Goal: Task Accomplishment & Management: Use online tool/utility

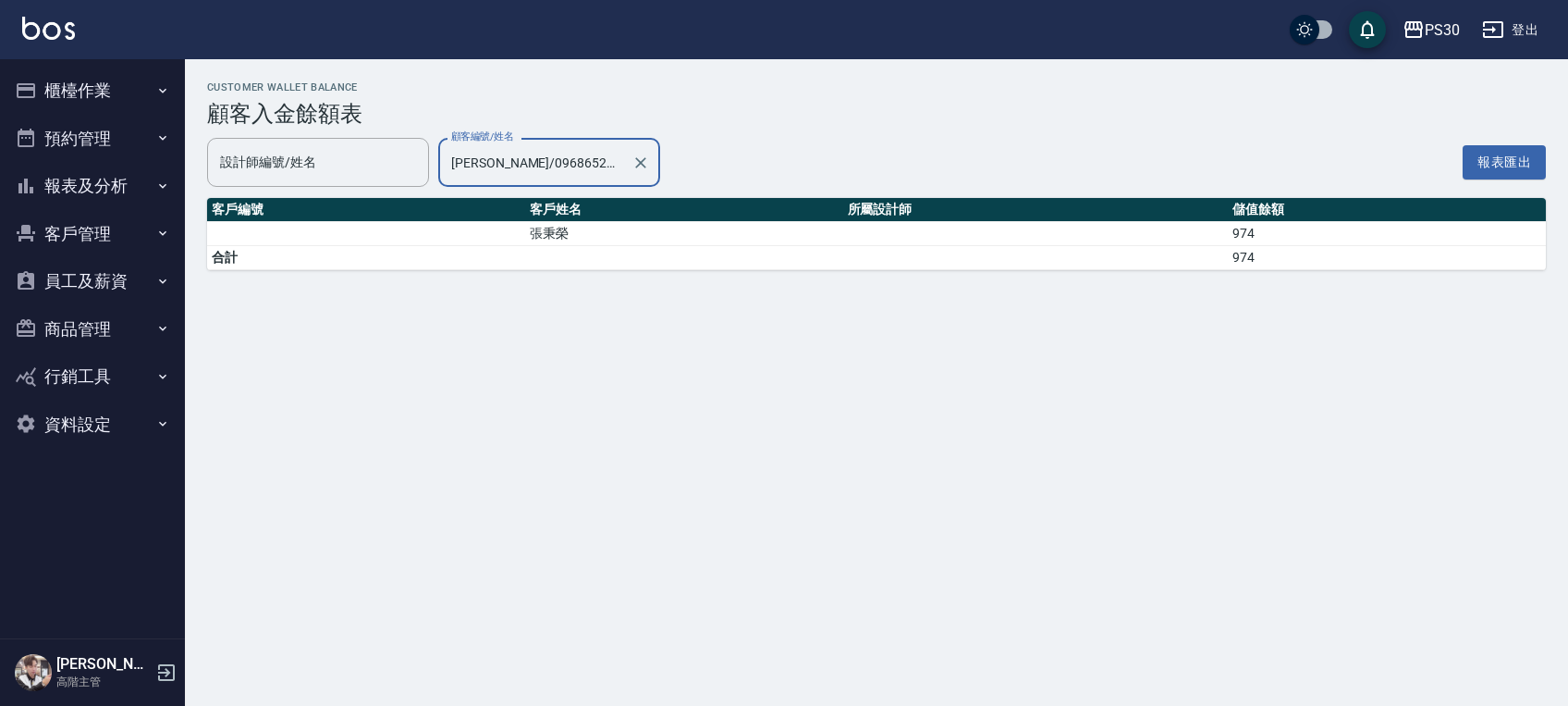
click at [115, 86] on button "櫃檯作業" at bounding box center [92, 90] width 170 height 48
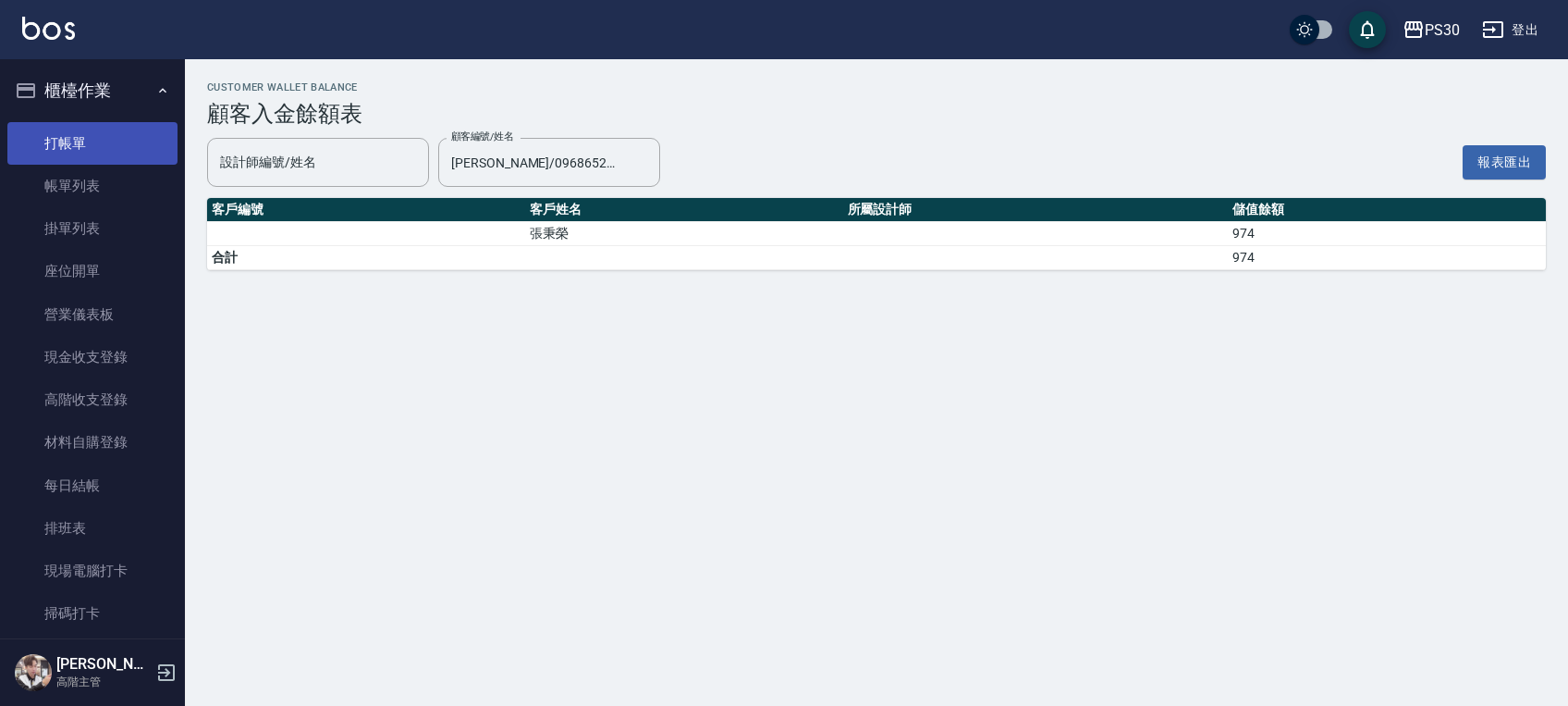
click at [102, 133] on link "打帳單" at bounding box center [92, 143] width 170 height 42
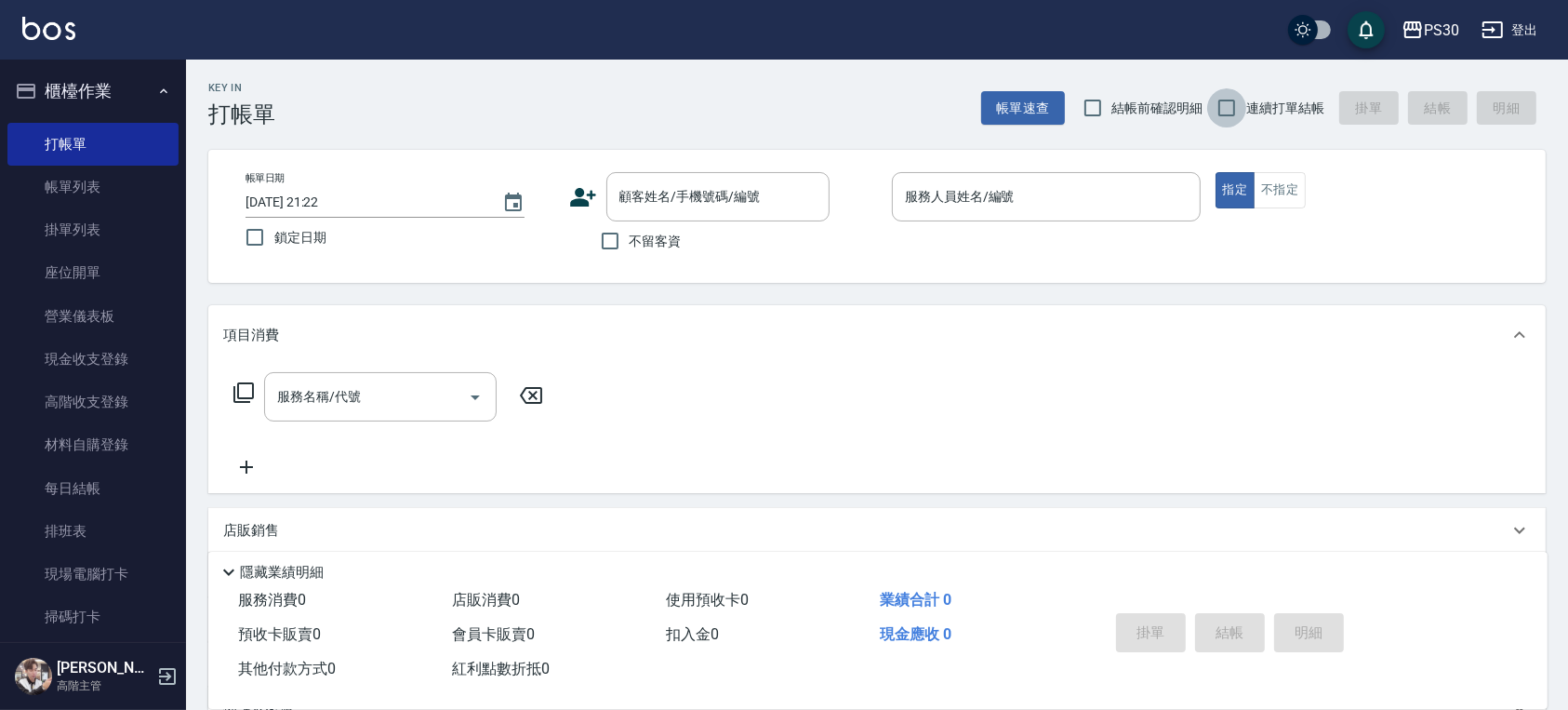
click at [1215, 119] on input "連續打單結帳" at bounding box center [1226, 107] width 39 height 39
checkbox input "true"
click at [706, 231] on div "不留客資" at bounding box center [698, 240] width 260 height 39
click at [676, 239] on span "不留客資" at bounding box center [655, 241] width 52 height 20
click at [629, 239] on input "不留客資" at bounding box center [610, 240] width 39 height 39
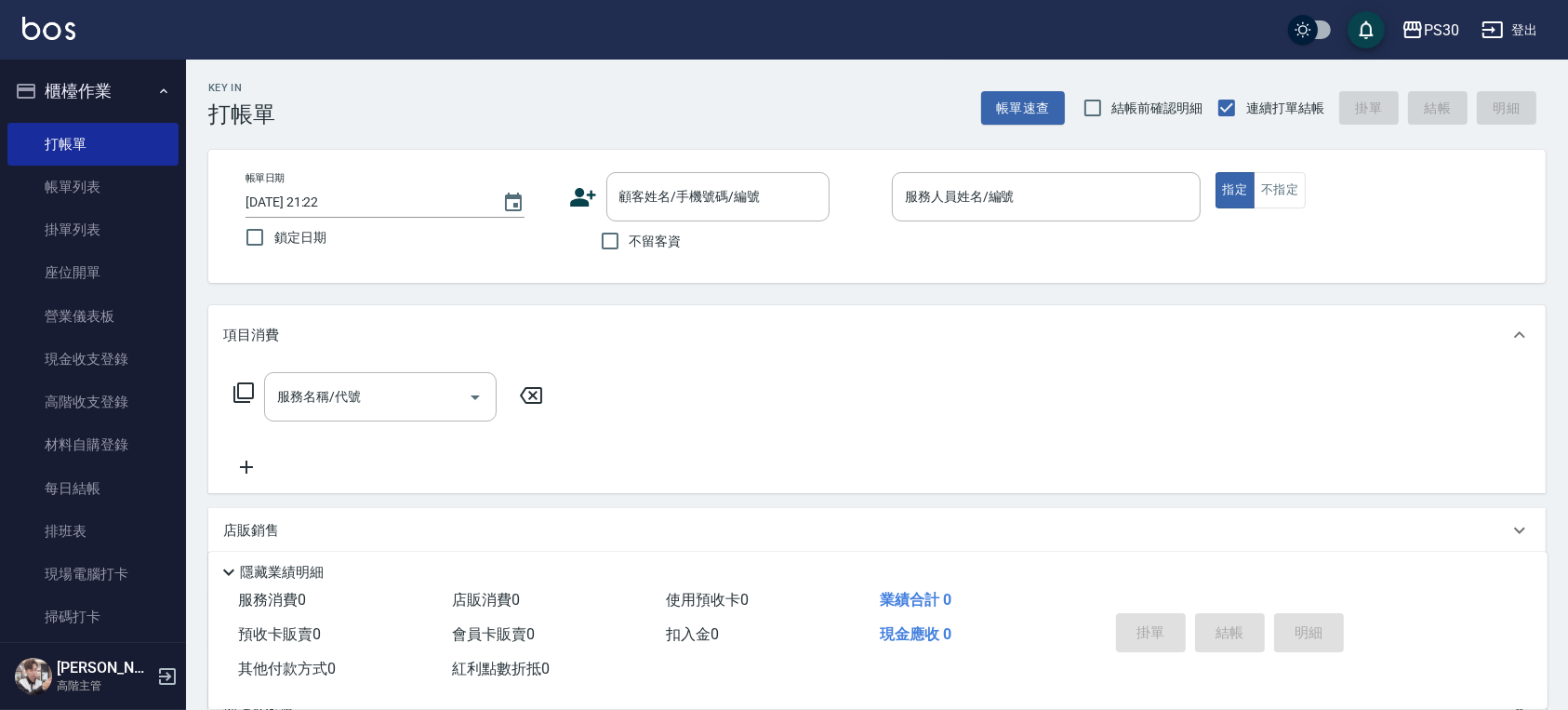
checkbox input "true"
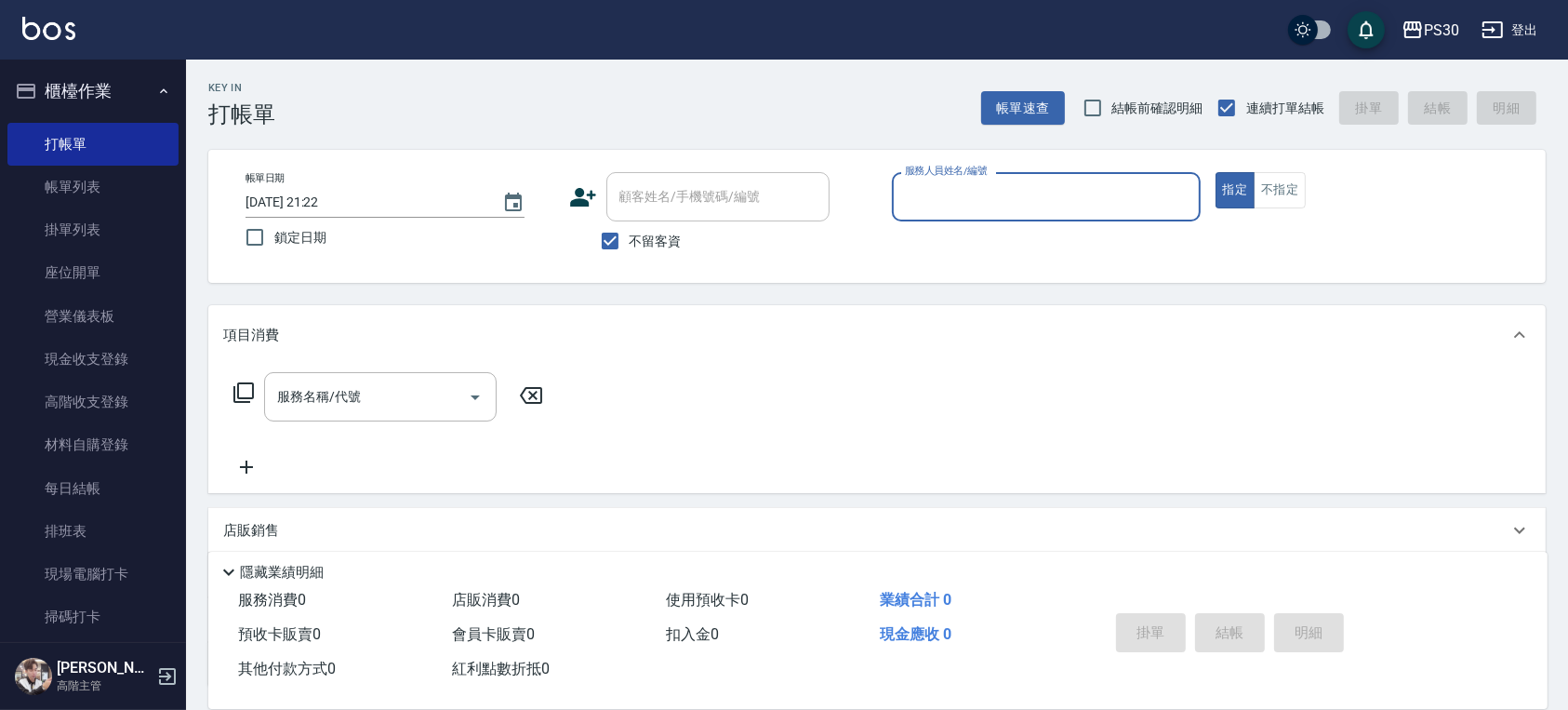
click at [317, 238] on span "鎖定日期" at bounding box center [300, 237] width 52 height 20
click at [274, 238] on input "鎖定日期" at bounding box center [254, 236] width 39 height 39
checkbox input "true"
click at [1093, 193] on input "服務人員姓名/編號" at bounding box center [1045, 197] width 292 height 32
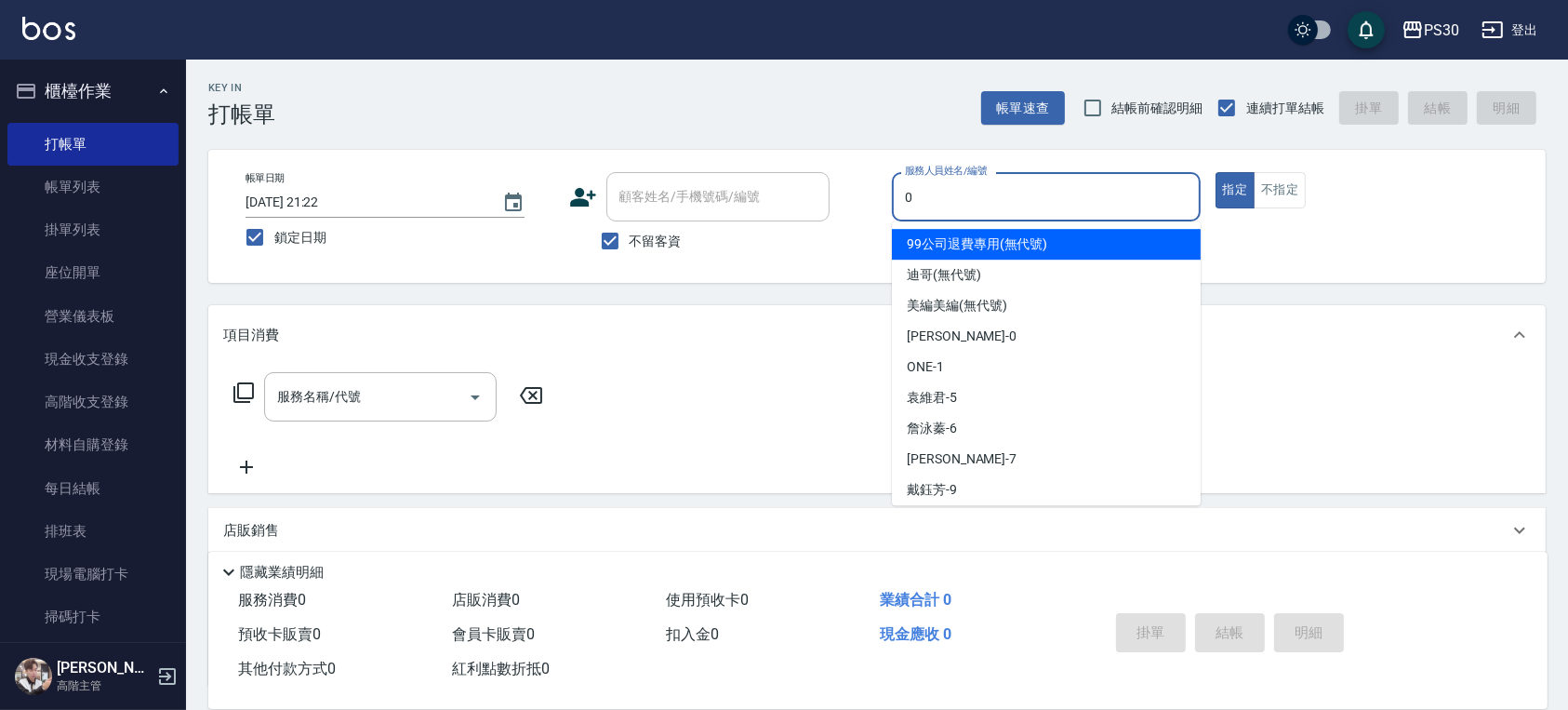
type input "[PERSON_NAME]-0"
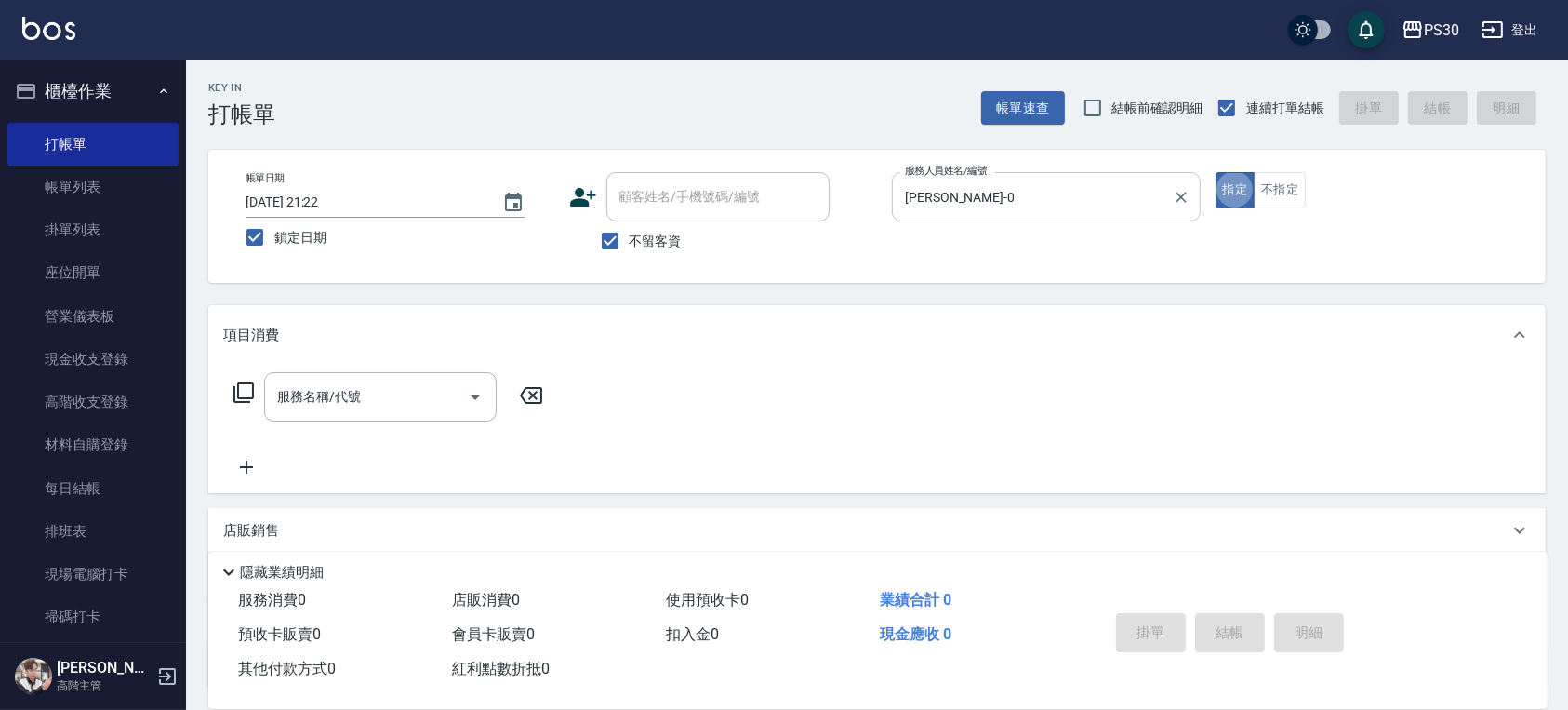
type button "true"
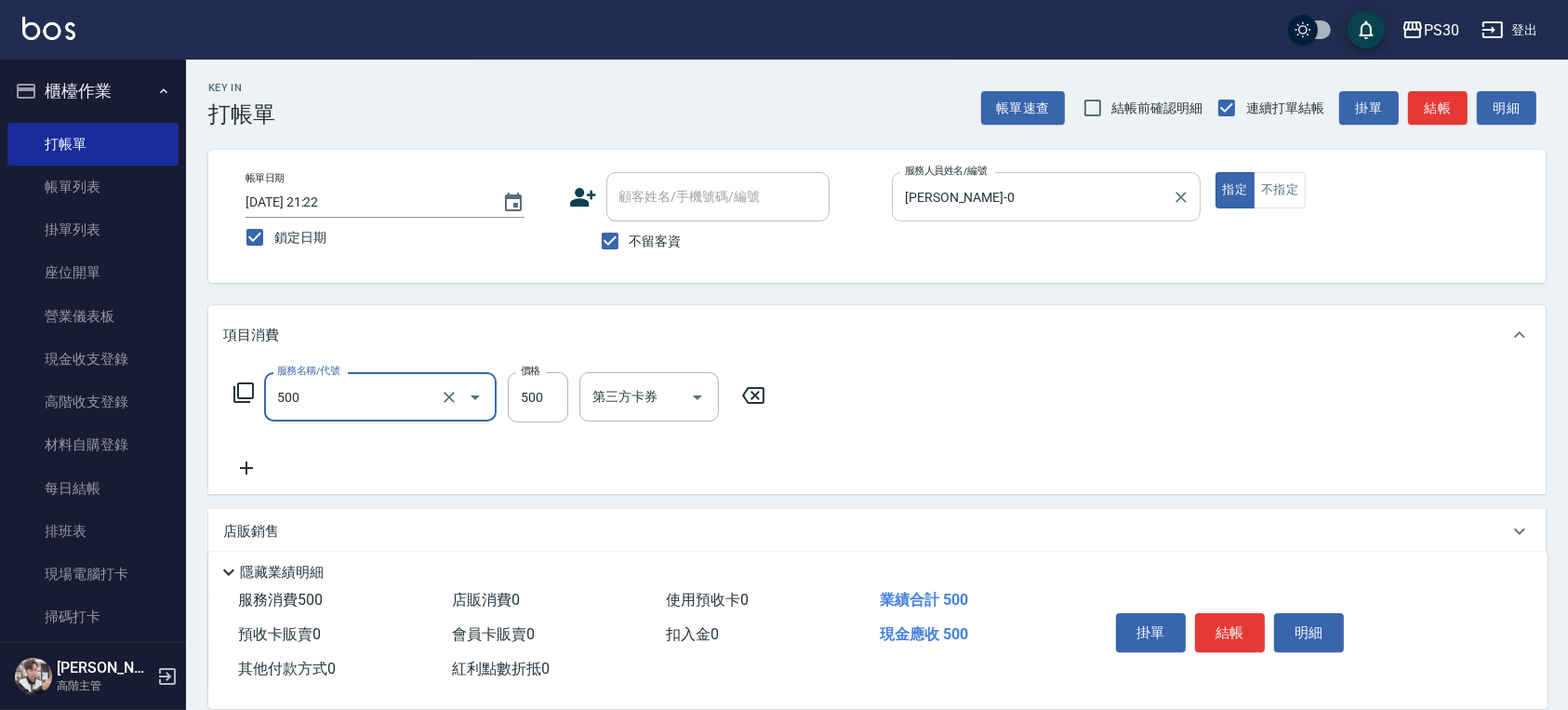
type input "洗剪500(500)"
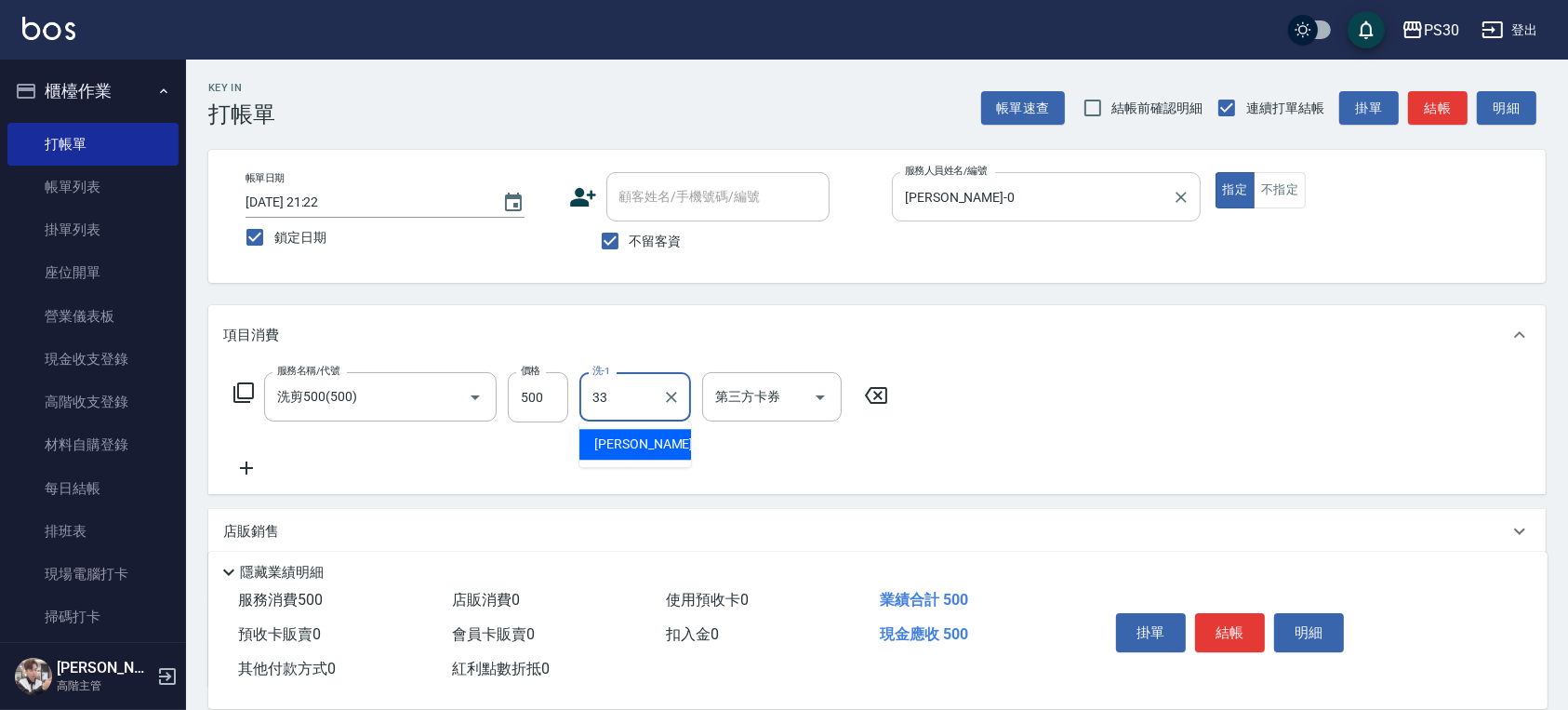
type input "[PERSON_NAME]-33"
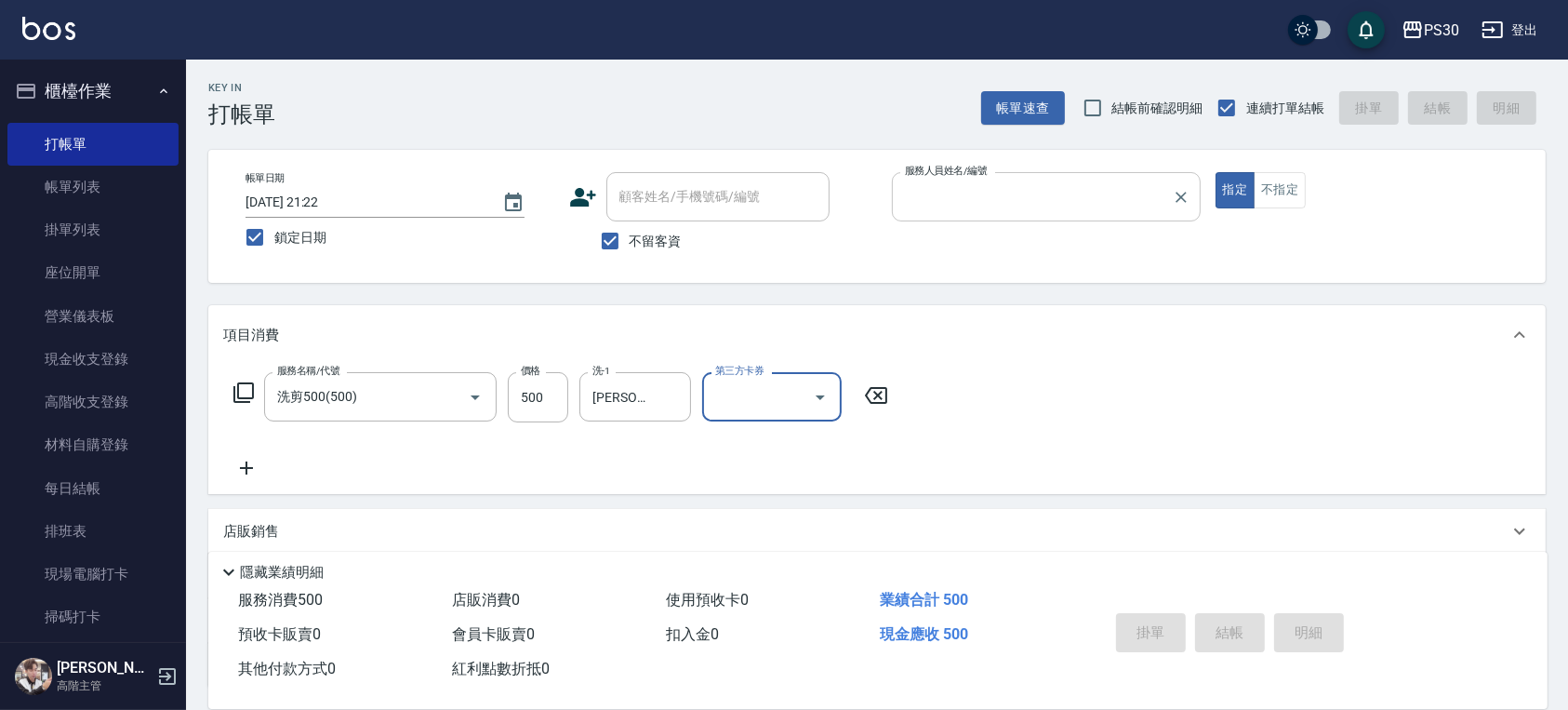
click at [1215, 172] on button "指定" at bounding box center [1235, 190] width 40 height 36
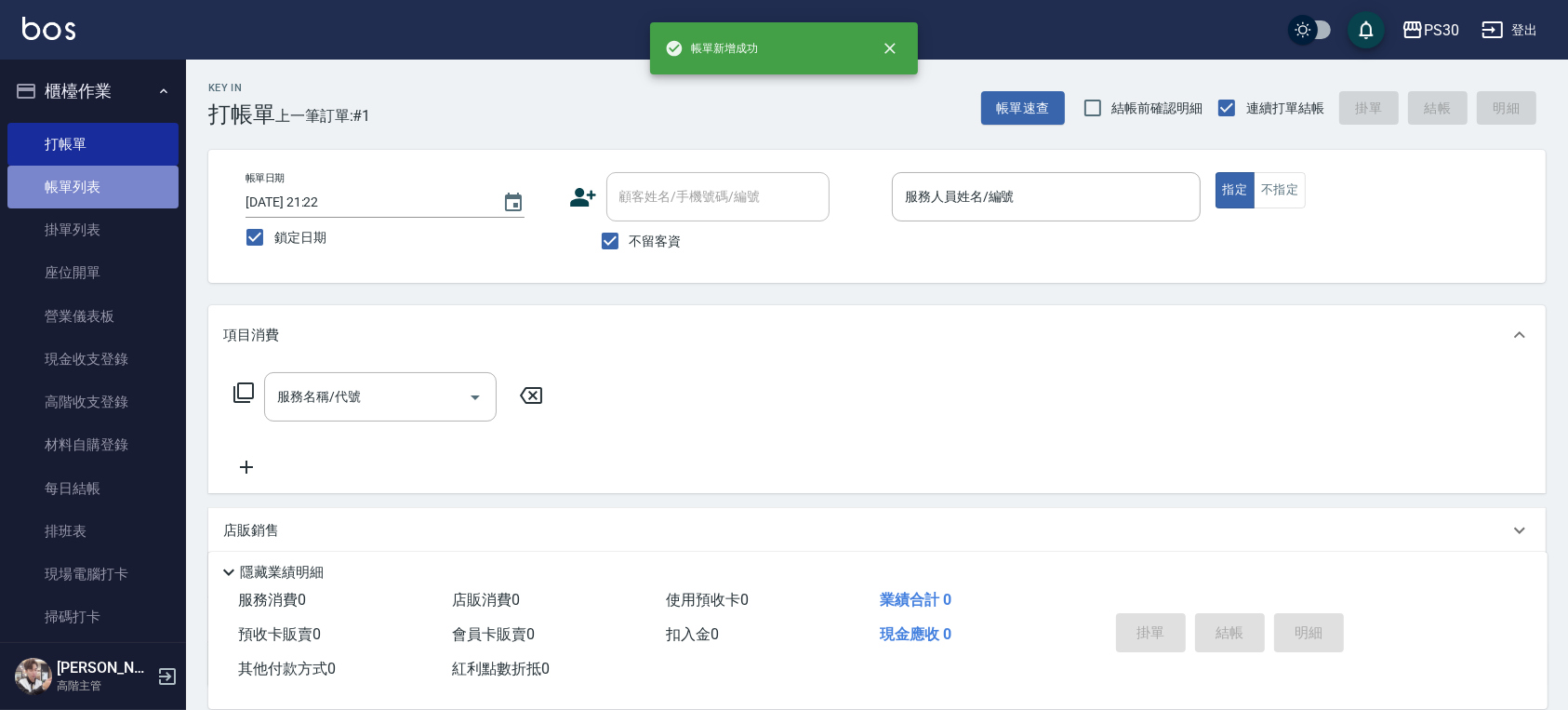
click at [96, 197] on link "帳單列表" at bounding box center [93, 186] width 171 height 43
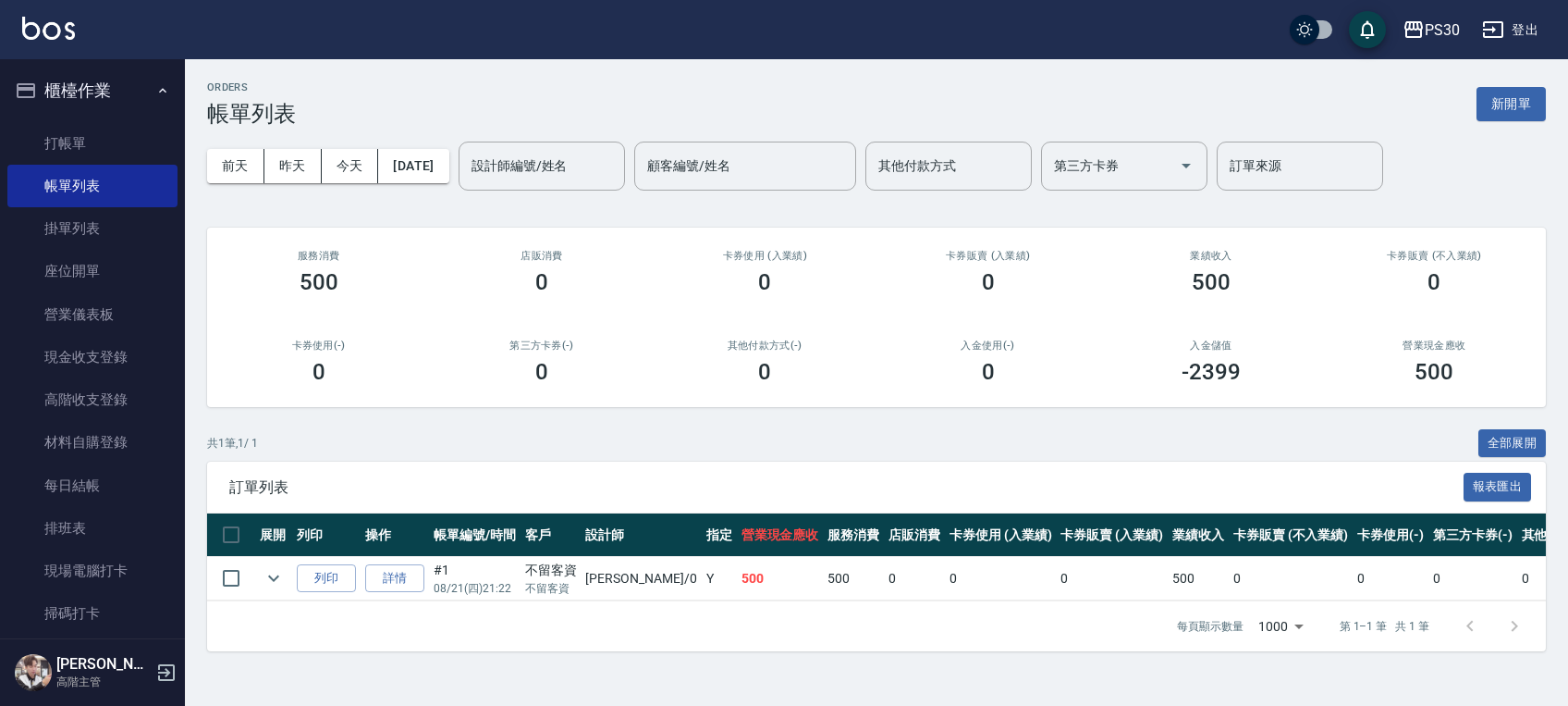
click at [390, 594] on td "詳情" at bounding box center [395, 578] width 69 height 43
click at [390, 588] on link "詳情" at bounding box center [395, 578] width 59 height 28
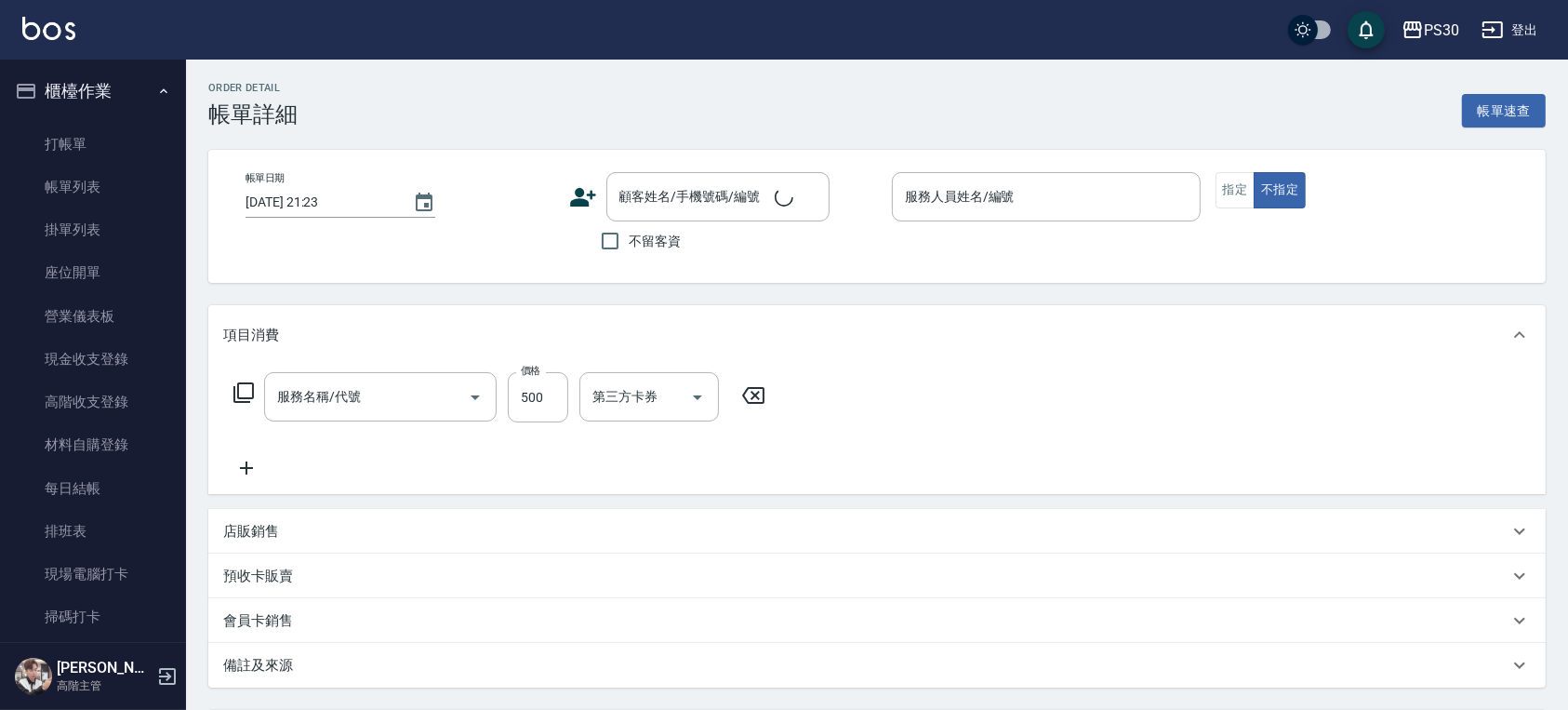
type input "[DATE] 21:22"
checkbox input "true"
type input "[PERSON_NAME]-0"
type input "洗剪500(500)"
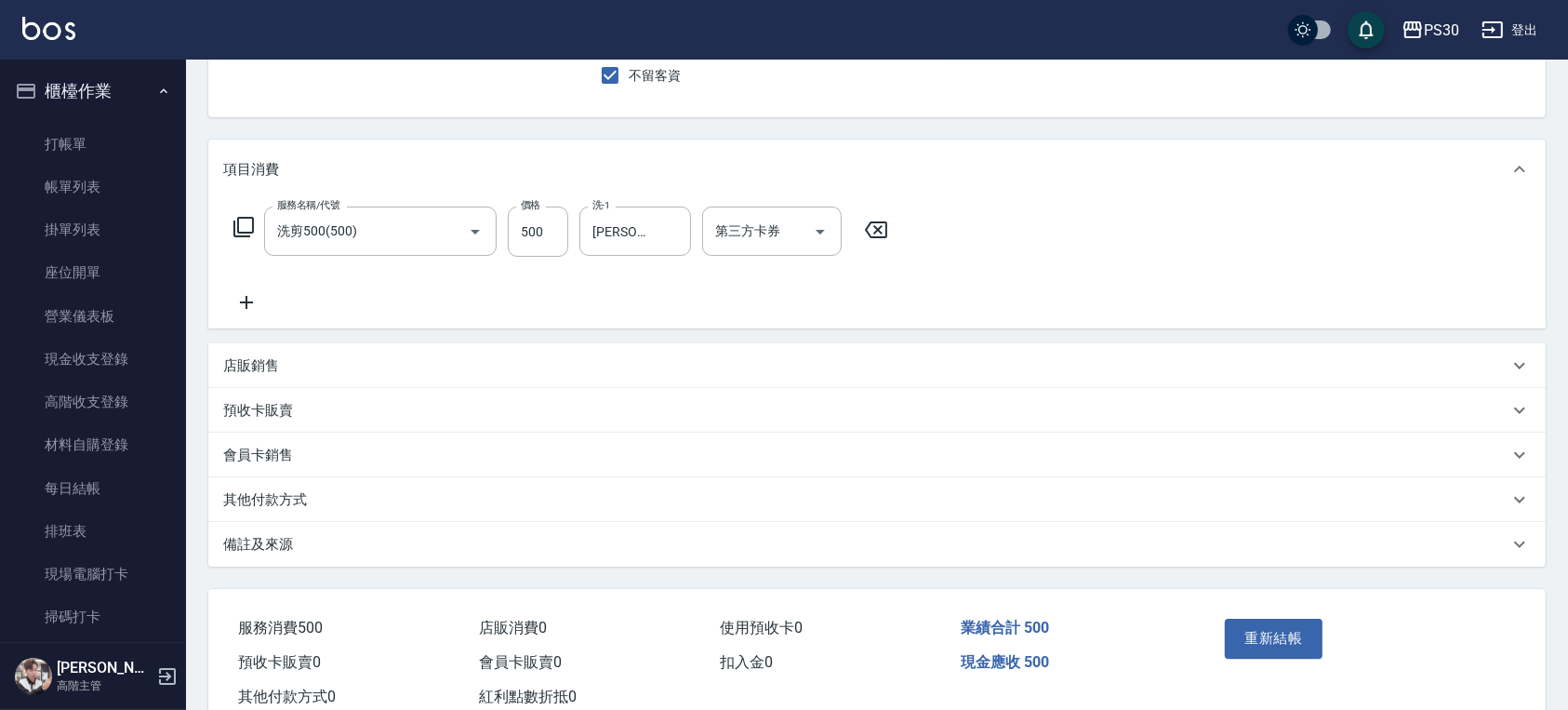
scroll to position [221, 0]
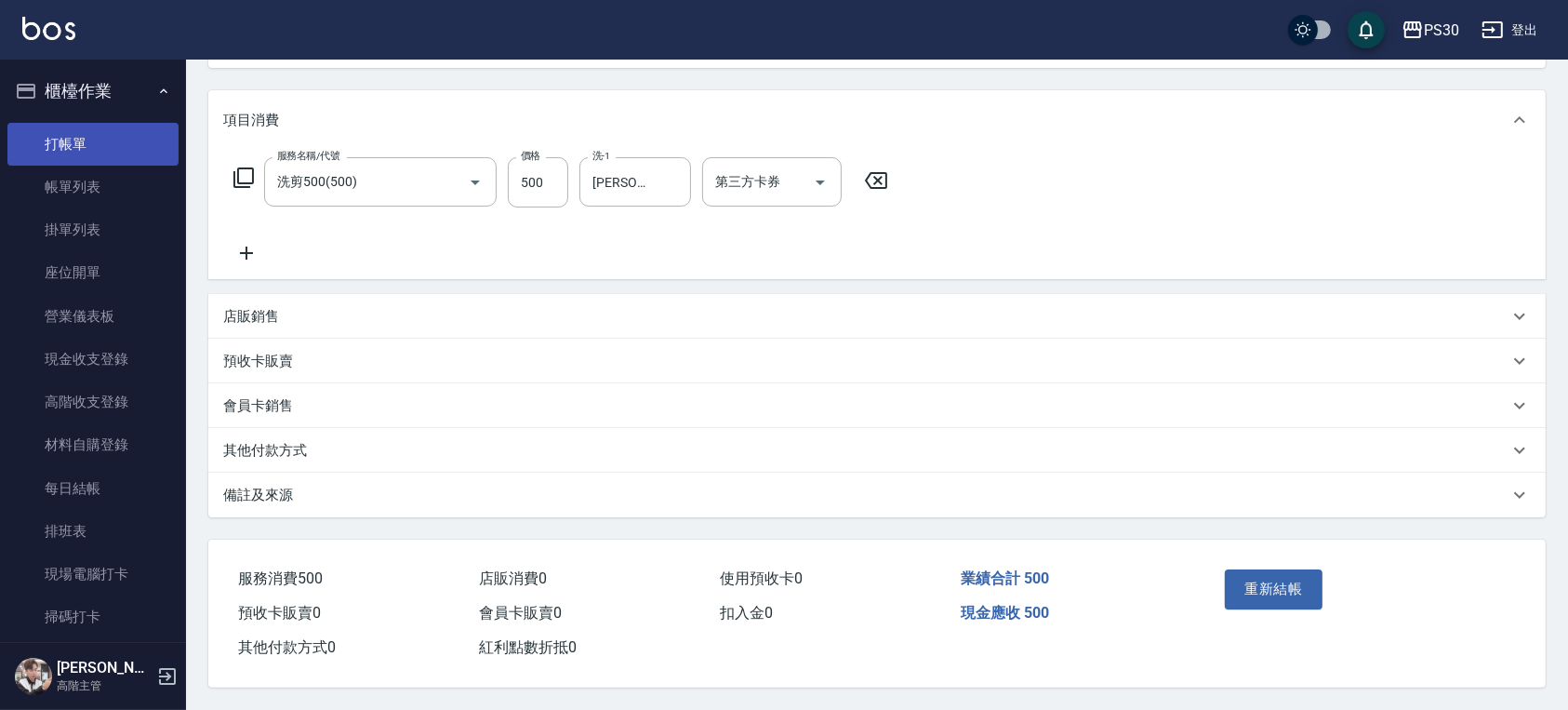
click at [23, 153] on link "打帳單" at bounding box center [93, 144] width 171 height 43
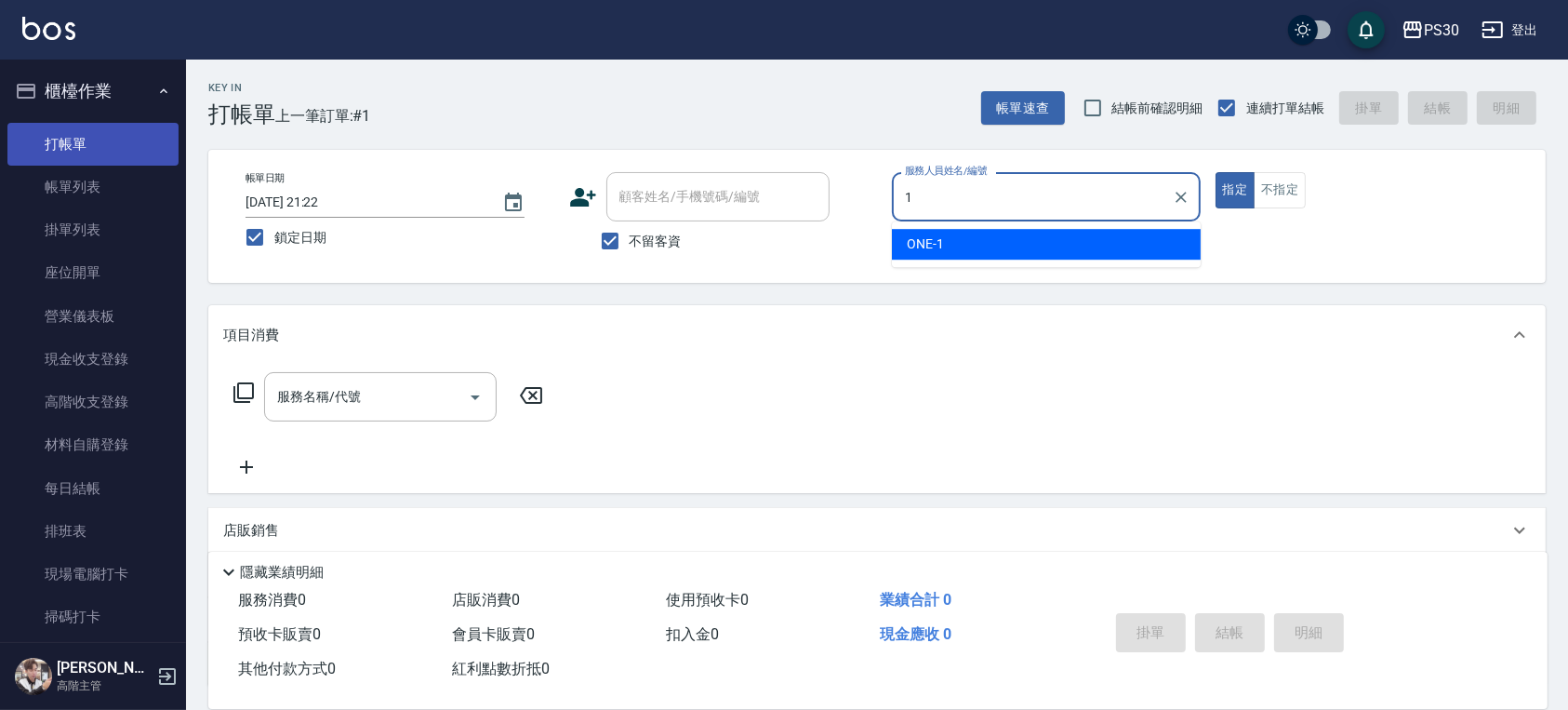
type input "ONE-1"
type button "true"
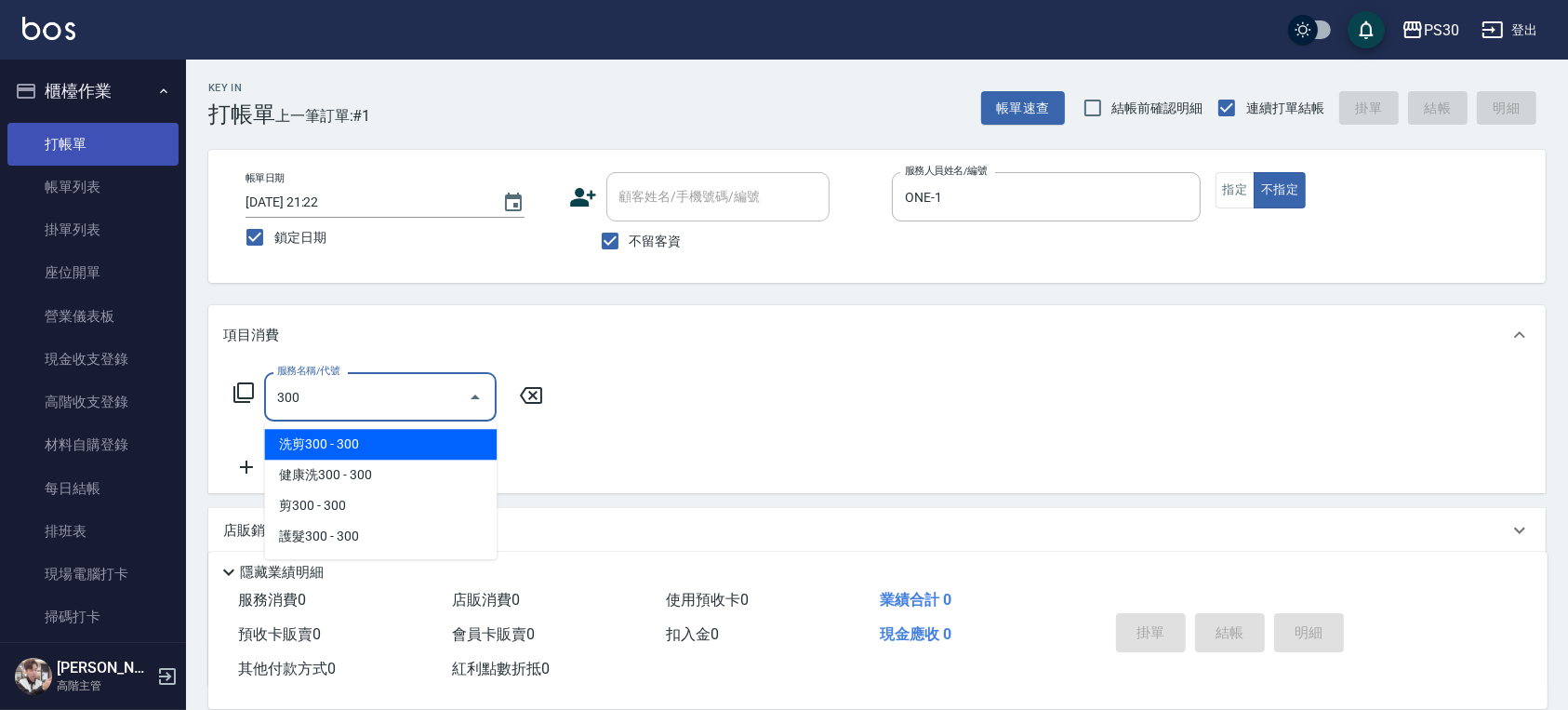
type input "洗剪300(300)"
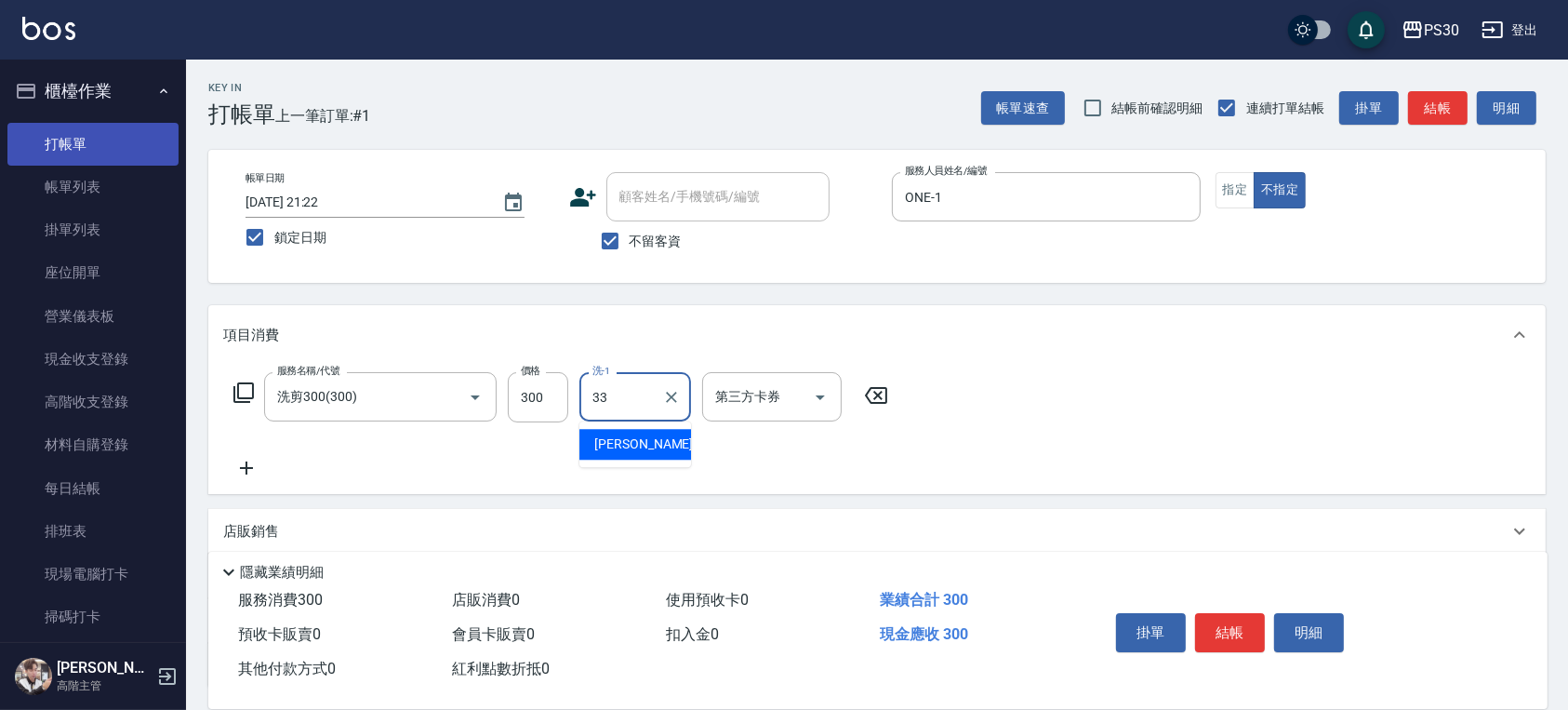
type input "[PERSON_NAME]-33"
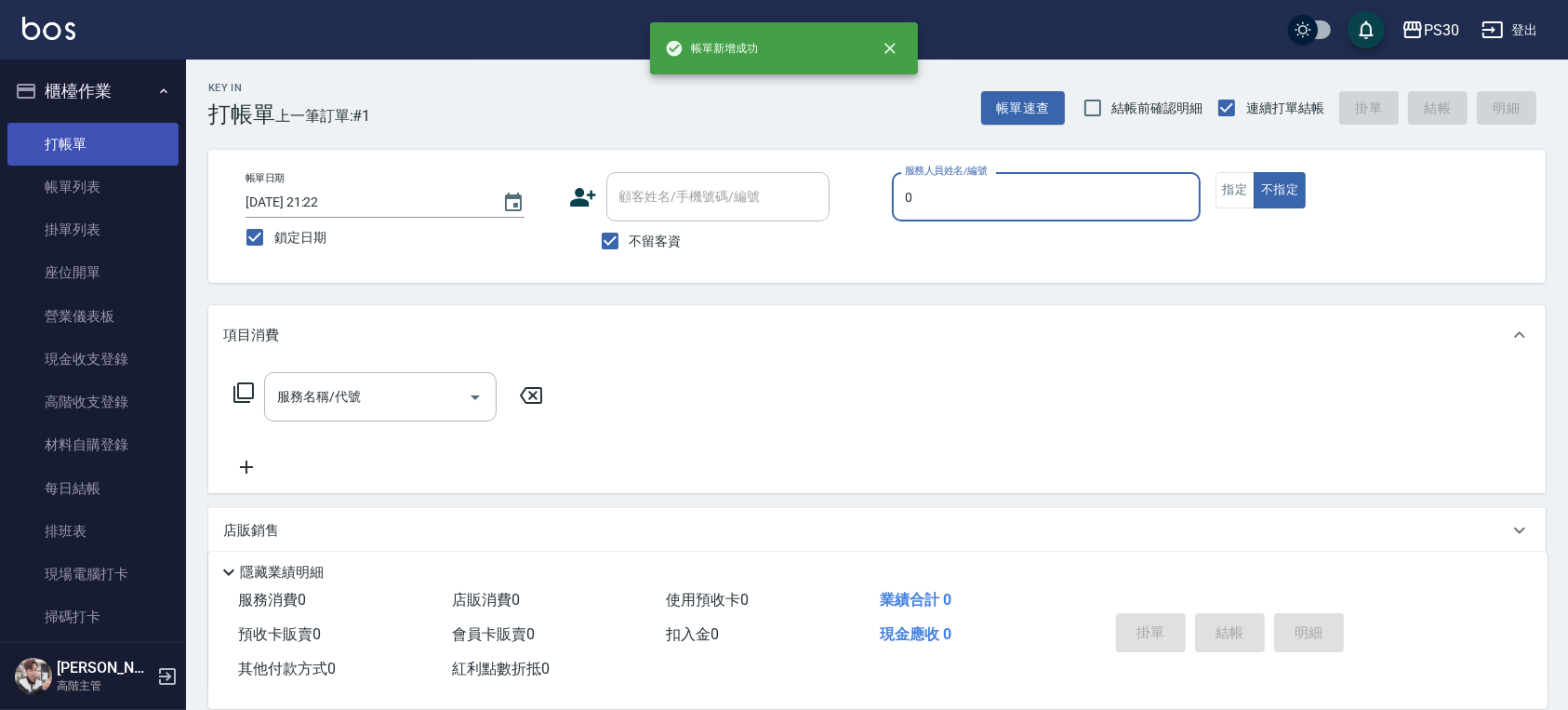
type input "[PERSON_NAME]-0"
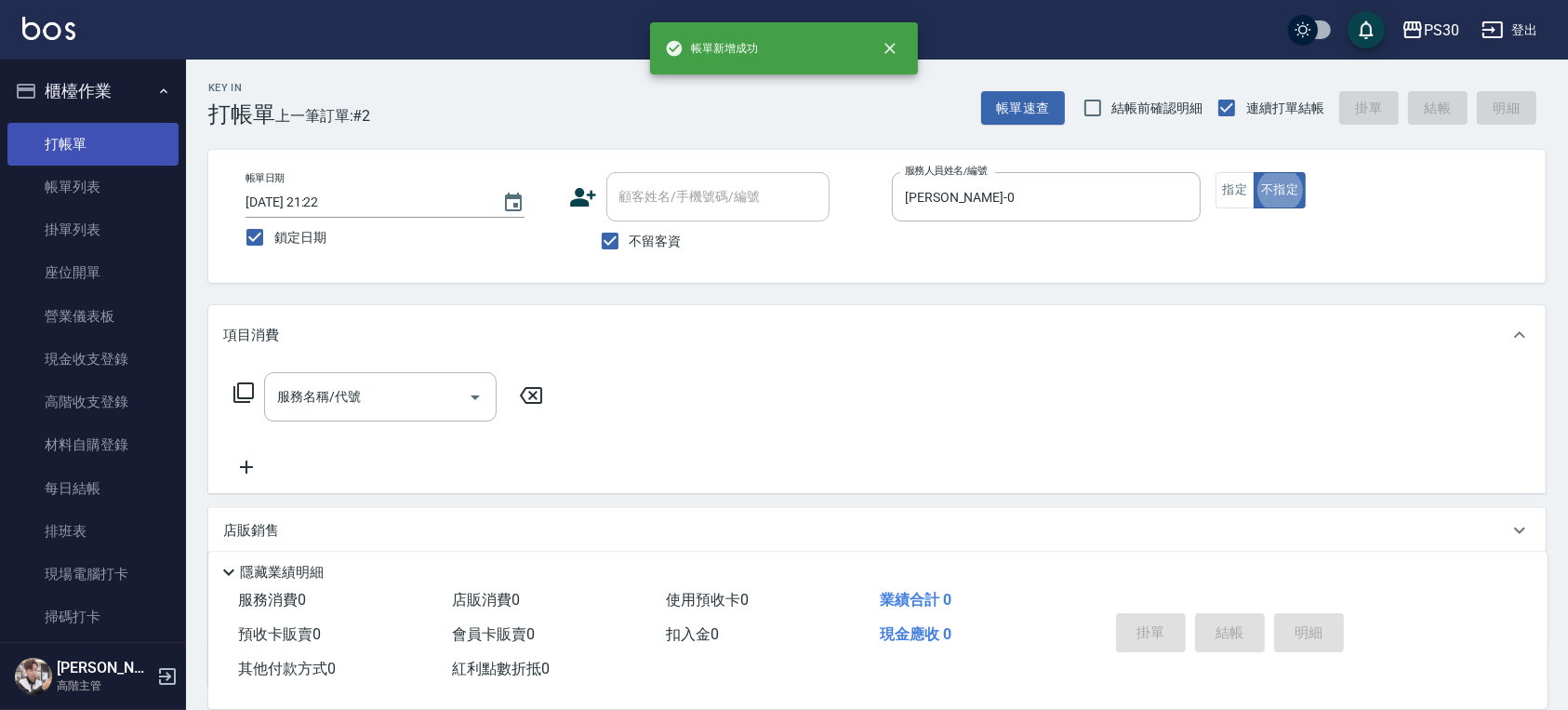
type button "false"
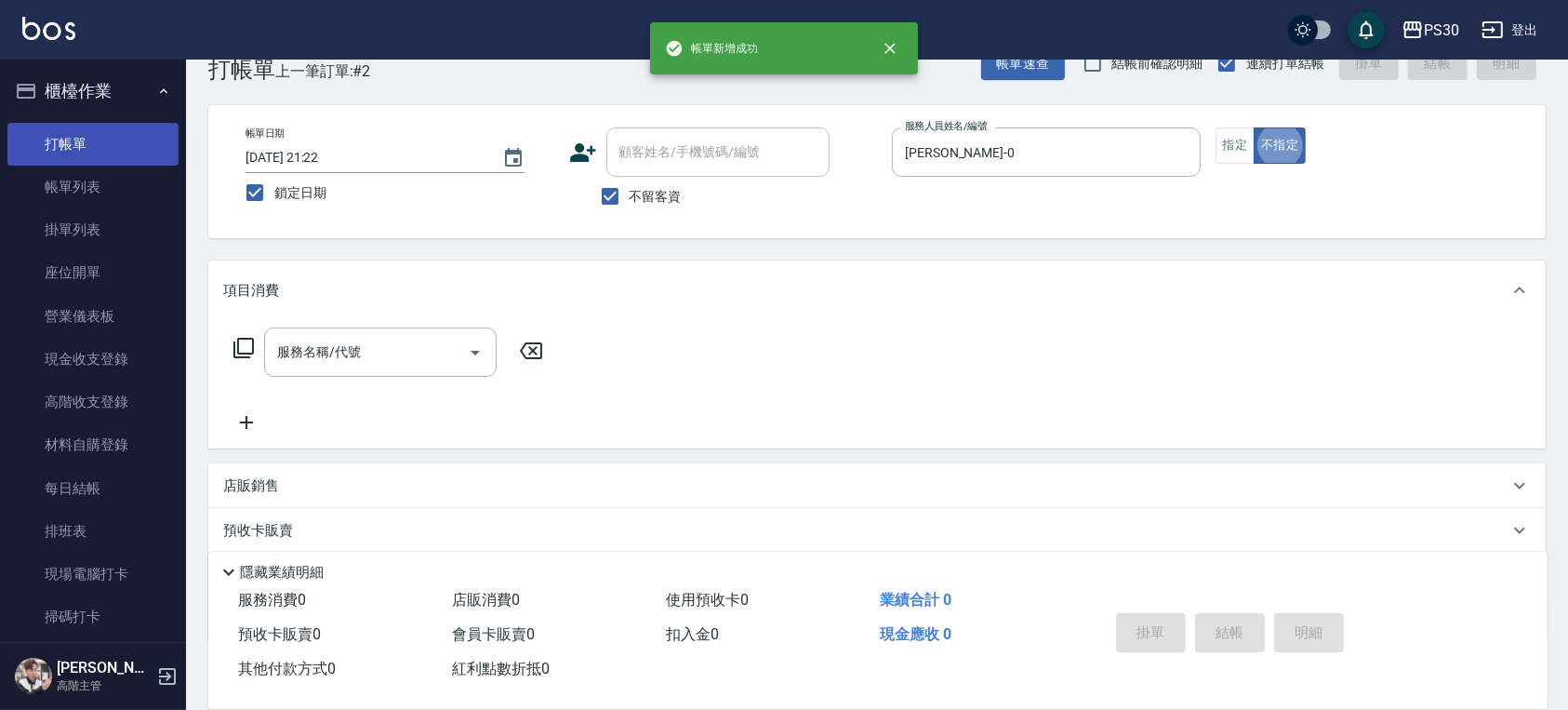
scroll to position [49, 0]
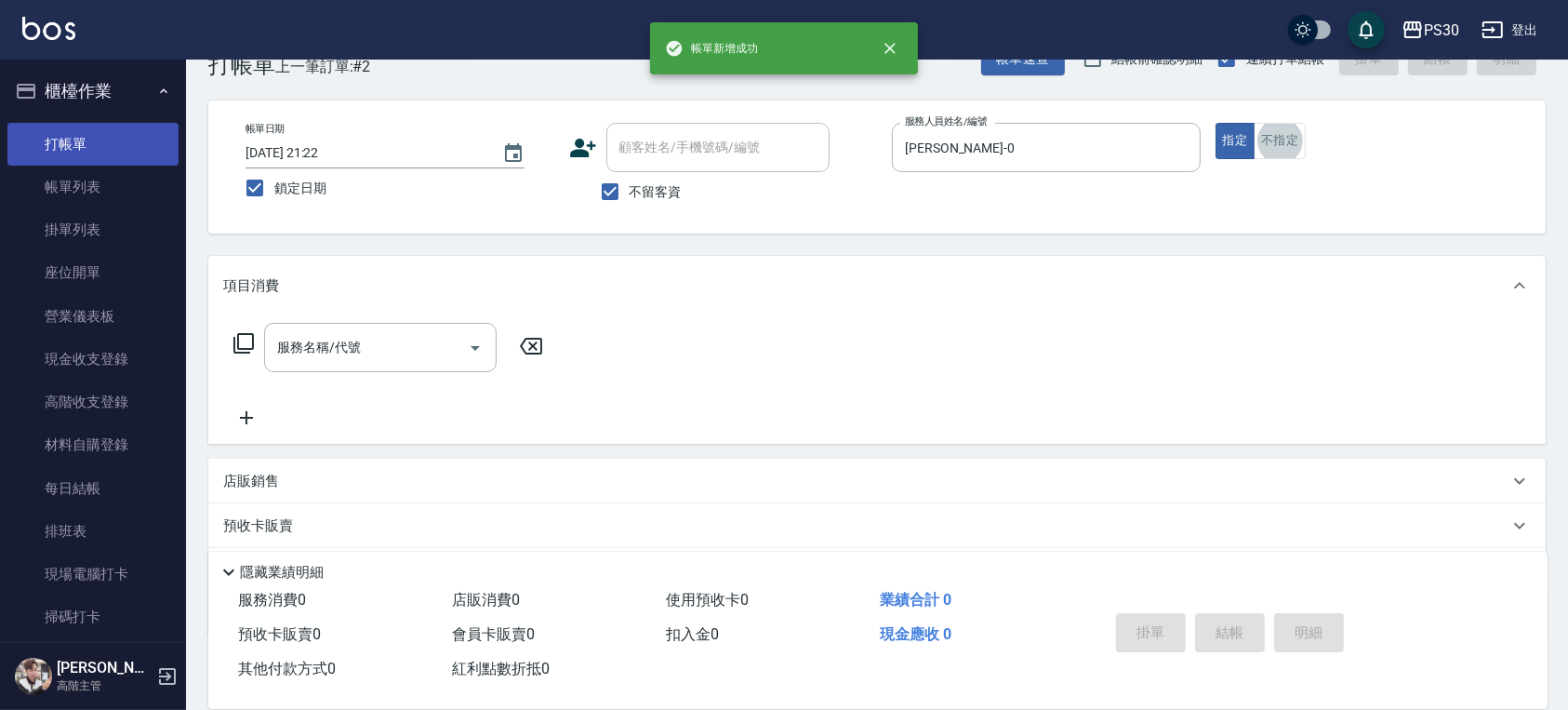
type input "過年燙B..2A.A(22199)"
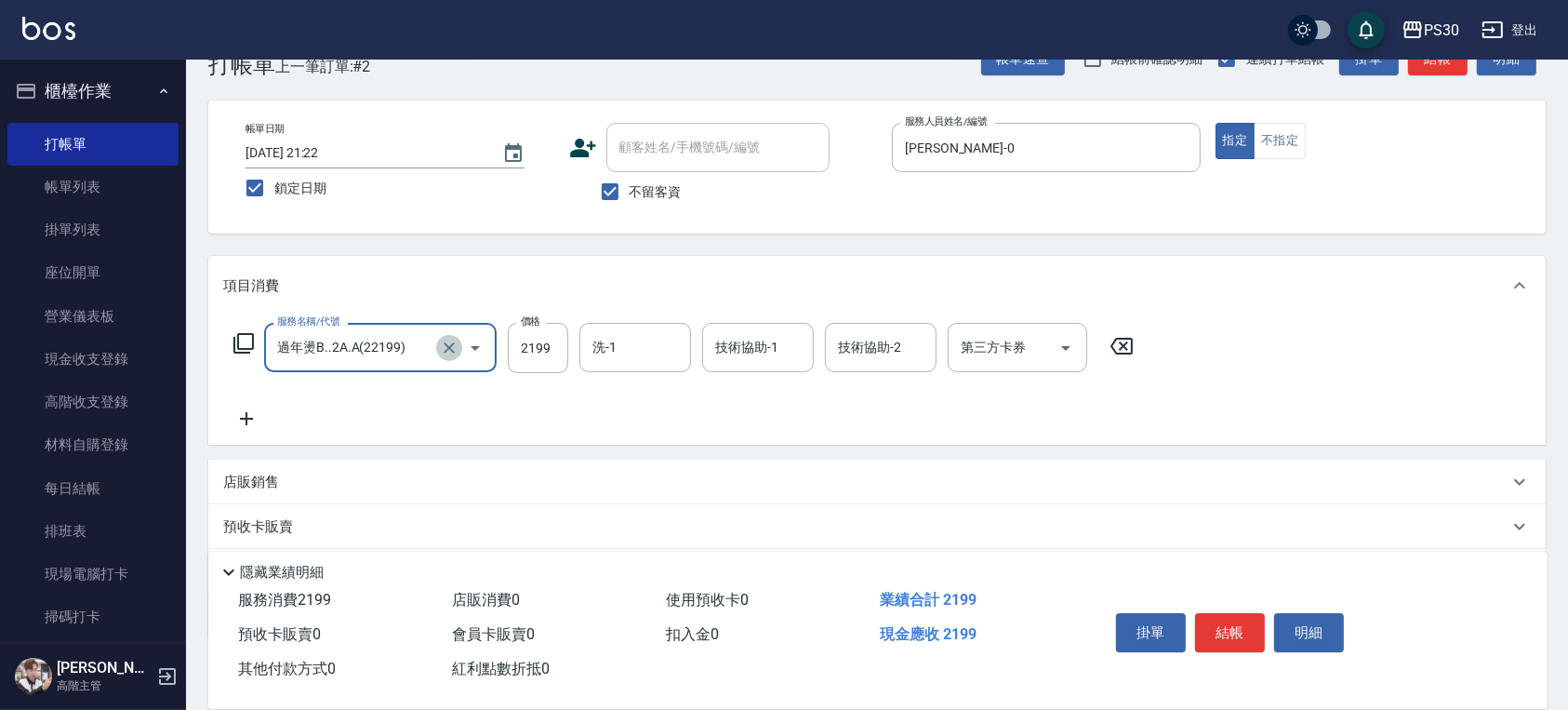
click at [442, 351] on icon "Clear" at bounding box center [449, 348] width 19 height 19
type input "洗剪500(500)"
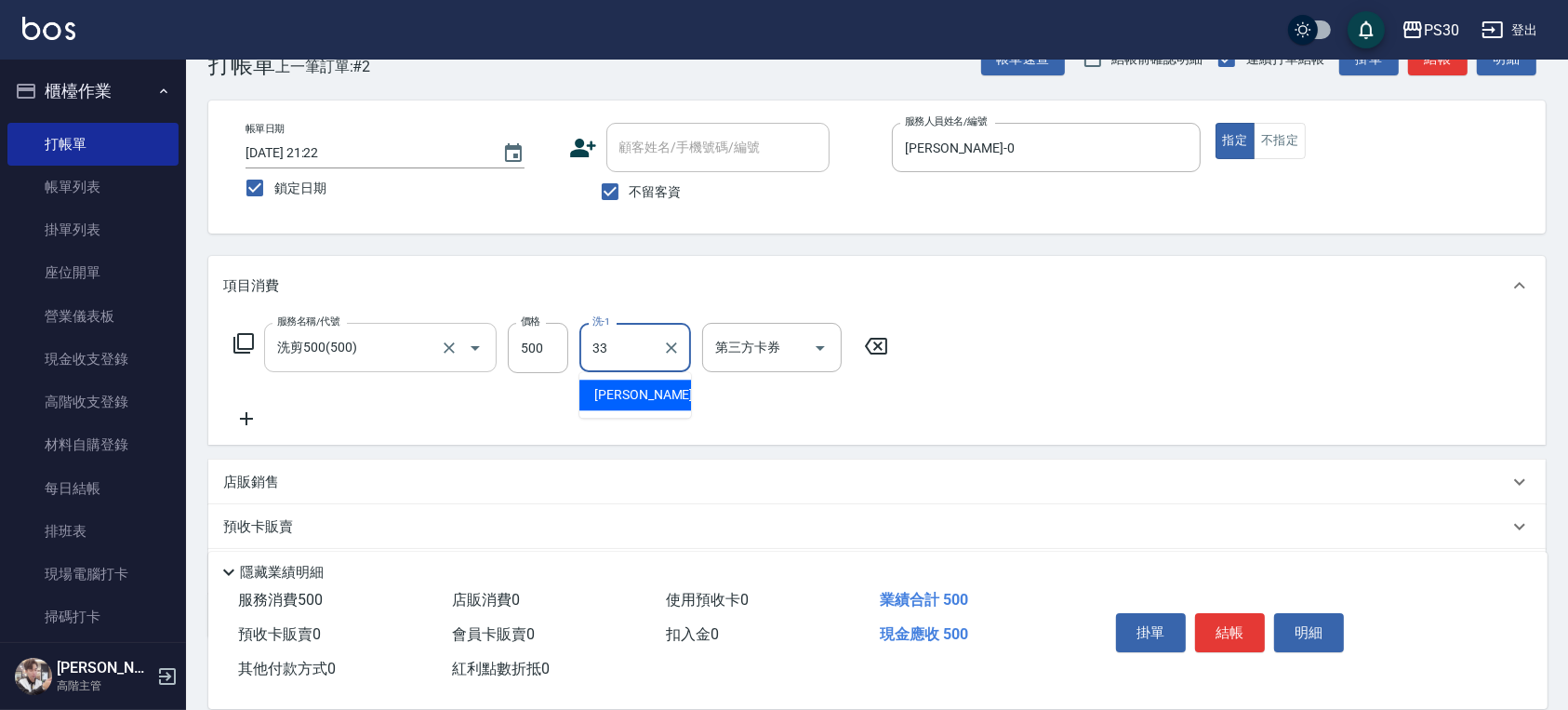
type input "[PERSON_NAME]-33"
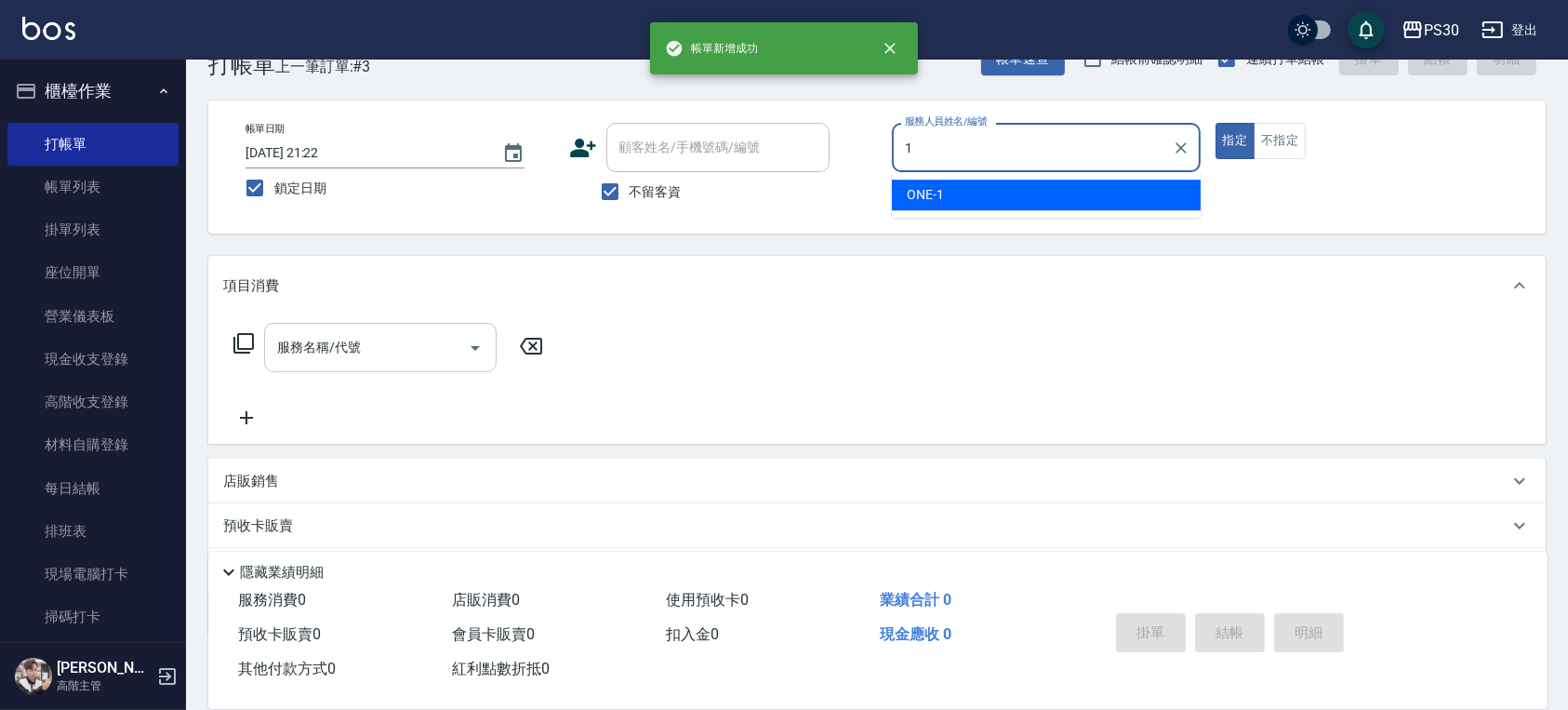
type input "ONE-1"
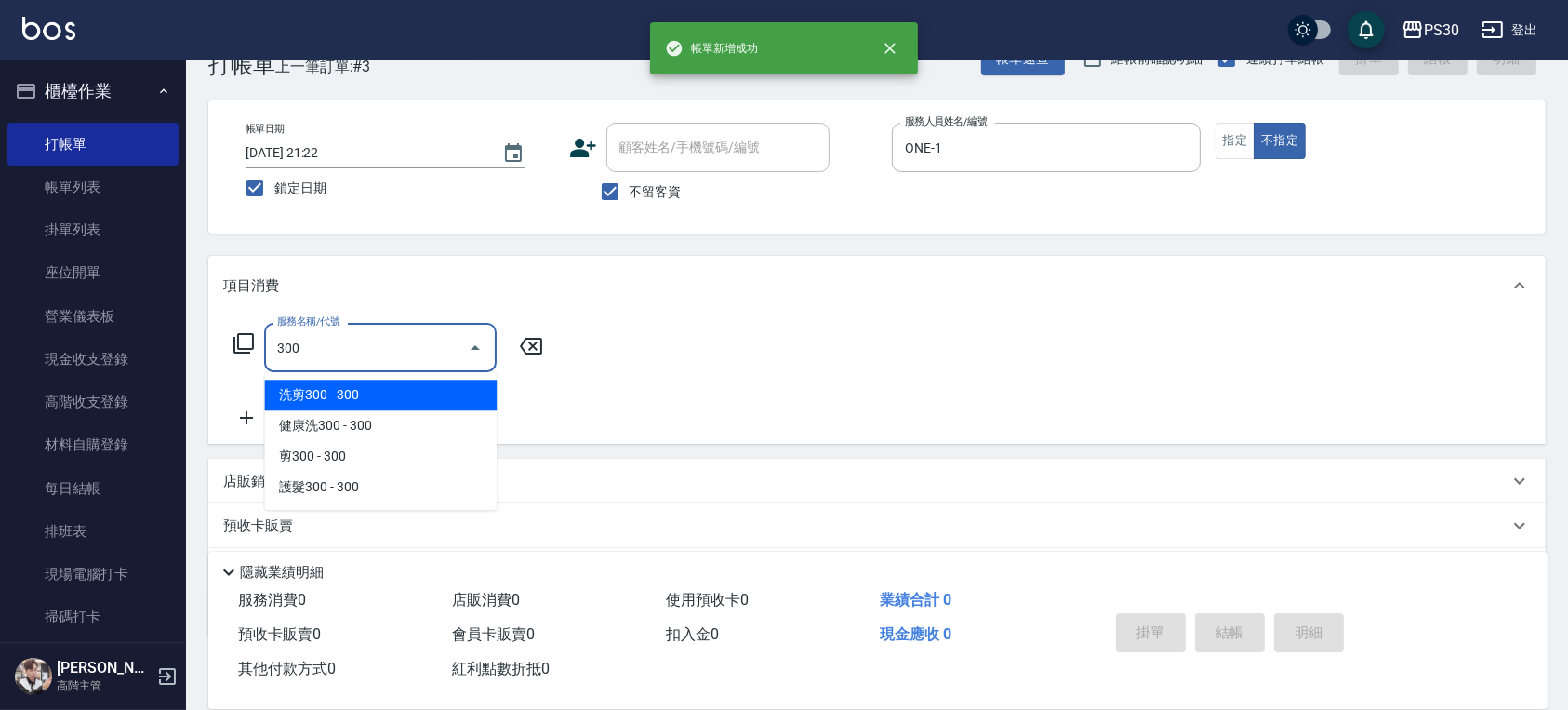
type input "洗剪300(300)"
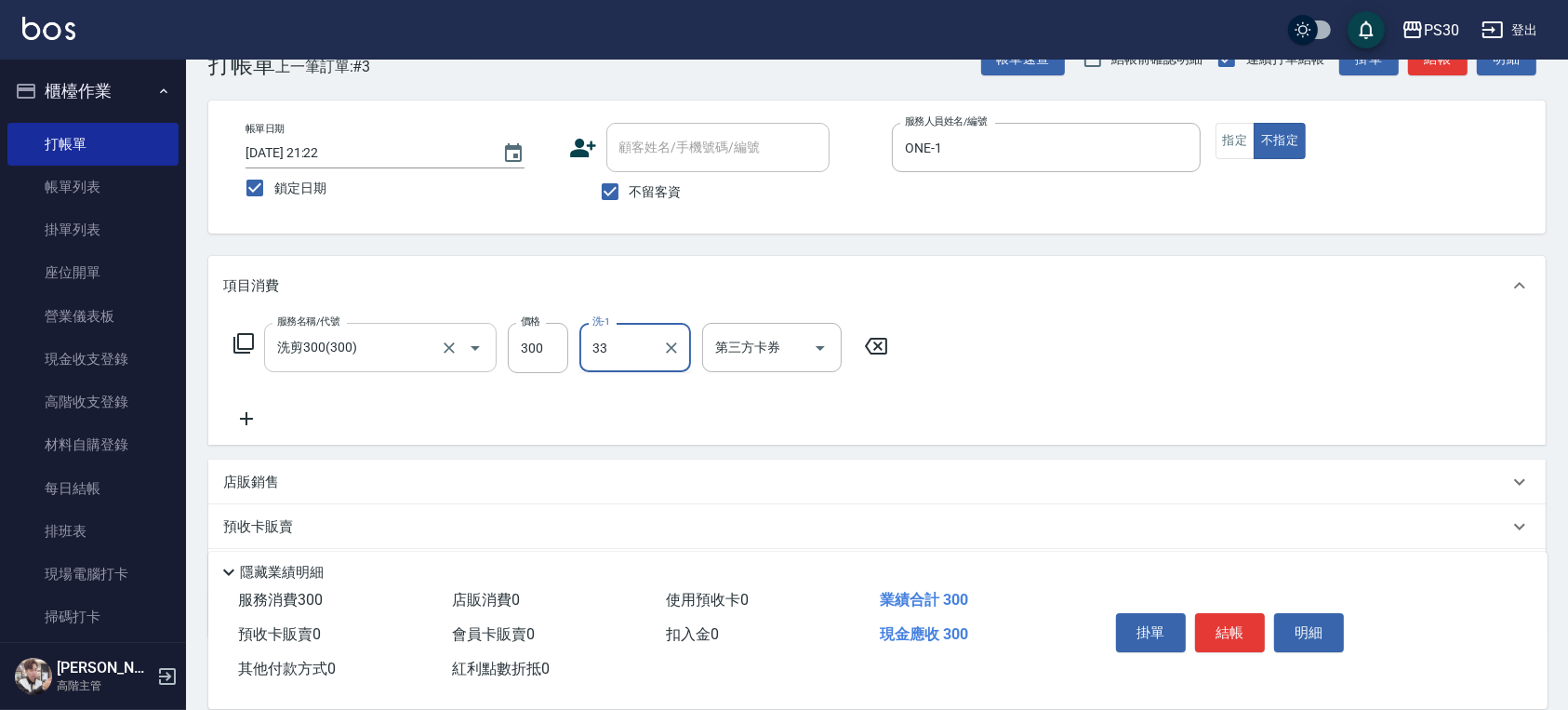
type input "[PERSON_NAME]-33"
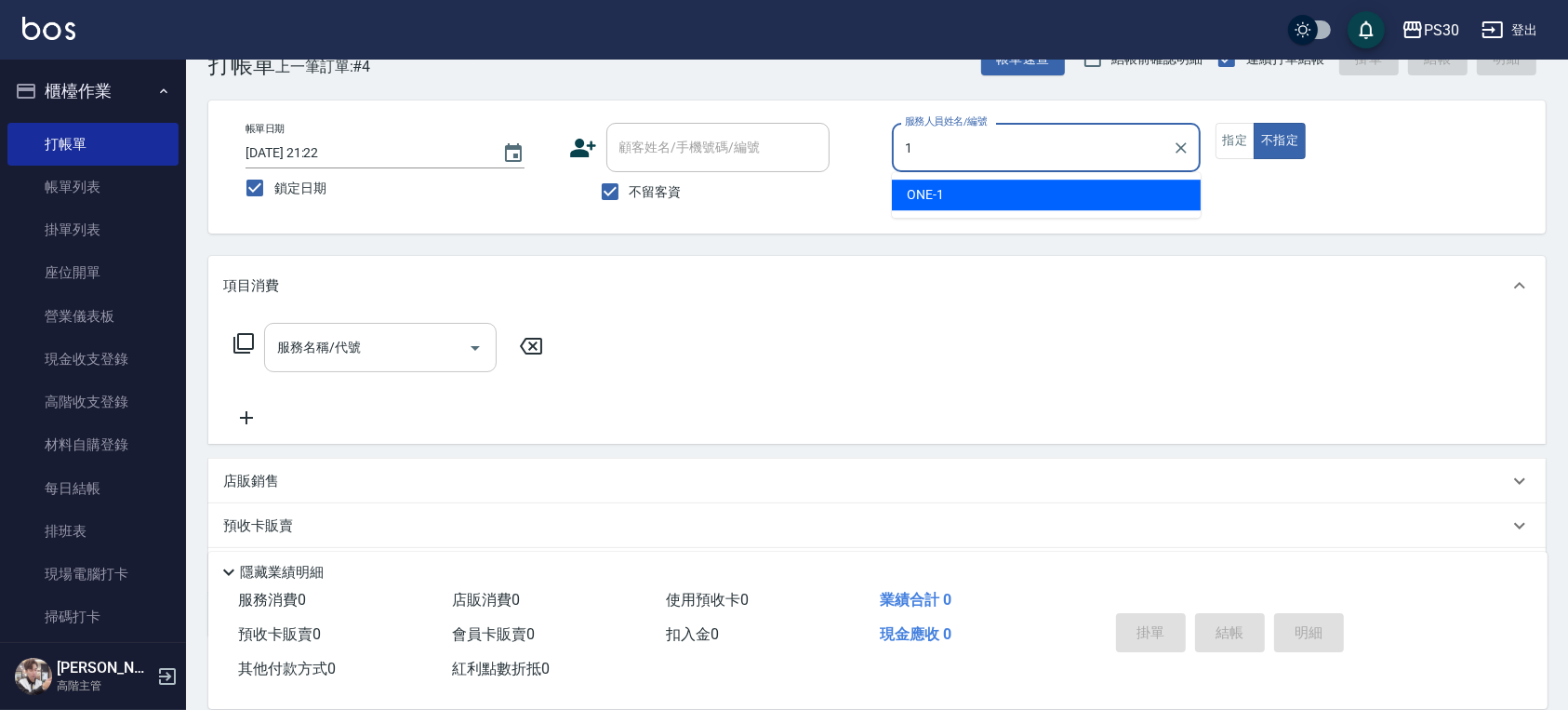
type input "ONE-1"
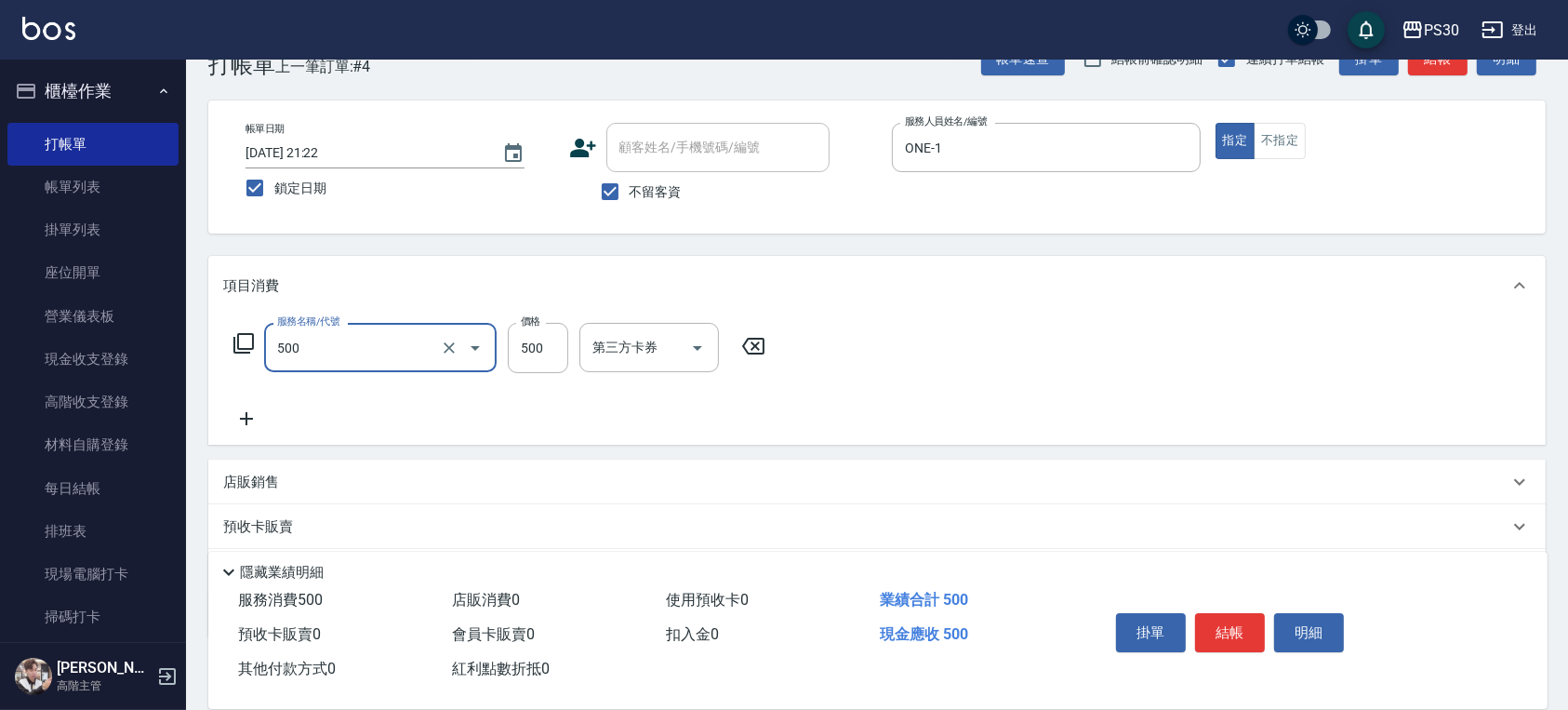
type input "洗剪500(500)"
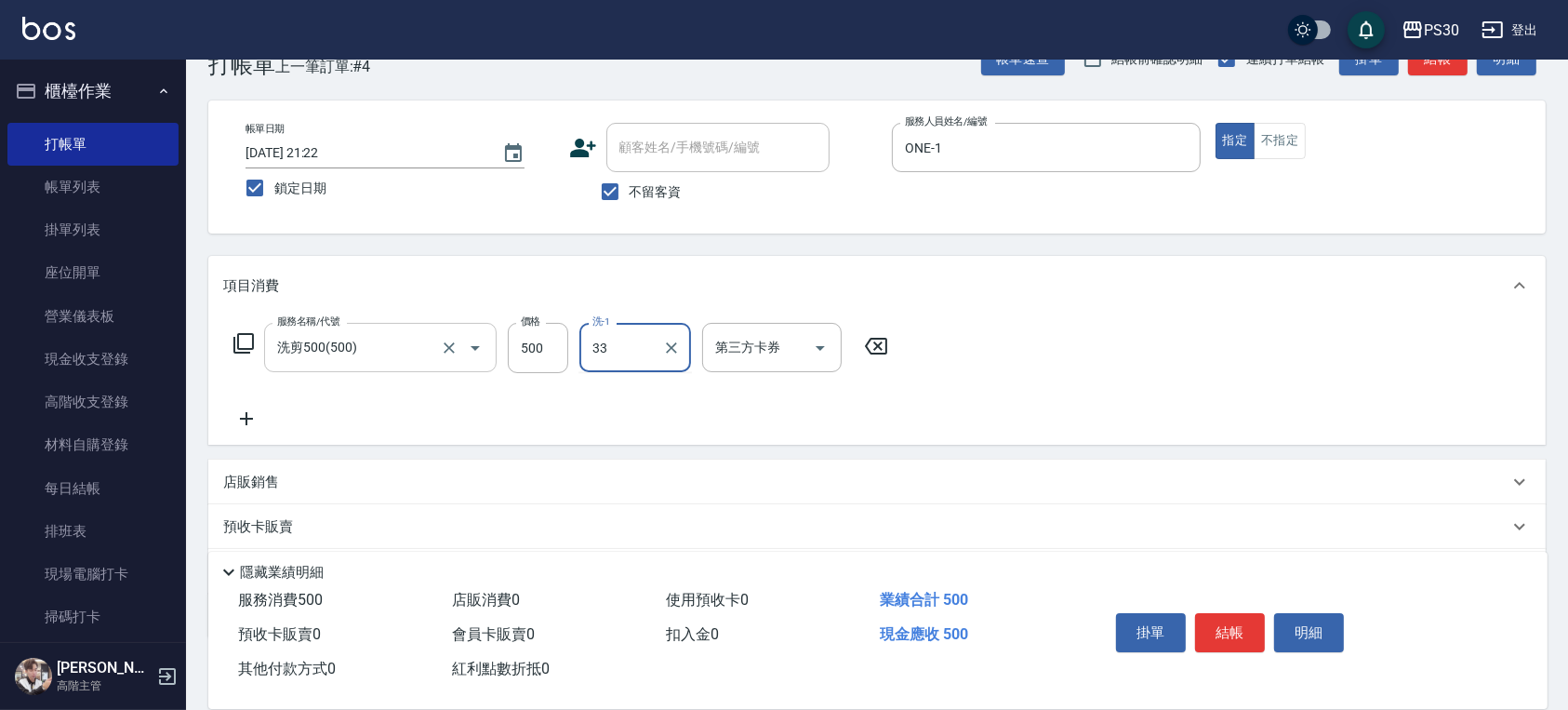
type input "[PERSON_NAME]-33"
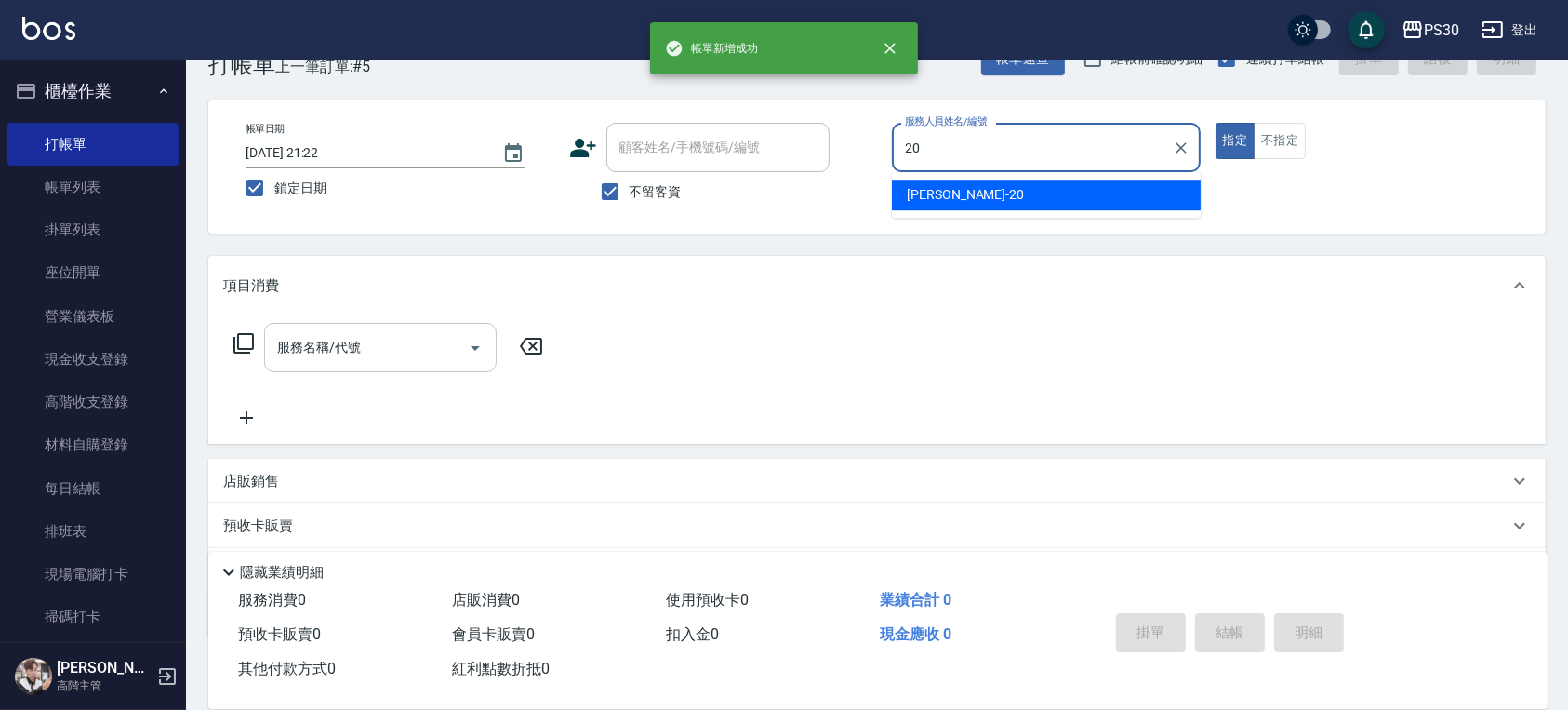
type input "2"
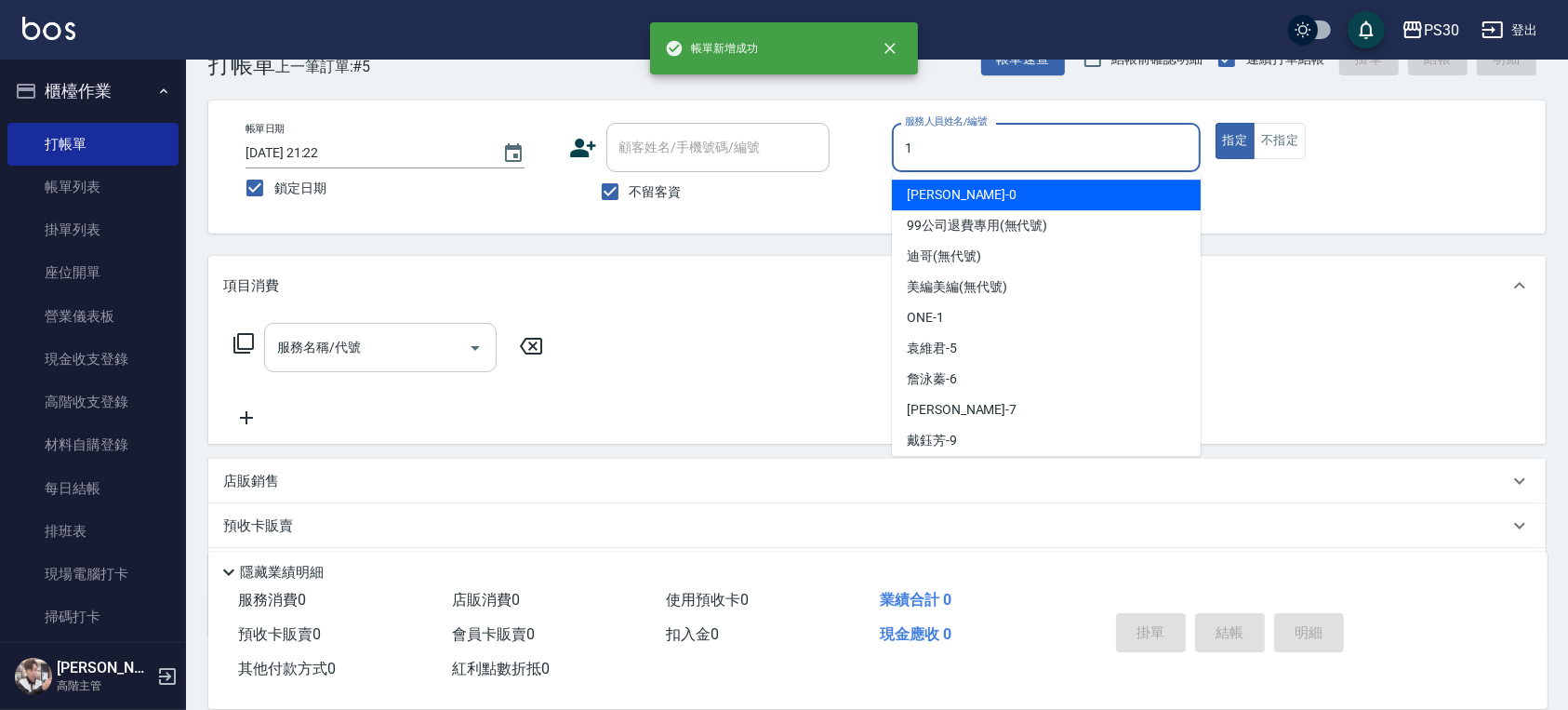
type input "ONE-1"
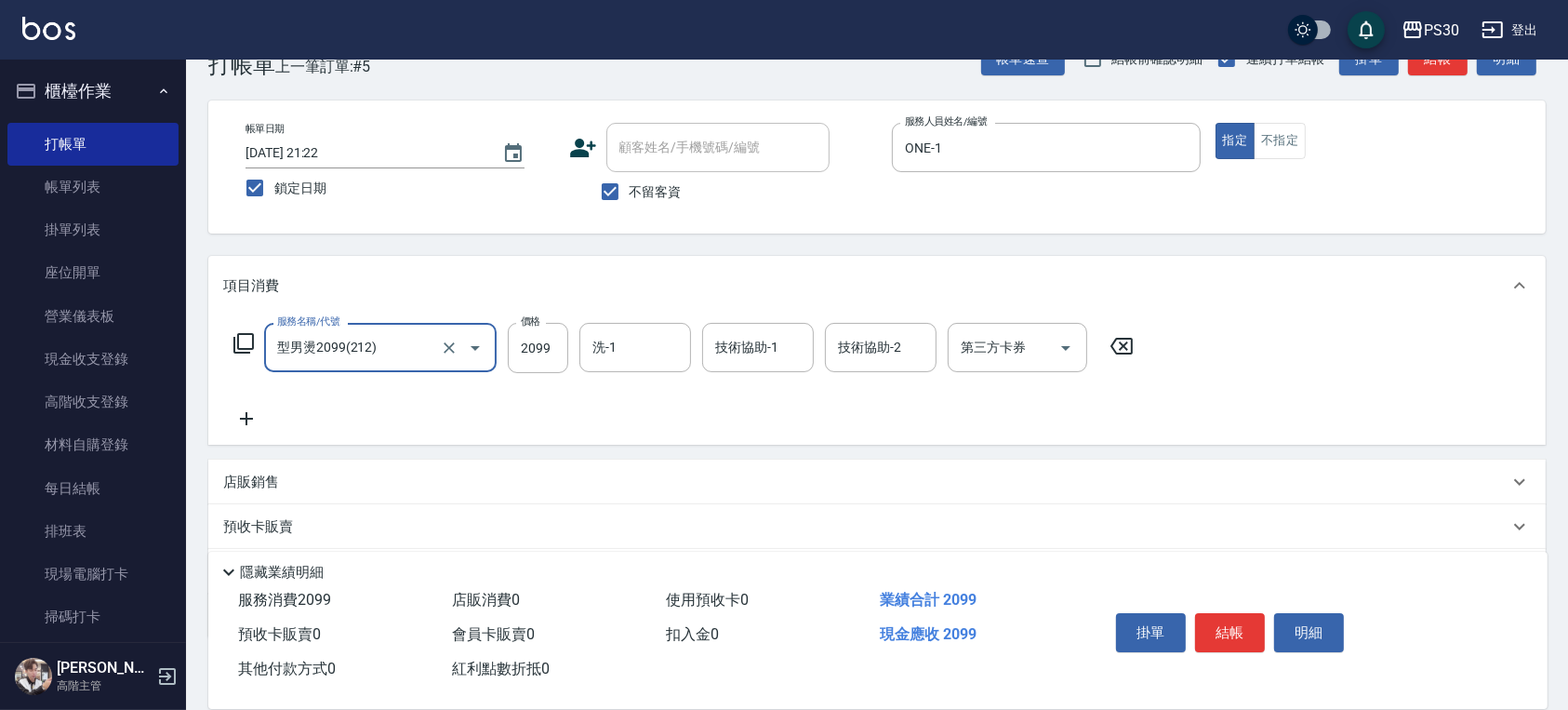
type input "型男燙2099(212)"
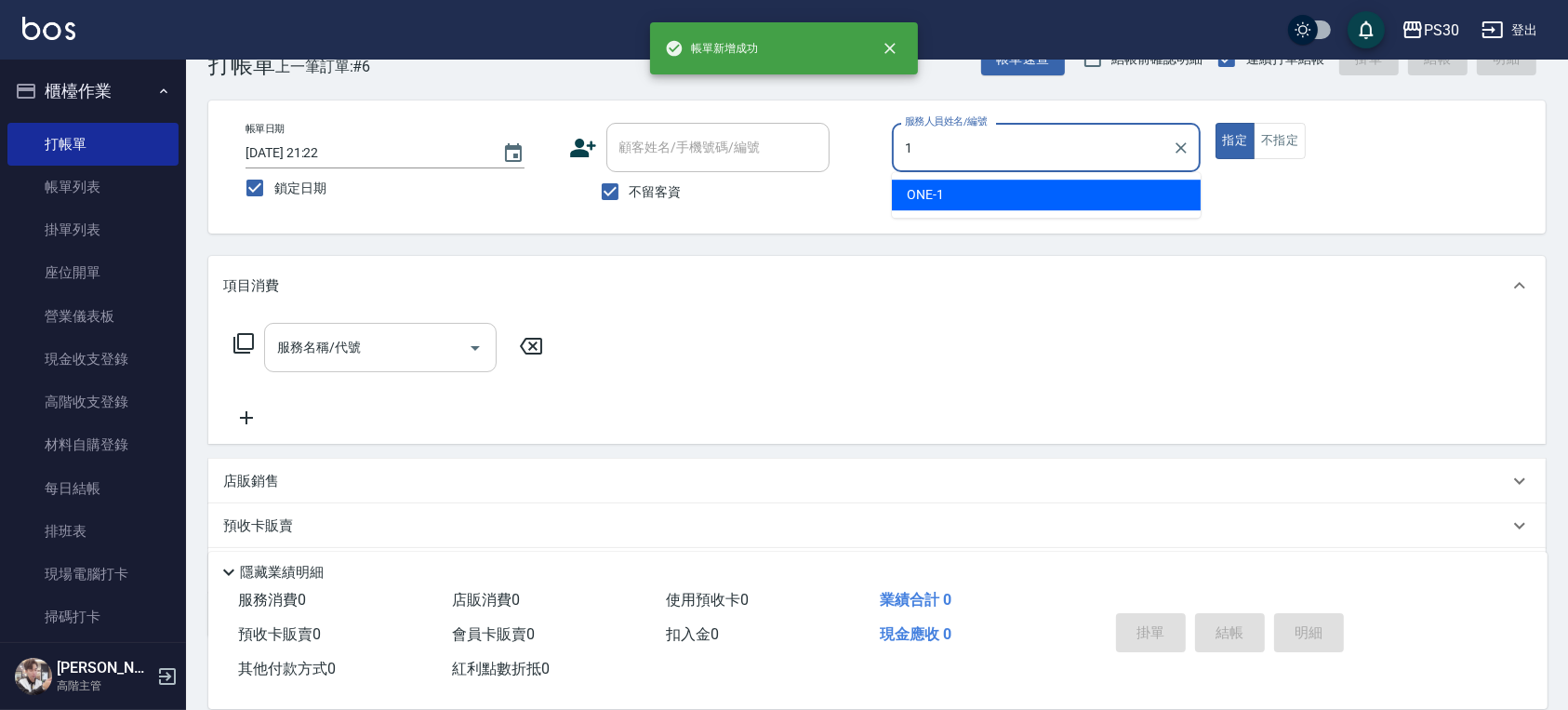
type input "ONE-1"
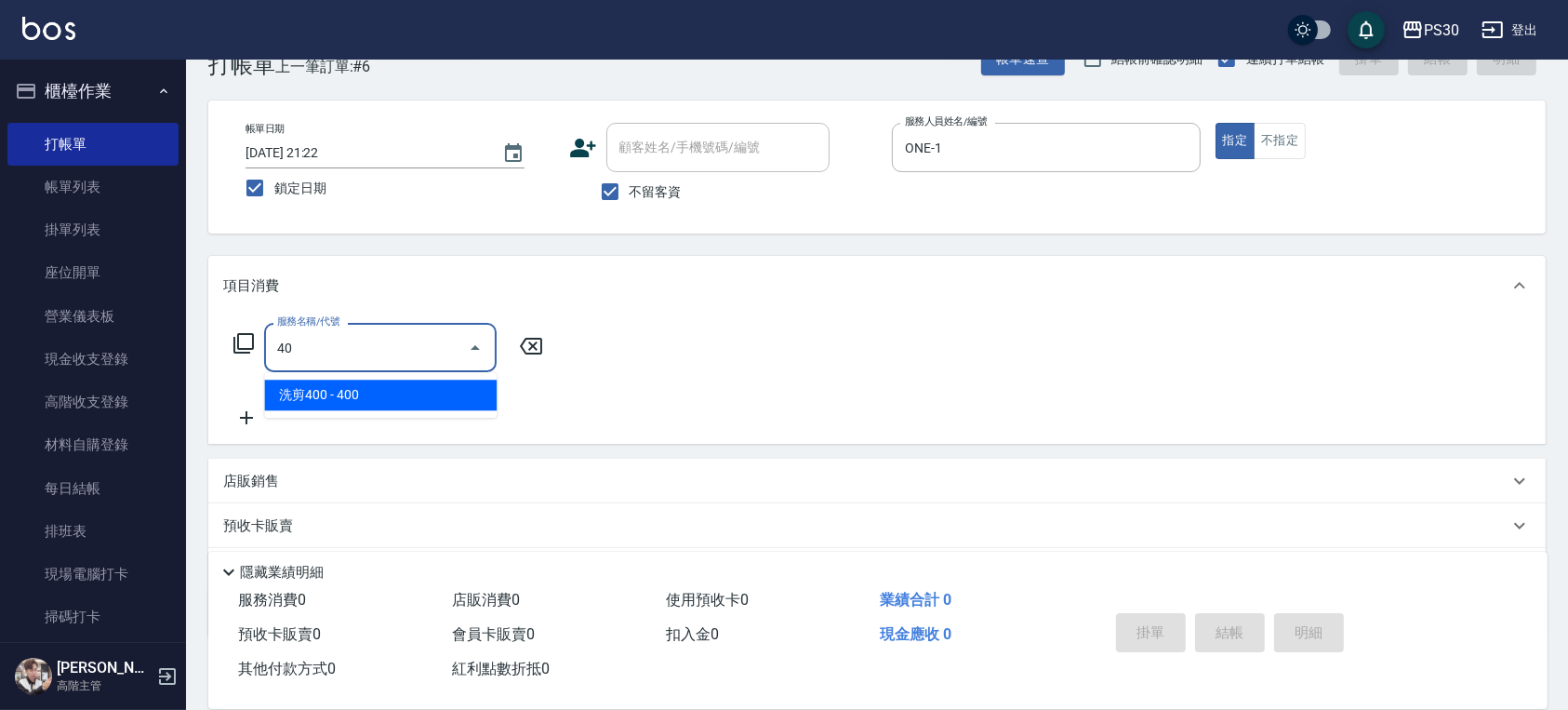
type input "4"
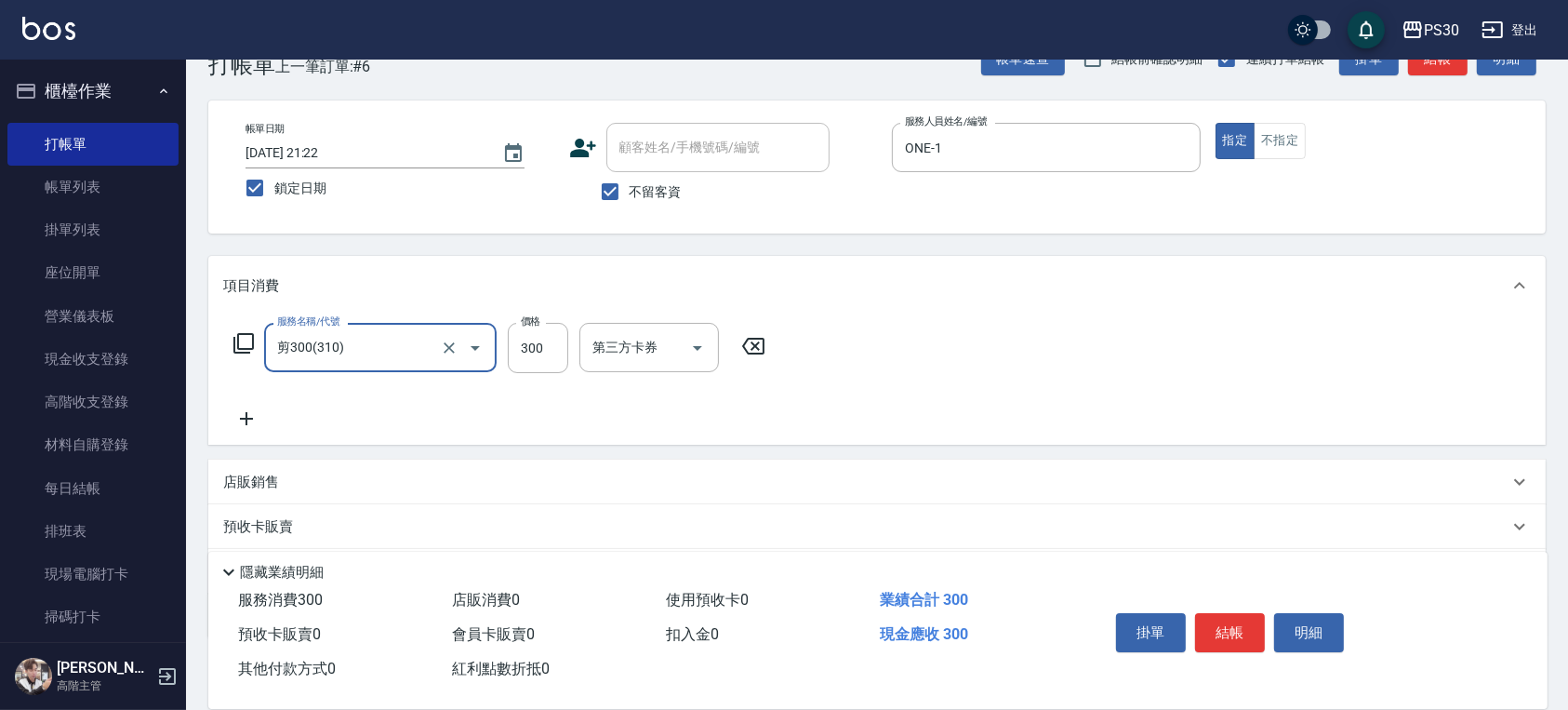
type input "剪300(310)"
type input "400"
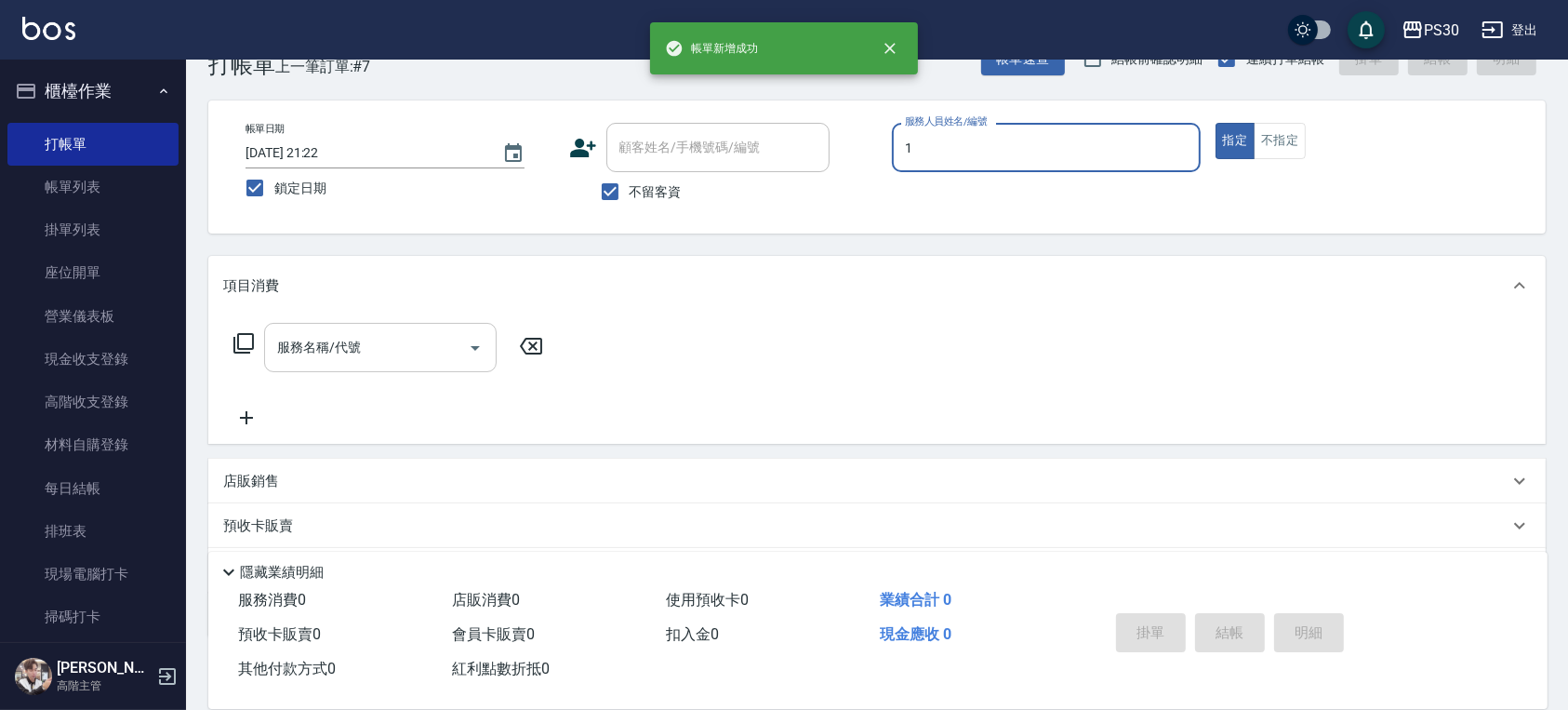
type input "ONE-1"
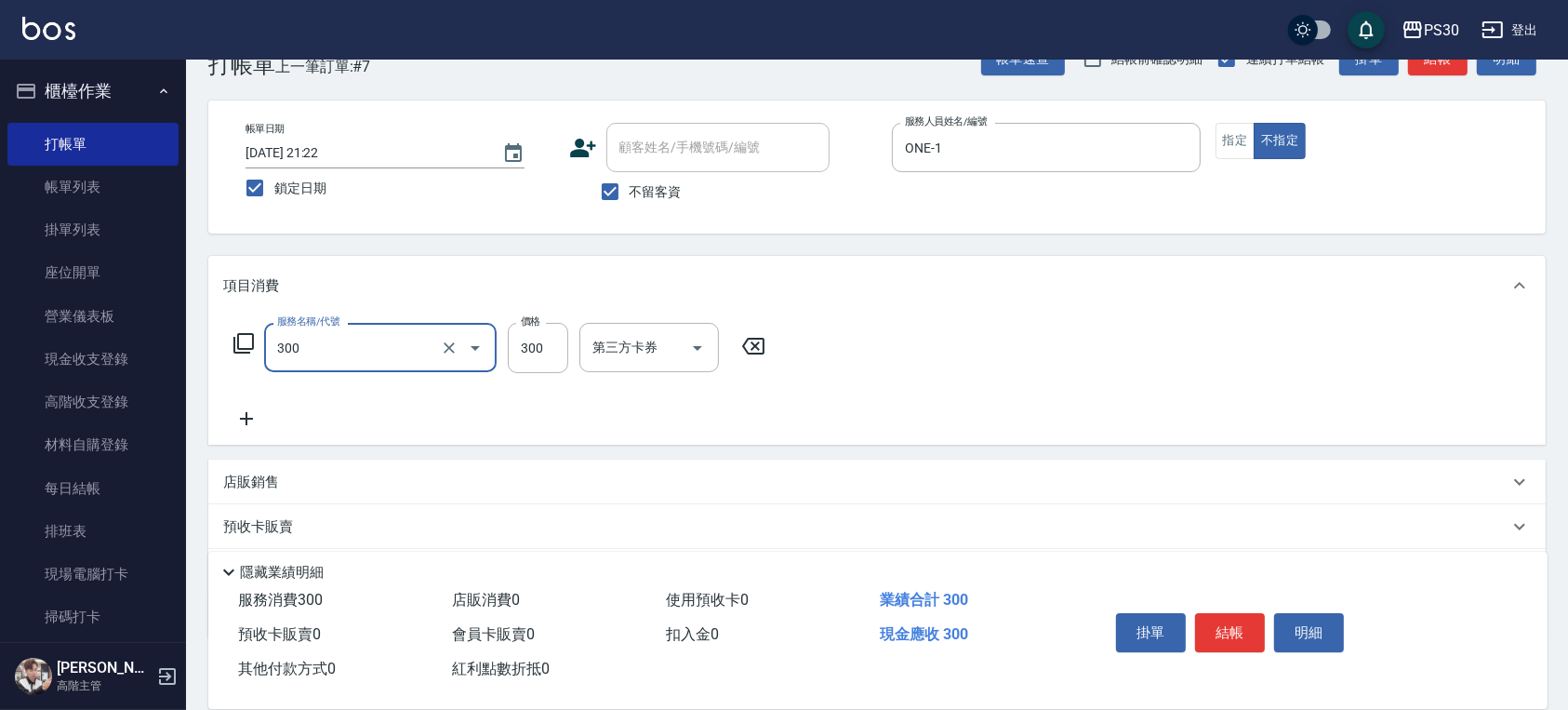
type input "洗剪300(300)"
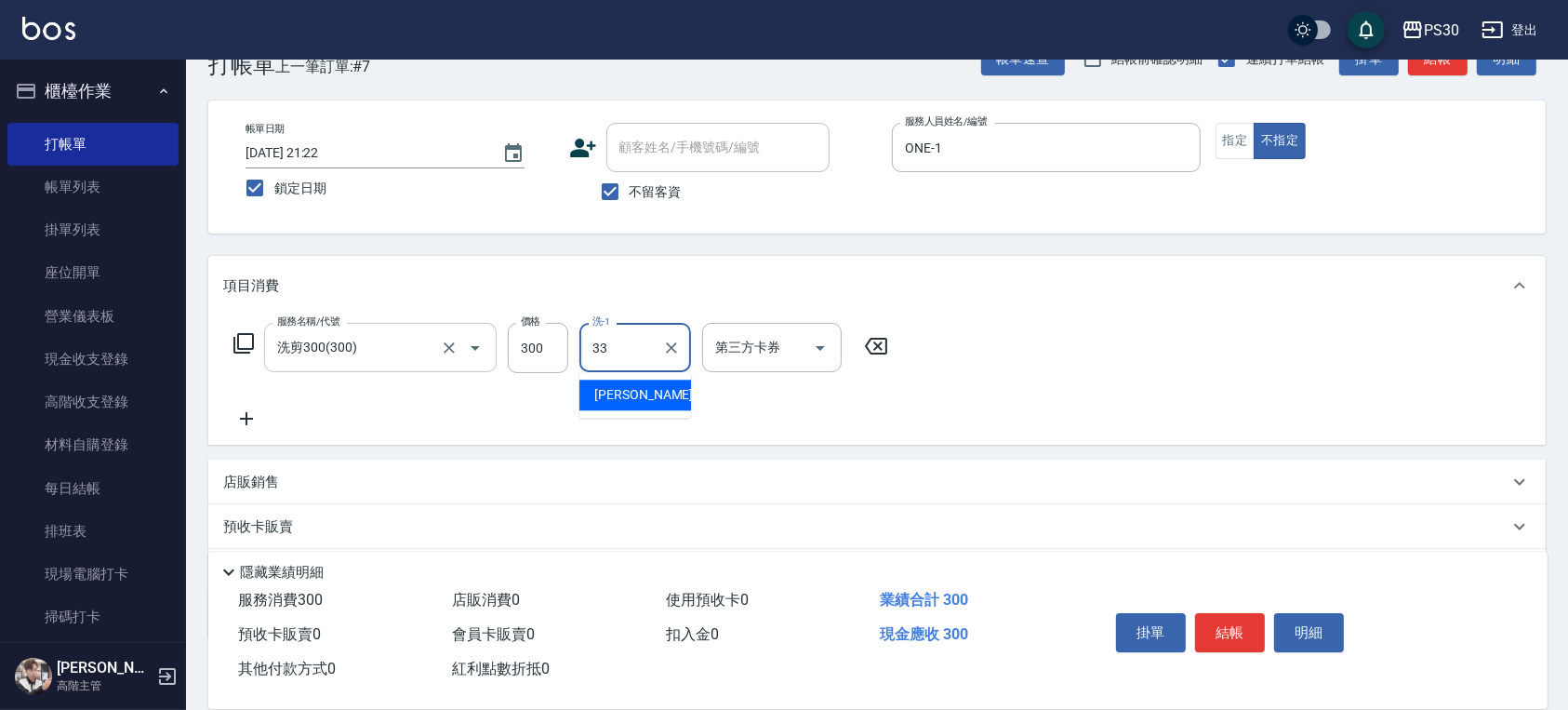
type input "[PERSON_NAME]-33"
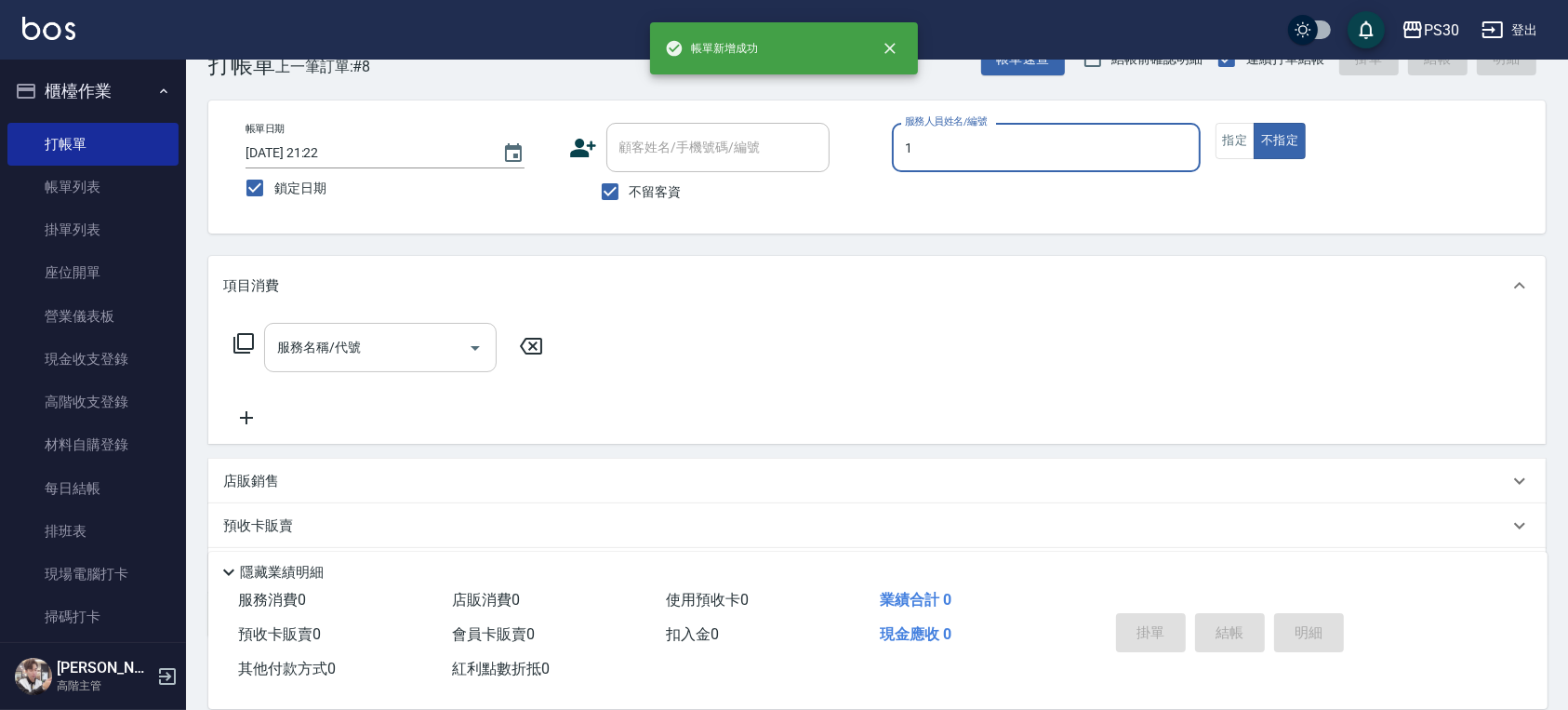
type input "ONE-1"
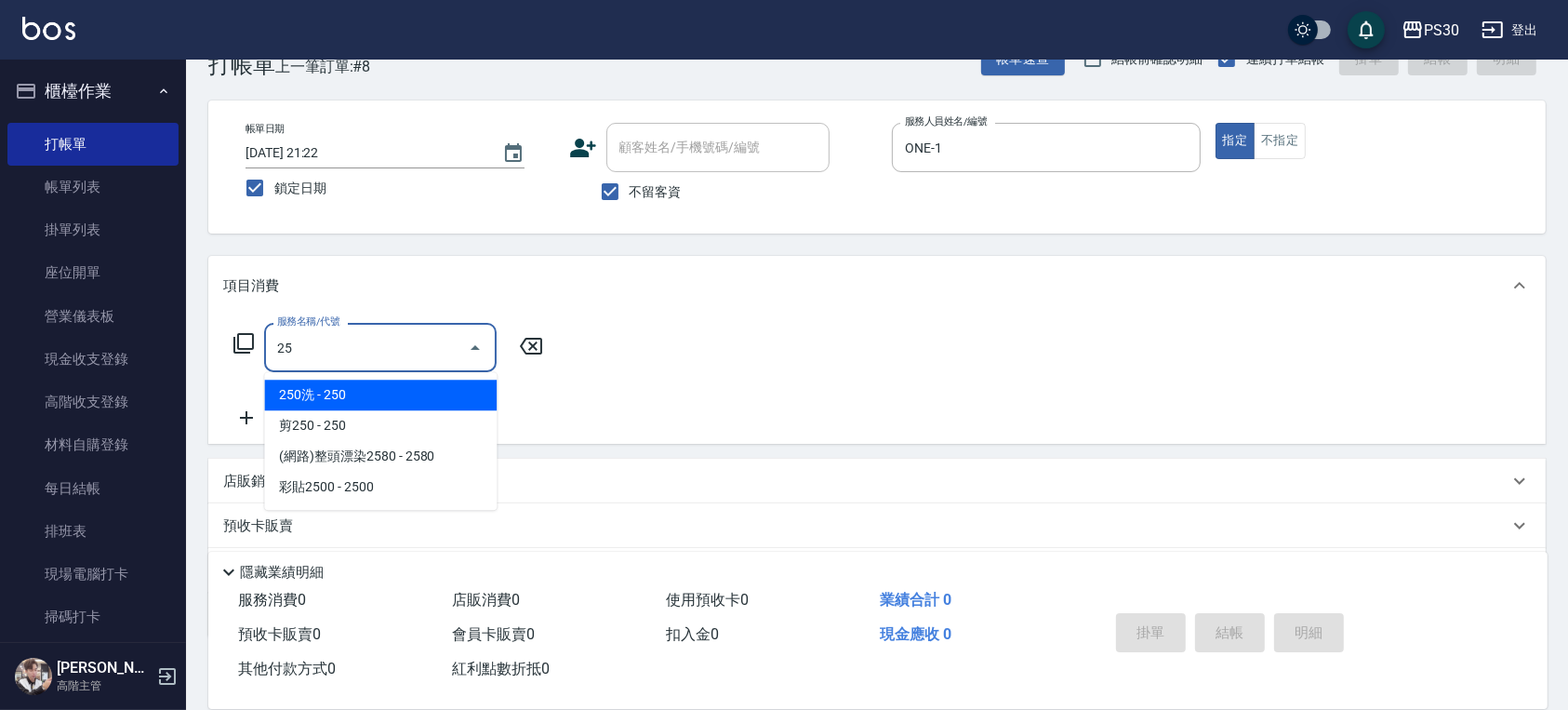
type input "2"
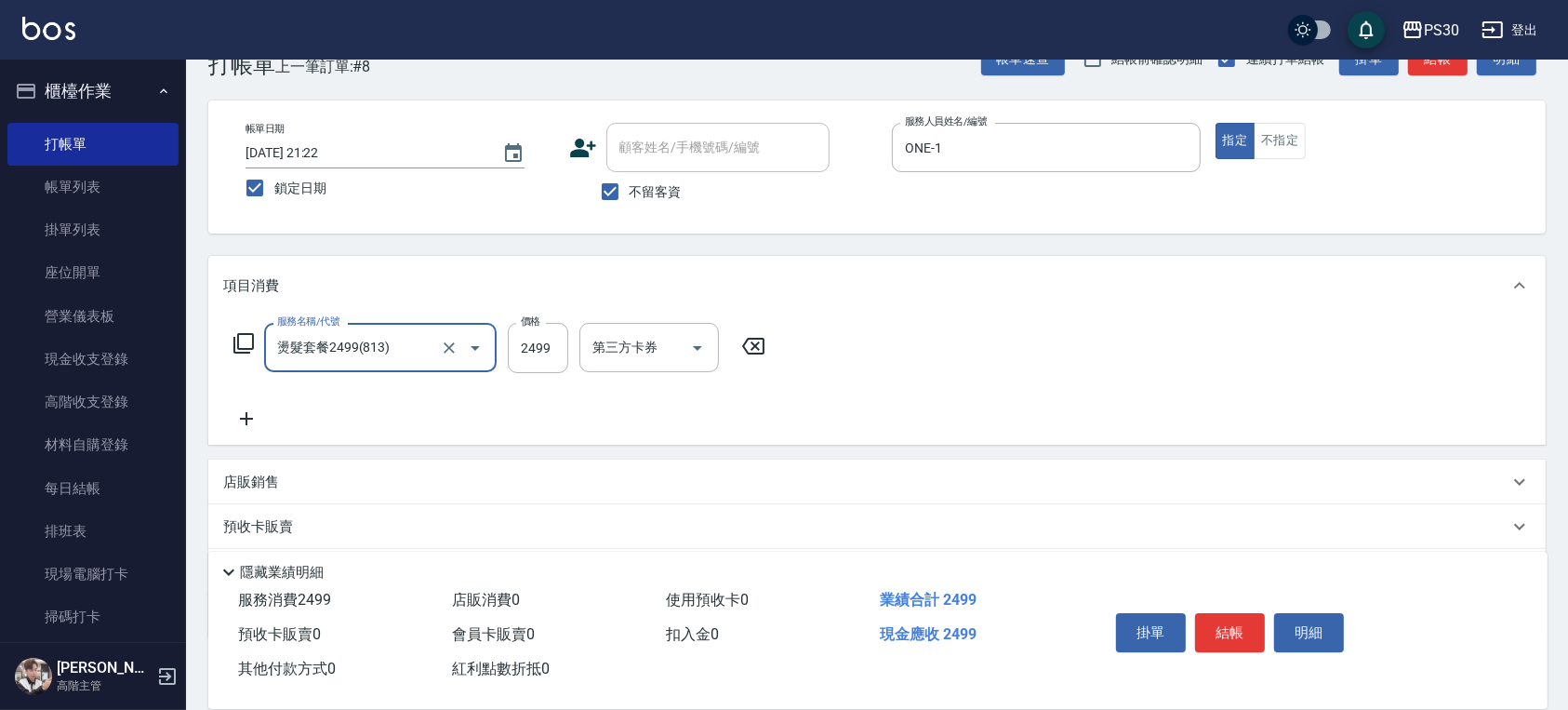
type input "燙髮套餐2499(813)"
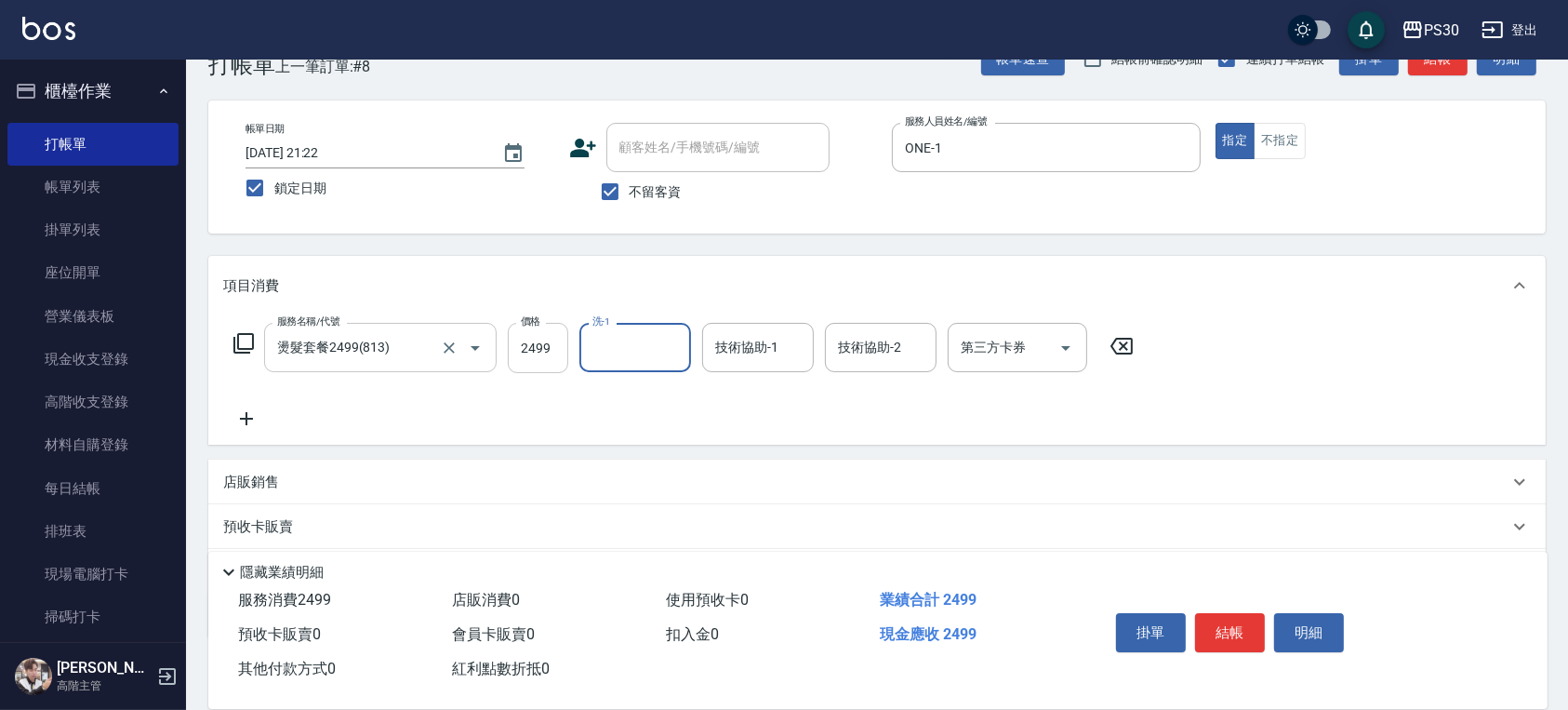
click at [536, 339] on input "2499" at bounding box center [538, 347] width 60 height 50
type input "2400"
type input "[PERSON_NAME]-33"
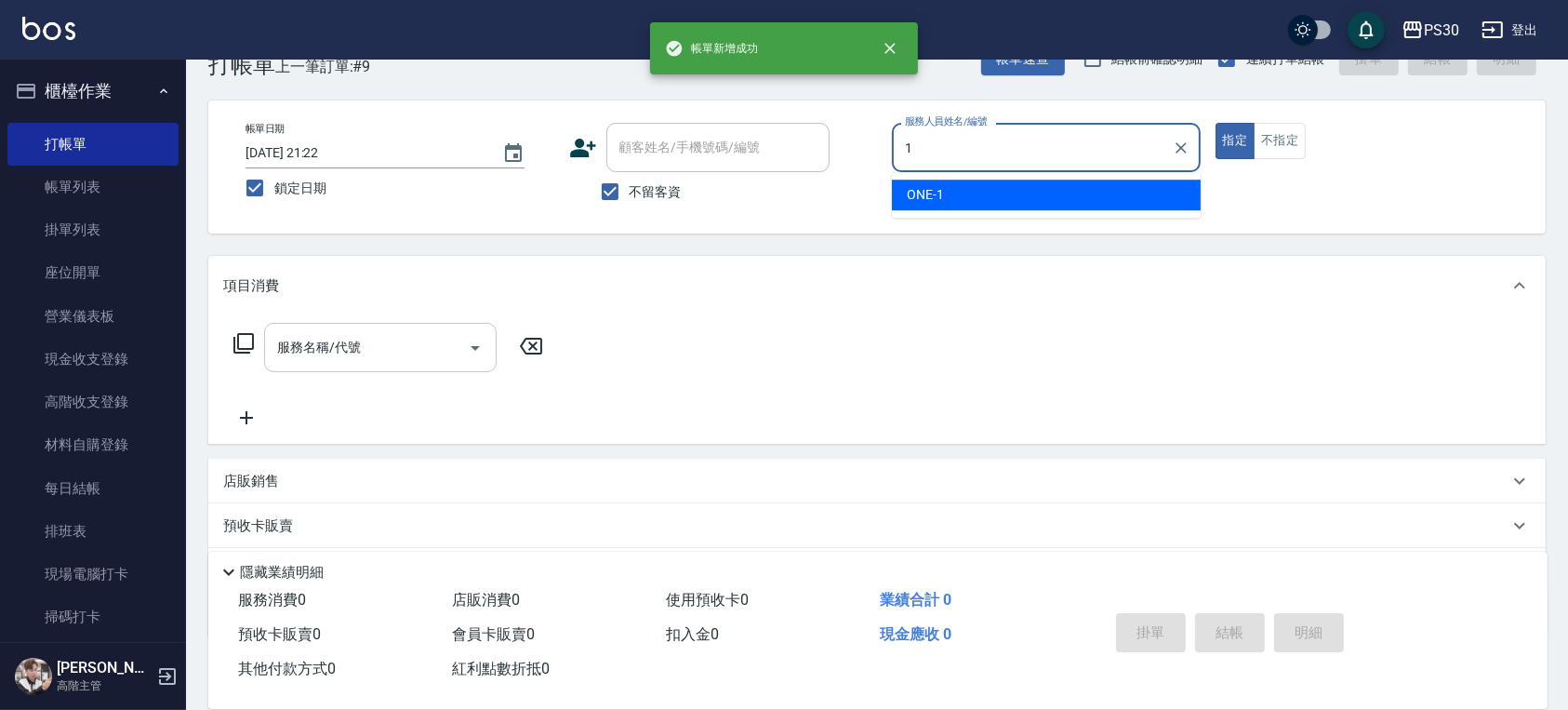
type input "ONE-1"
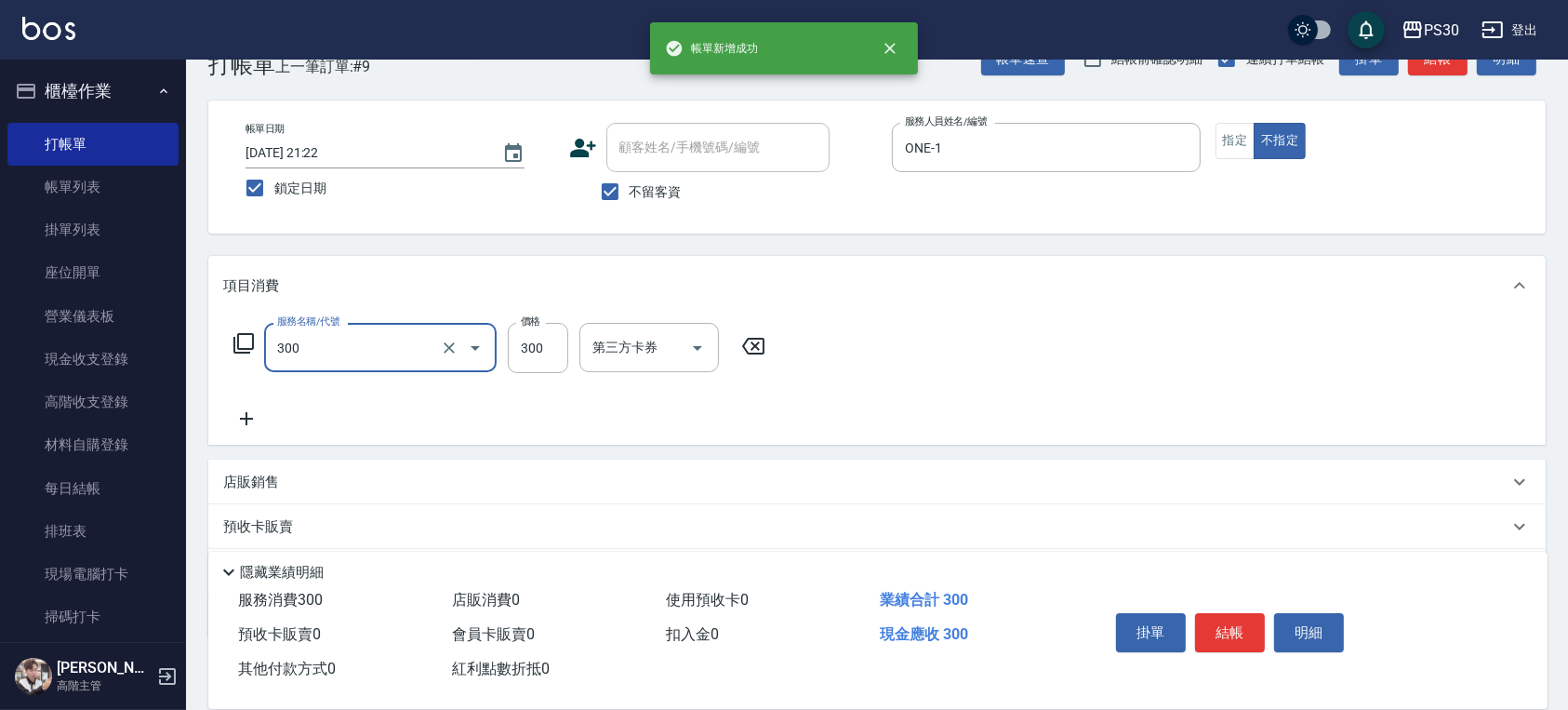
type input "洗剪300(300)"
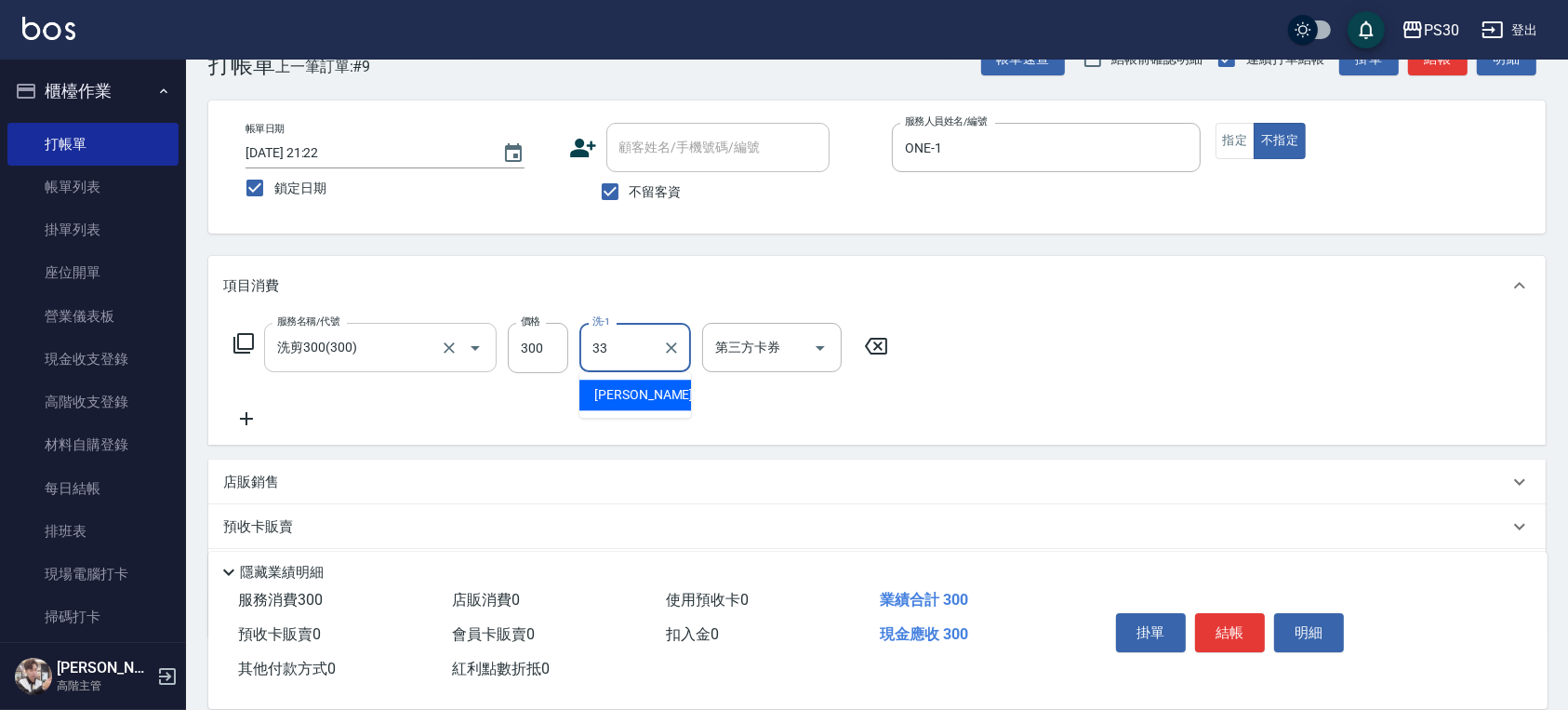
type input "[PERSON_NAME]-33"
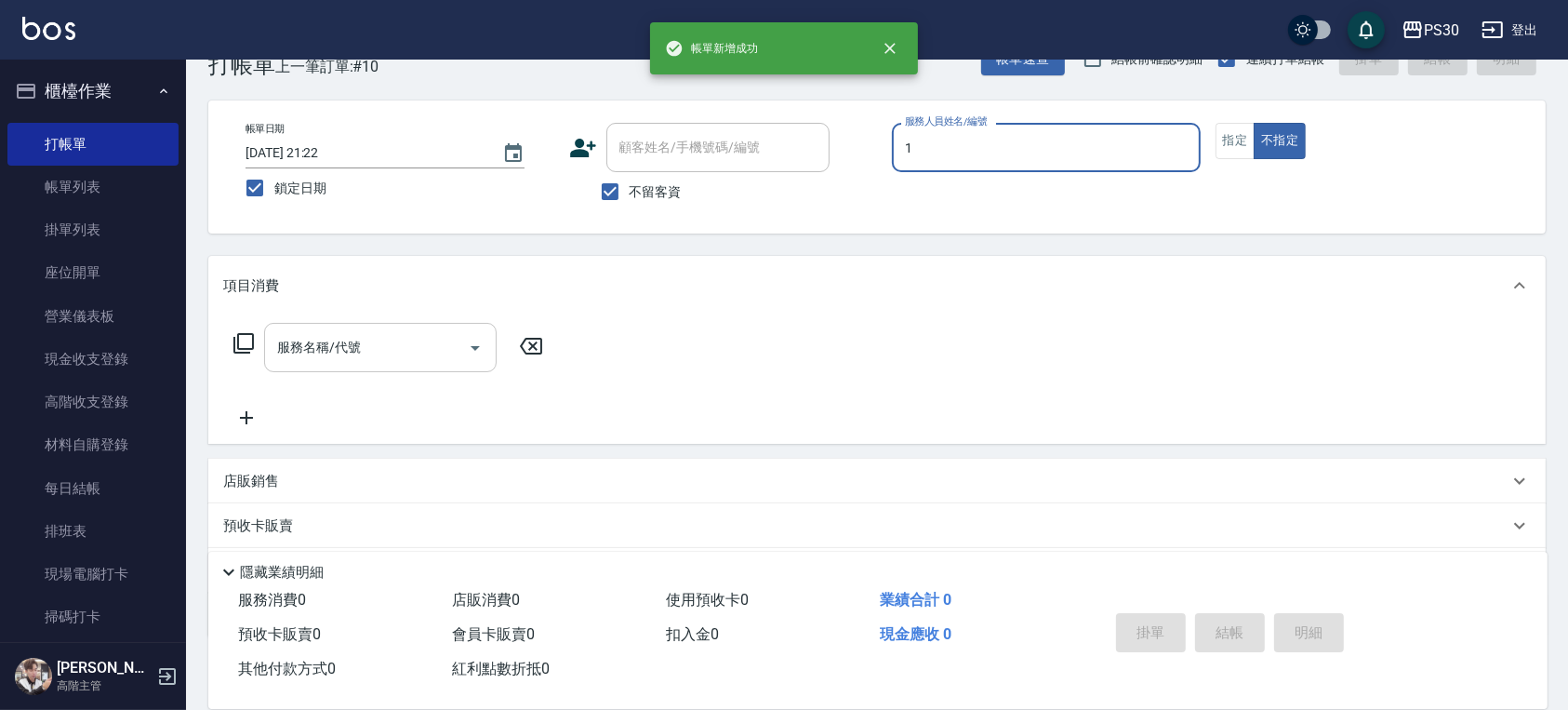
type input "ONE-1"
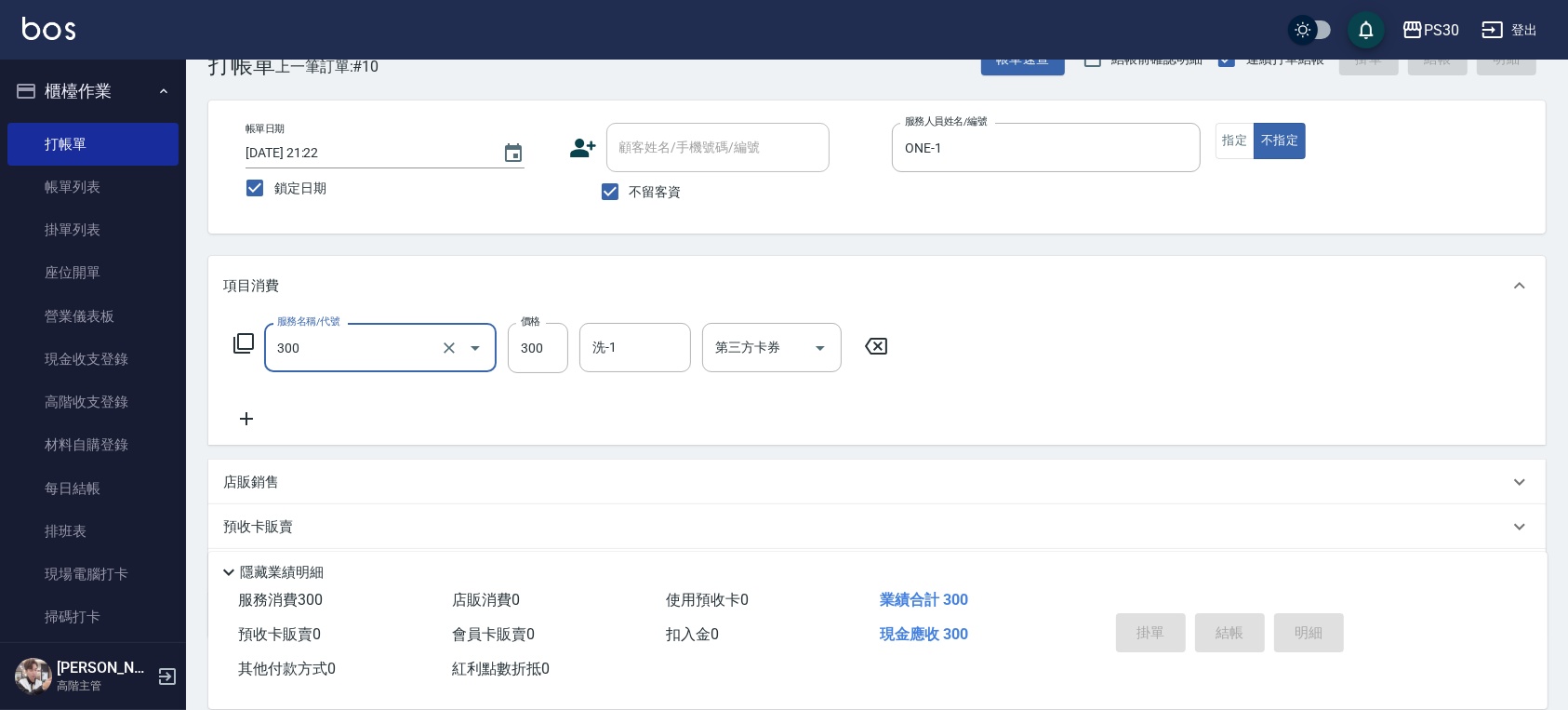
type input "300"
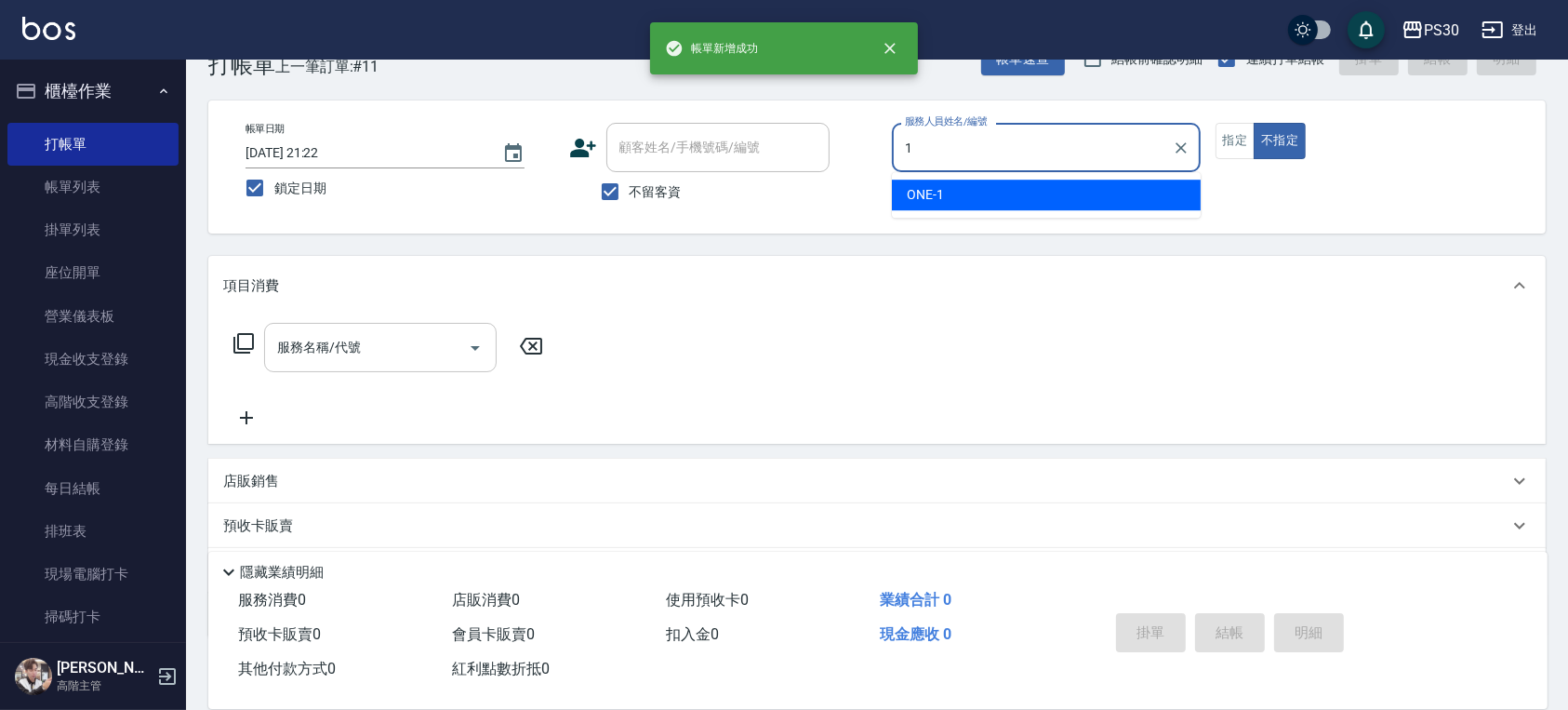
type input "ONE-1"
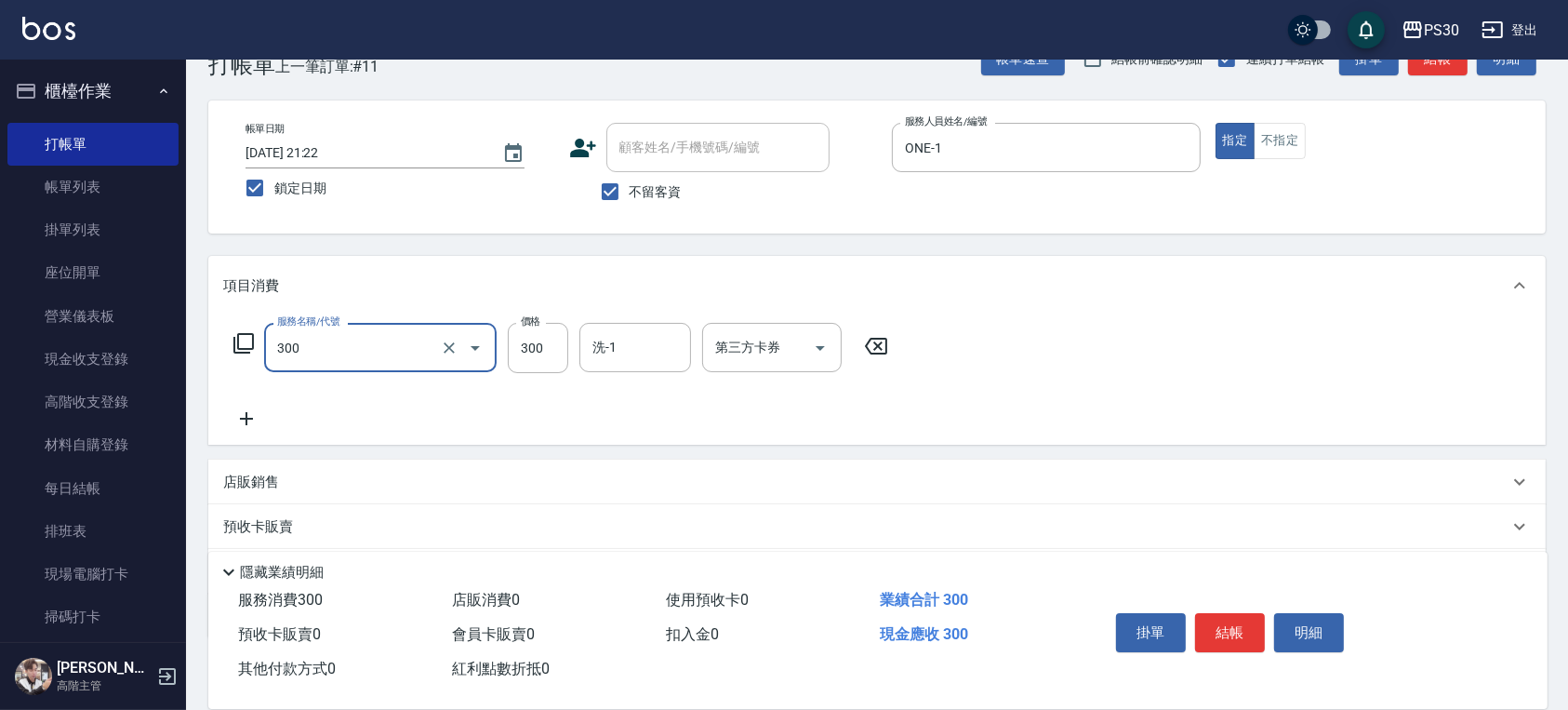
type input "洗剪300(300)"
type input "[PERSON_NAME]-33"
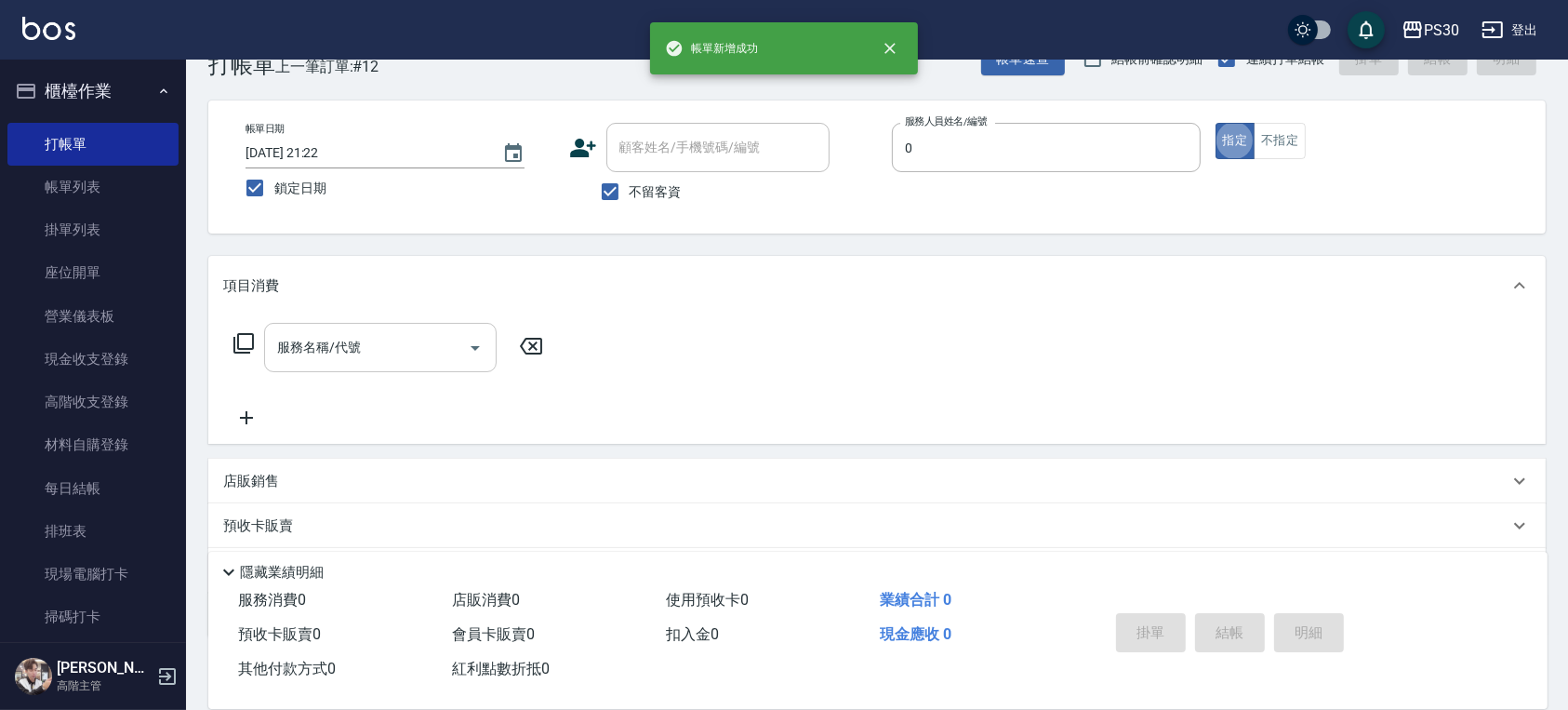
type input "[PERSON_NAME]-0"
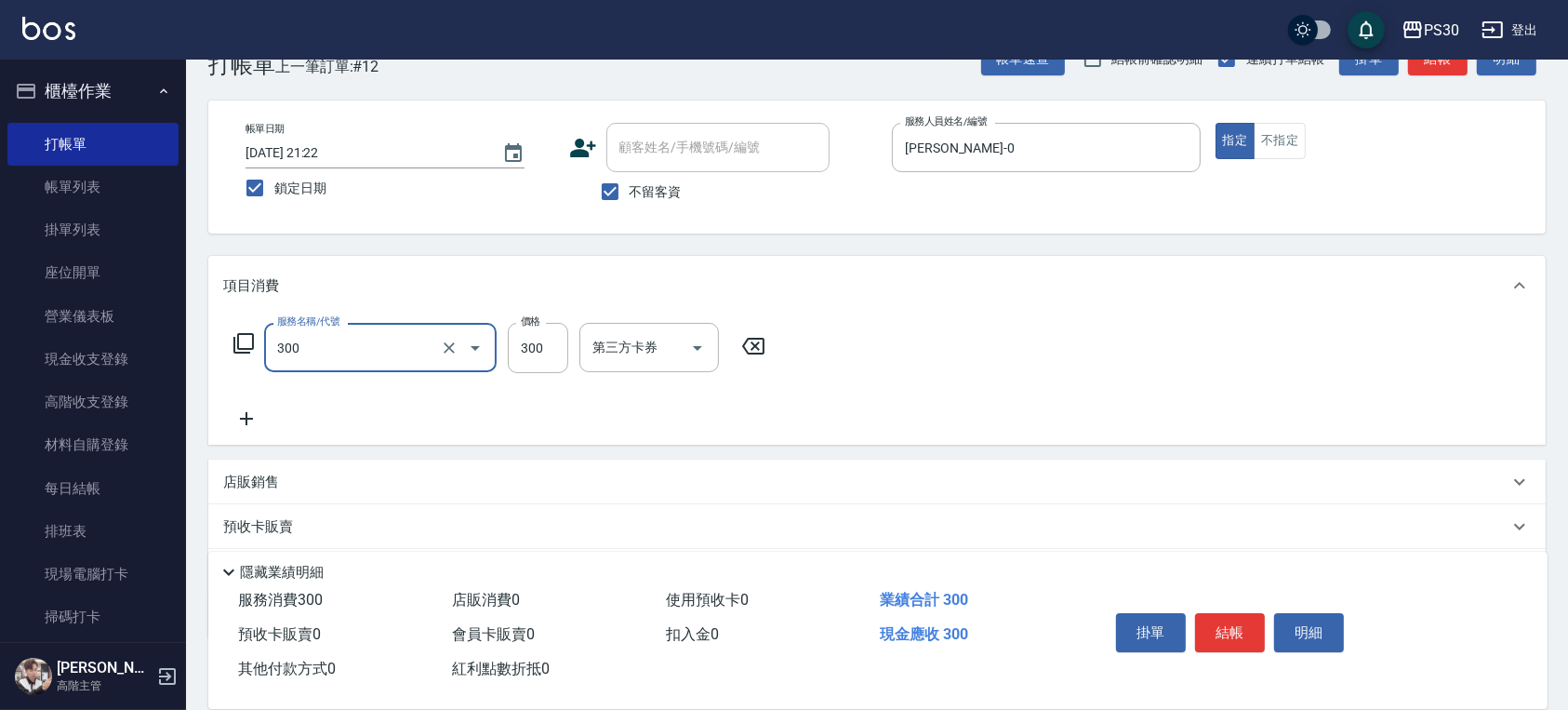
type input "洗剪300(300)"
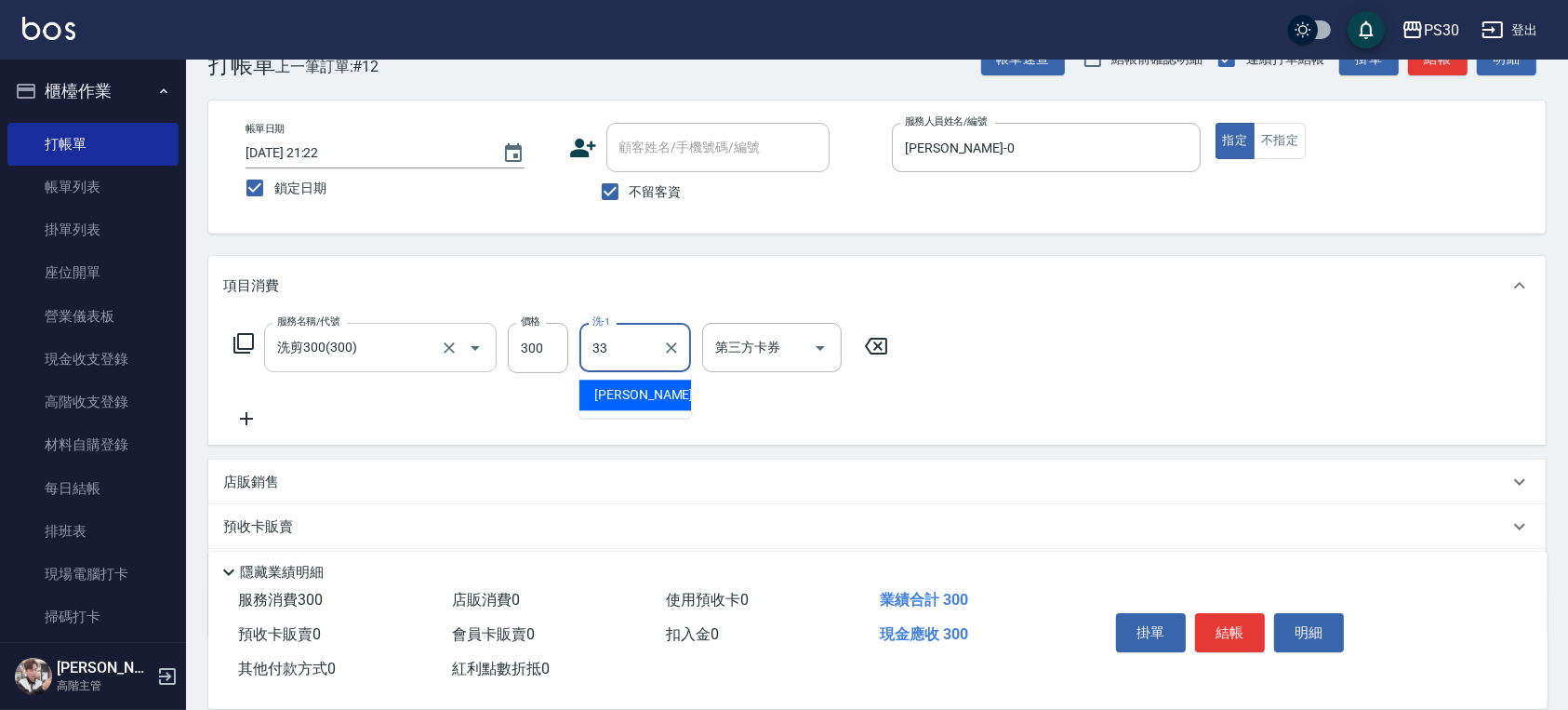
type input "[PERSON_NAME]-33"
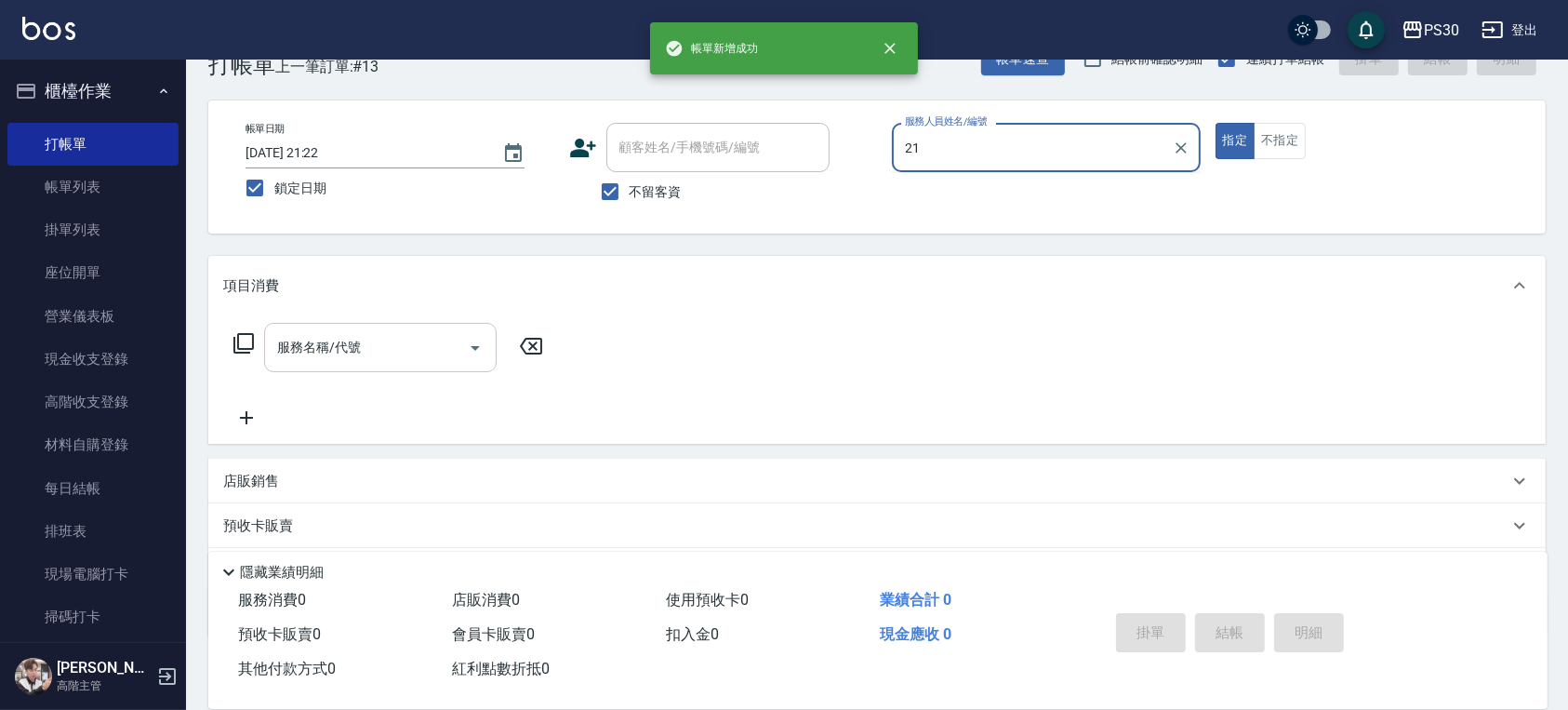
type input "2"
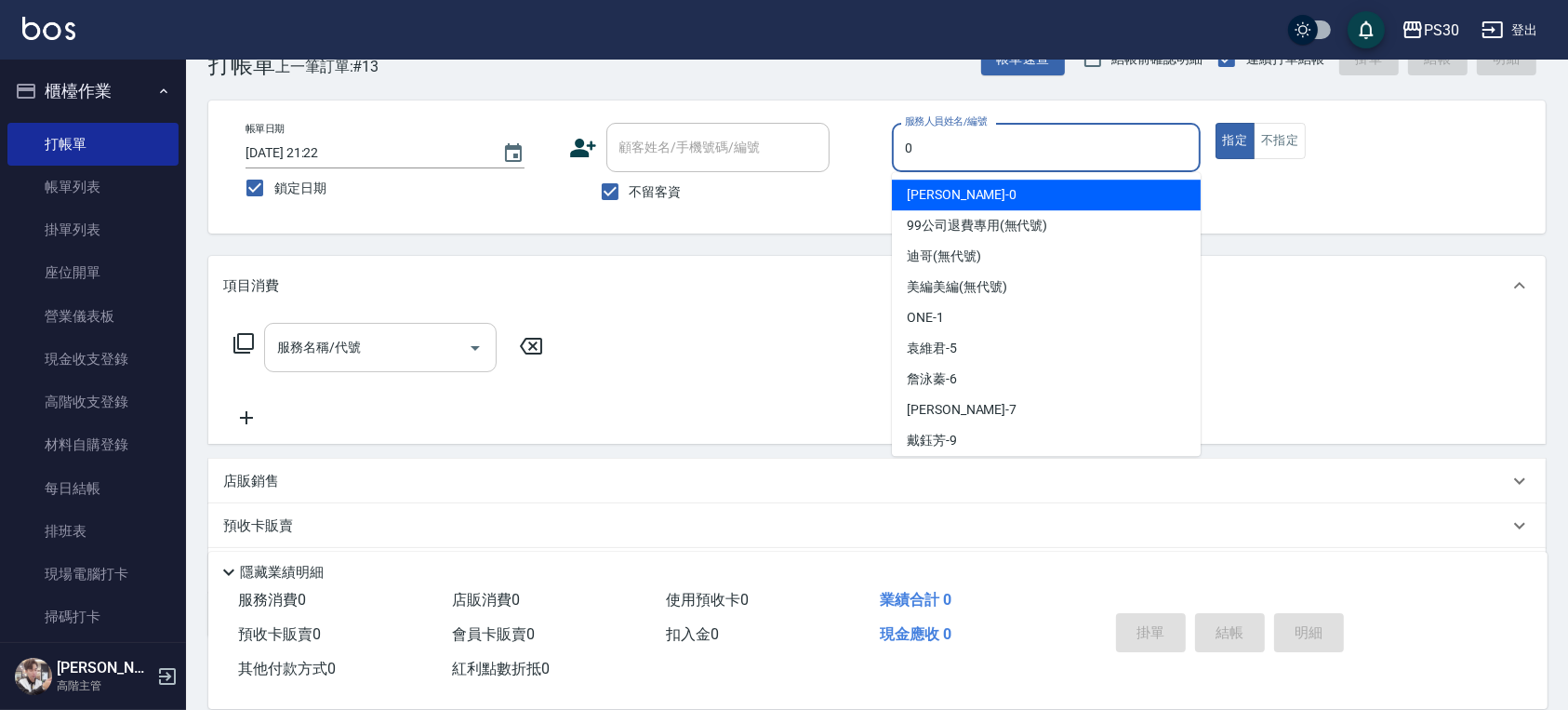
type input "[PERSON_NAME]-0"
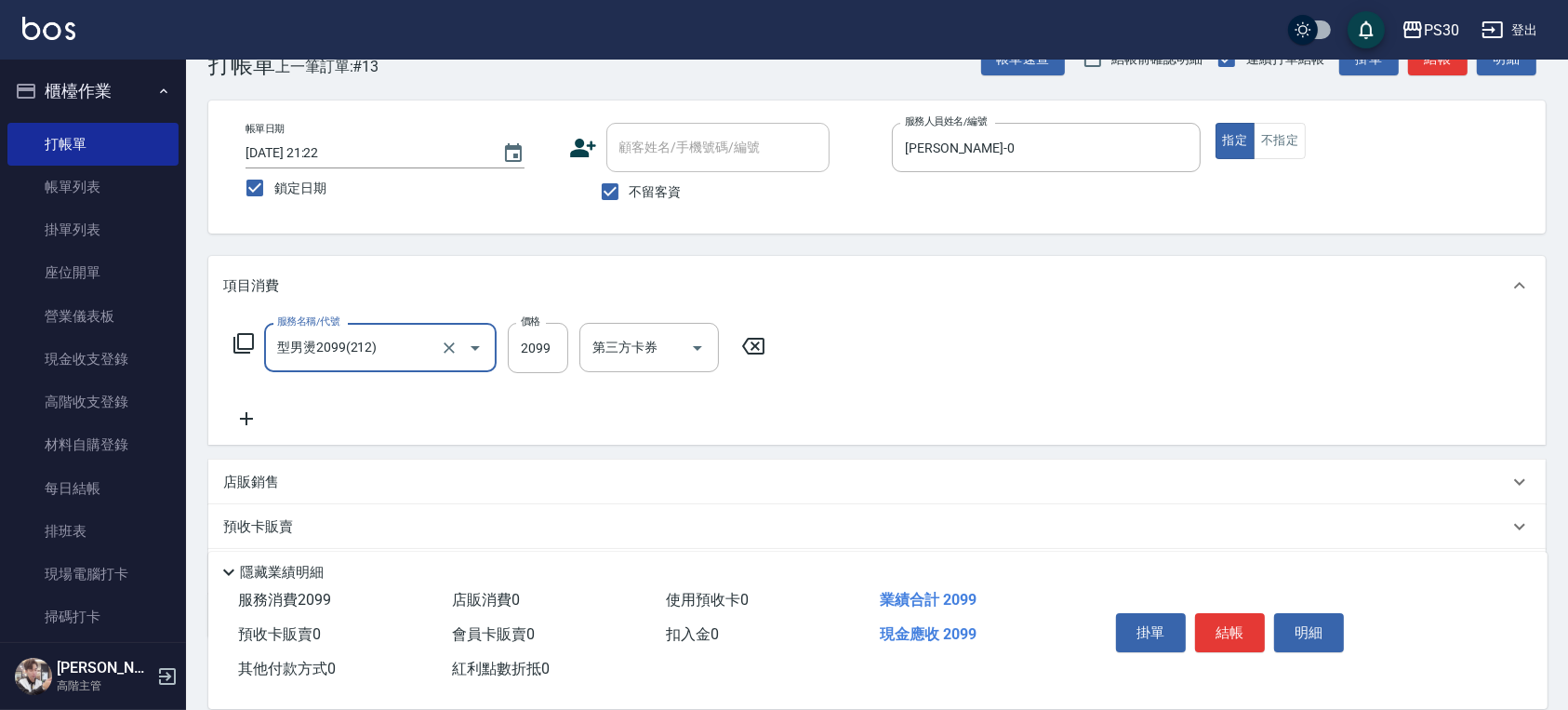
type input "型男燙2099(212)"
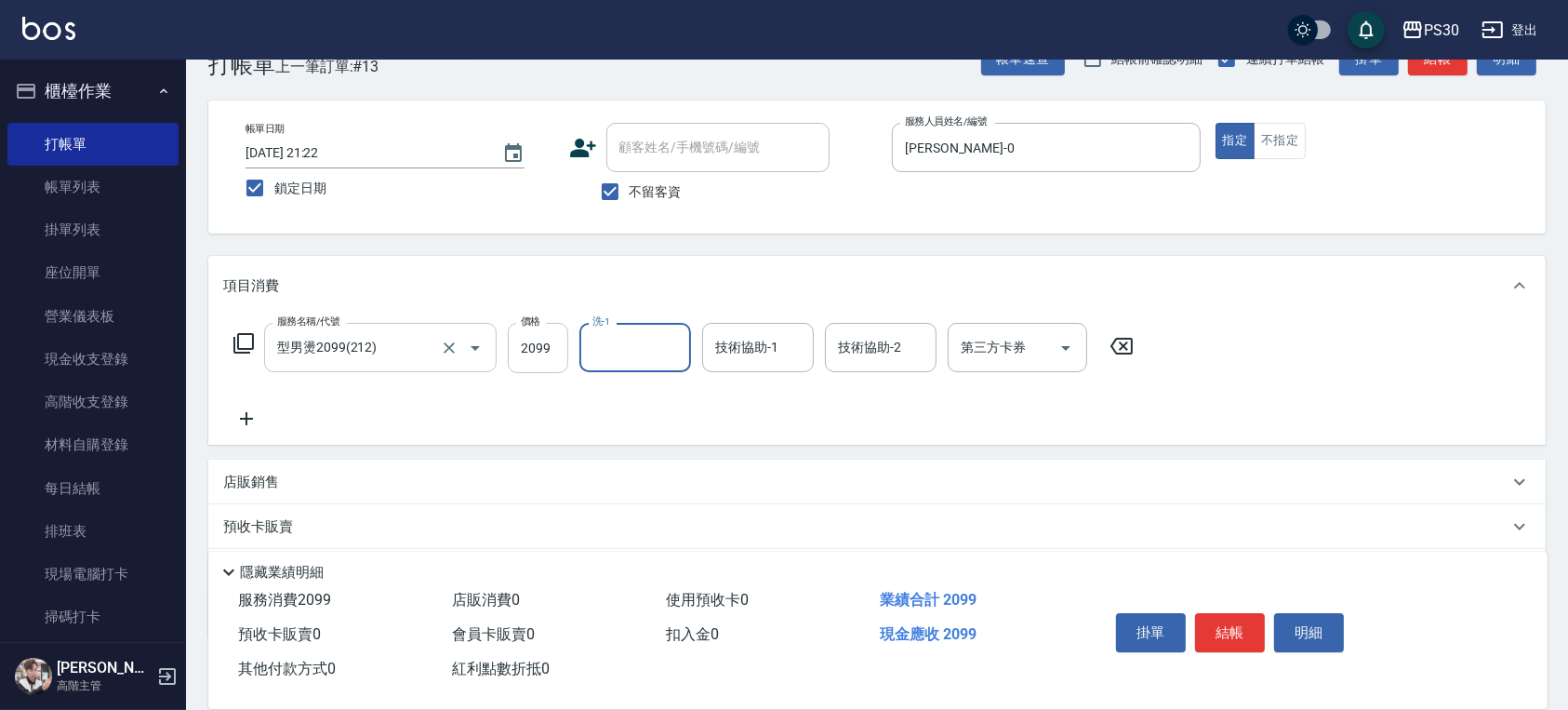
click at [533, 335] on input "2099" at bounding box center [538, 347] width 60 height 50
type input "2199"
type input "[PERSON_NAME]-33"
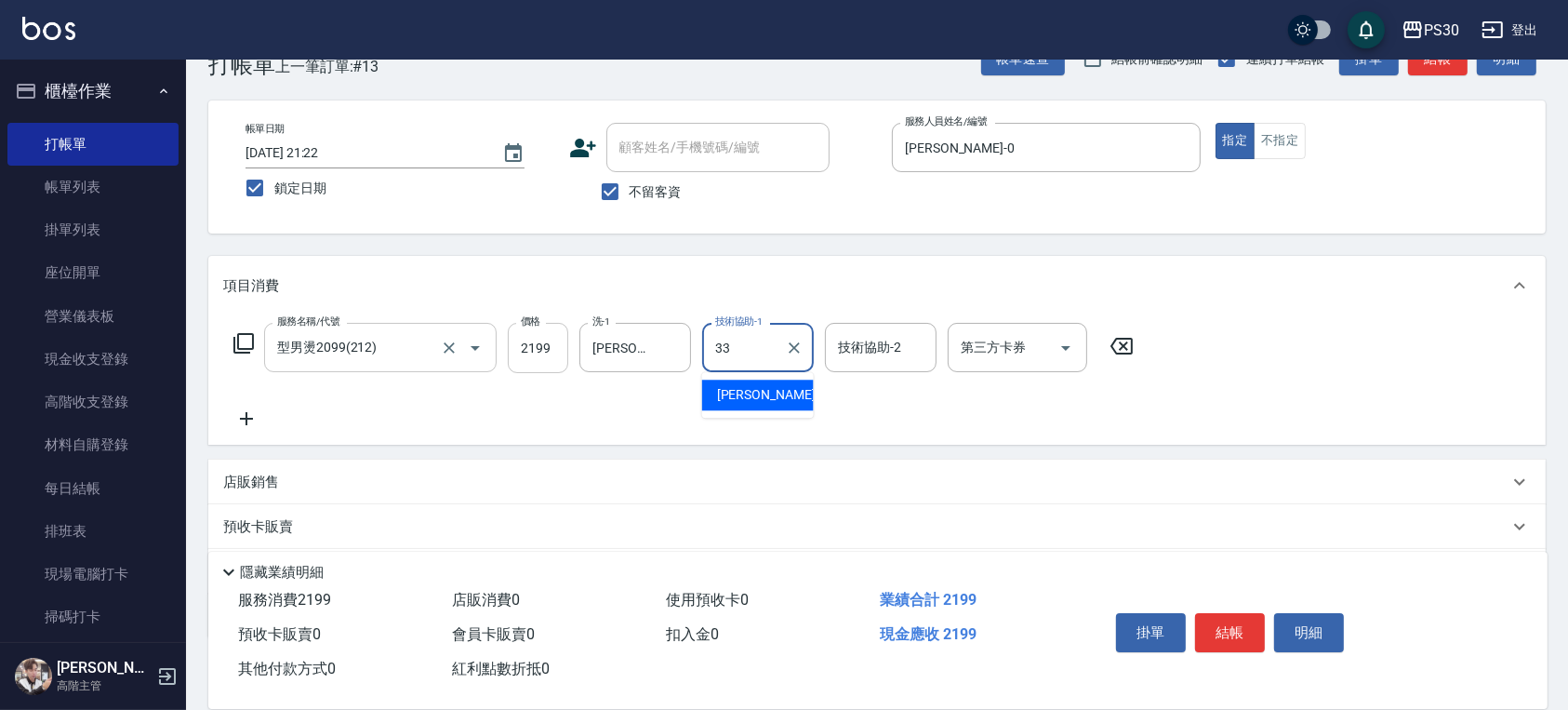
type input "[PERSON_NAME]-33"
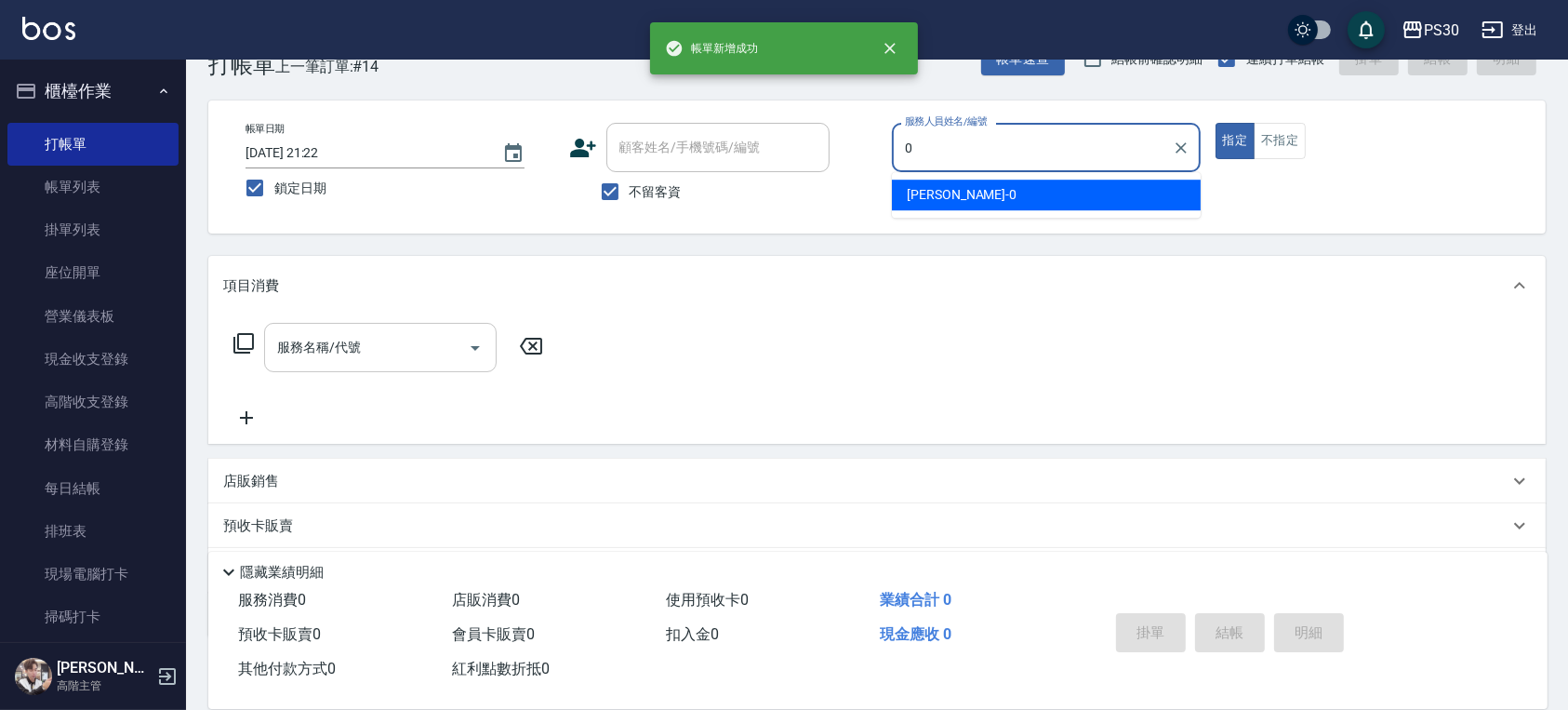
type input "[PERSON_NAME]-0"
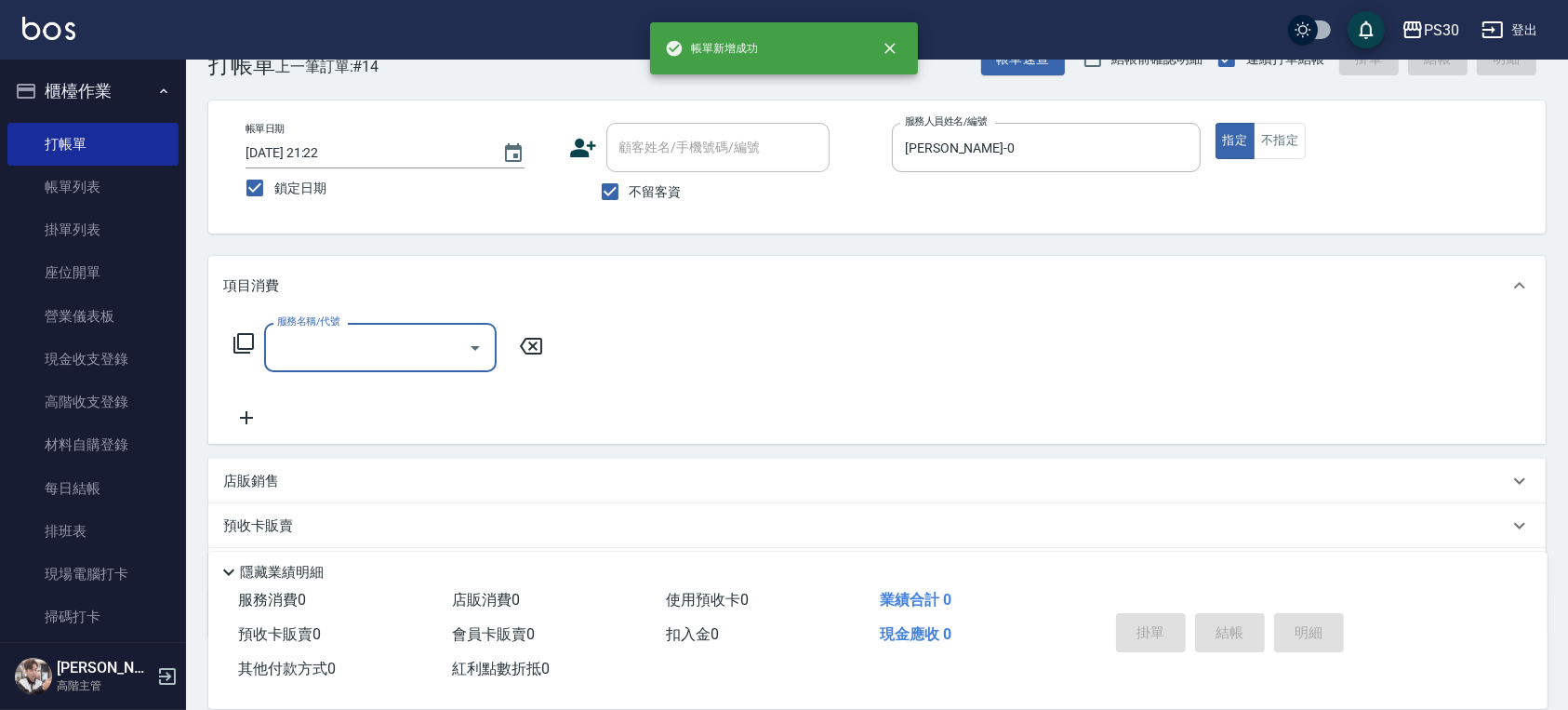
type input "3"
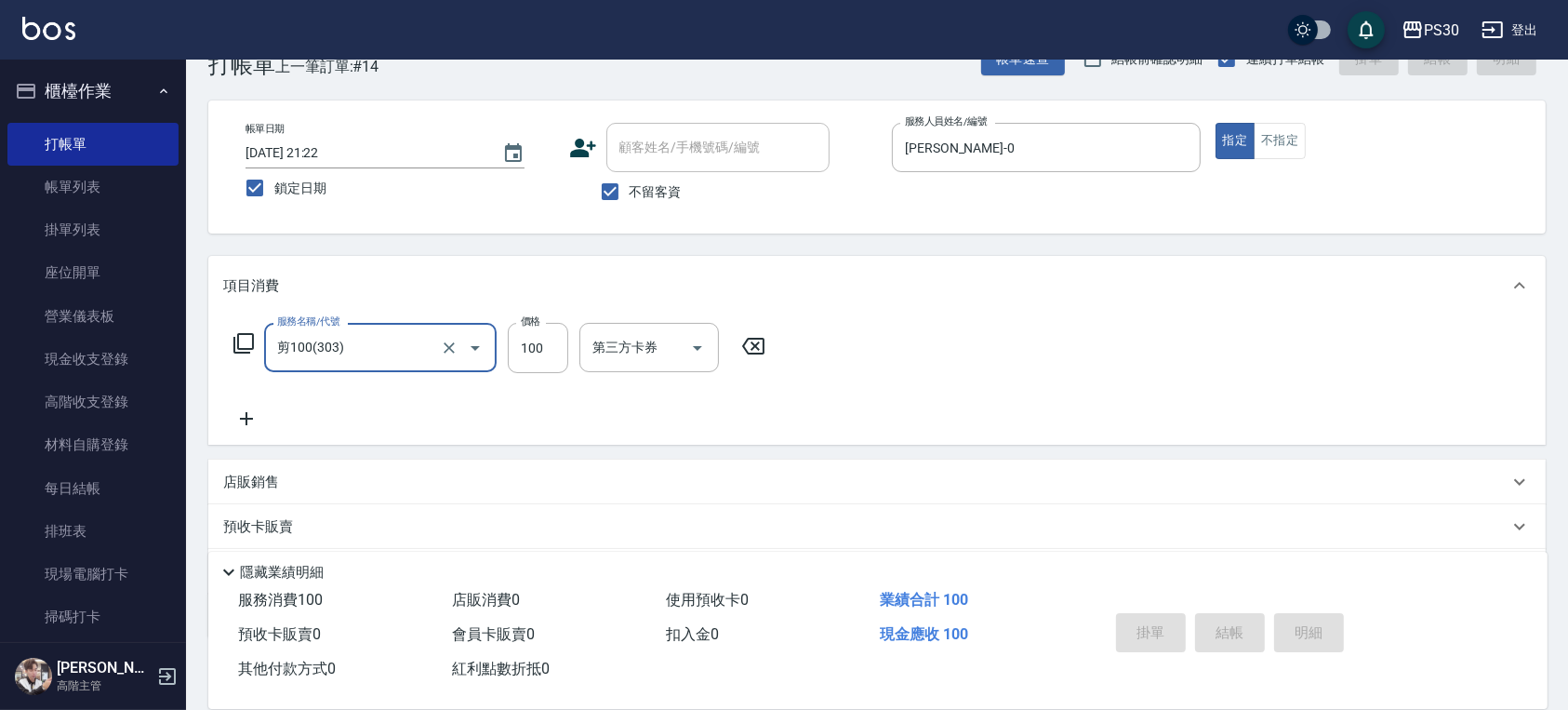
type input "剪100(303)"
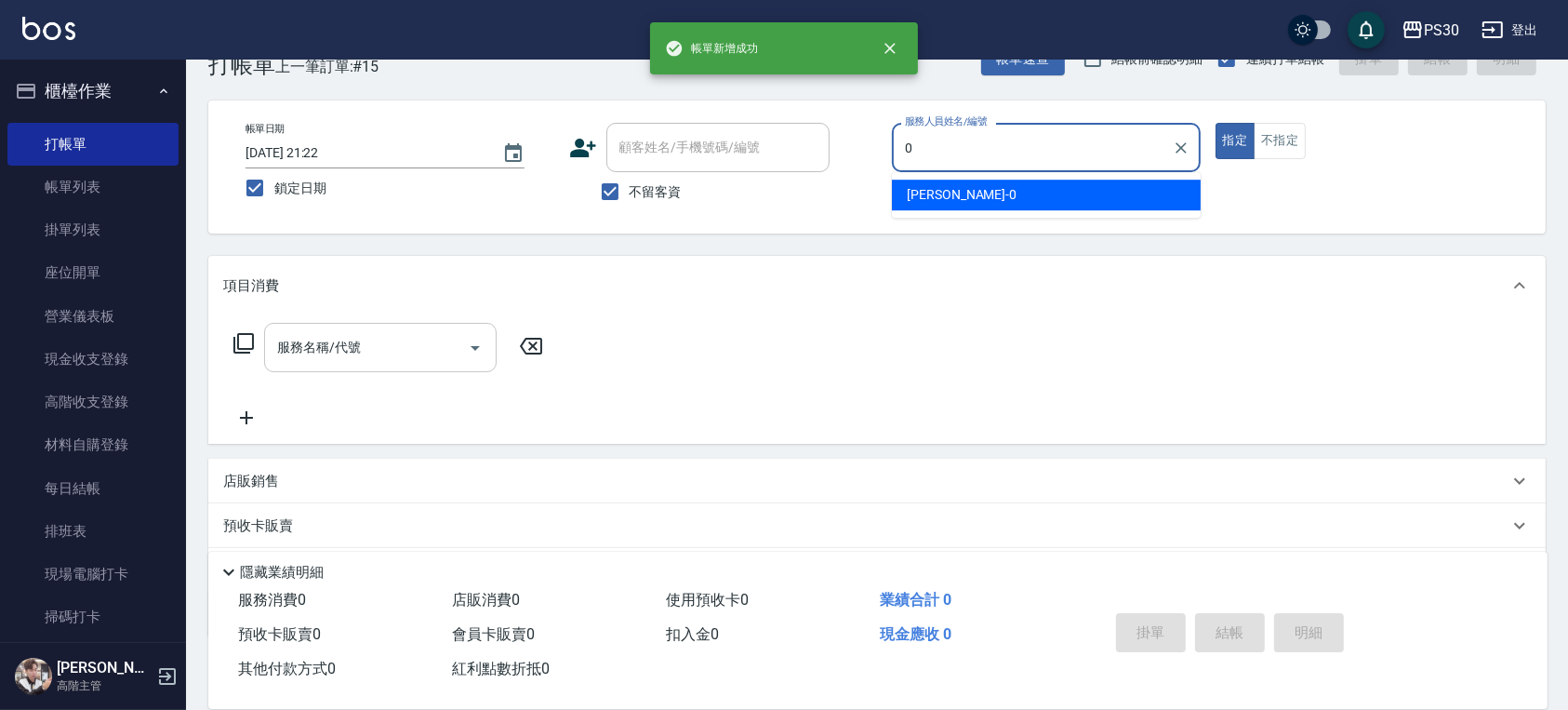
type input "[PERSON_NAME]-0"
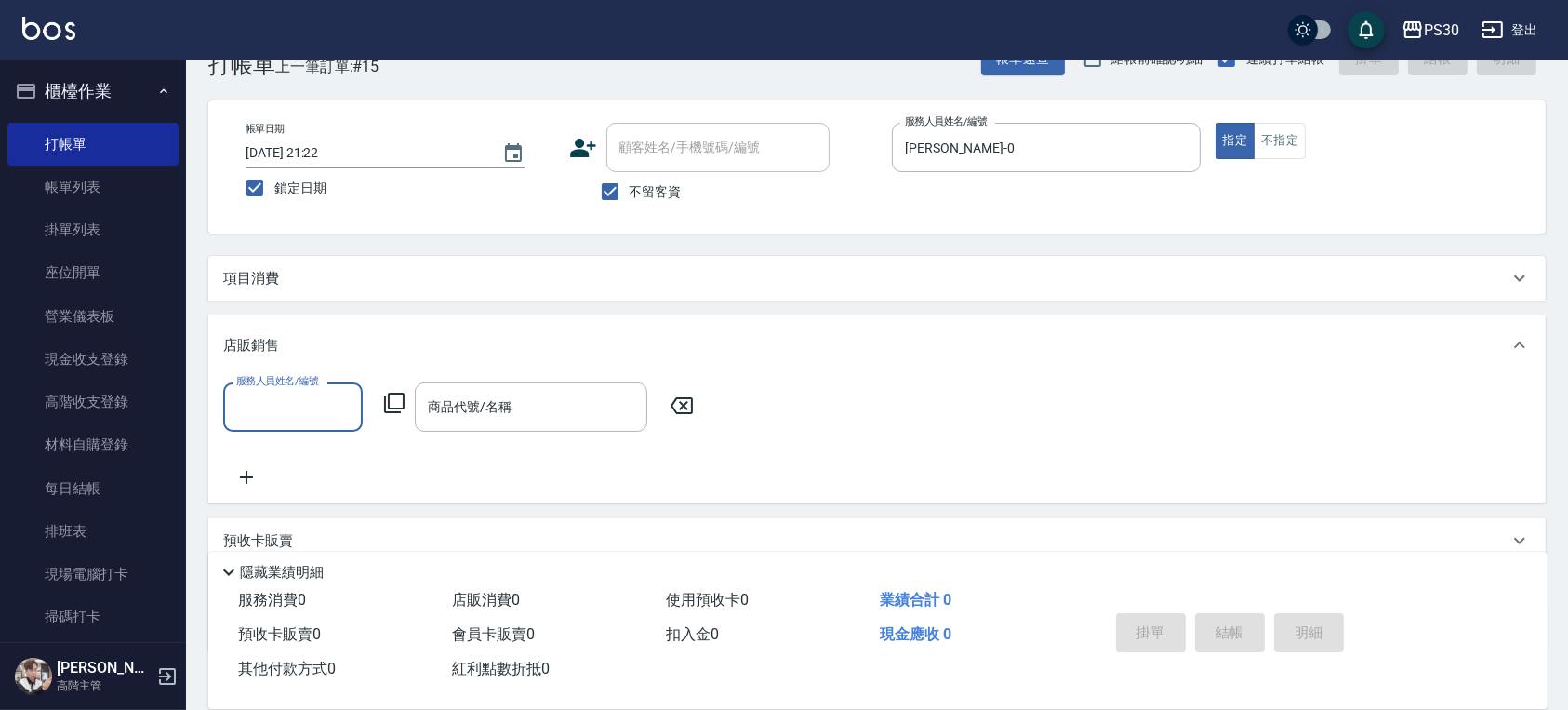
scroll to position [0, 0]
type input "[PERSON_NAME]-0"
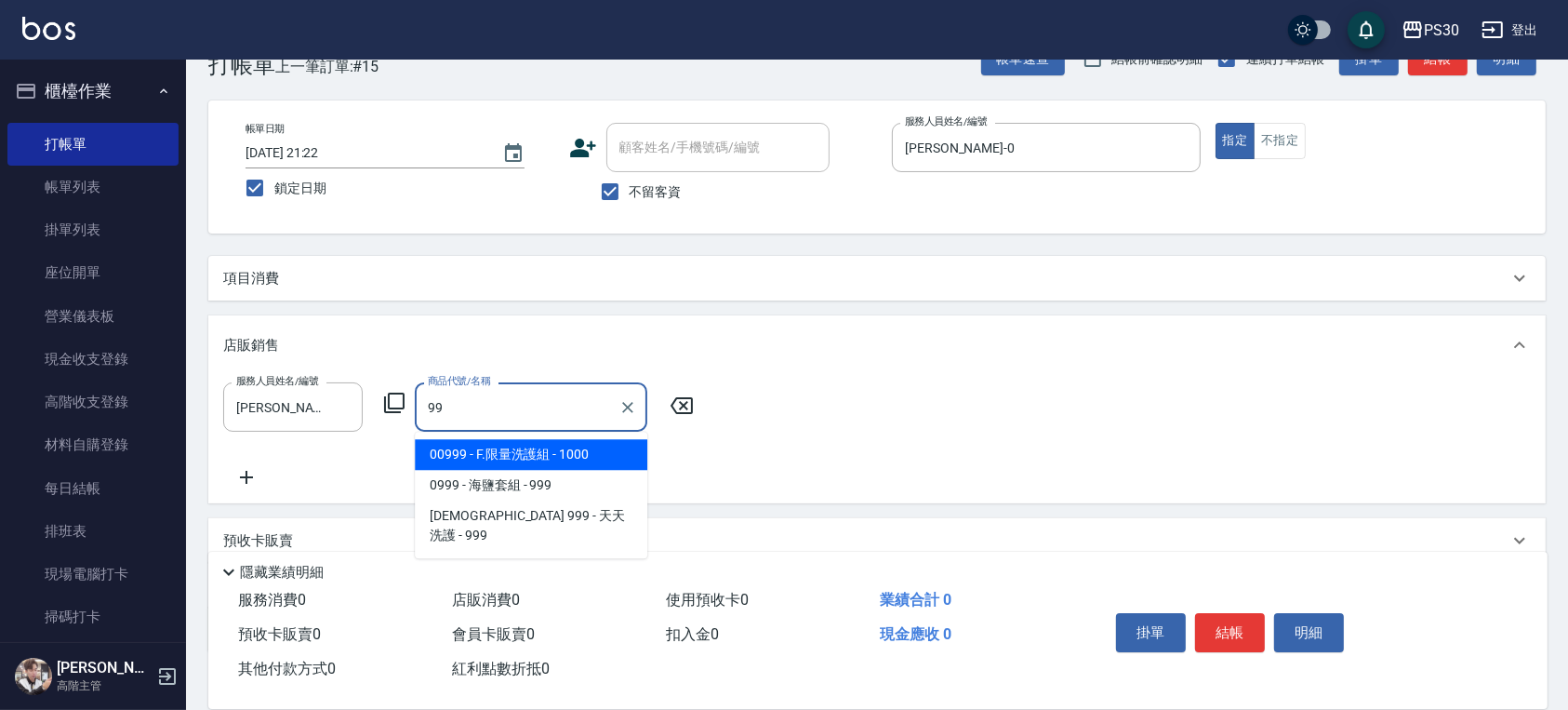
type input "9"
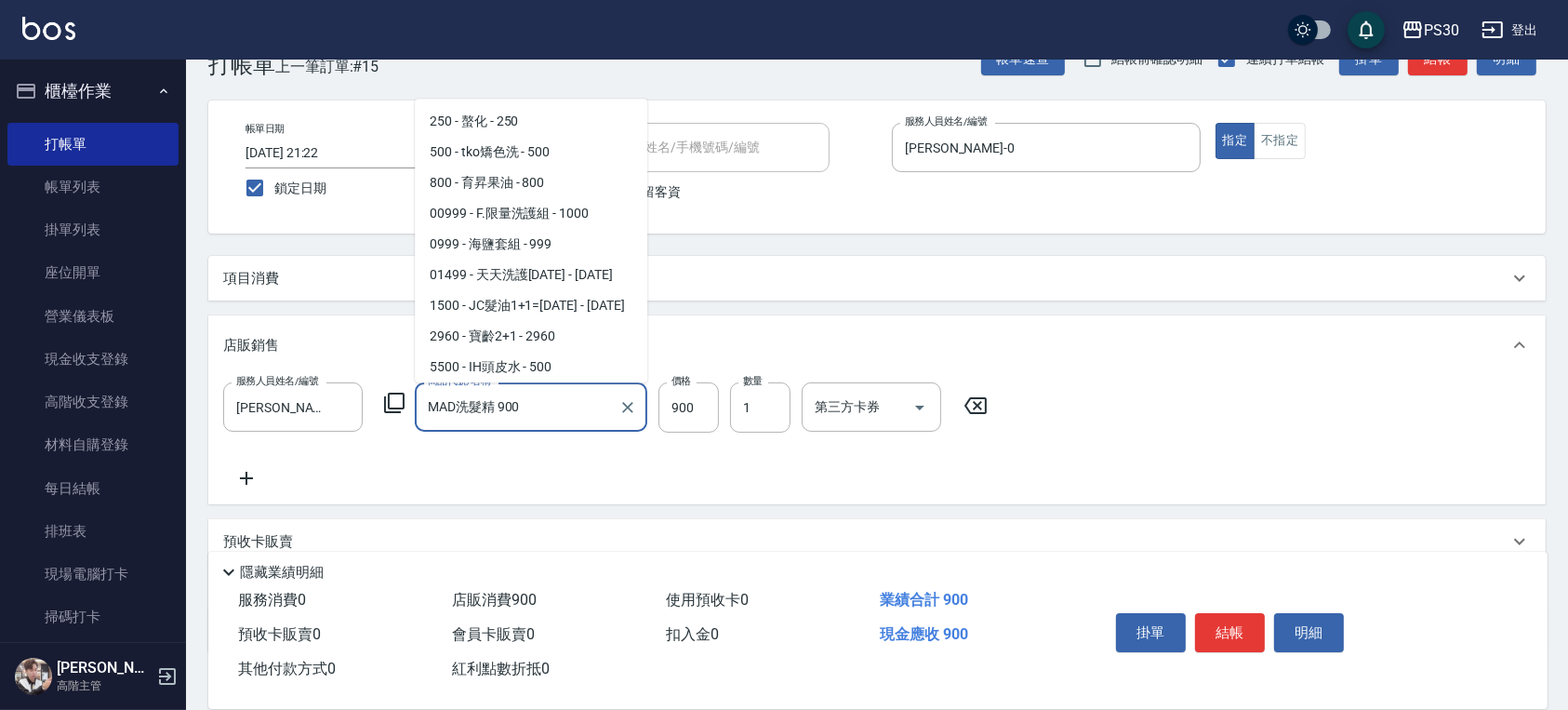
click at [543, 422] on input "MAD洗髮精 900" at bounding box center [517, 407] width 188 height 32
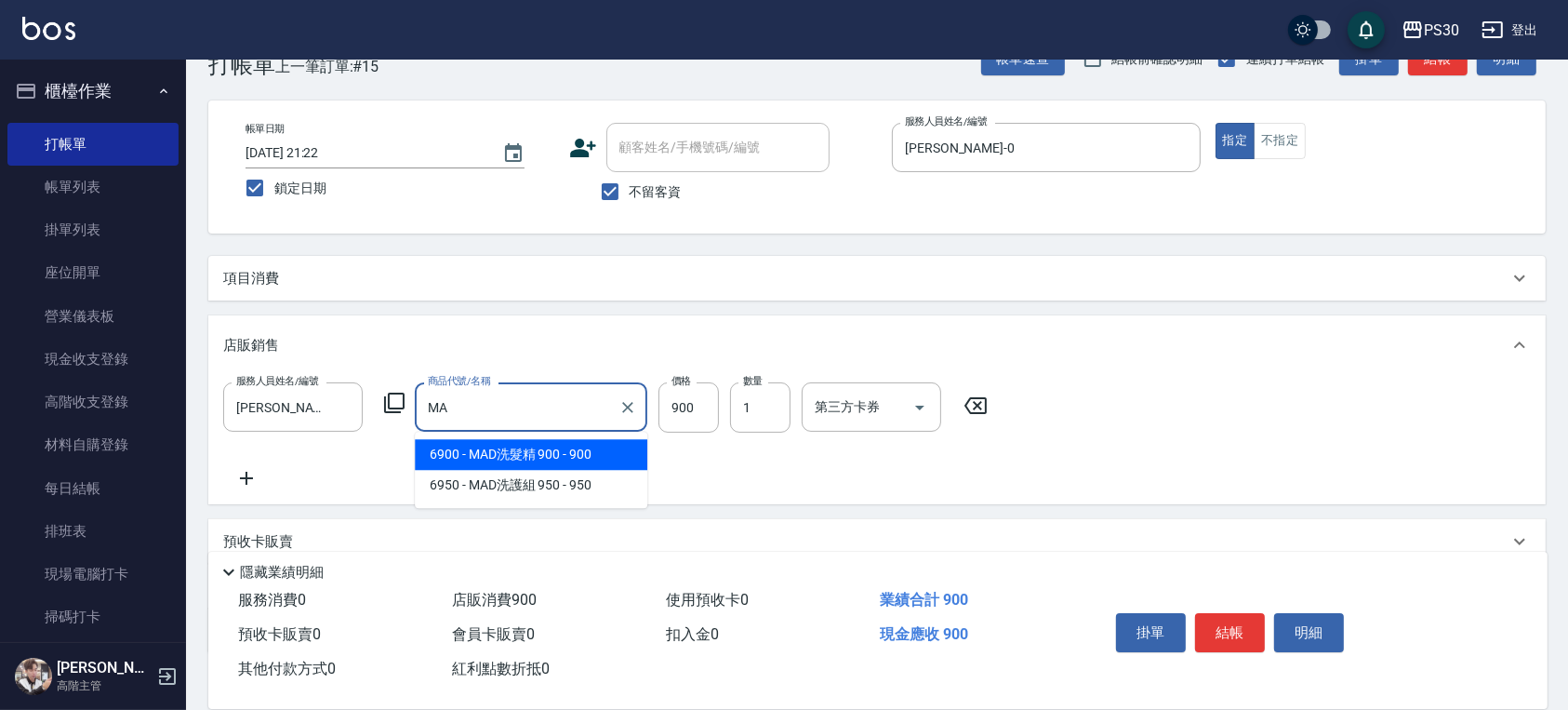
type input "M"
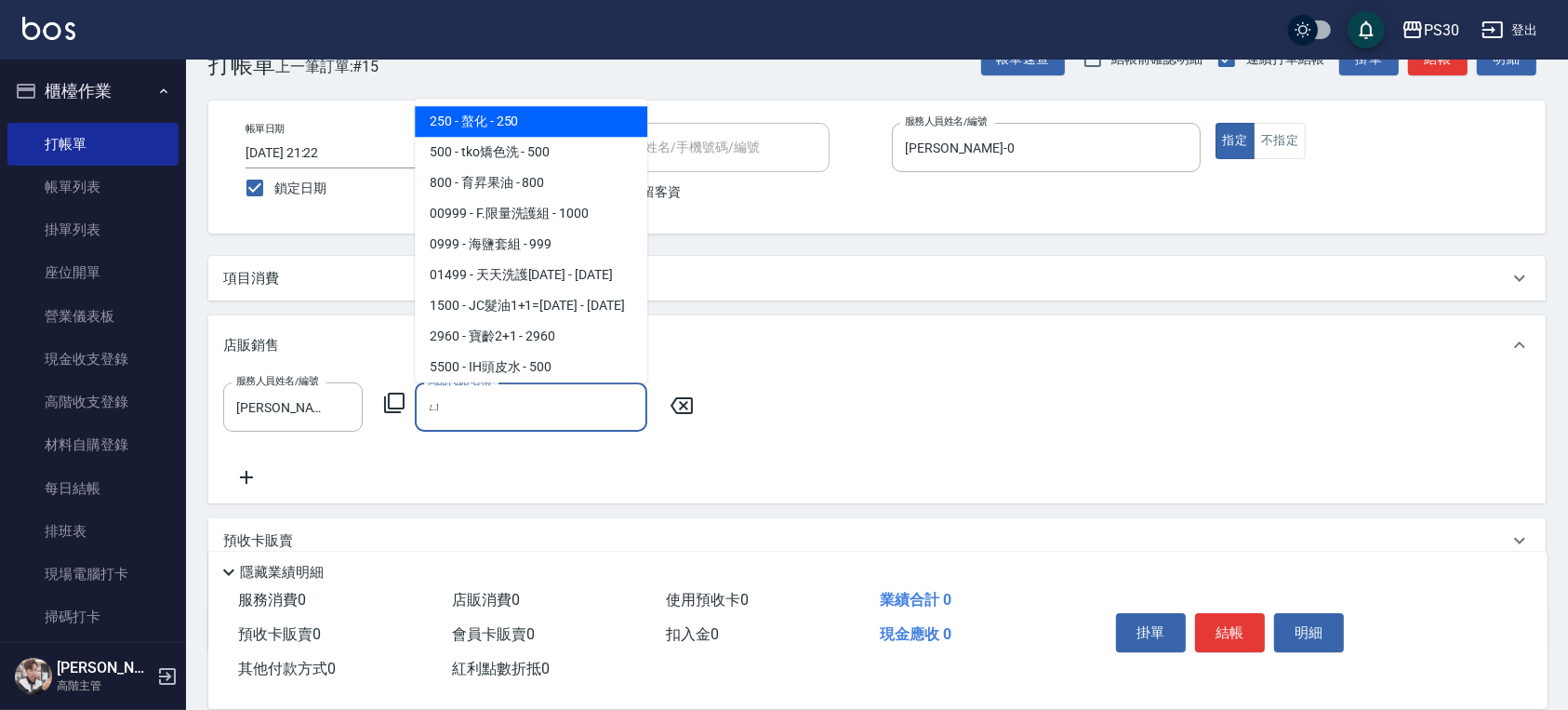
type input "ㄇㄩ"
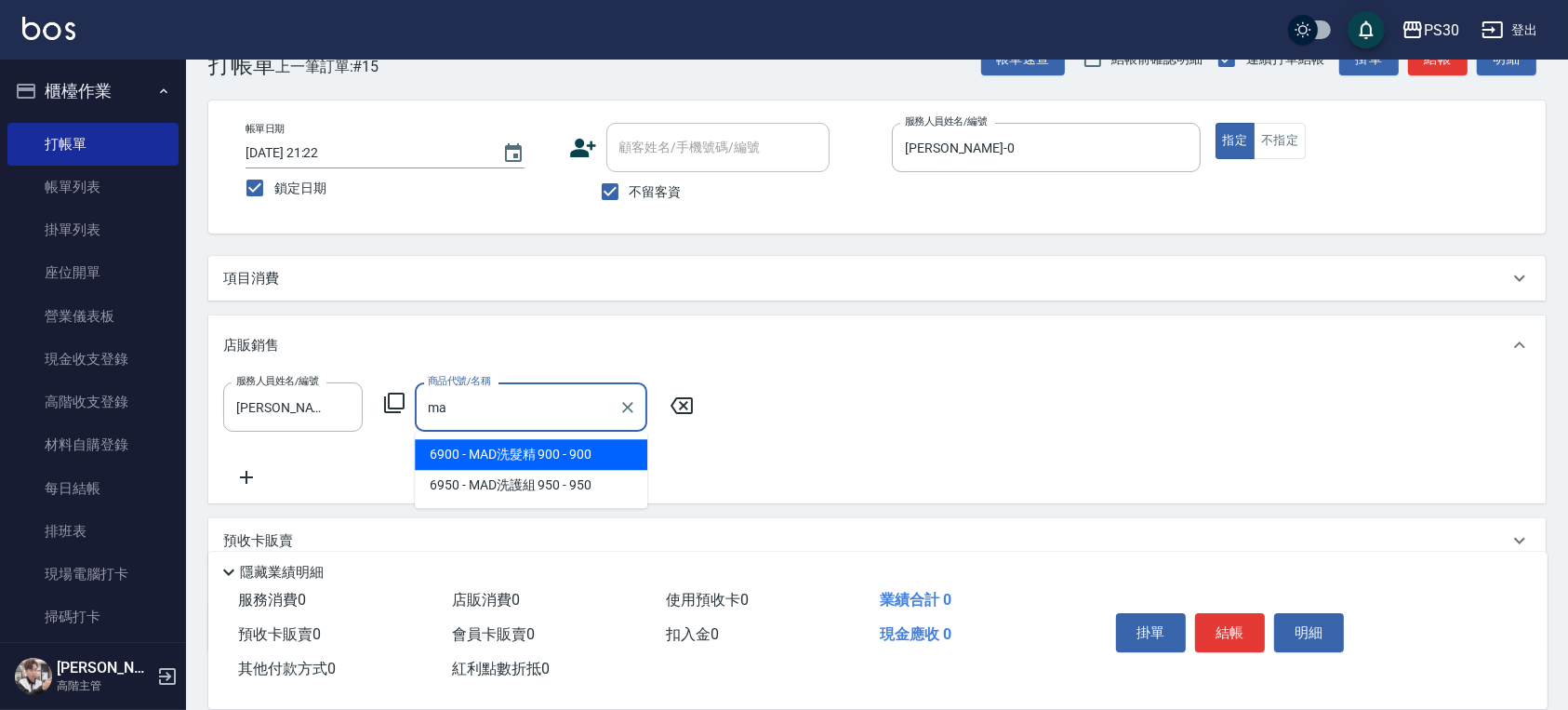
type input "MAD洗髮精 900"
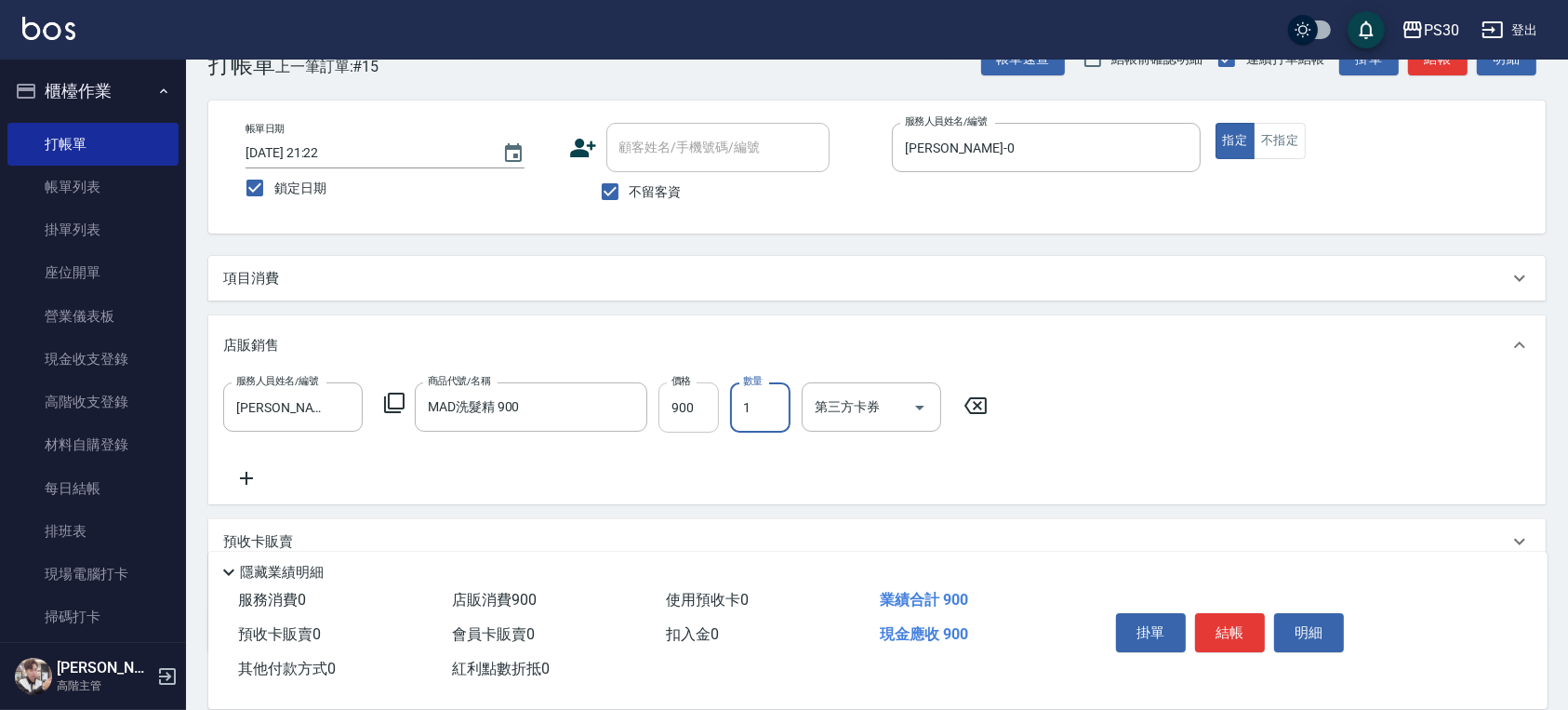
click at [689, 420] on input "900" at bounding box center [688, 407] width 60 height 50
type input "999"
type input "3"
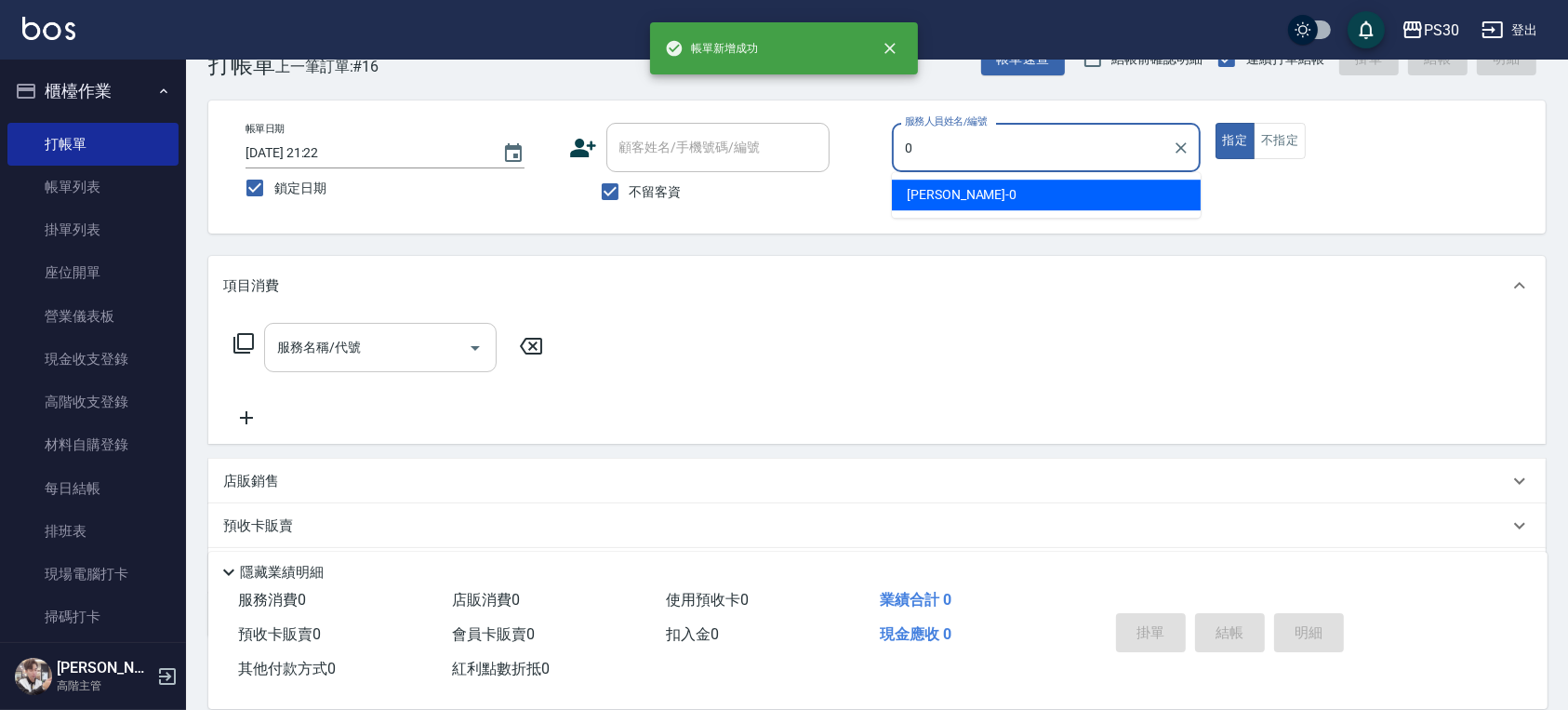
type input "[PERSON_NAME]-0"
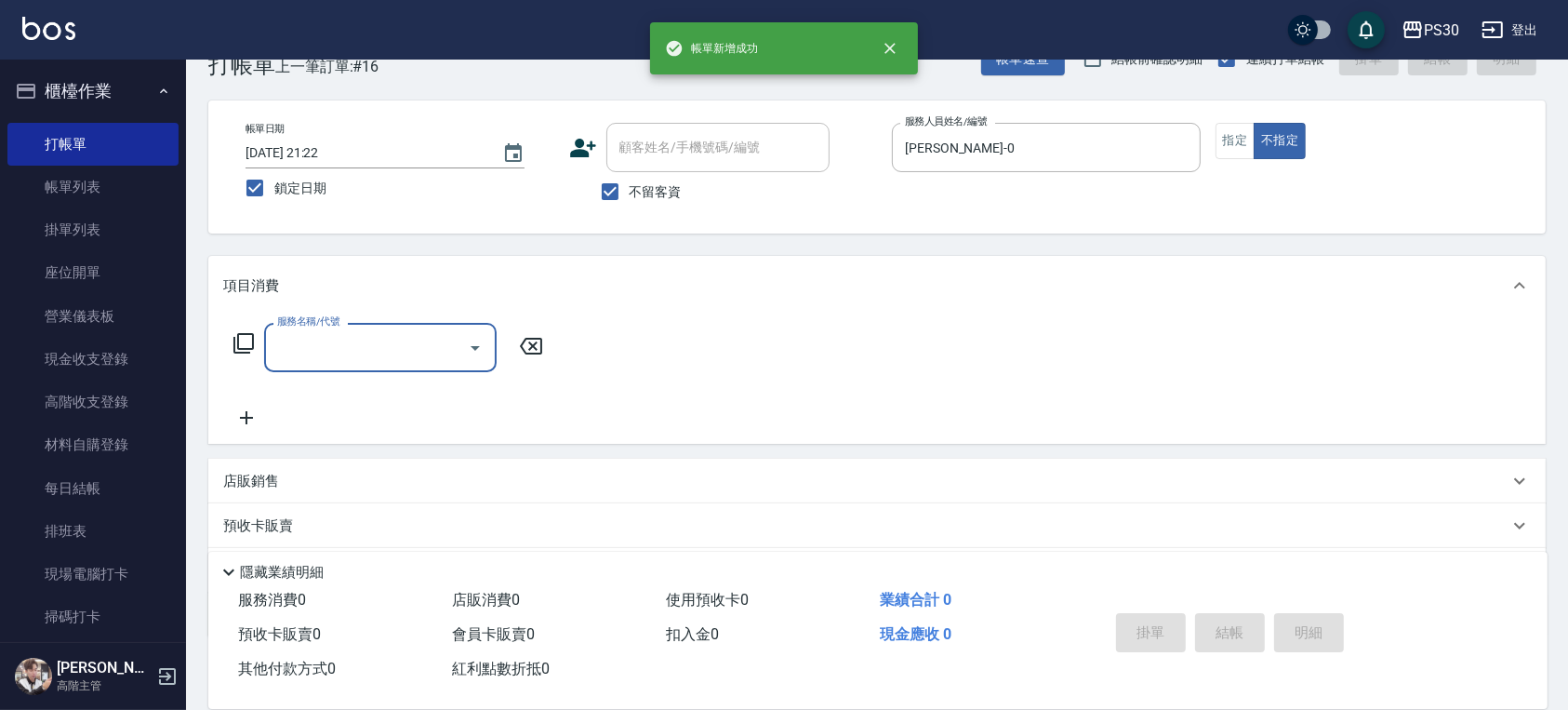
type input "3"
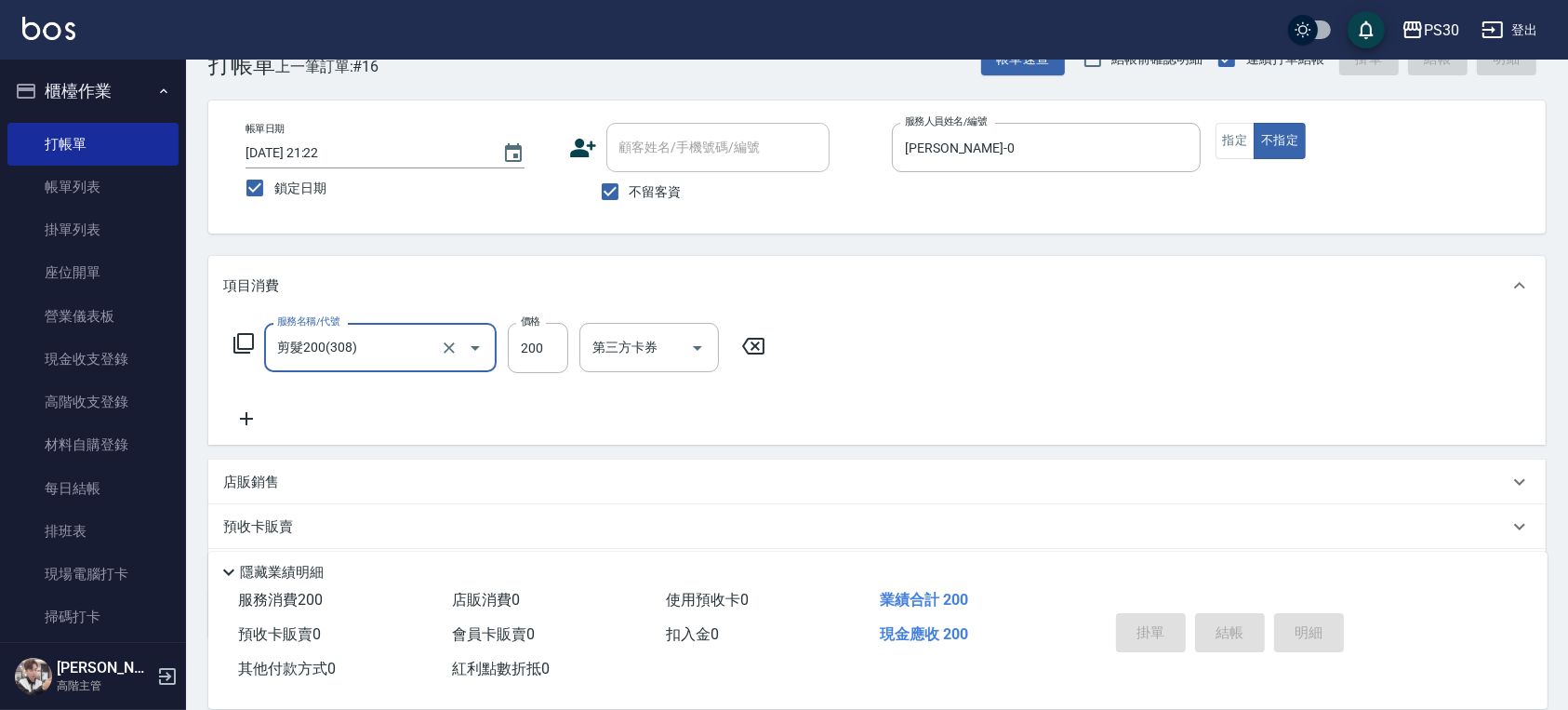
type input "剪髮200(308)"
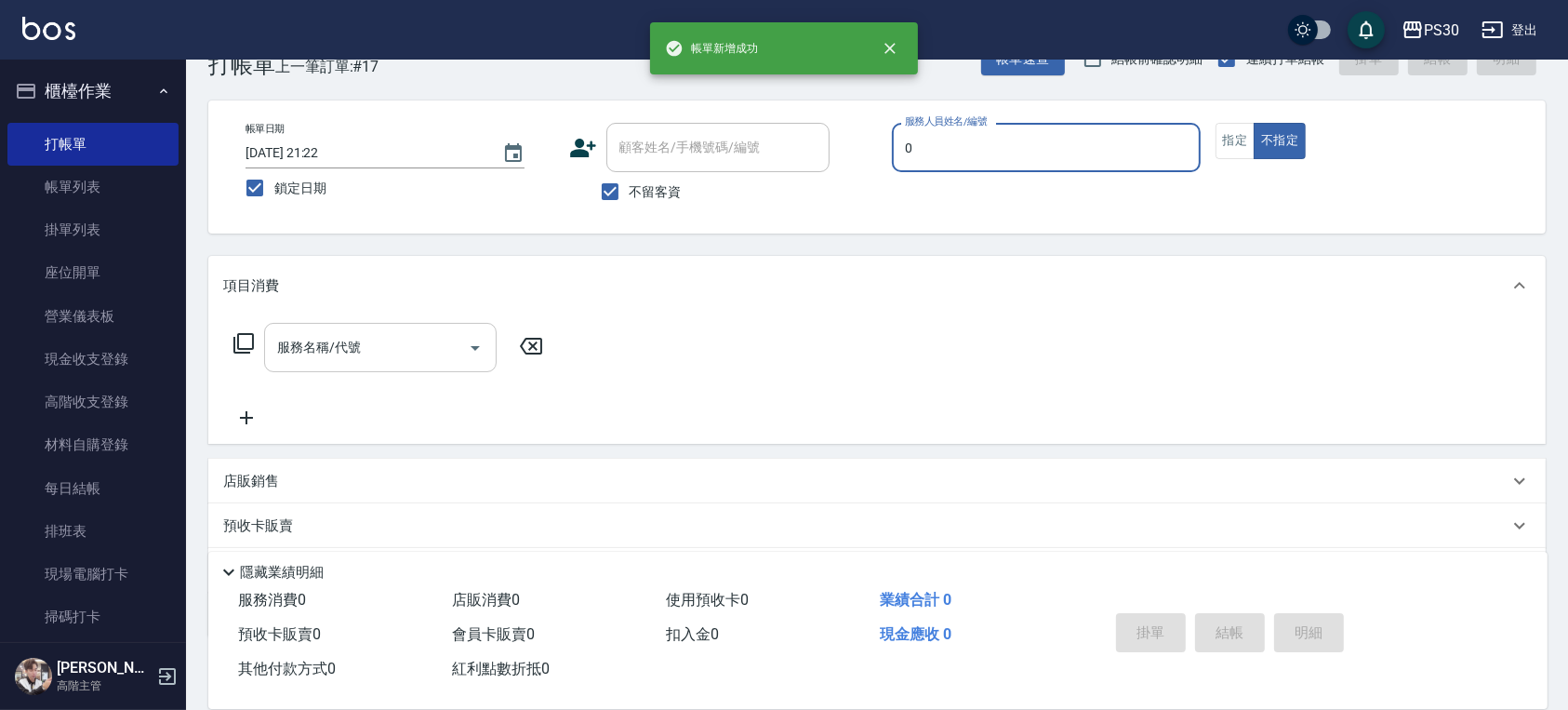
type input "[PERSON_NAME]-0"
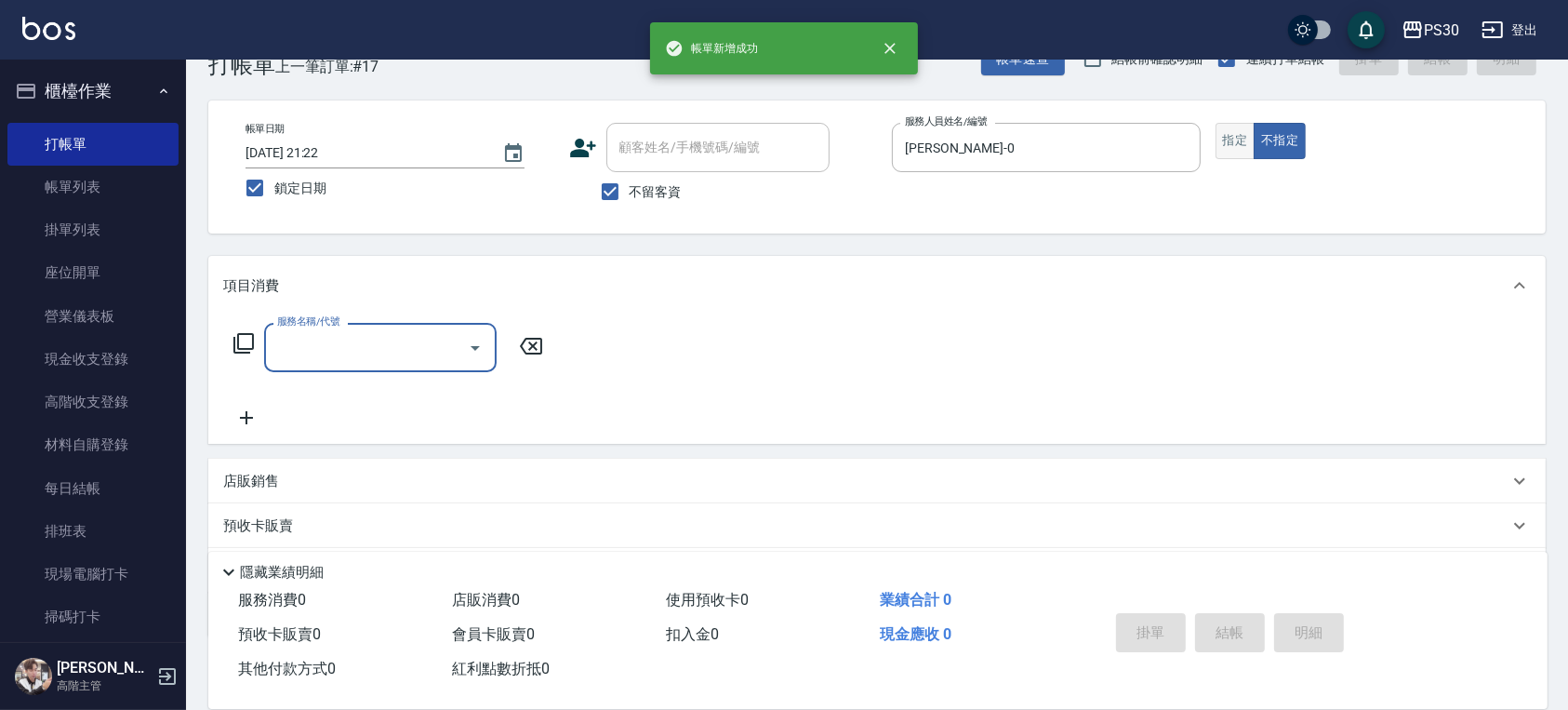
click at [1245, 133] on button "指定" at bounding box center [1235, 141] width 40 height 36
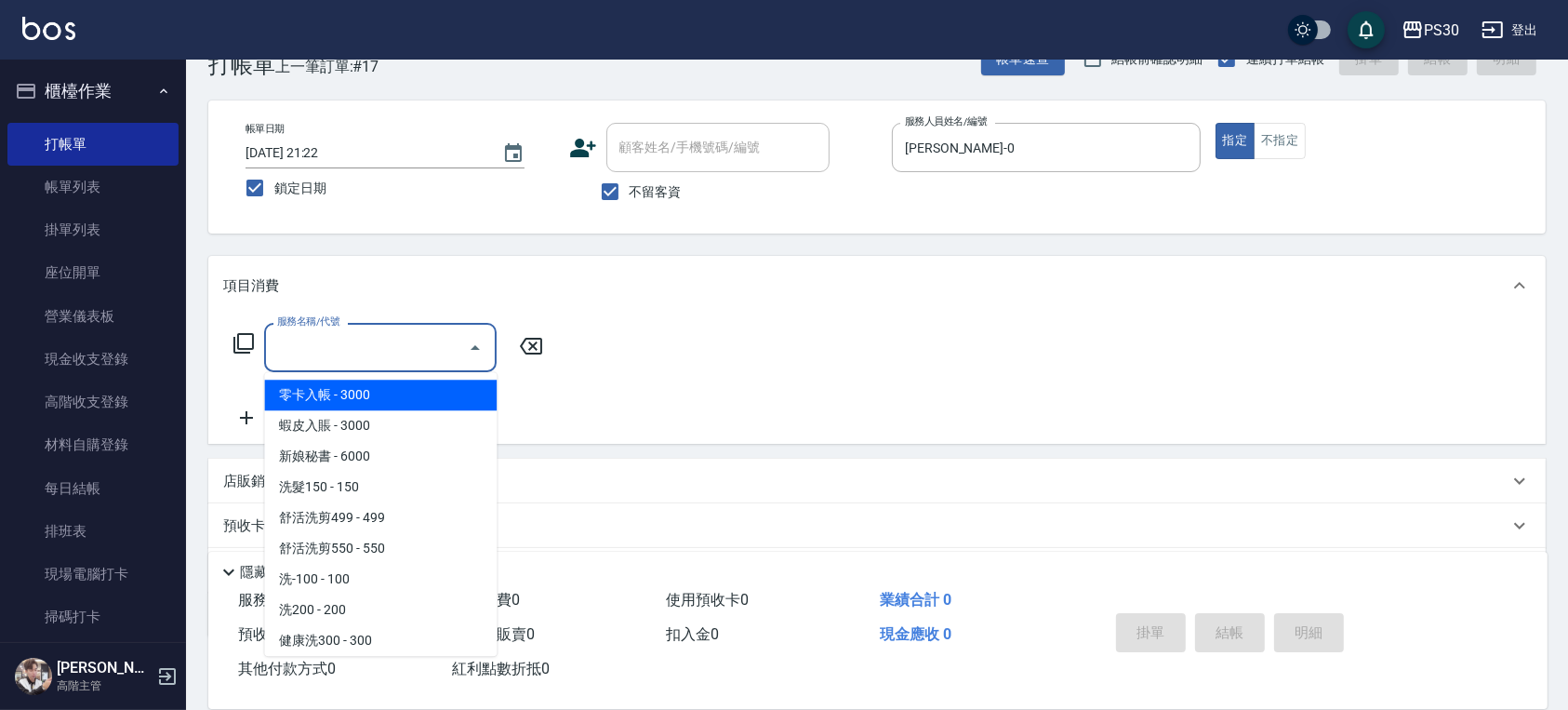
click at [388, 350] on input "服務名稱/代號" at bounding box center [366, 347] width 188 height 32
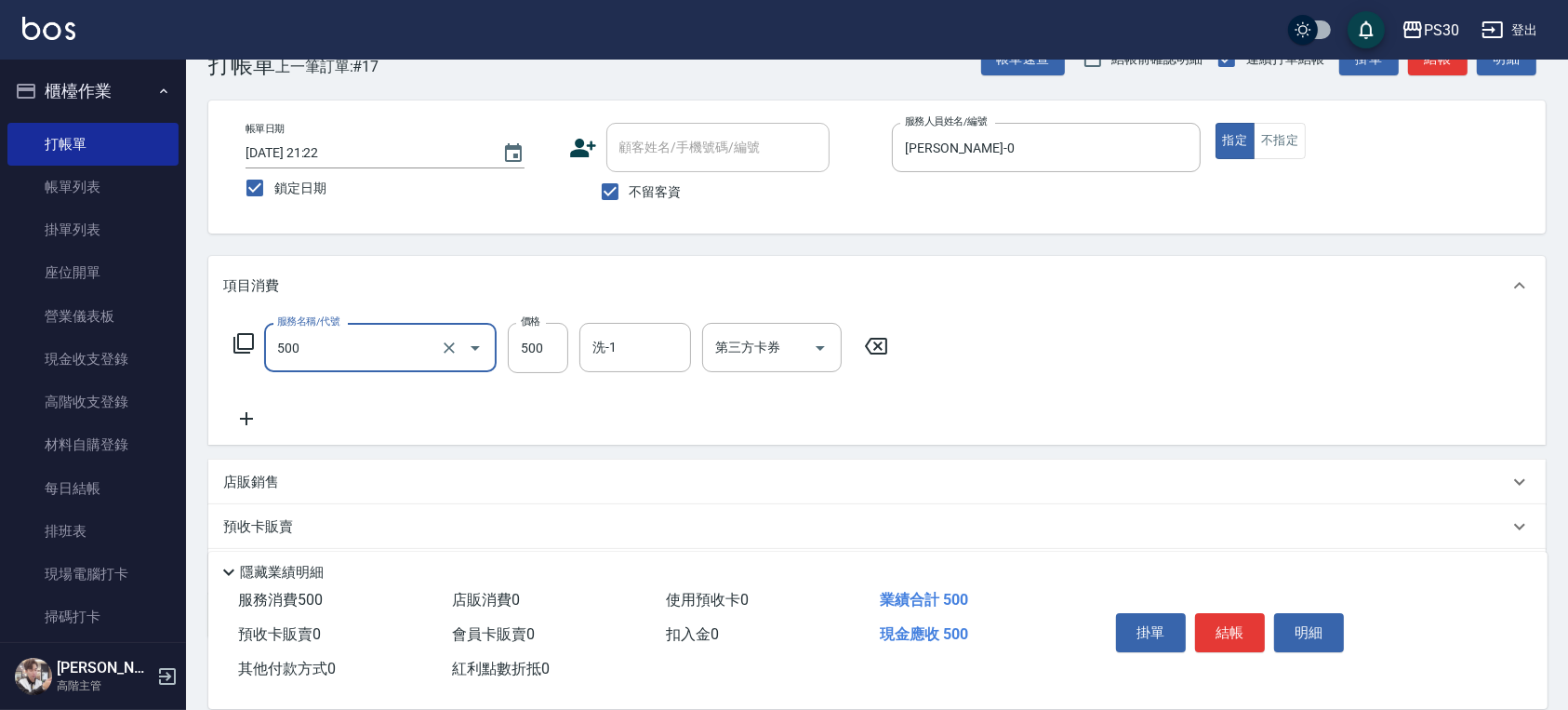
type input "洗剪500(500)"
type input "[PERSON_NAME]-33"
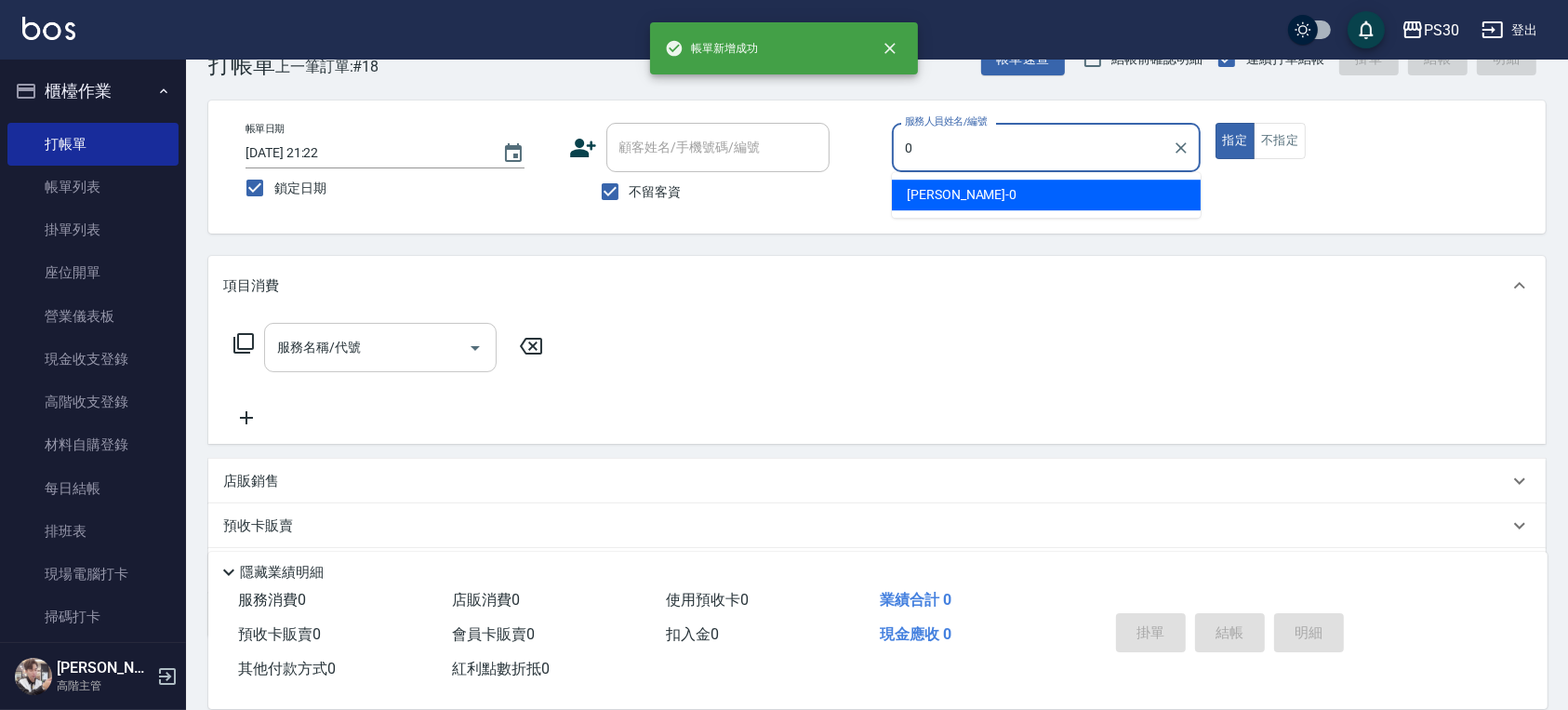
type input "[PERSON_NAME]-0"
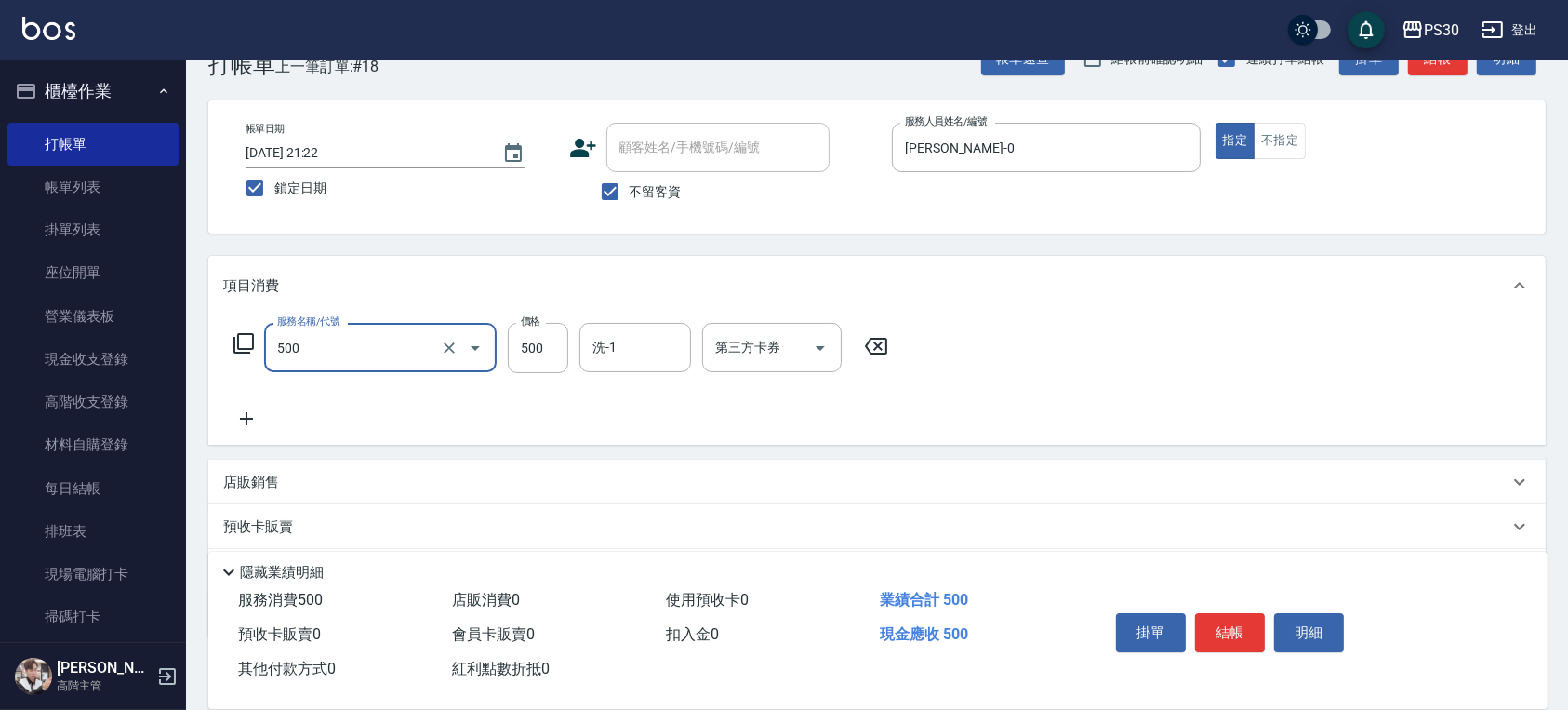
type input "洗剪500(500)"
type input "500"
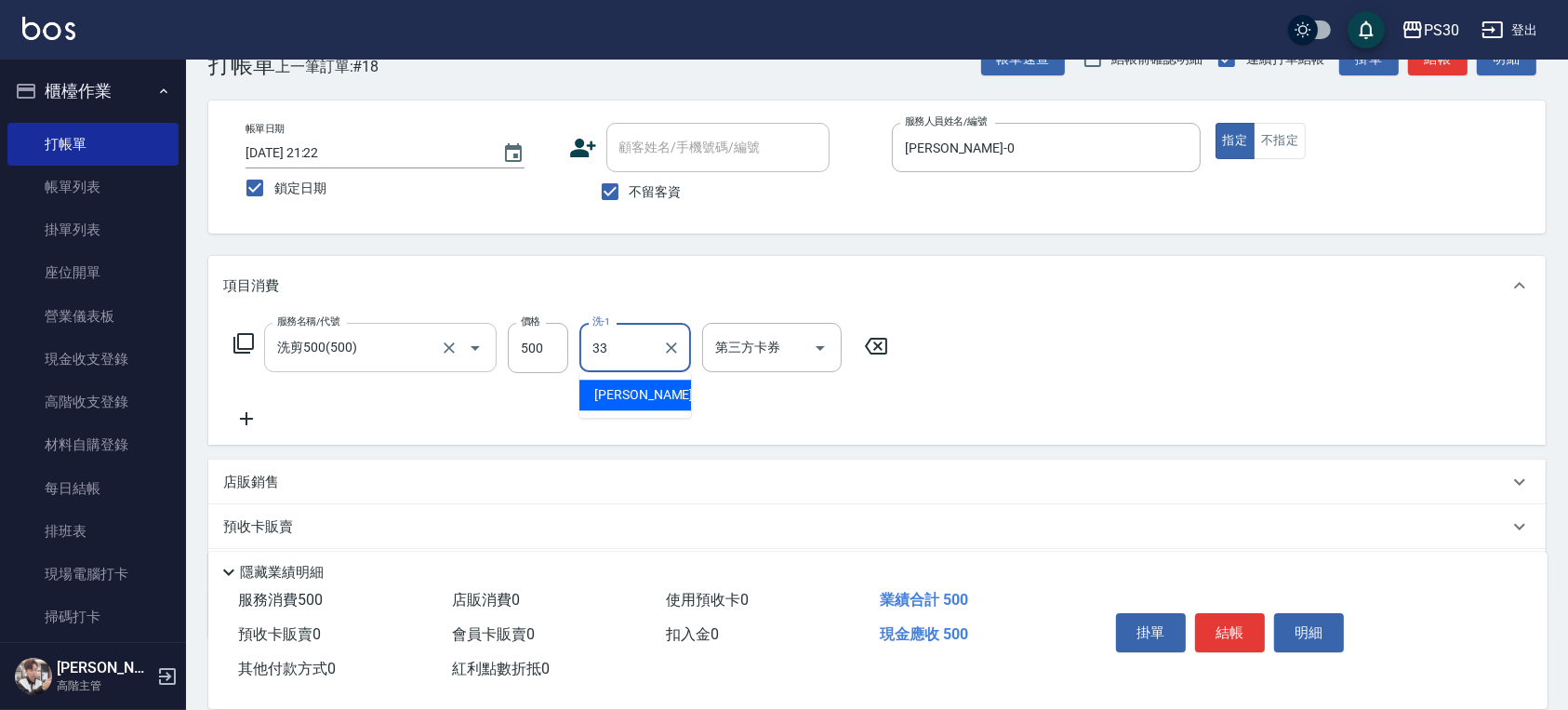
type input "[PERSON_NAME]-33"
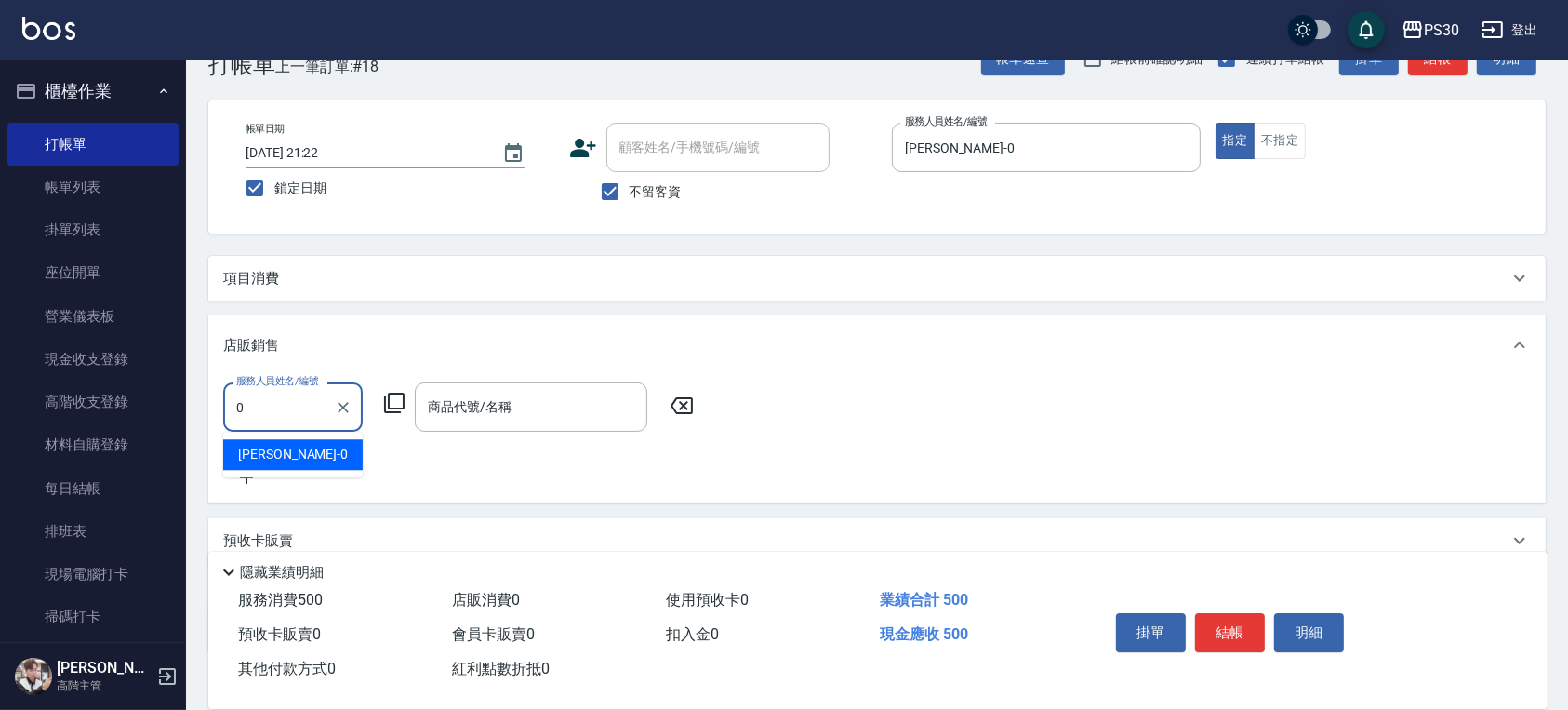
type input "[PERSON_NAME]-0"
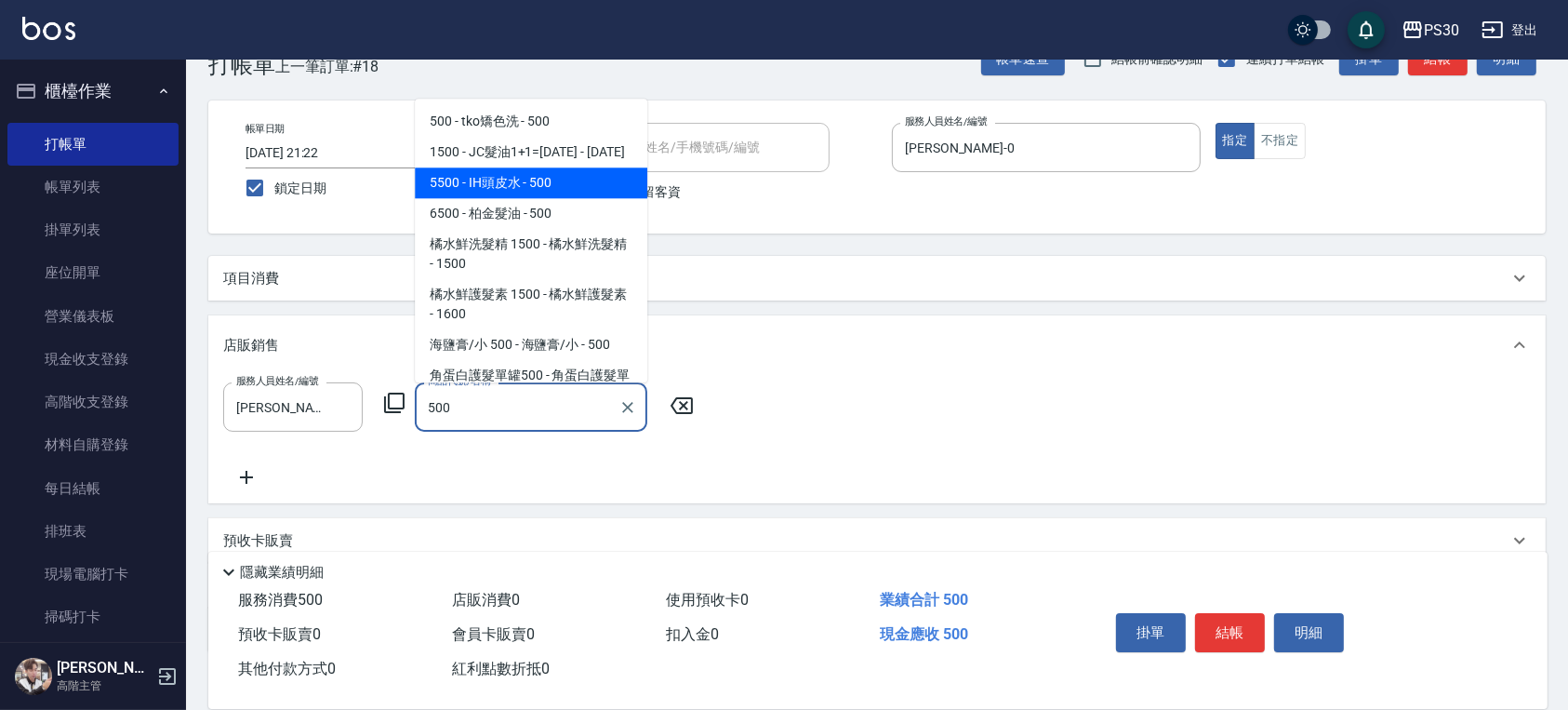
type input "IH頭皮水"
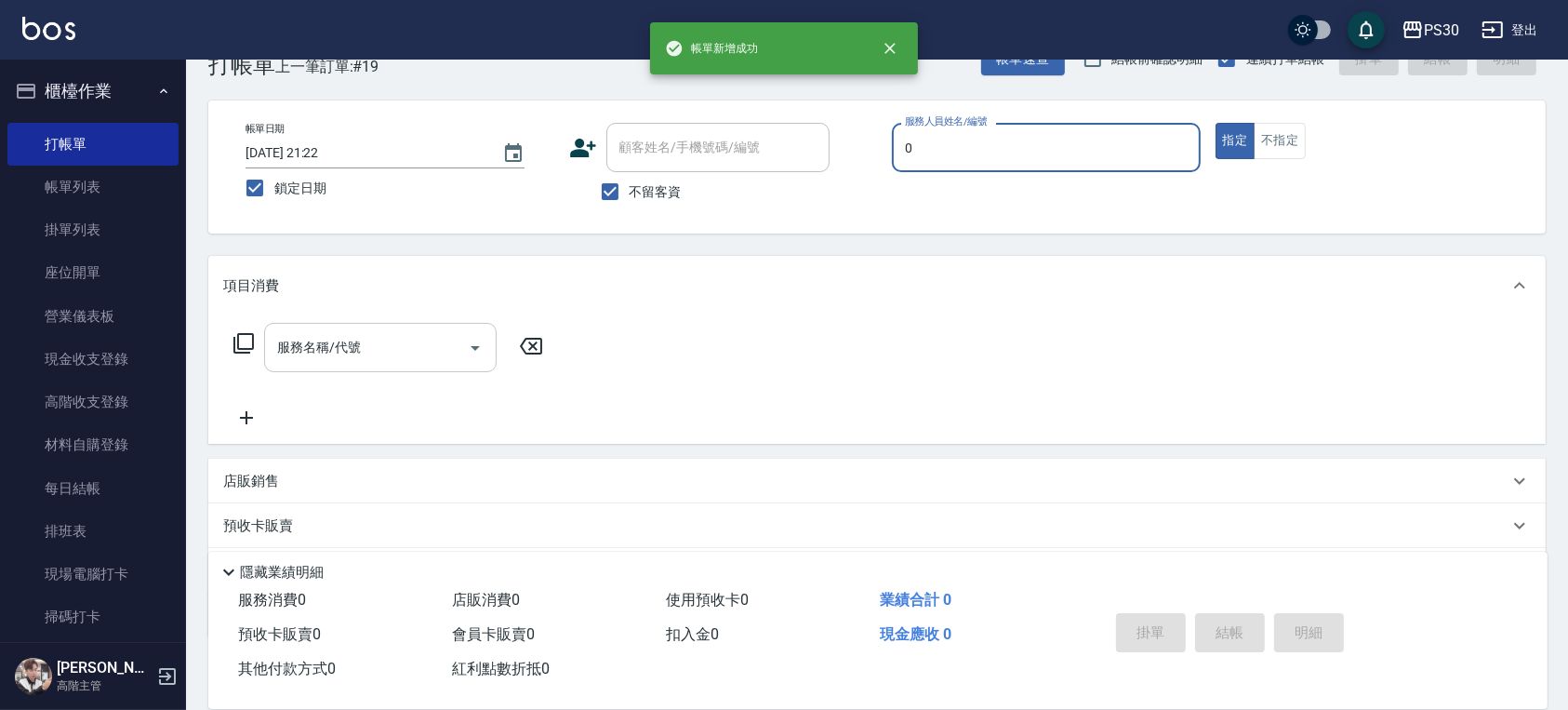
type input "[PERSON_NAME]-0"
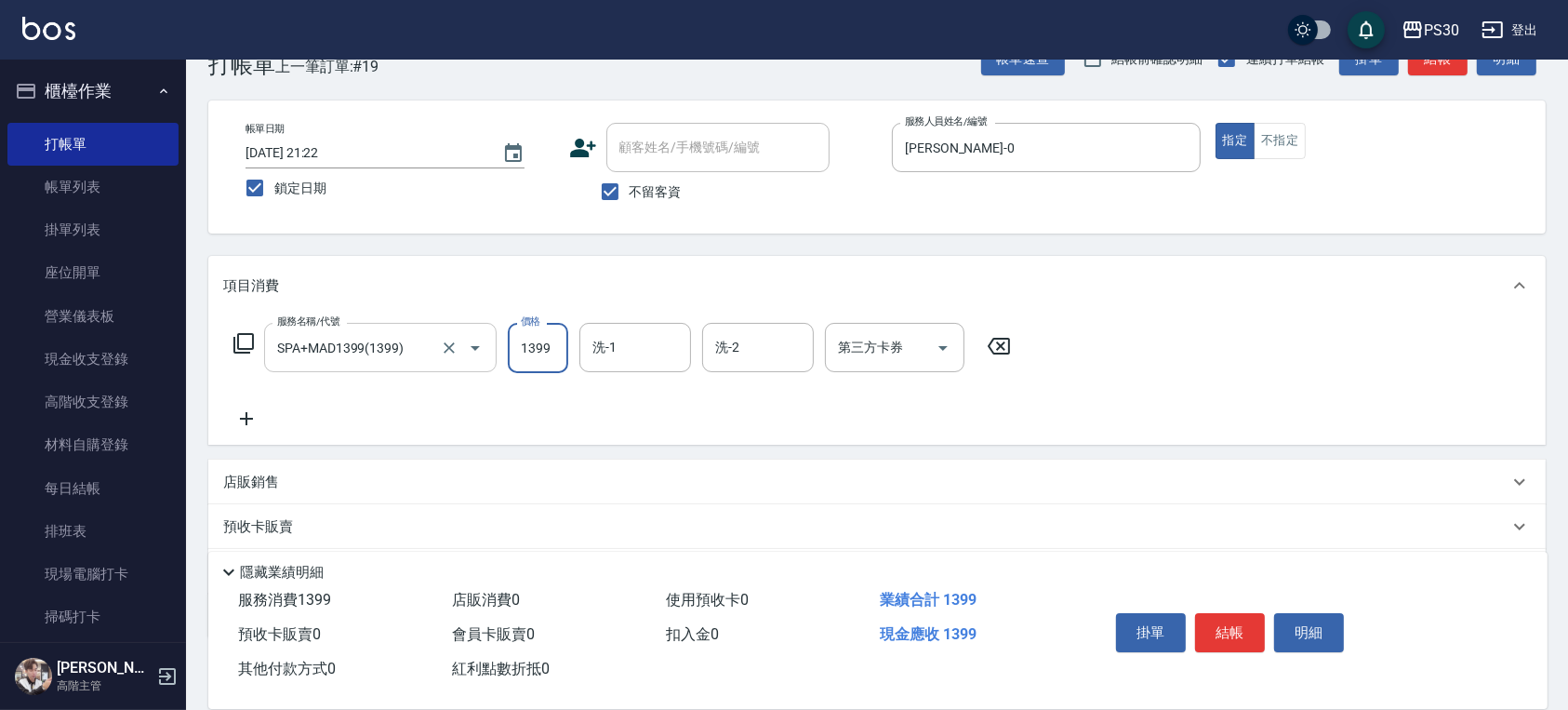
click at [388, 350] on input "SPA+MAD1399(1399)" at bounding box center [353, 347] width 164 height 32
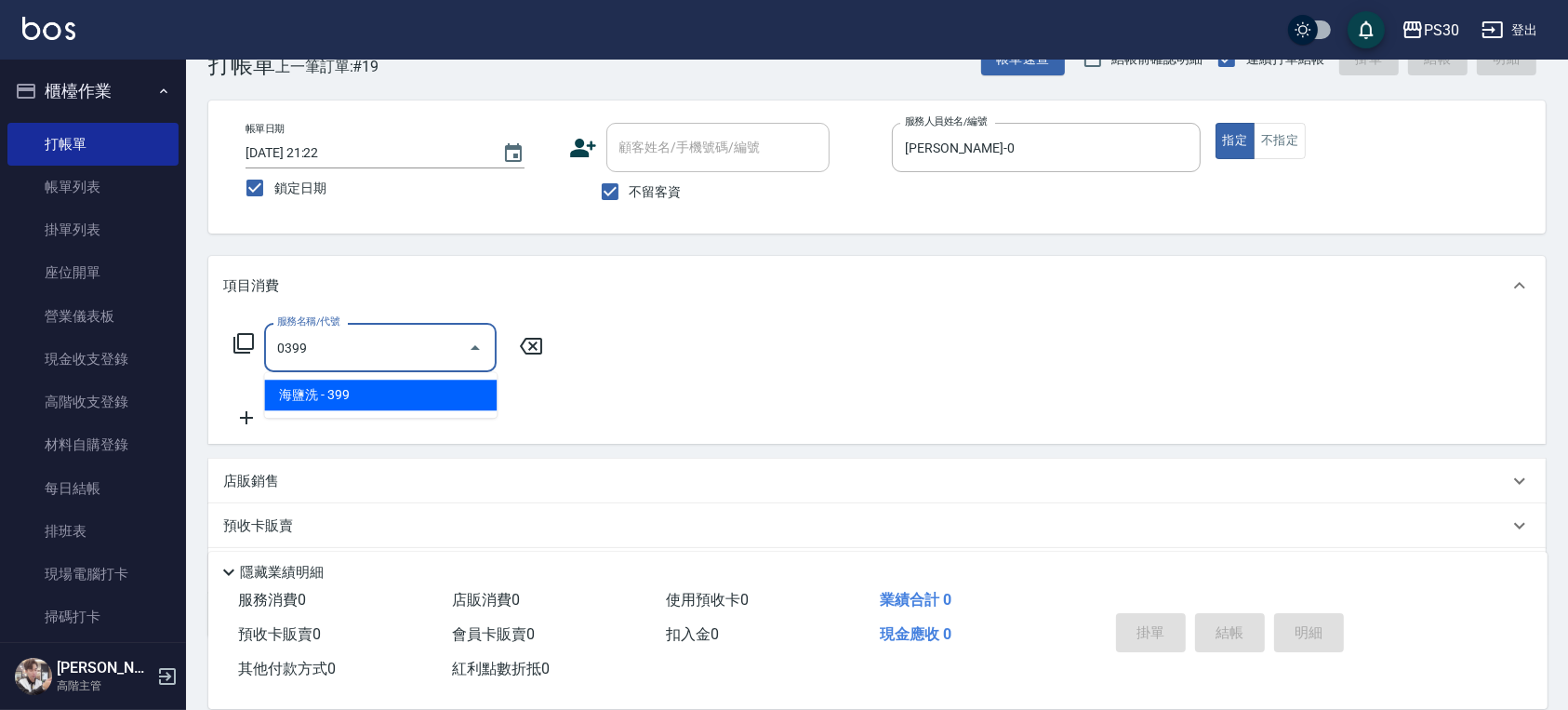
type input "海鹽洗(0399)"
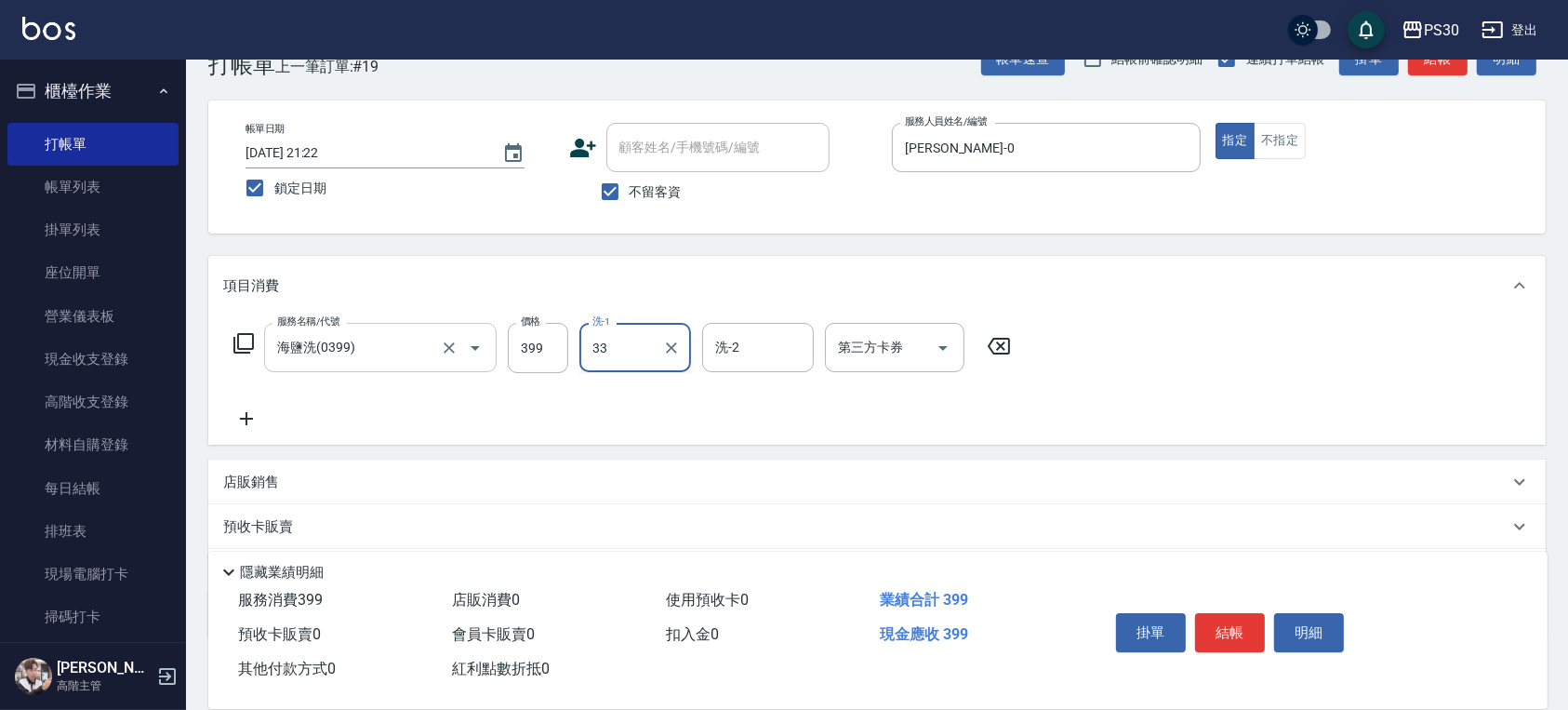
type input "[PERSON_NAME]-33"
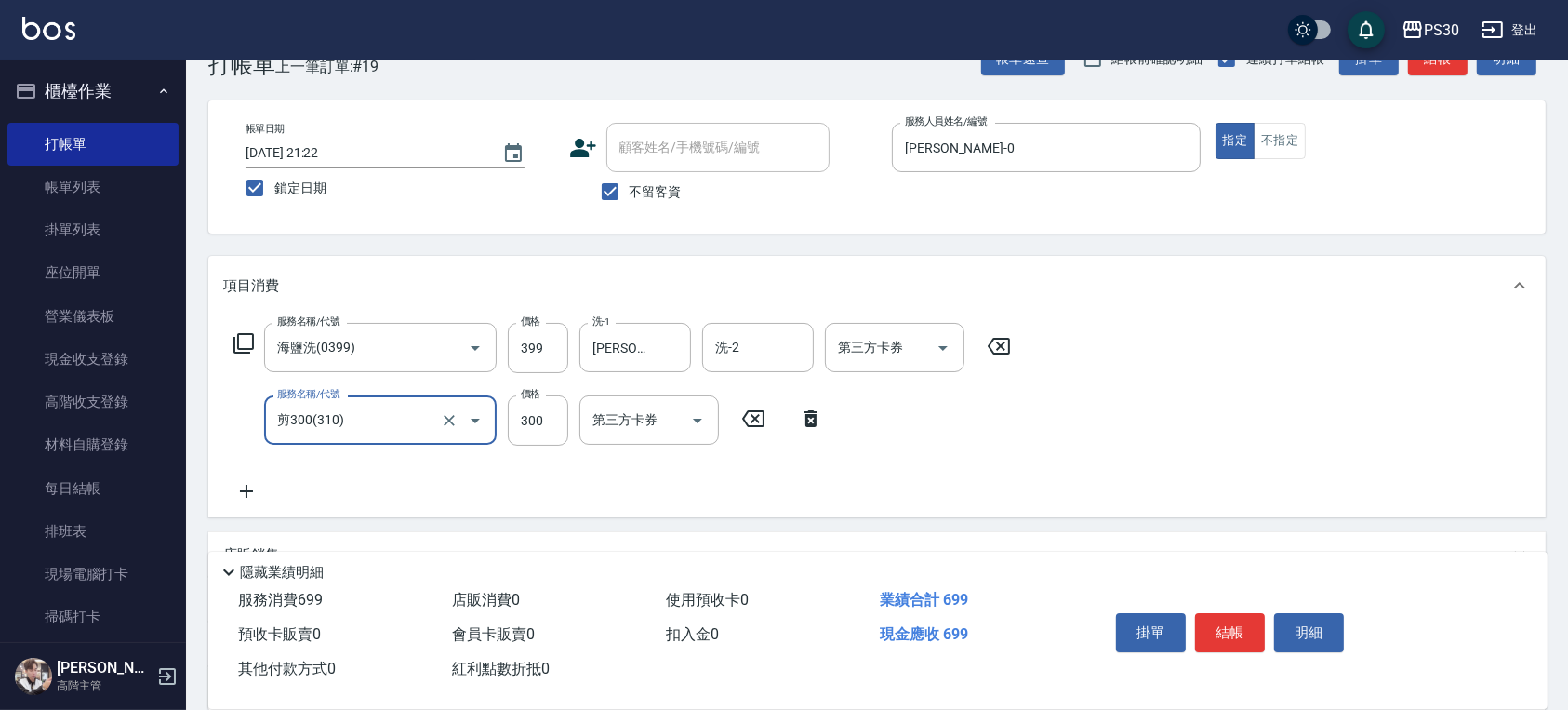
click at [370, 409] on input "剪300(310)" at bounding box center [353, 420] width 164 height 32
type input "洗剪500(500)"
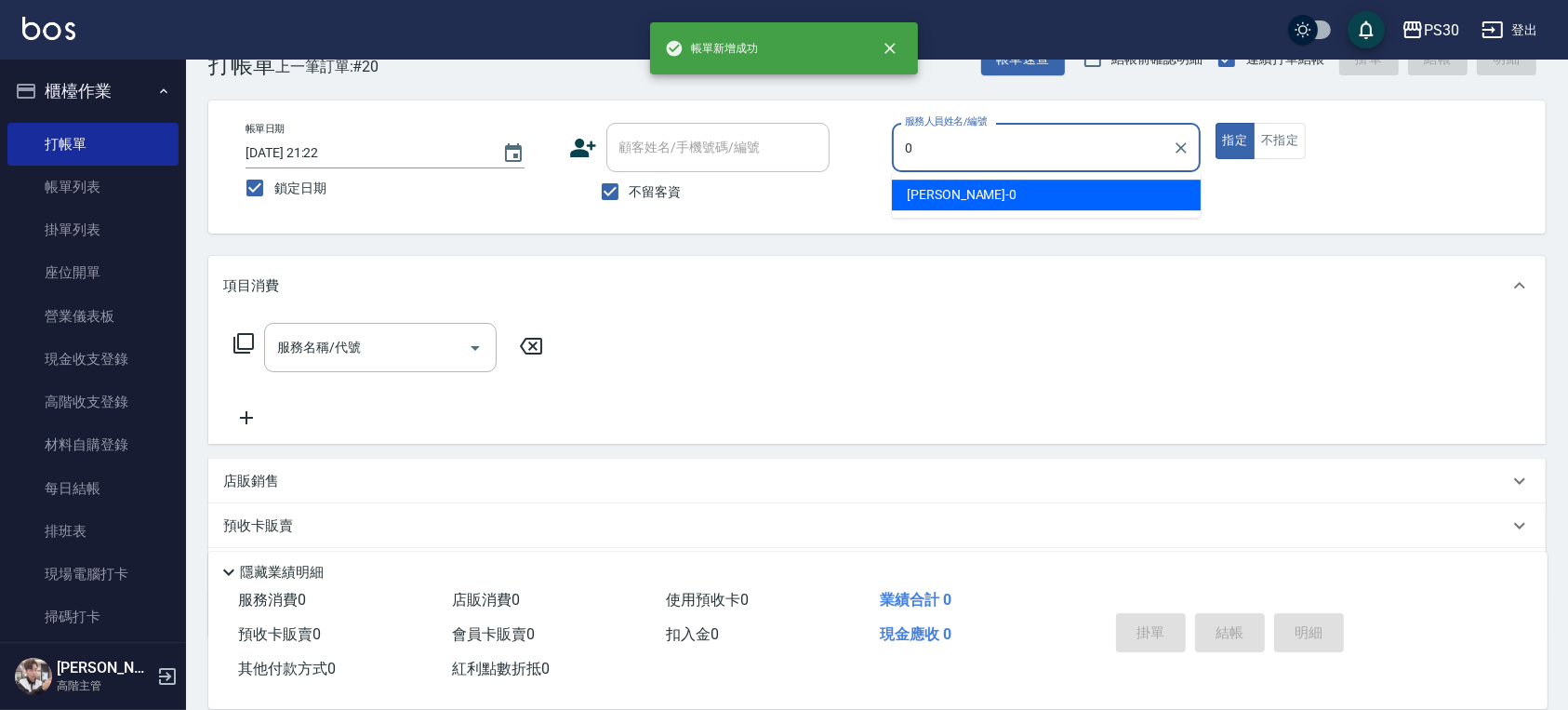
type input "[PERSON_NAME]-0"
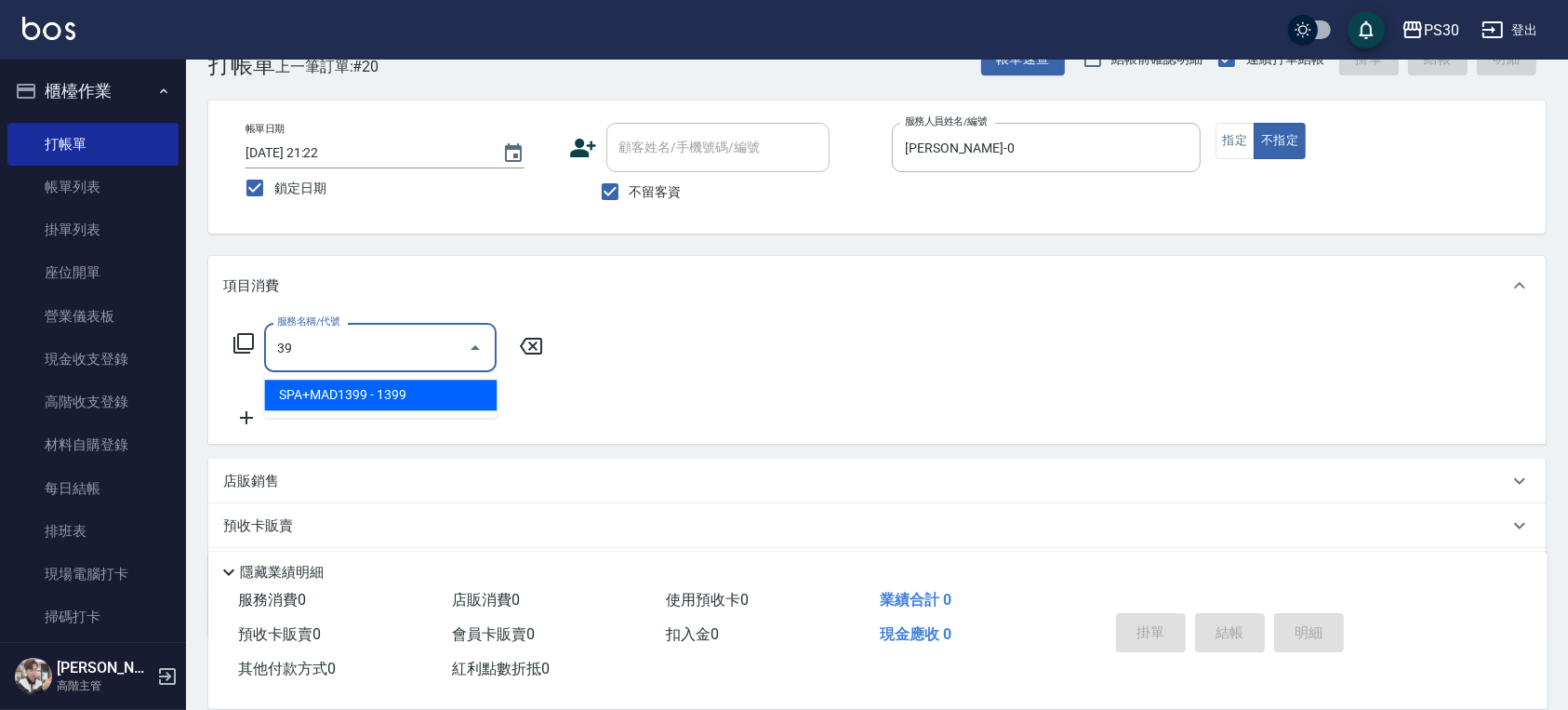
type input "3"
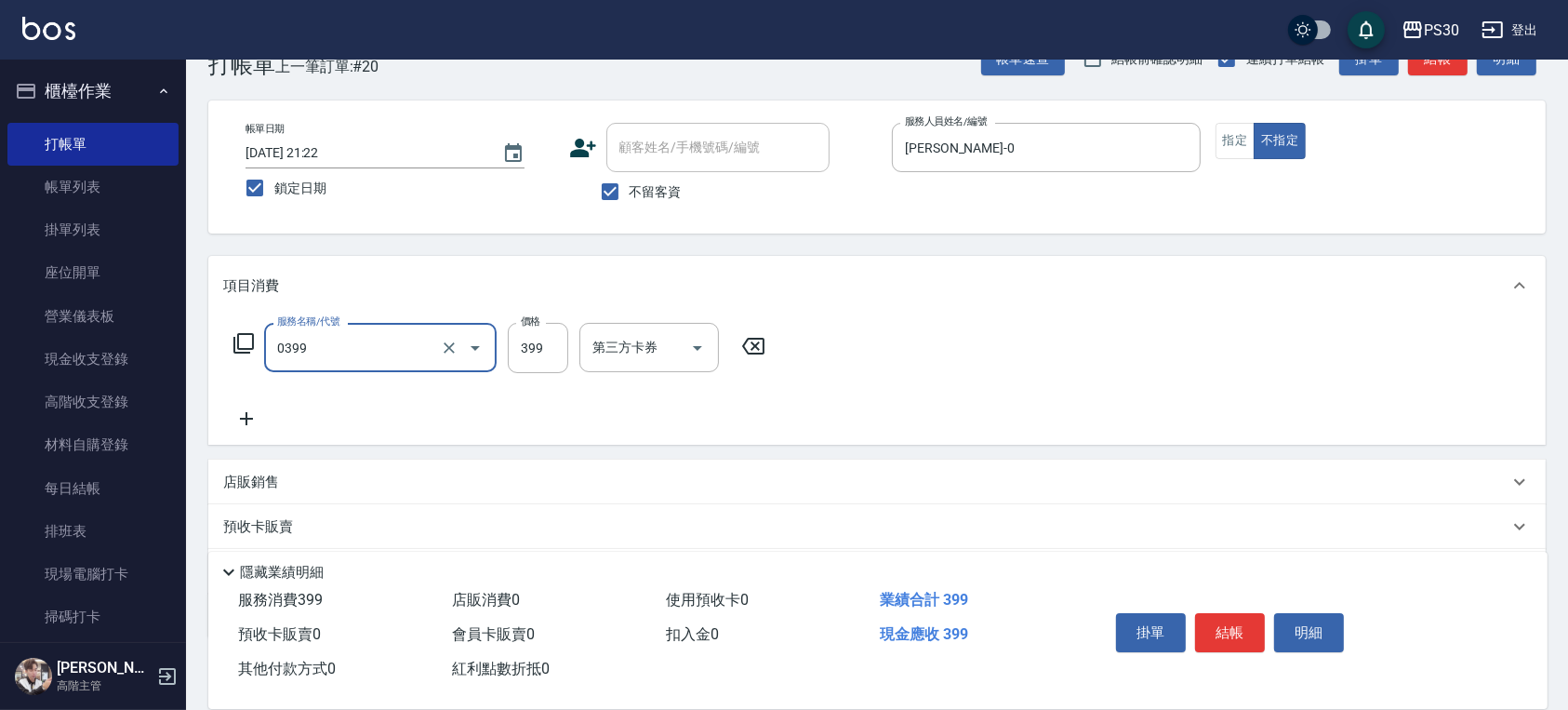
type input "海鹽洗(0399)"
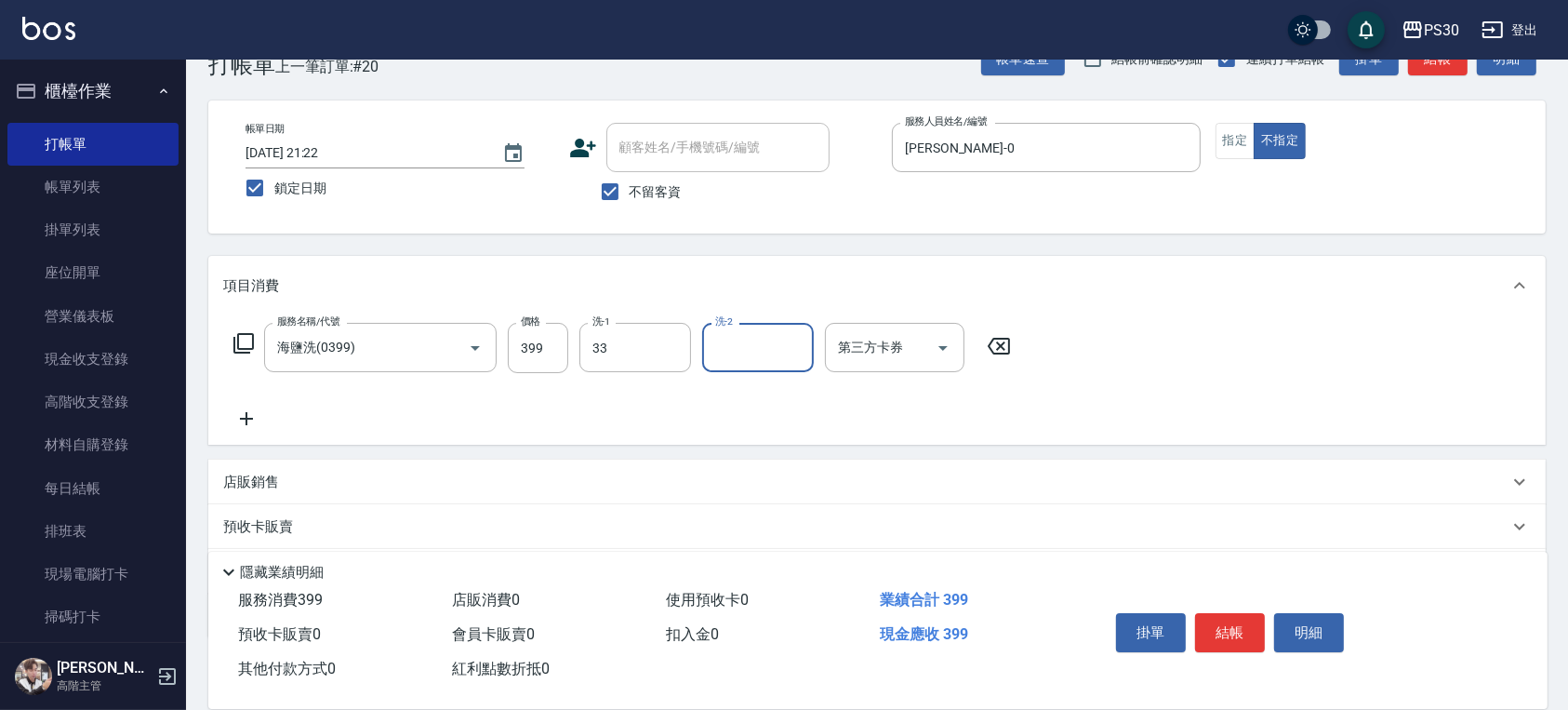
type input "[PERSON_NAME]-33"
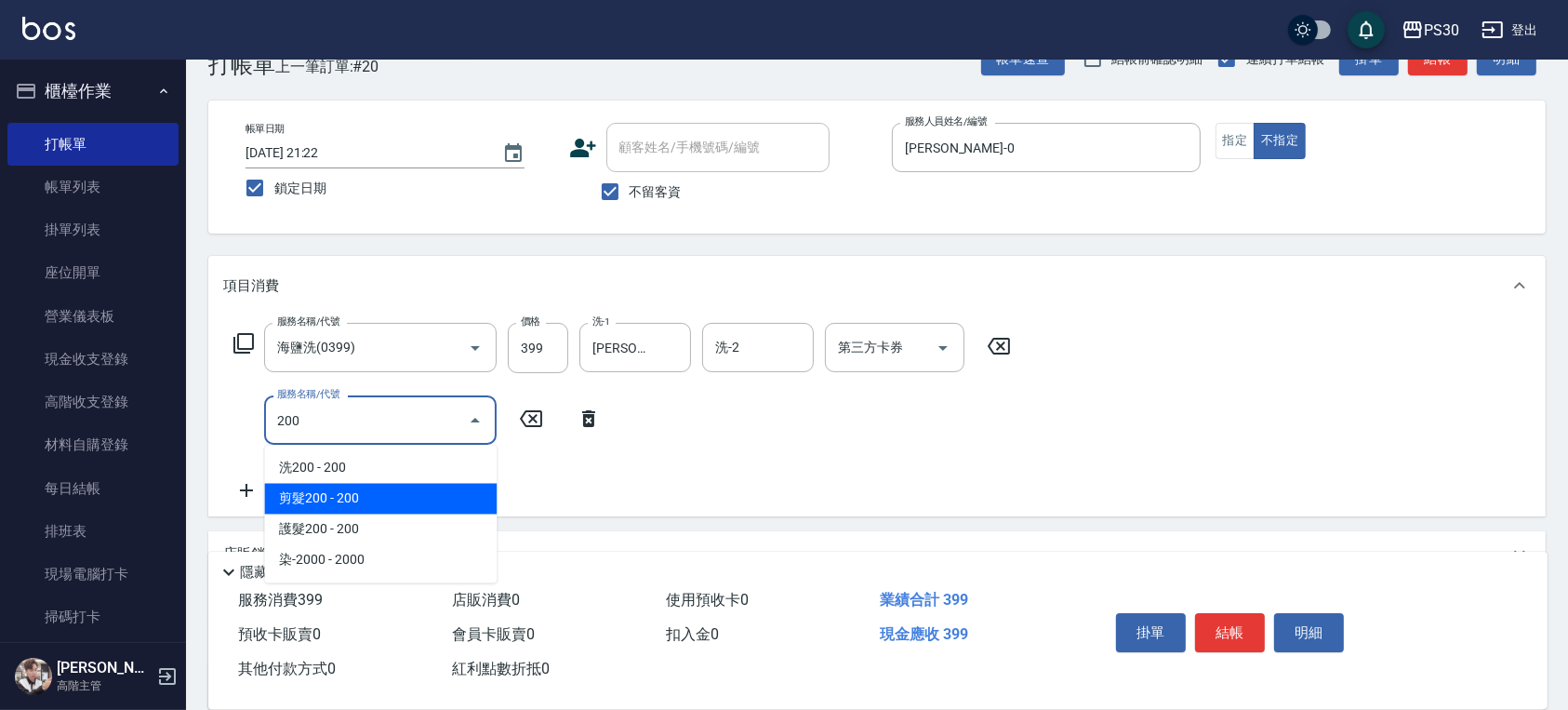
type input "剪髮200(308)"
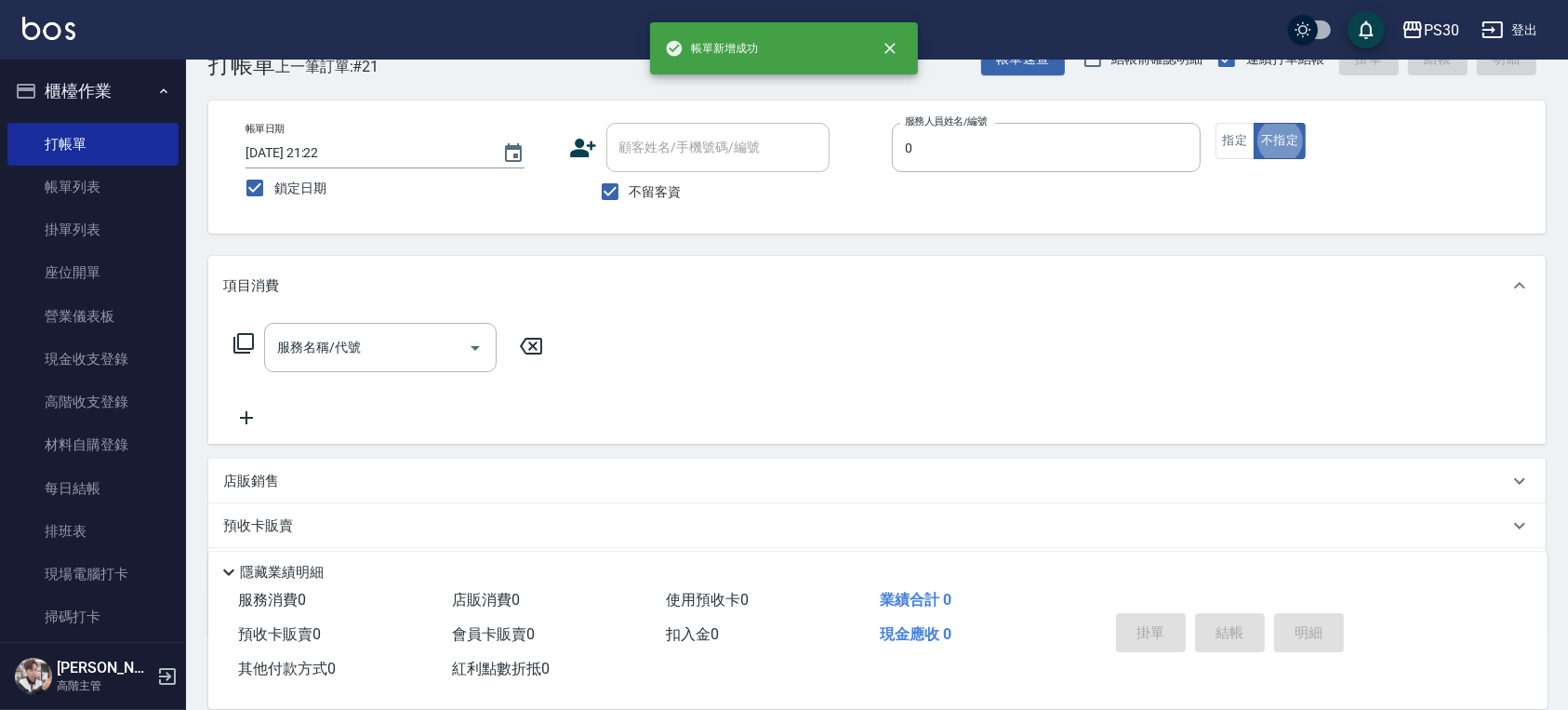
type input "[PERSON_NAME]-0"
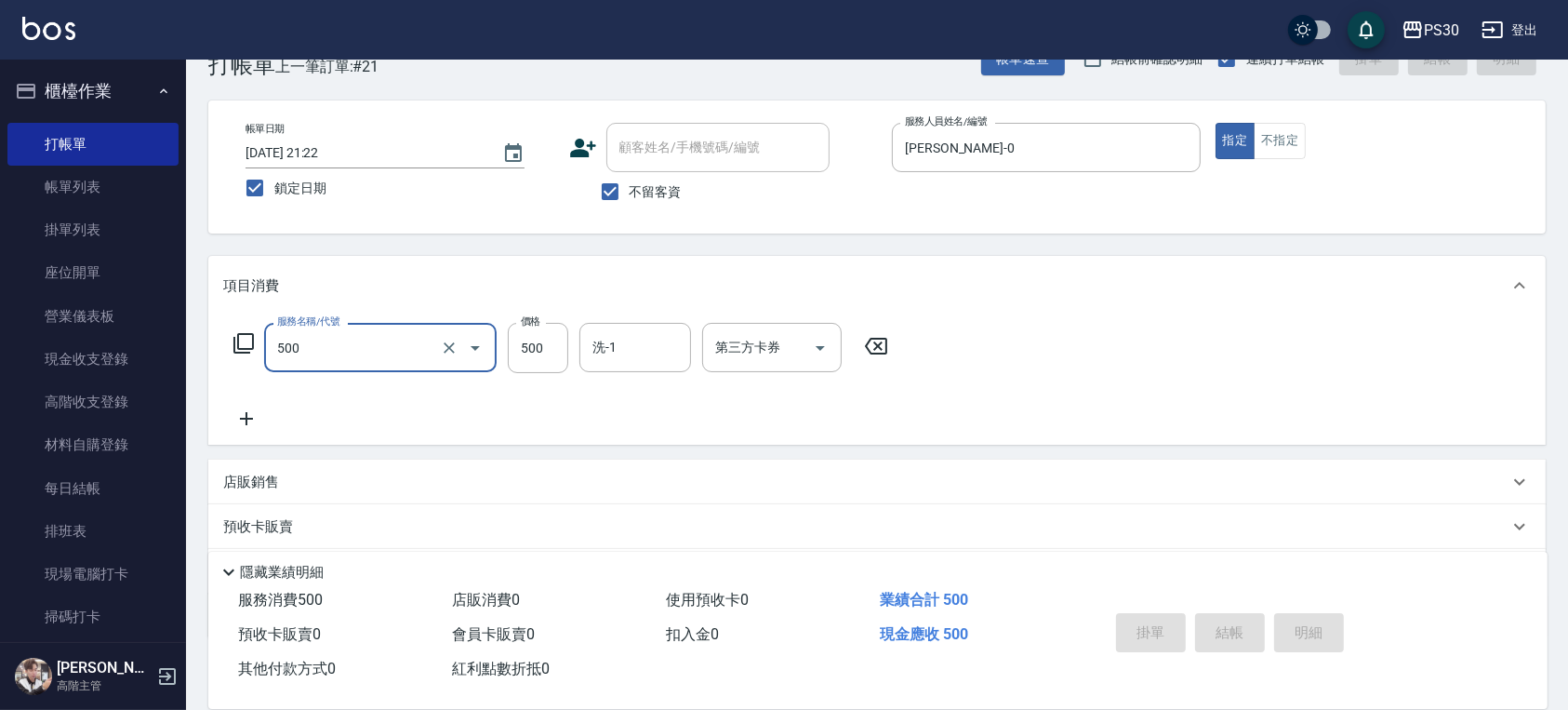
type input "500"
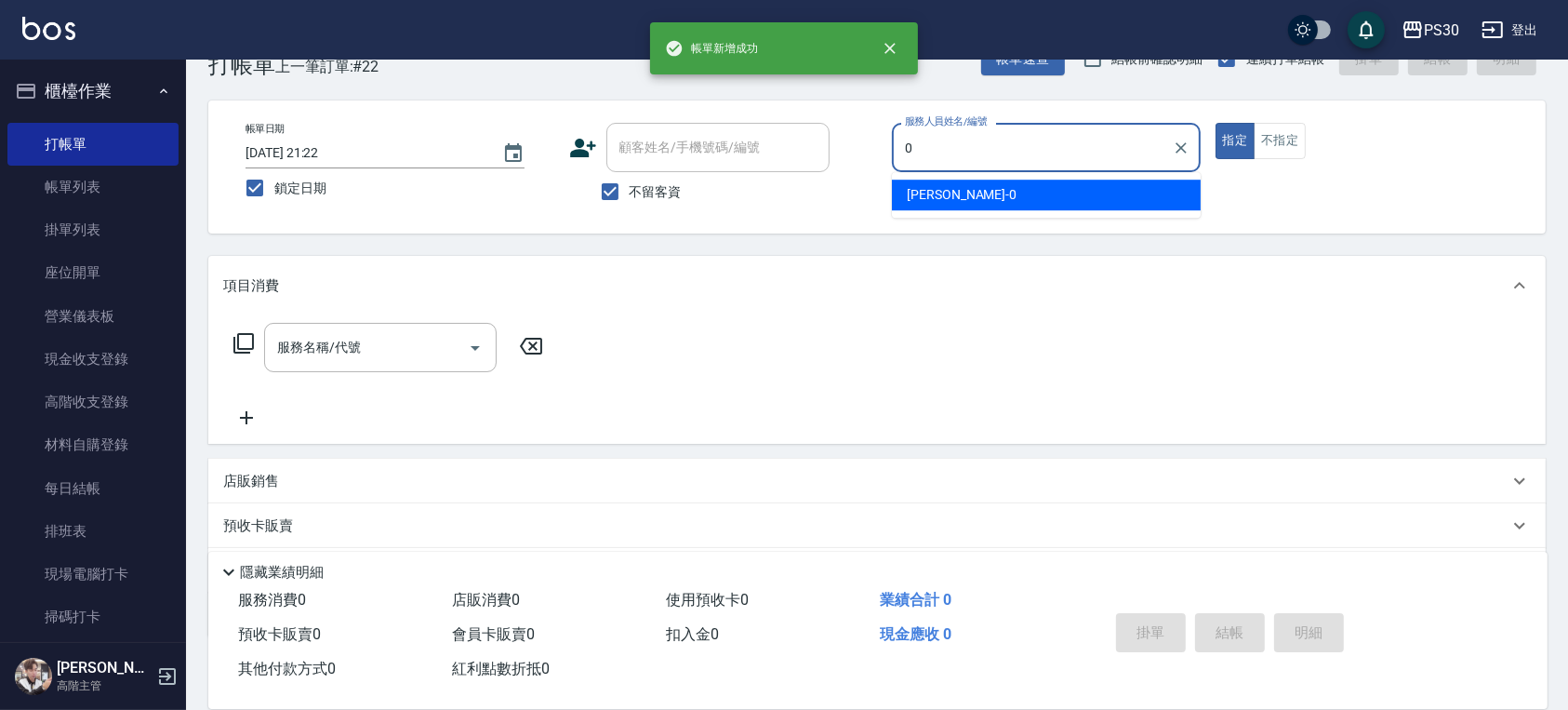
type input "[PERSON_NAME]-0"
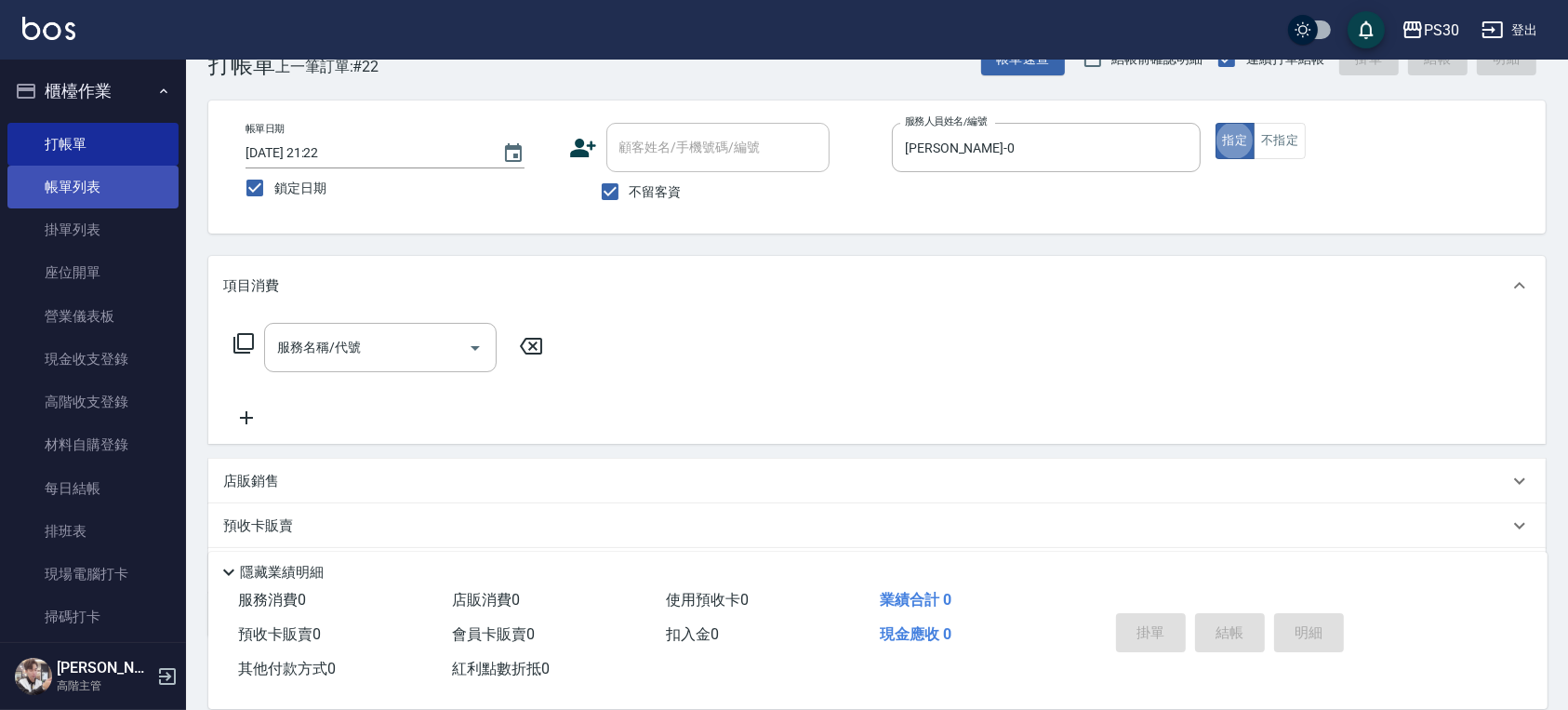
drag, startPoint x: 168, startPoint y: 153, endPoint x: 142, endPoint y: 165, distance: 28.6
click at [168, 153] on link "打帳單" at bounding box center [93, 144] width 171 height 43
click at [126, 175] on link "帳單列表" at bounding box center [93, 186] width 171 height 43
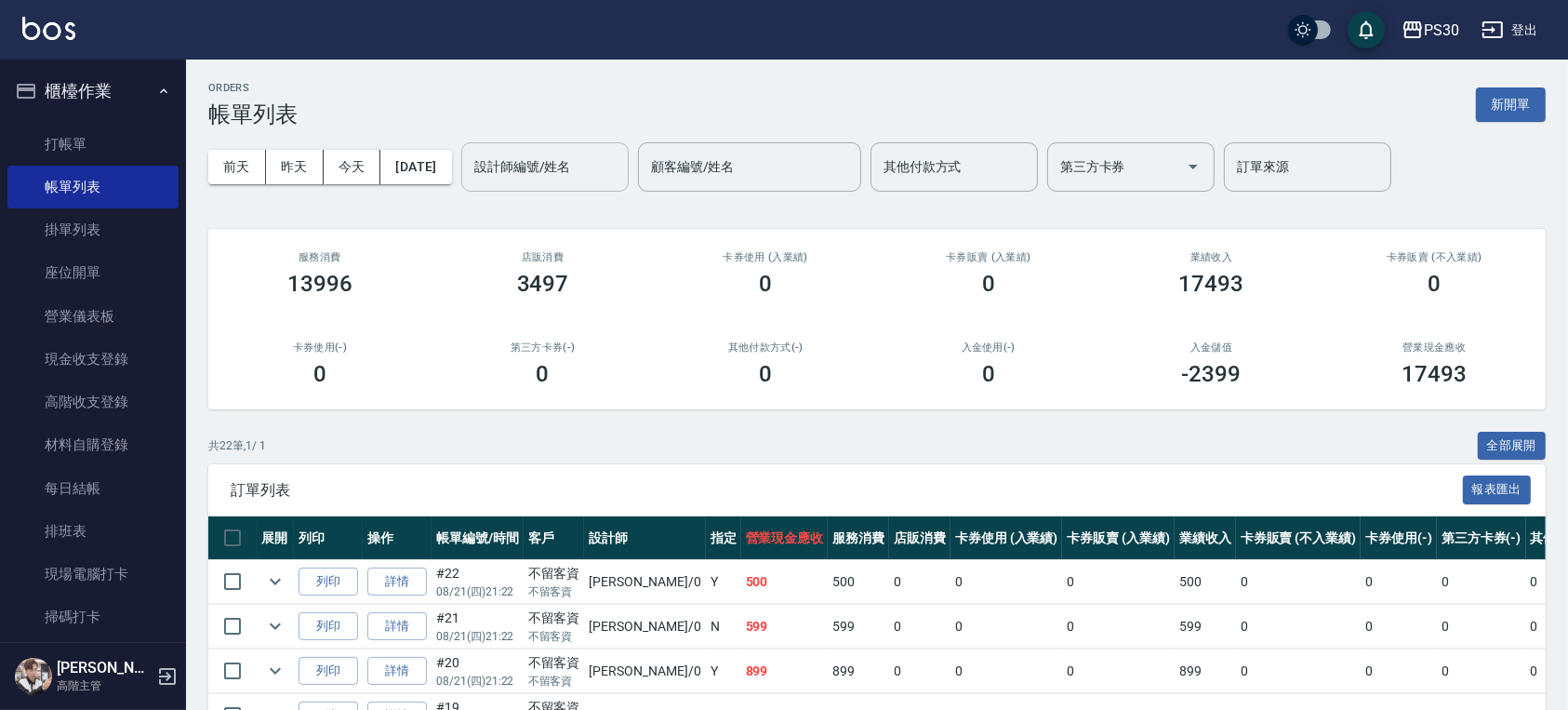
click at [571, 167] on input "設計師編號/姓名" at bounding box center [544, 166] width 150 height 32
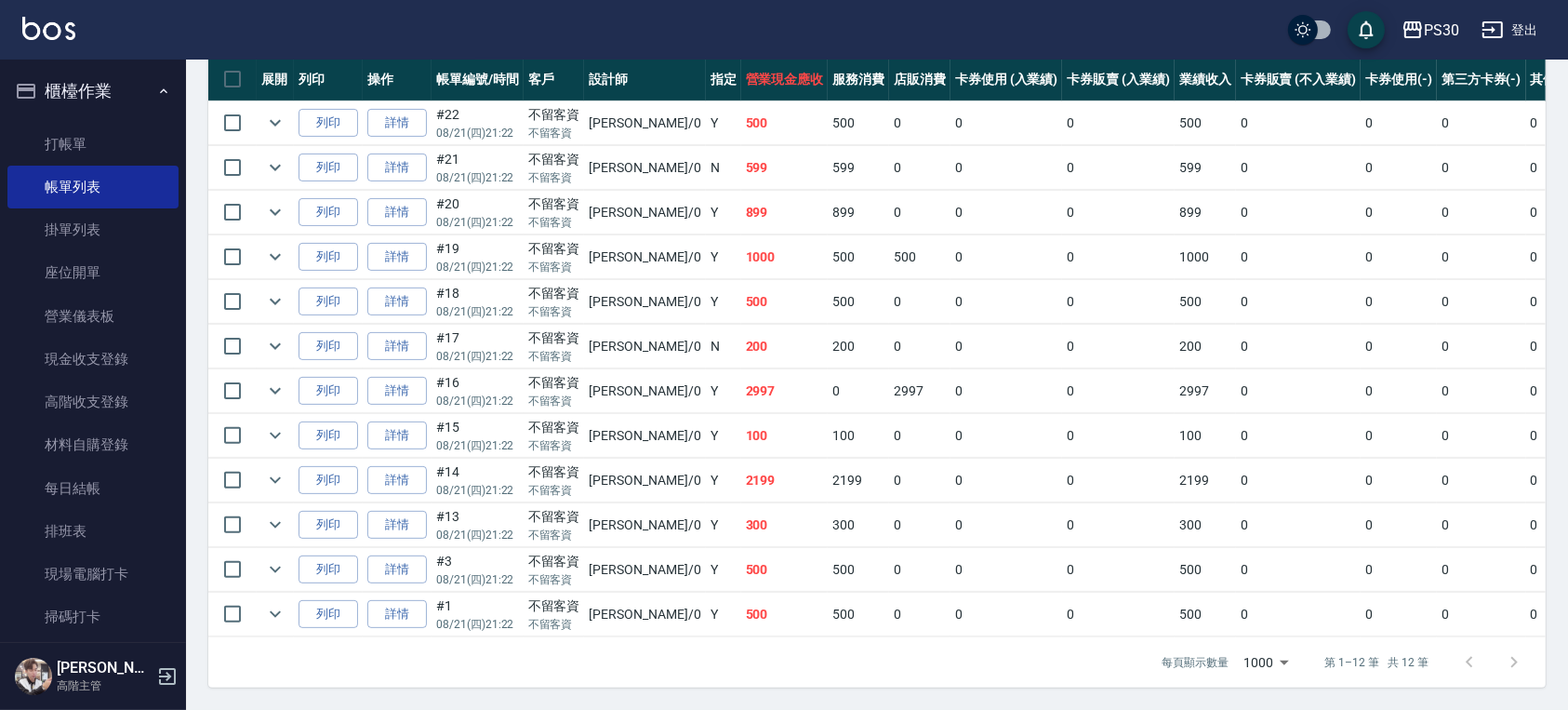
scroll to position [351, 0]
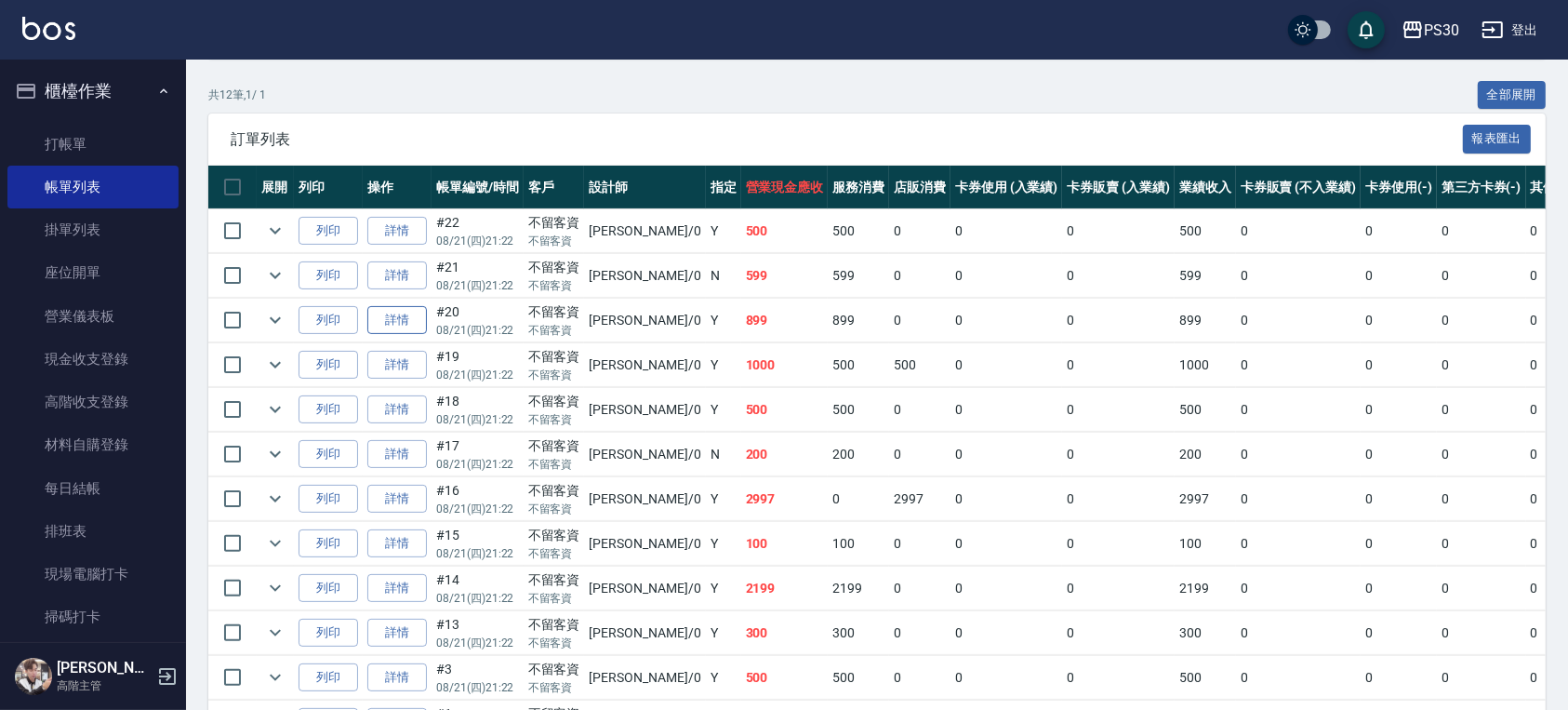
type input "[PERSON_NAME]-0"
click at [391, 320] on link "詳情" at bounding box center [397, 320] width 60 height 28
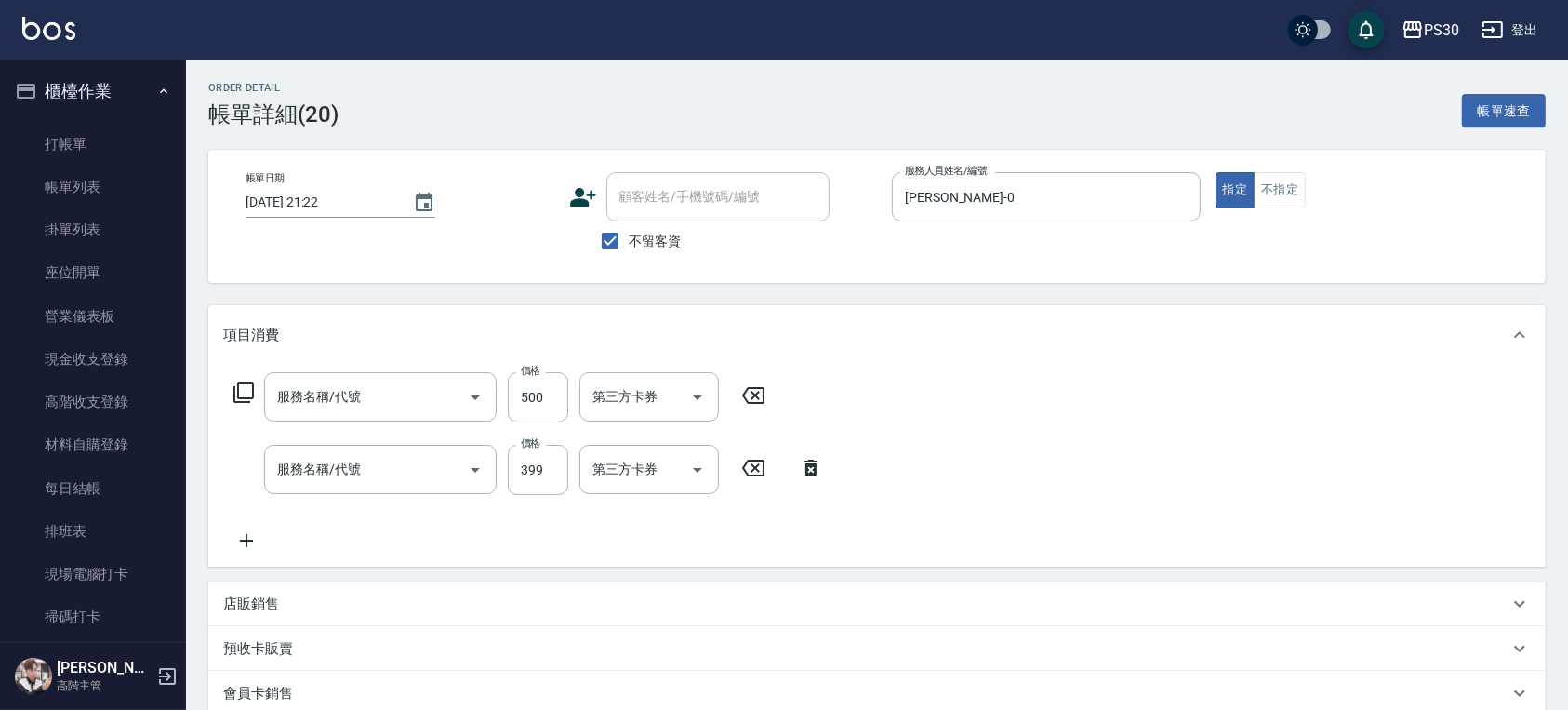
type input "[DATE] 21:22"
checkbox input "true"
type input "[PERSON_NAME]-0"
type input "洗剪500(500)"
type input "海鹽洗(0399)"
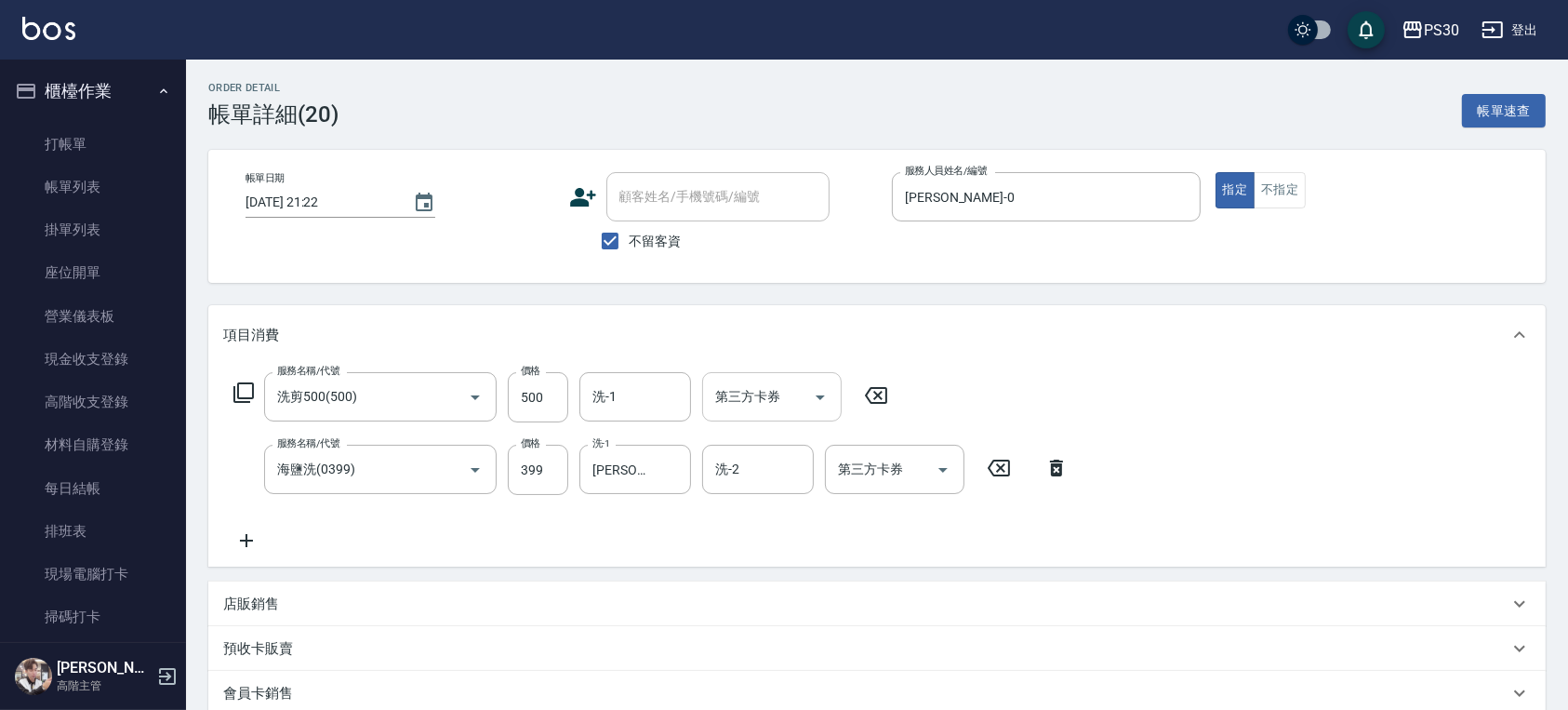
click at [784, 392] on input "第三方卡券" at bounding box center [758, 396] width 95 height 32
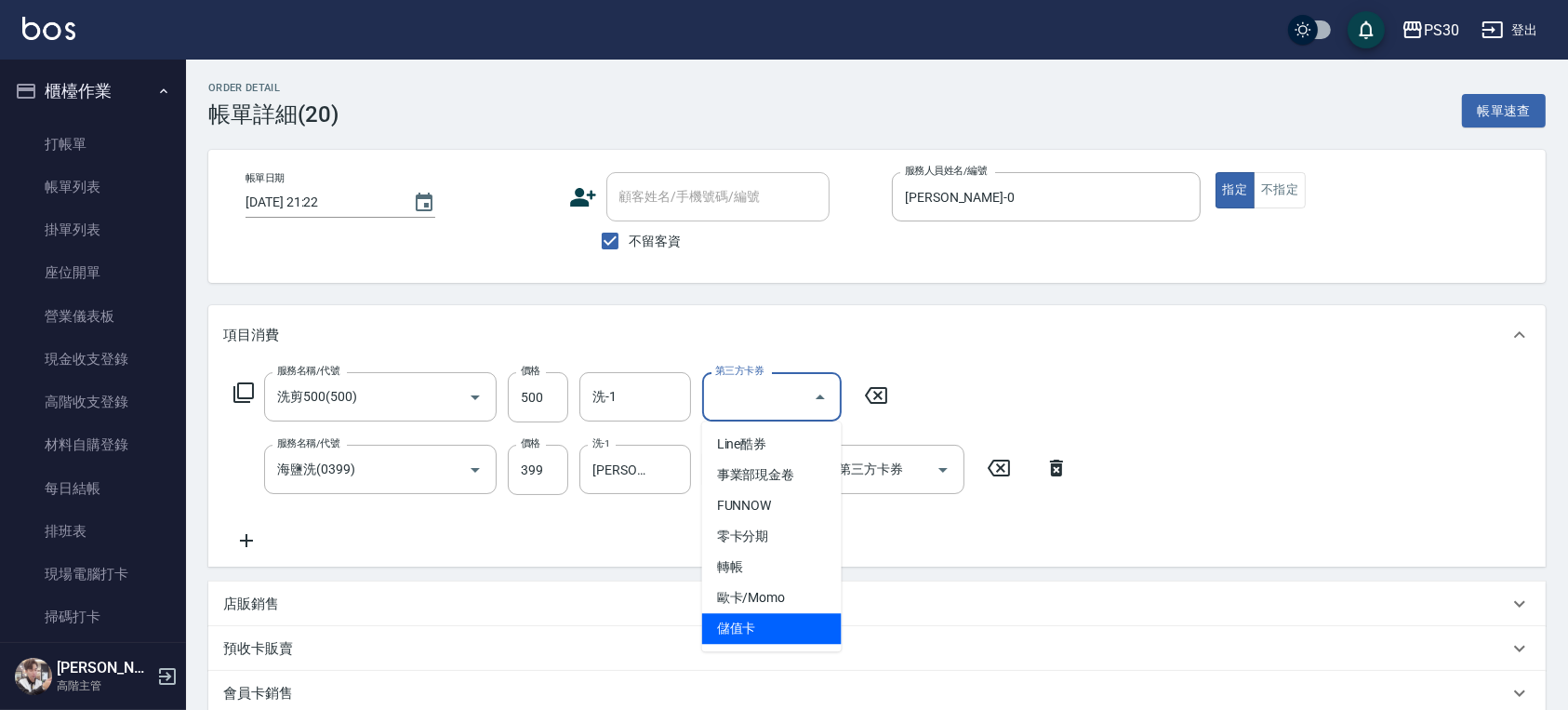
click at [770, 621] on span "儲值卡" at bounding box center [772, 628] width 140 height 30
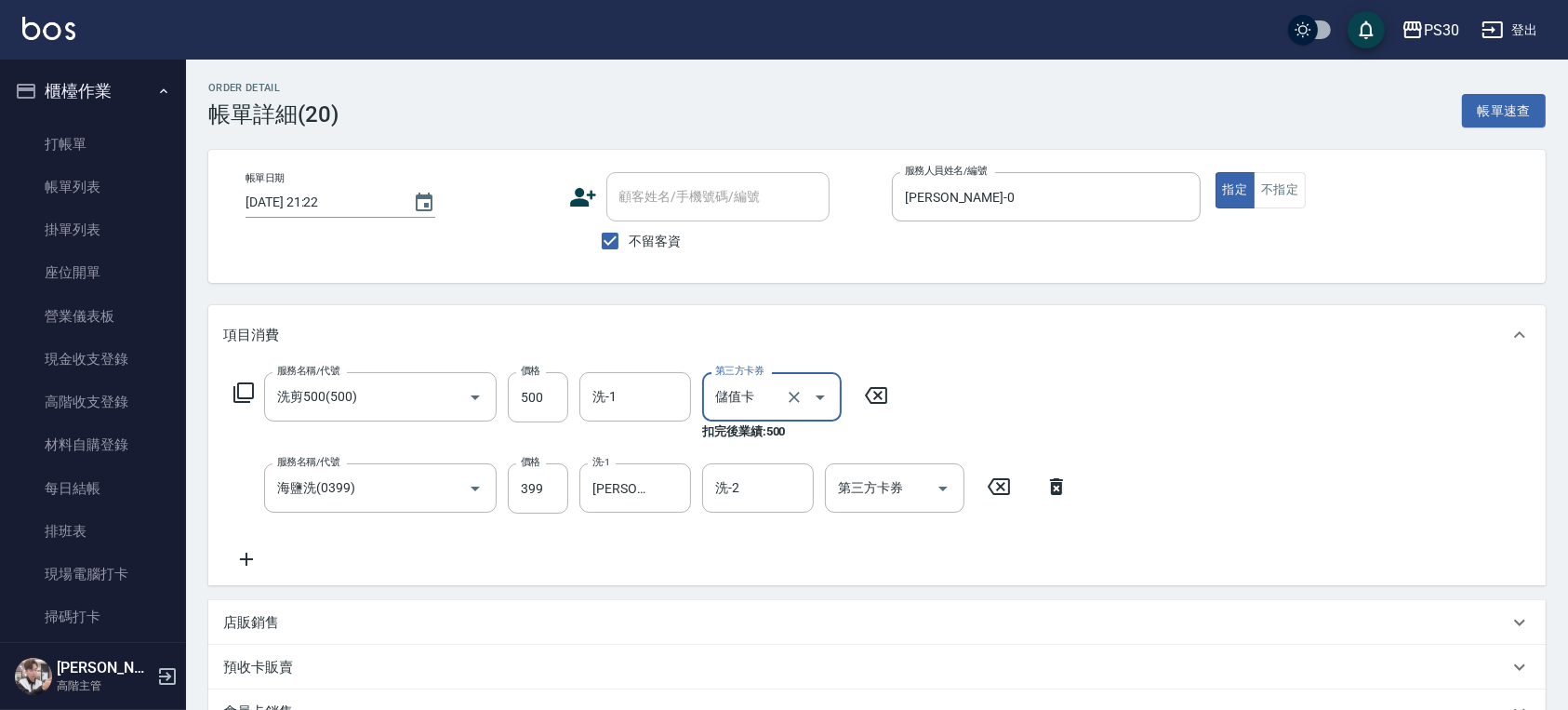
type input "儲值卡"
click at [870, 494] on input "第三方卡券" at bounding box center [880, 488] width 95 height 32
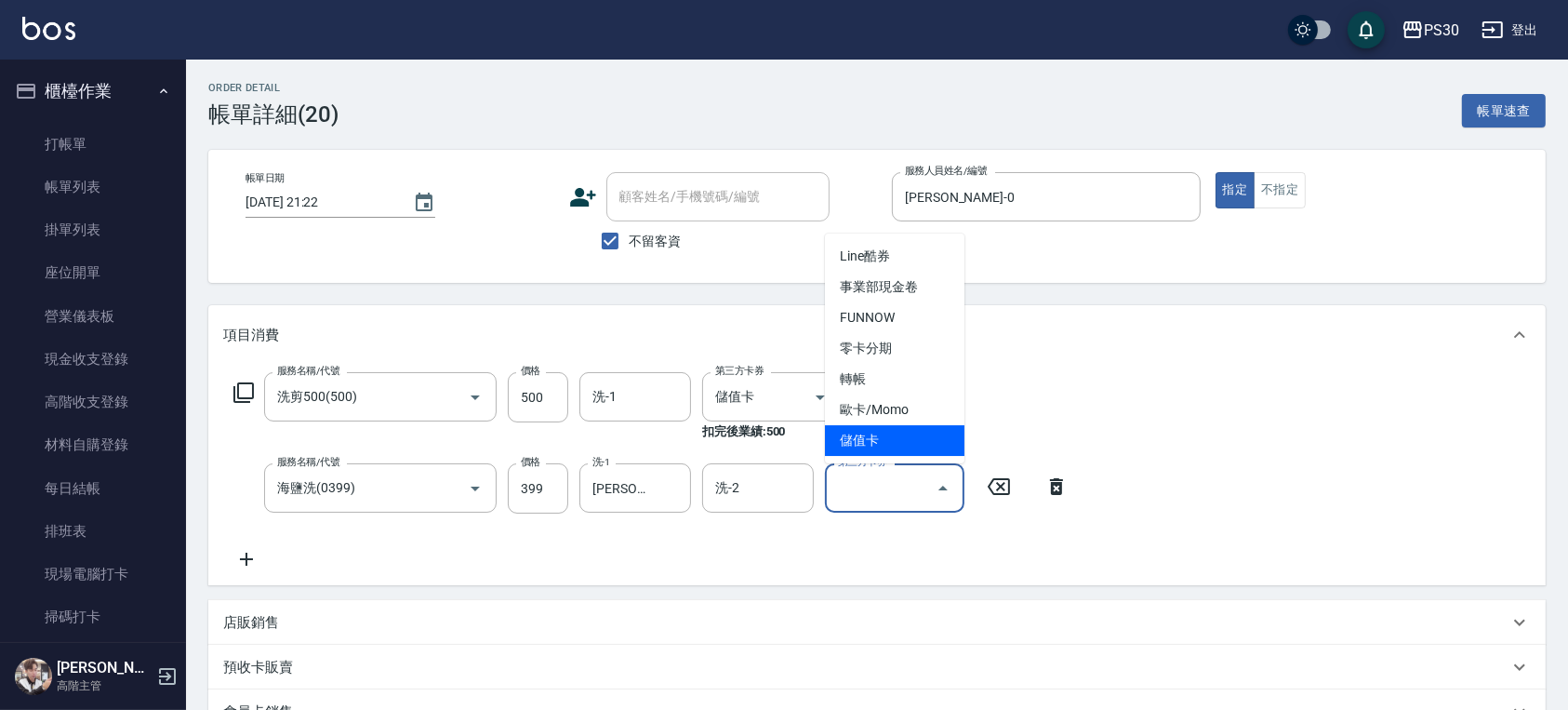
click at [881, 444] on span "儲值卡" at bounding box center [895, 441] width 140 height 30
type input "儲值卡"
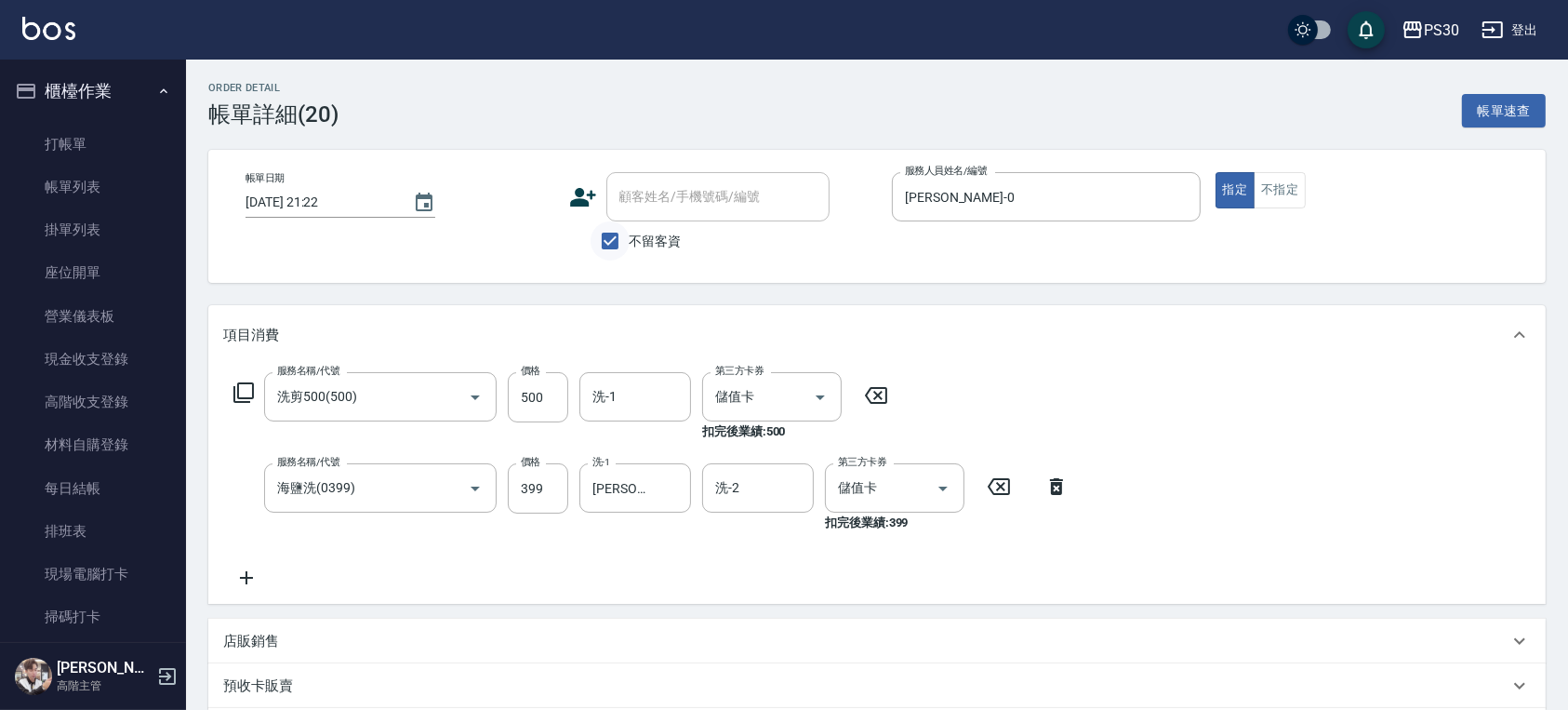
click at [627, 239] on input "不留客資" at bounding box center [610, 240] width 39 height 39
checkbox input "false"
click at [690, 199] on input "顧客姓名/手機號碼/編號" at bounding box center [703, 197] width 179 height 32
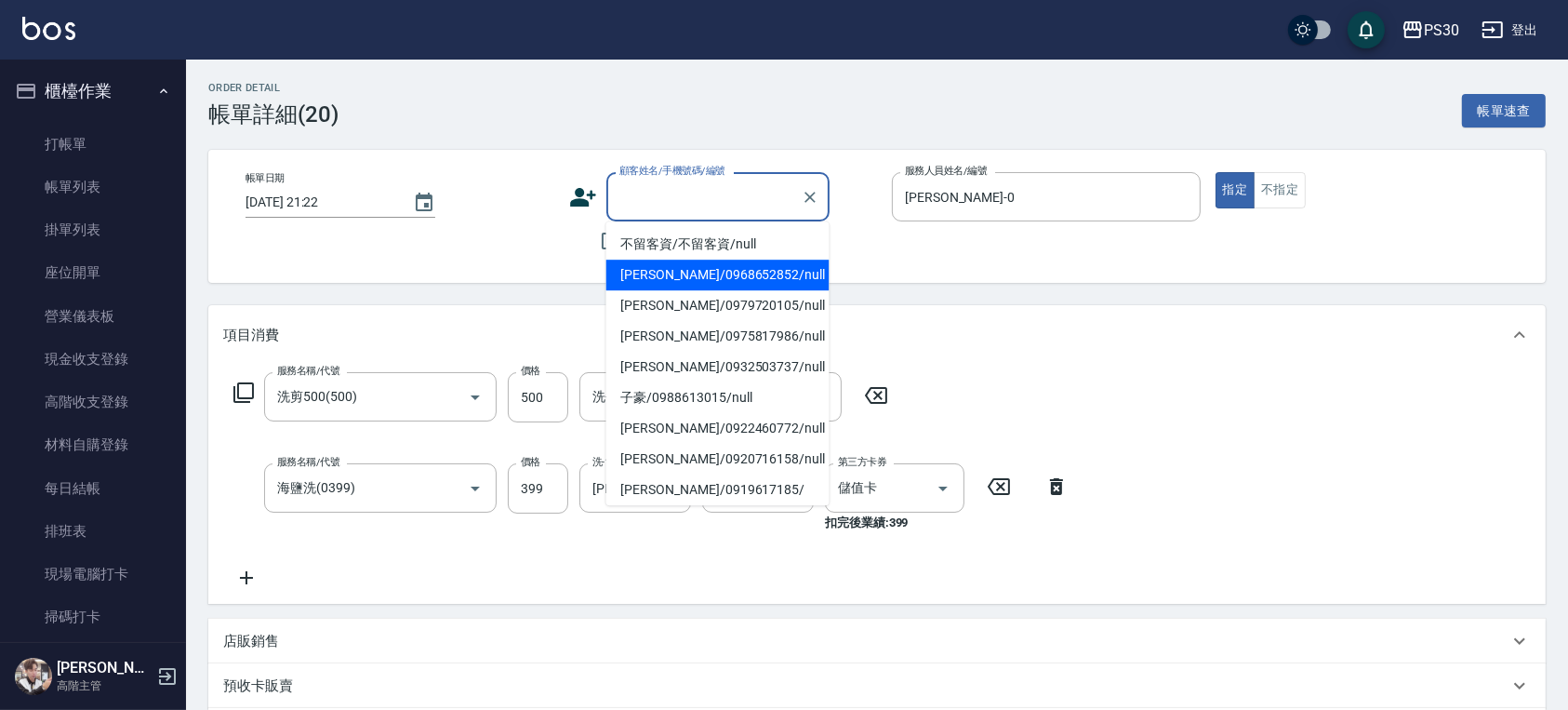
click at [684, 272] on li "[PERSON_NAME]/0968652852/null" at bounding box center [717, 274] width 223 height 30
type input "[PERSON_NAME]/0968652852/null"
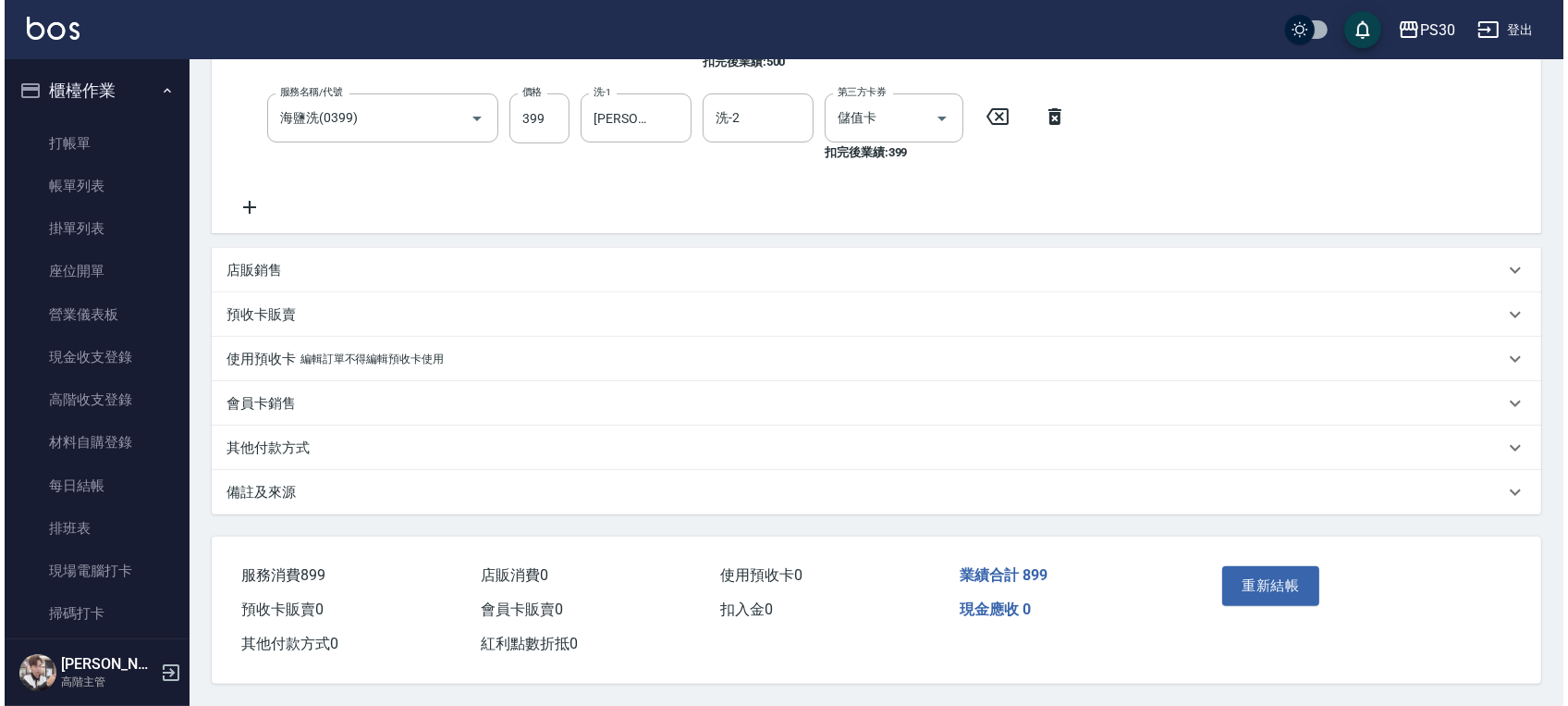
scroll to position [373, 0]
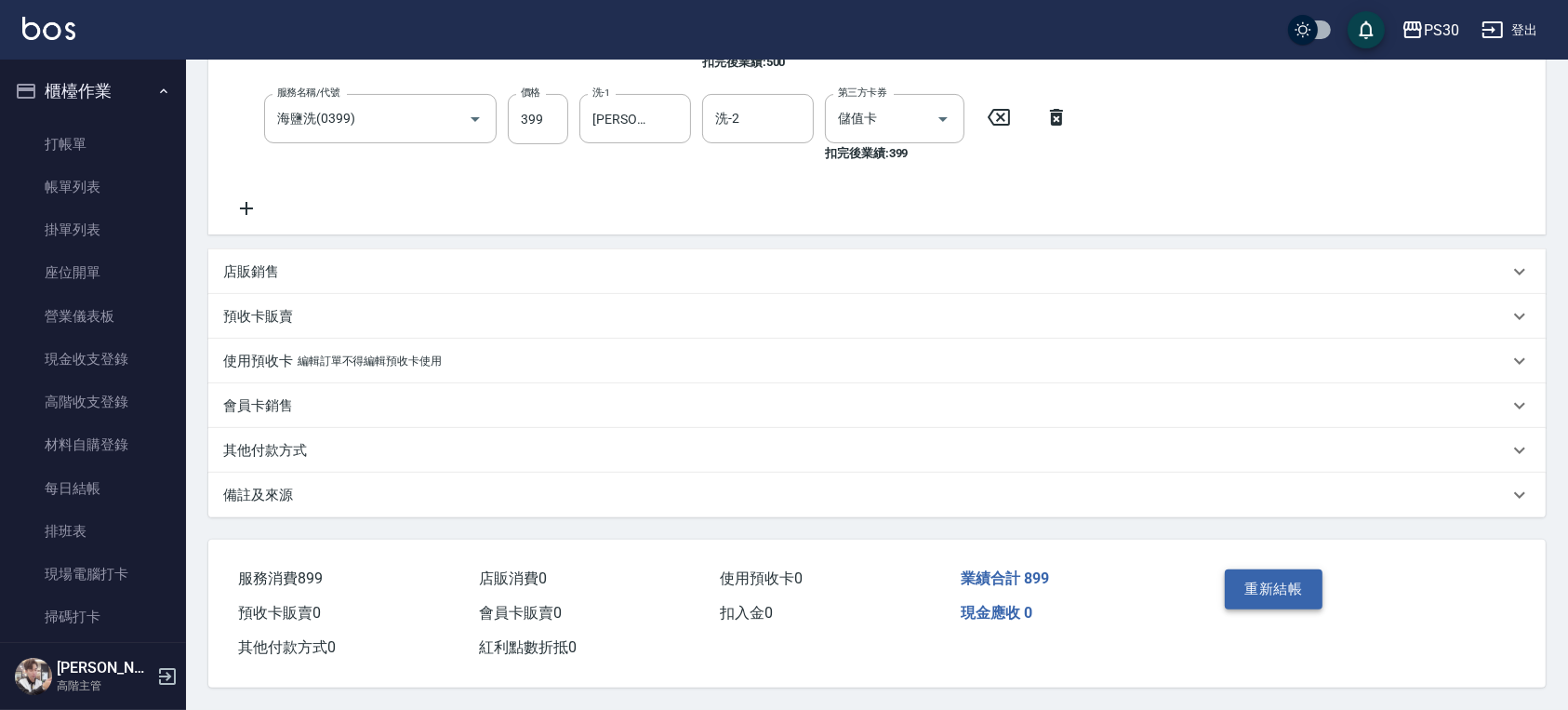
click at [1244, 569] on button "重新結帳" at bounding box center [1274, 588] width 98 height 39
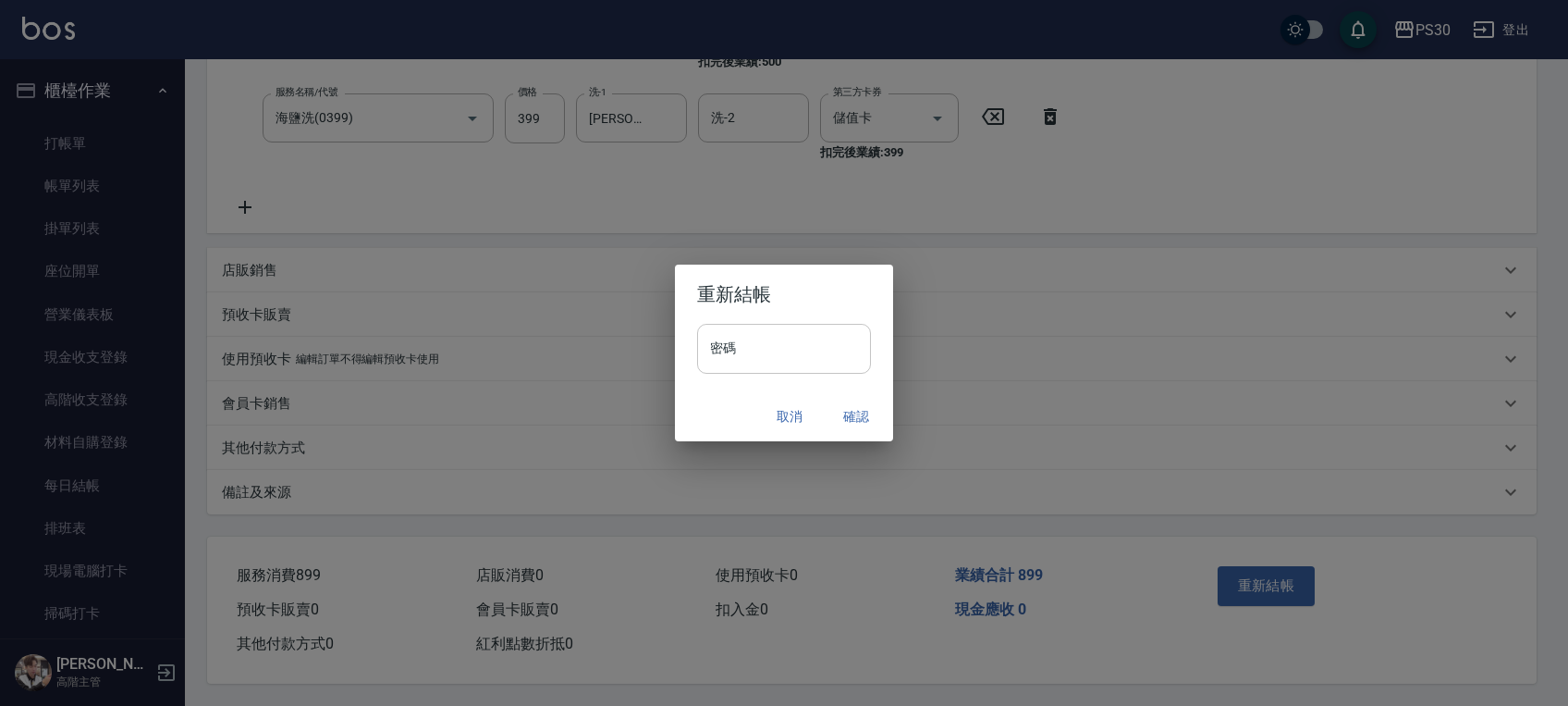
click at [781, 356] on input "密碼" at bounding box center [784, 348] width 174 height 50
type input "*******"
click at [866, 413] on button "確認" at bounding box center [855, 416] width 59 height 34
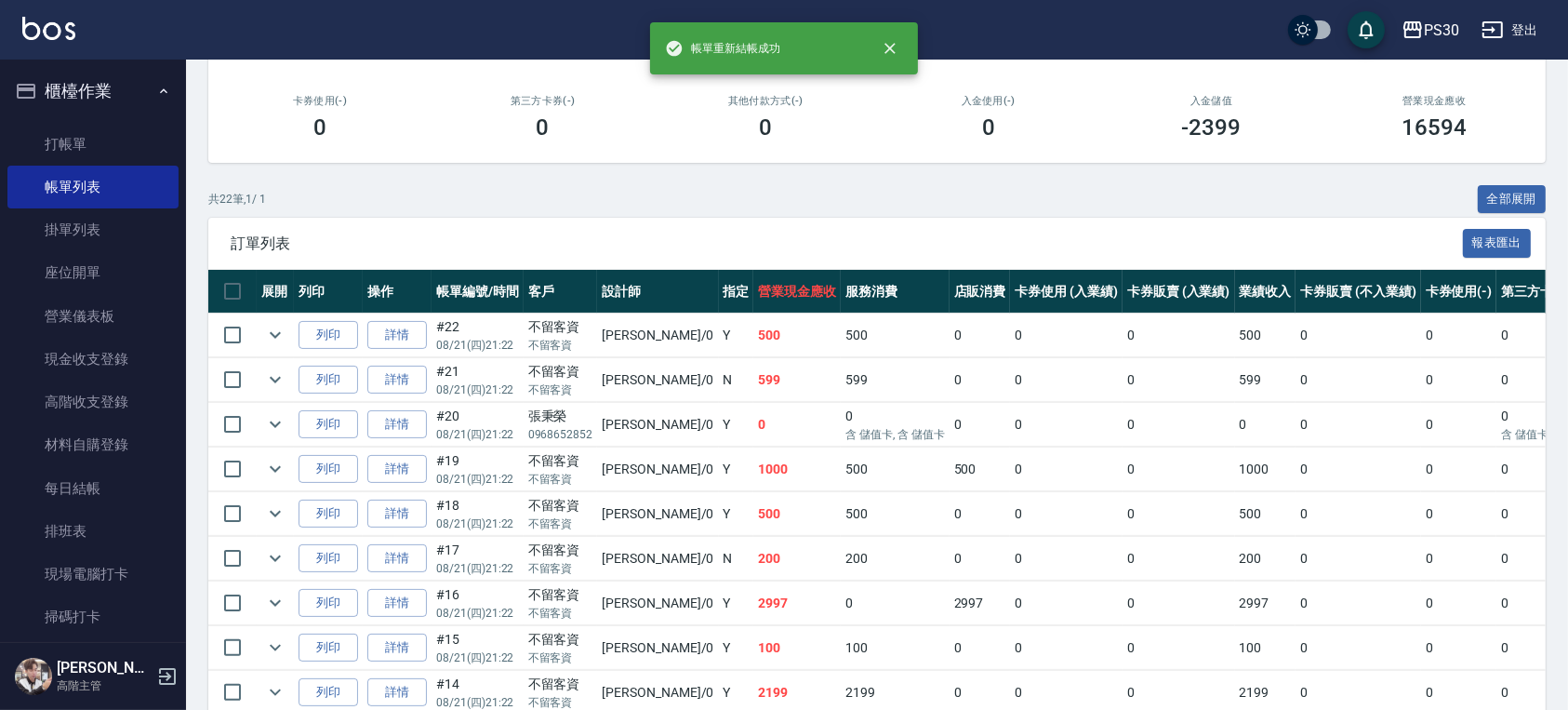
scroll to position [372, 0]
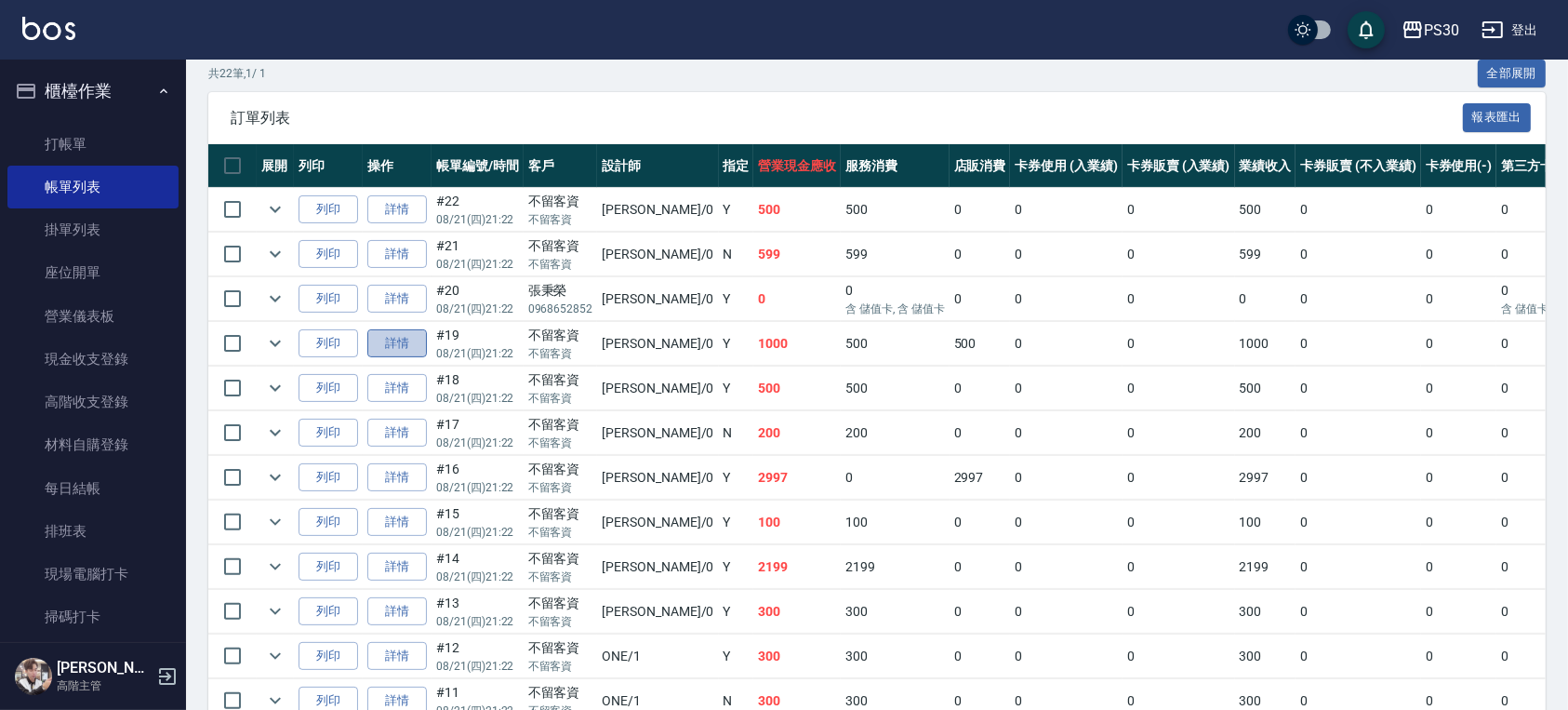
click at [414, 342] on link "詳情" at bounding box center [397, 343] width 60 height 28
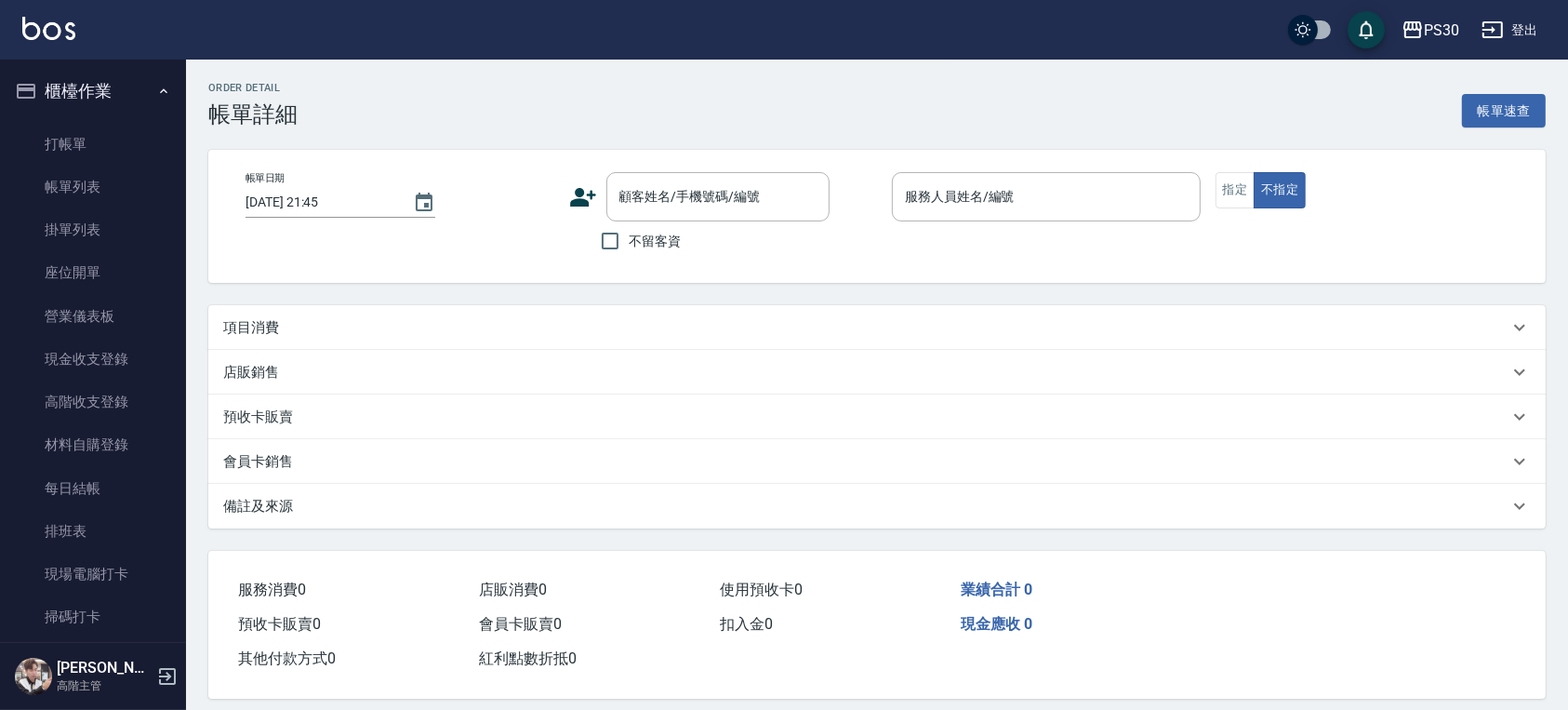
type input "[DATE] 21:22"
checkbox input "true"
type input "[PERSON_NAME]-0"
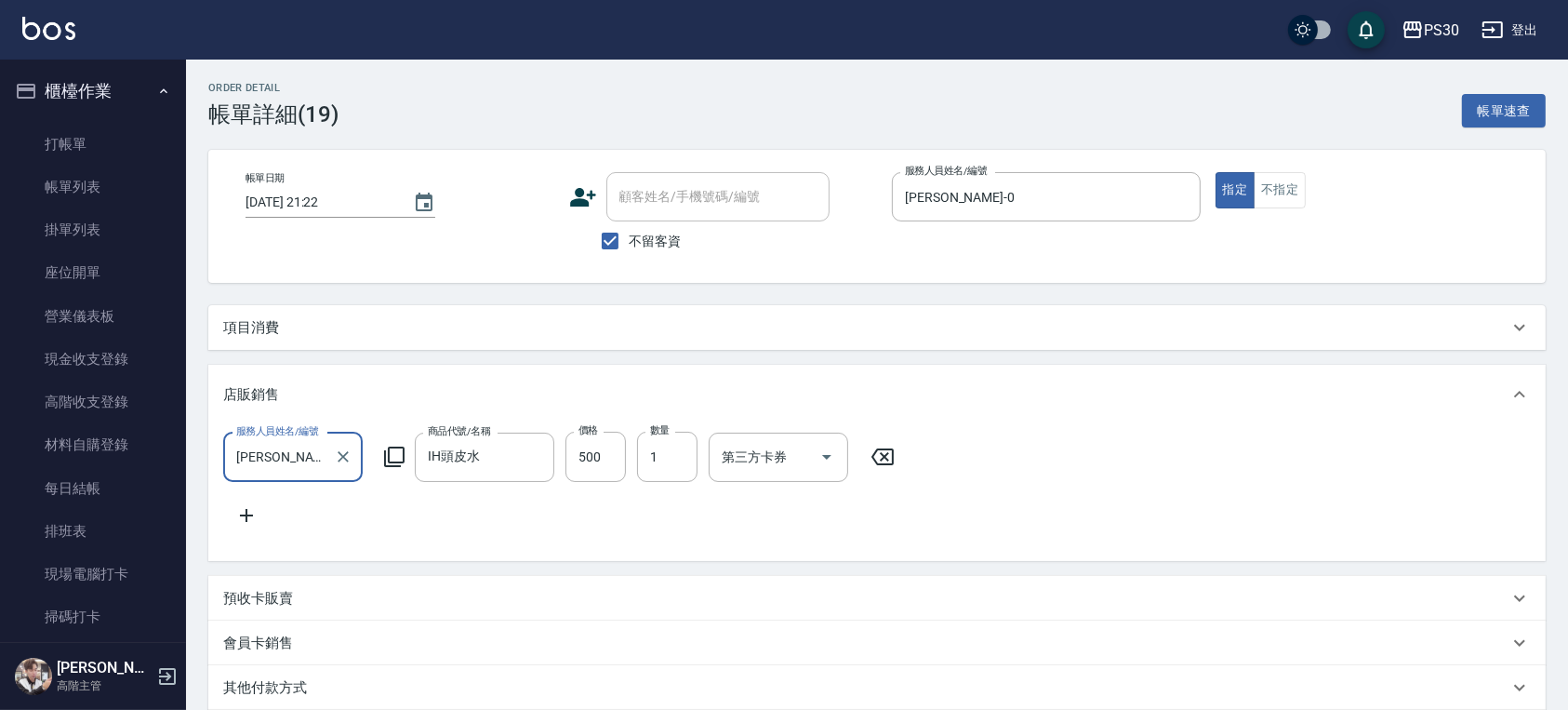
scroll to position [1, 0]
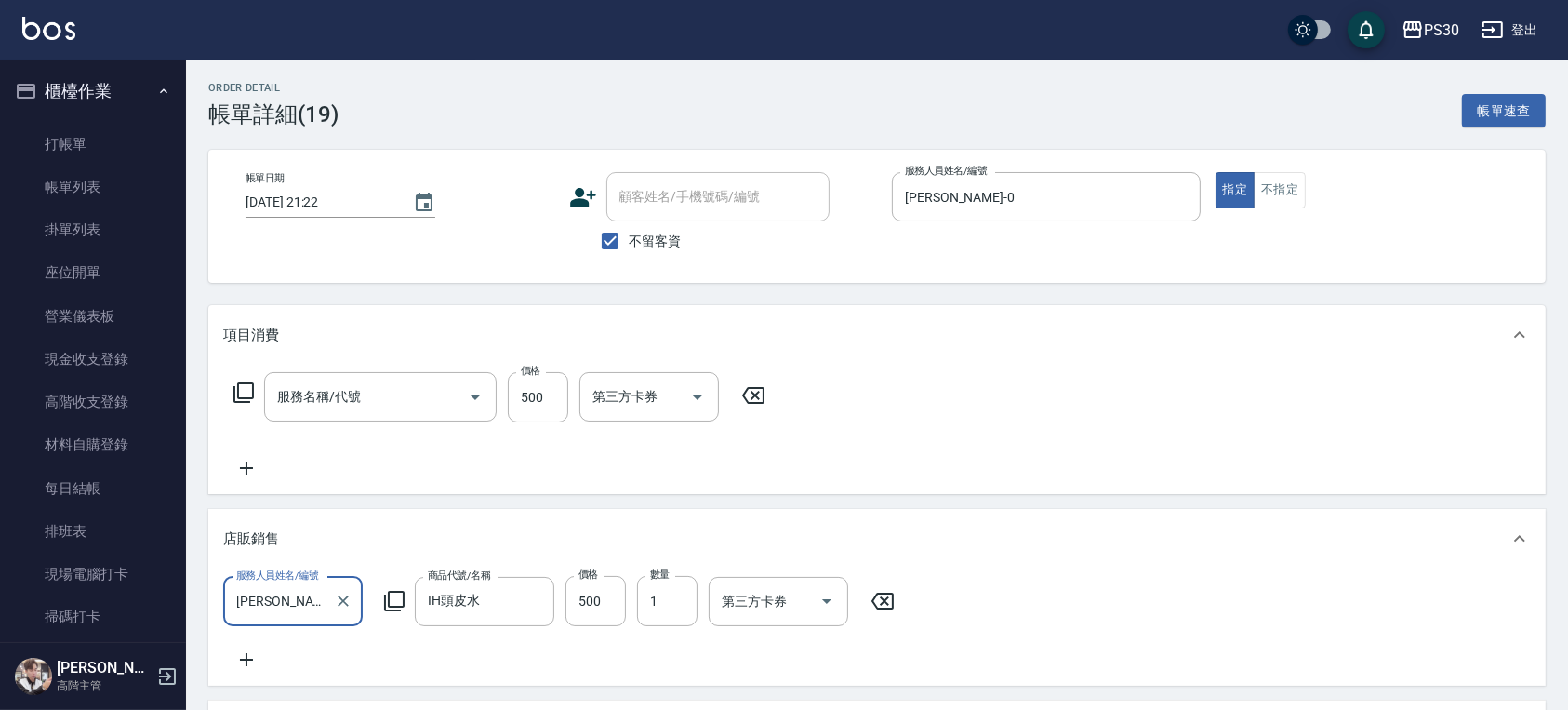
type input "洗剪500(500)"
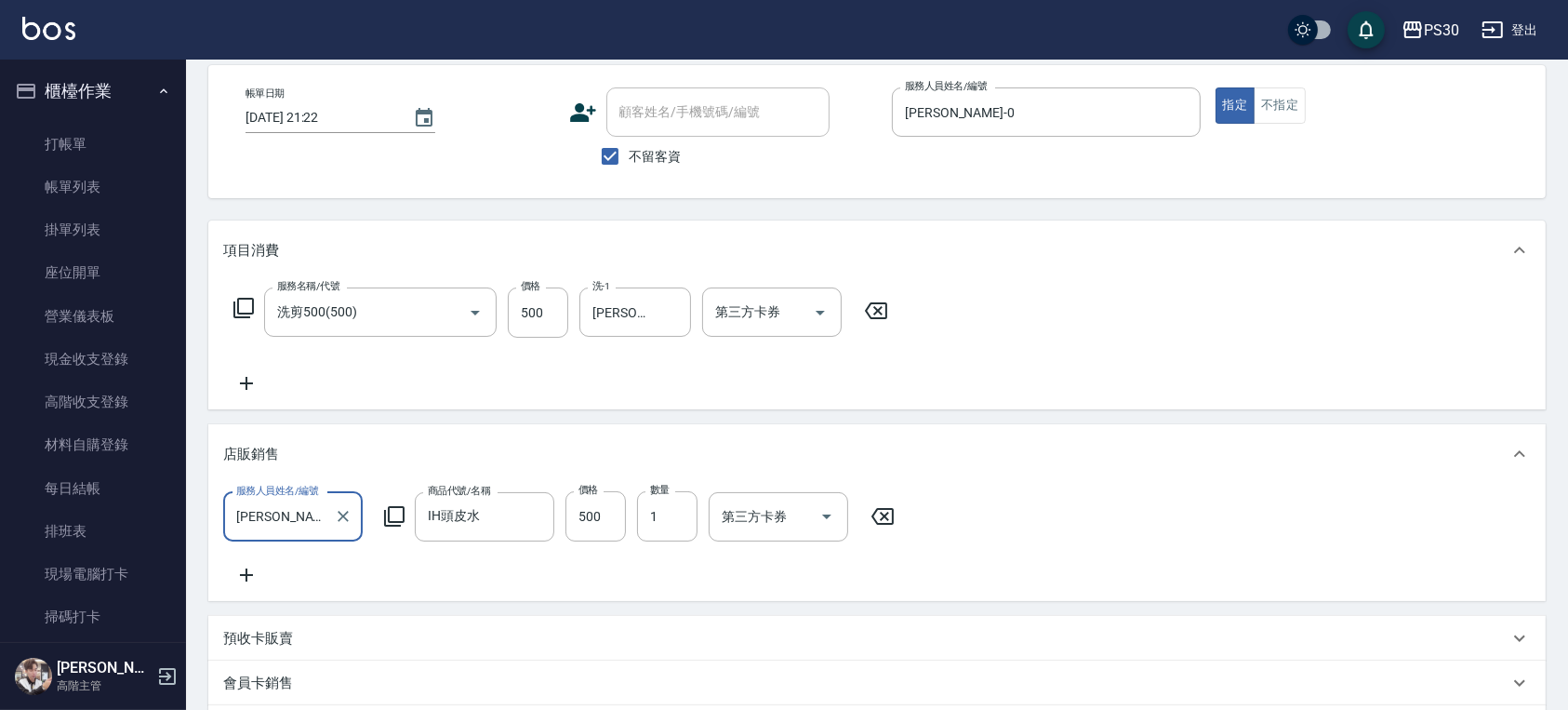
scroll to position [124, 0]
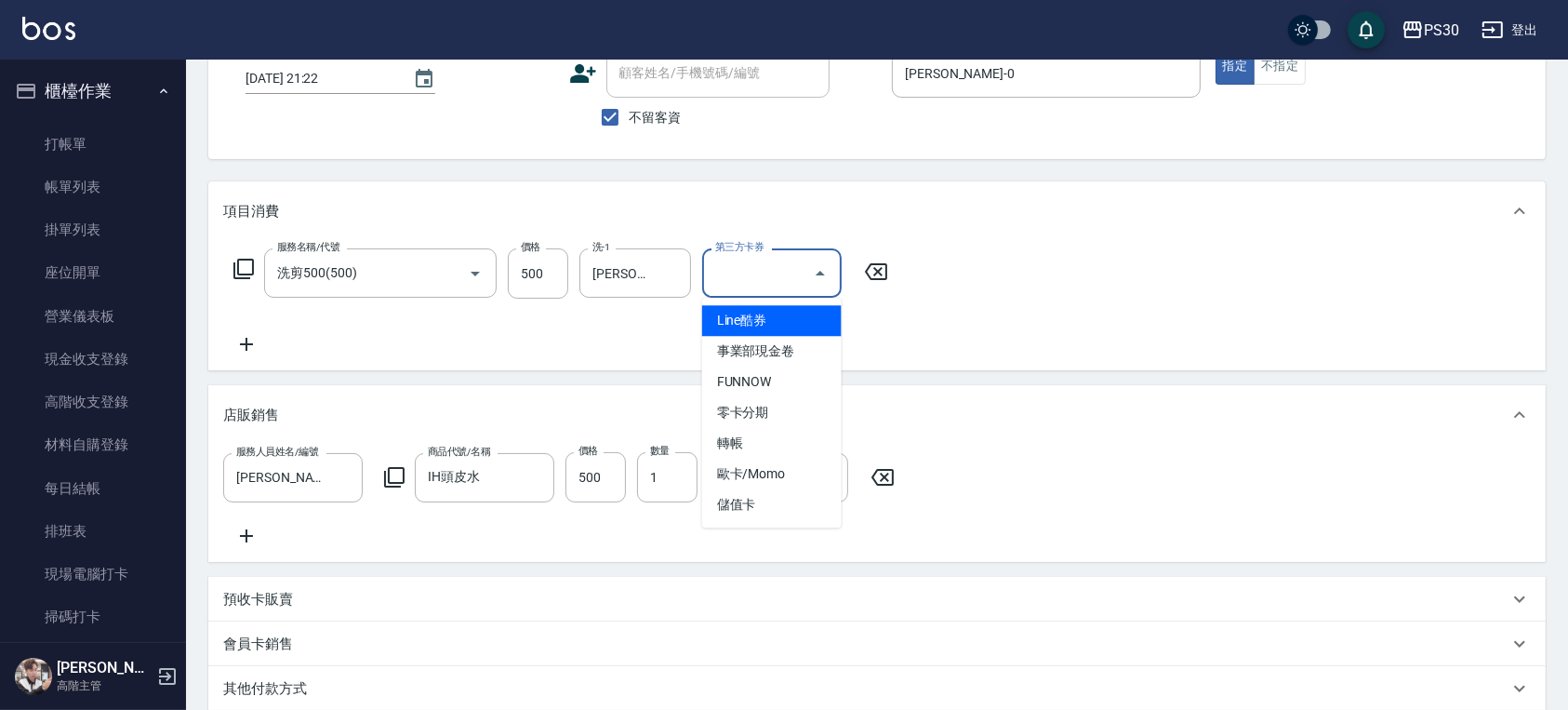
click at [750, 283] on input "第三方卡券" at bounding box center [758, 273] width 95 height 32
click at [765, 497] on span "儲值卡" at bounding box center [772, 504] width 140 height 30
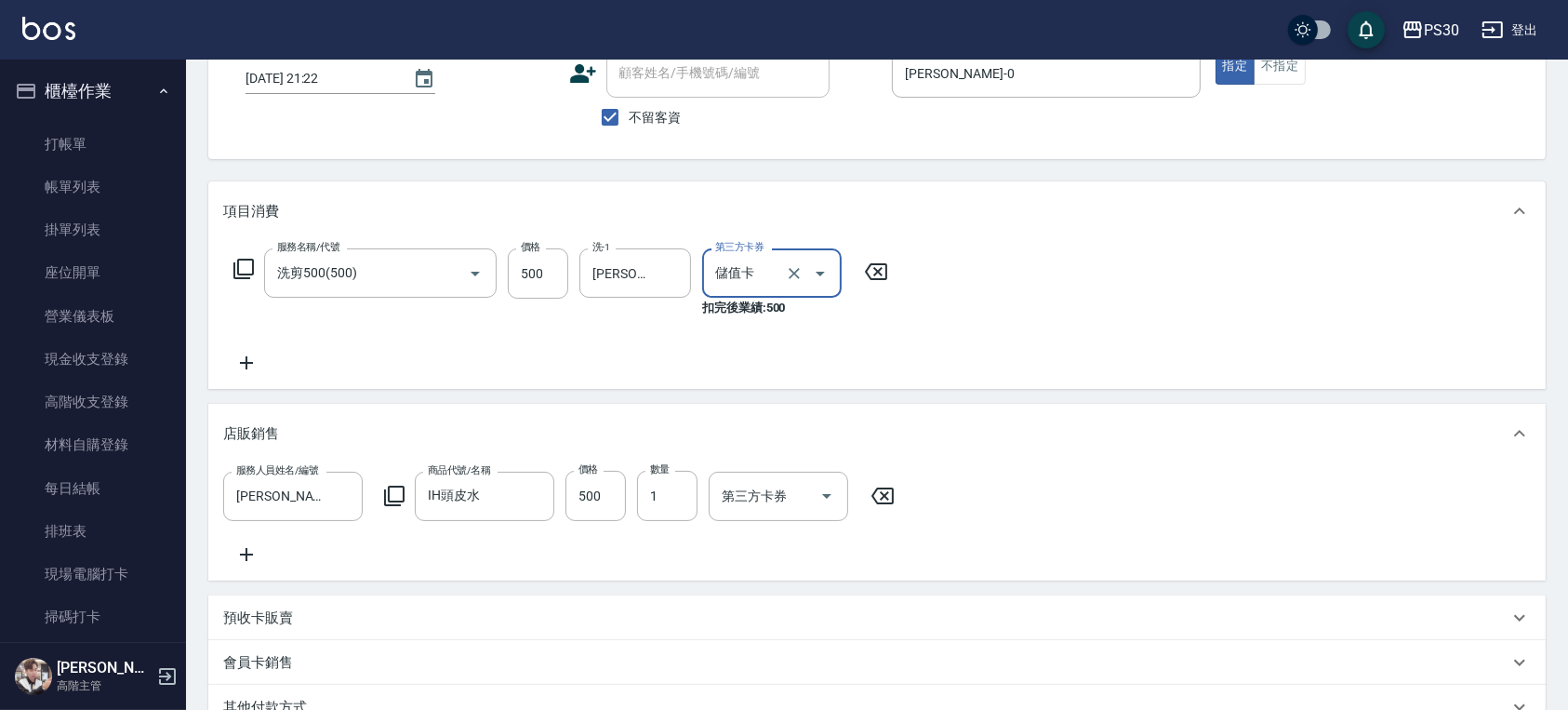
type input "儲值卡"
click at [766, 485] on input "第三方卡券" at bounding box center [764, 496] width 95 height 32
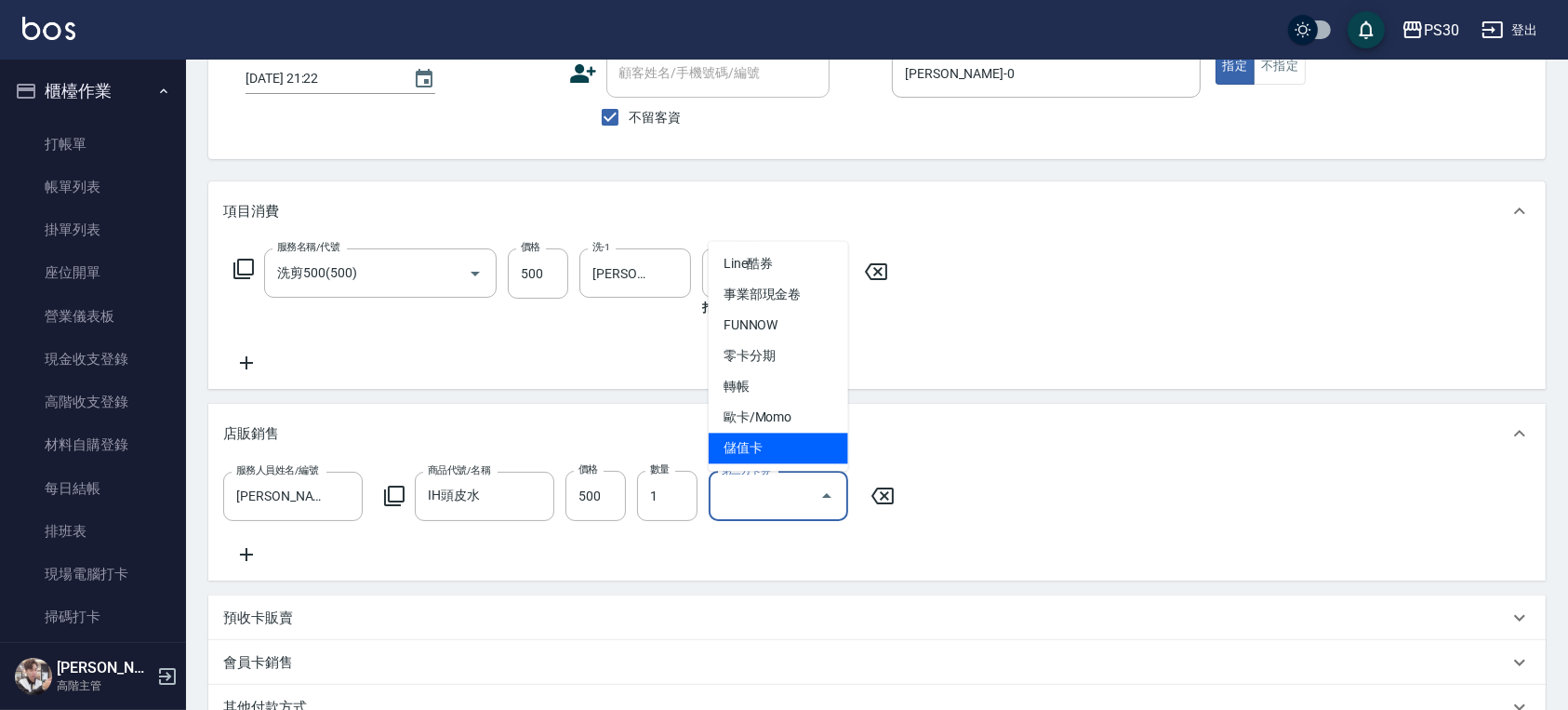
click at [762, 454] on span "儲值卡" at bounding box center [779, 447] width 140 height 30
type input "儲值卡"
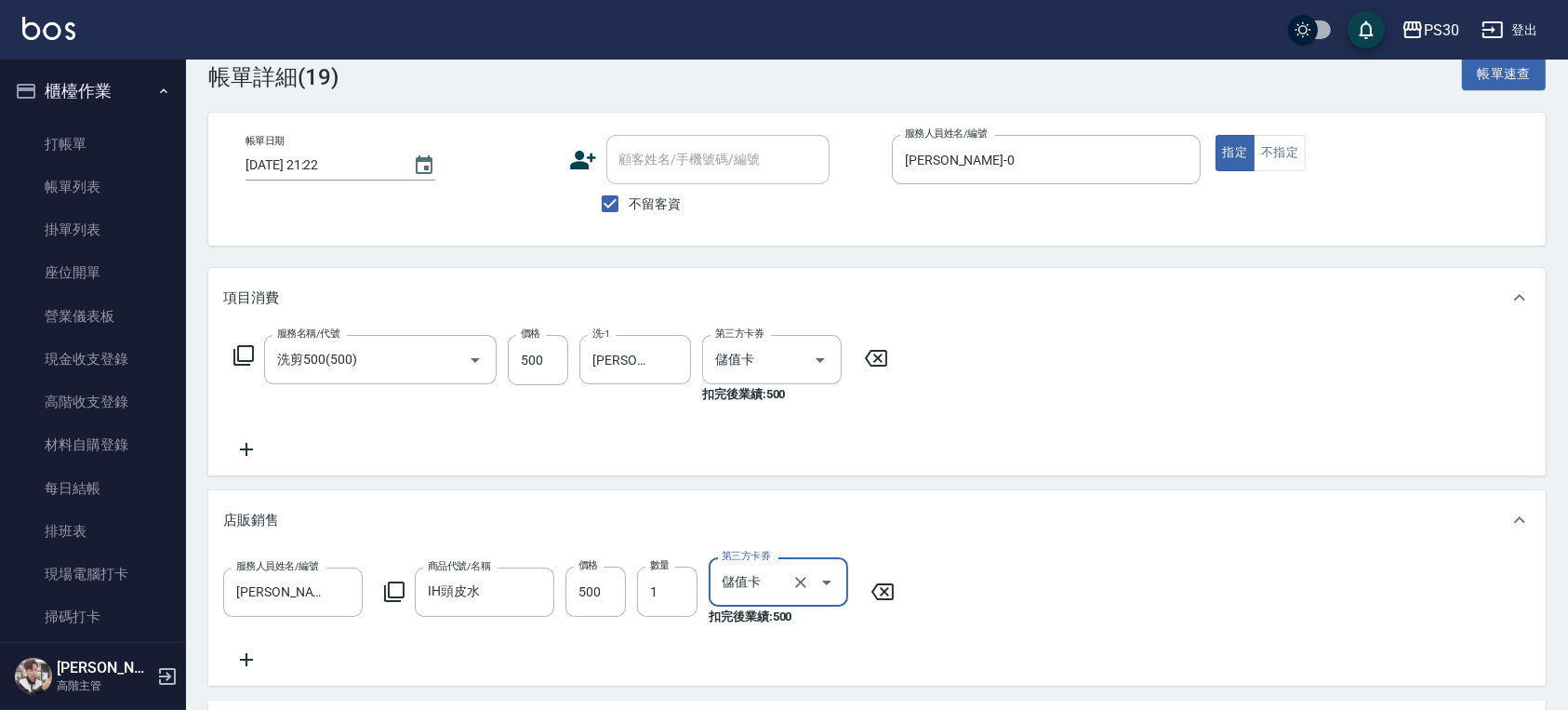
scroll to position [0, 0]
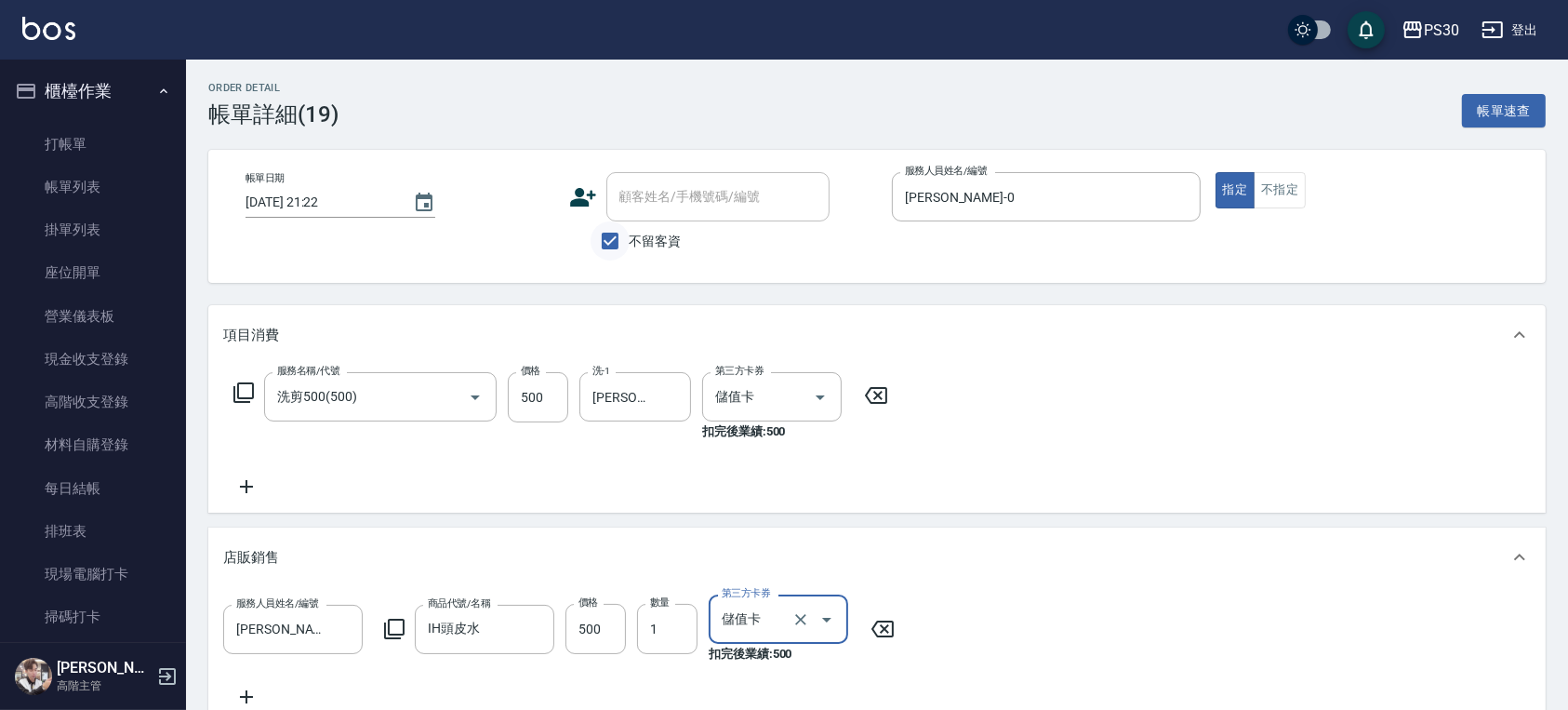
click at [615, 253] on input "不留客資" at bounding box center [610, 240] width 39 height 39
checkbox input "false"
click at [636, 217] on div "顧客姓名/手機號碼/編號" at bounding box center [717, 197] width 223 height 49
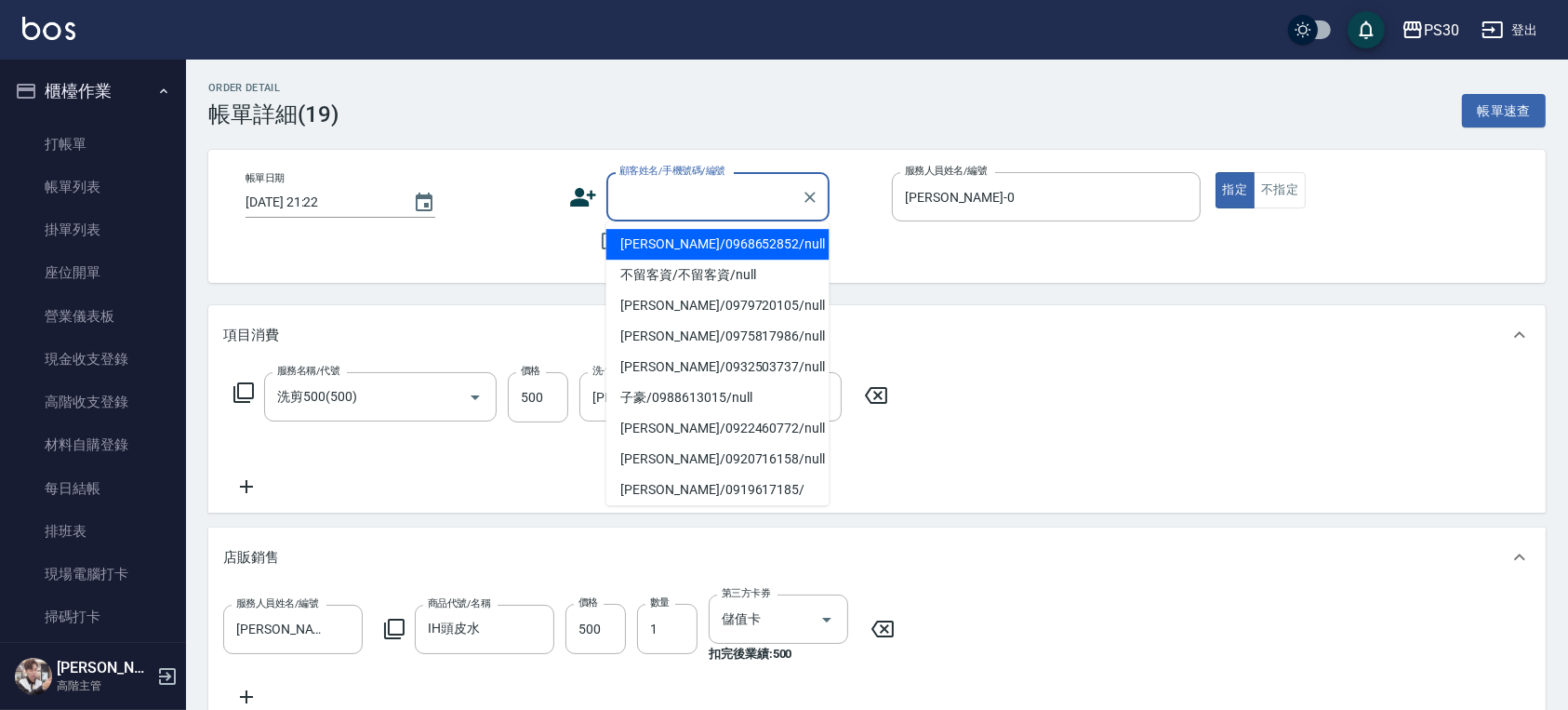
click at [649, 252] on li "[PERSON_NAME]/0968652852/null" at bounding box center [717, 244] width 223 height 30
type input "[PERSON_NAME]/0968652852/null"
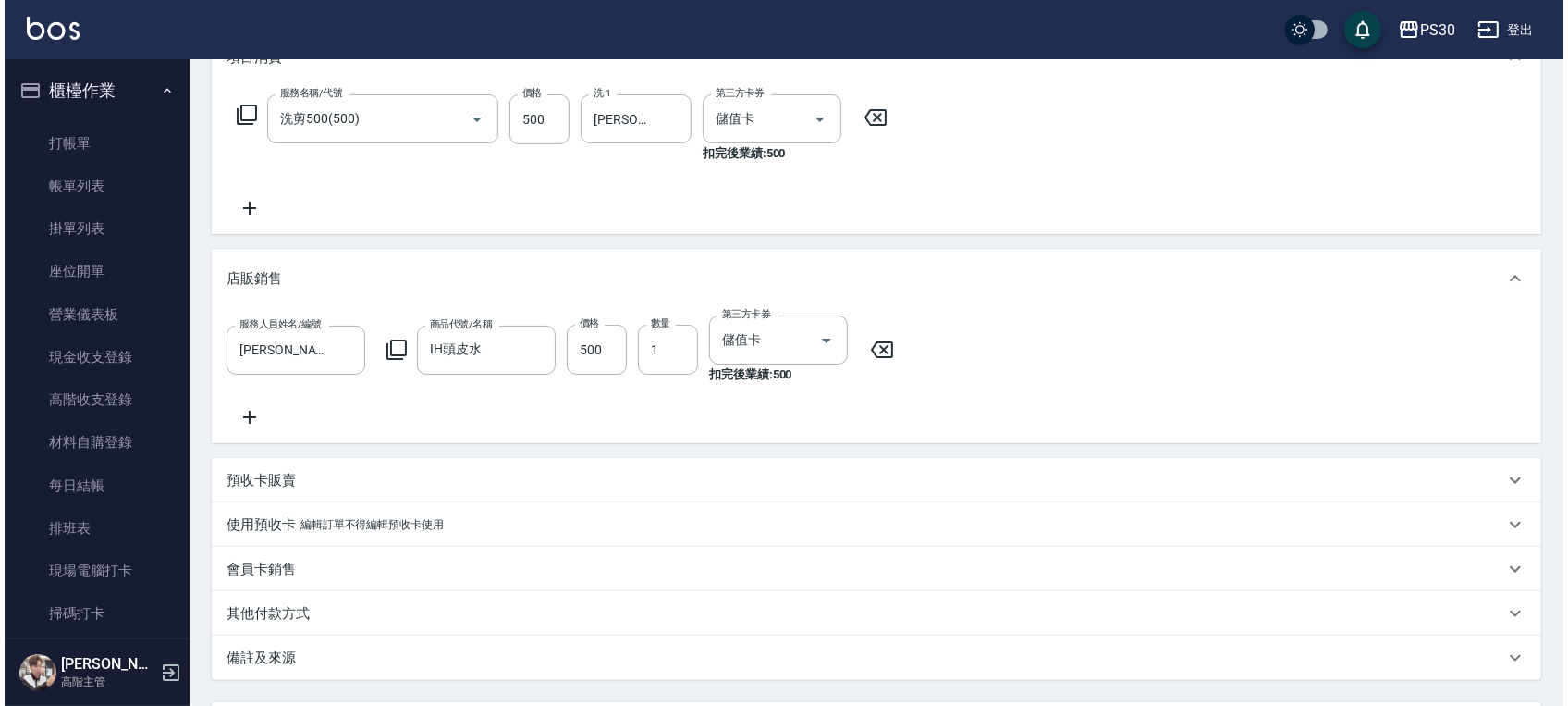
scroll to position [466, 0]
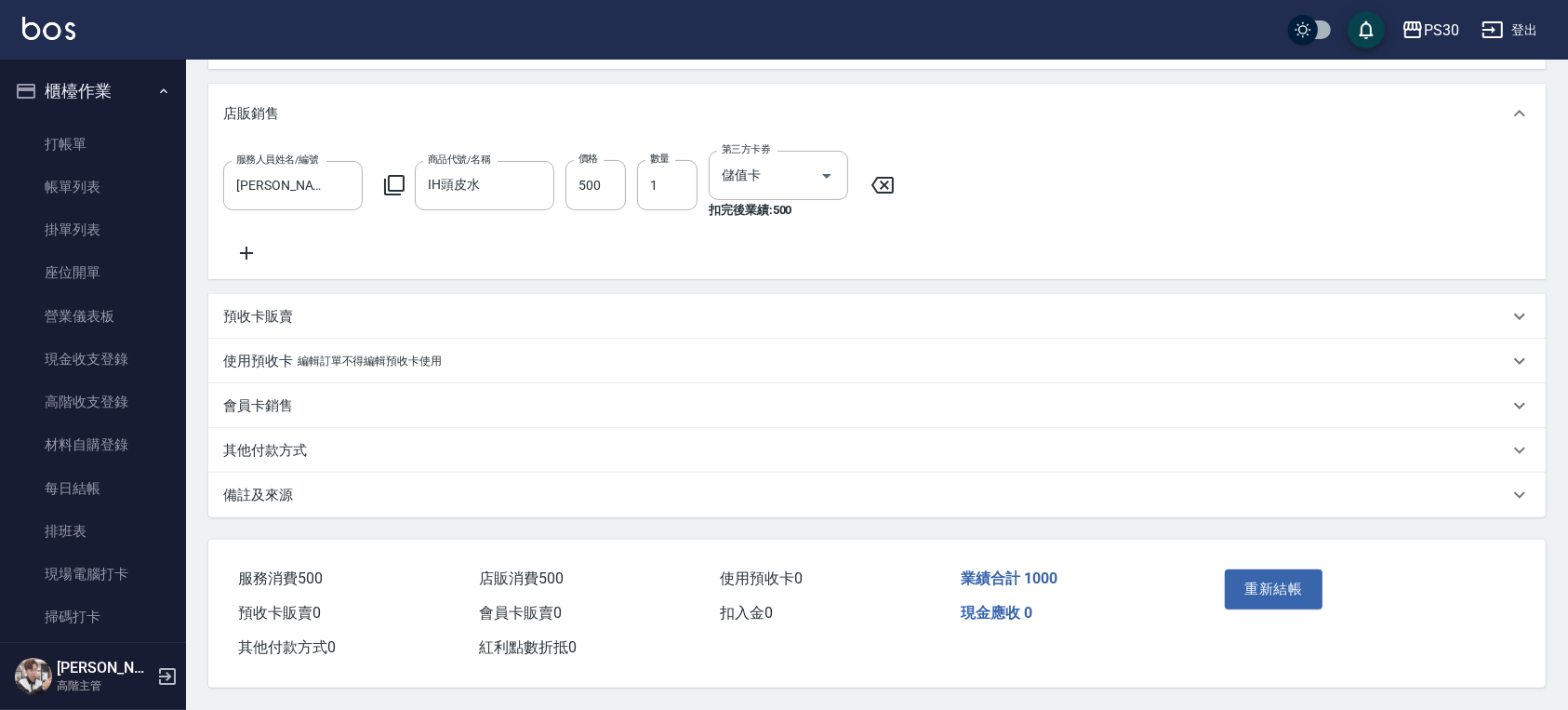
click at [1259, 553] on div "重新結帳" at bounding box center [1359, 602] width 329 height 126
click at [1256, 577] on button "重新結帳" at bounding box center [1274, 588] width 98 height 39
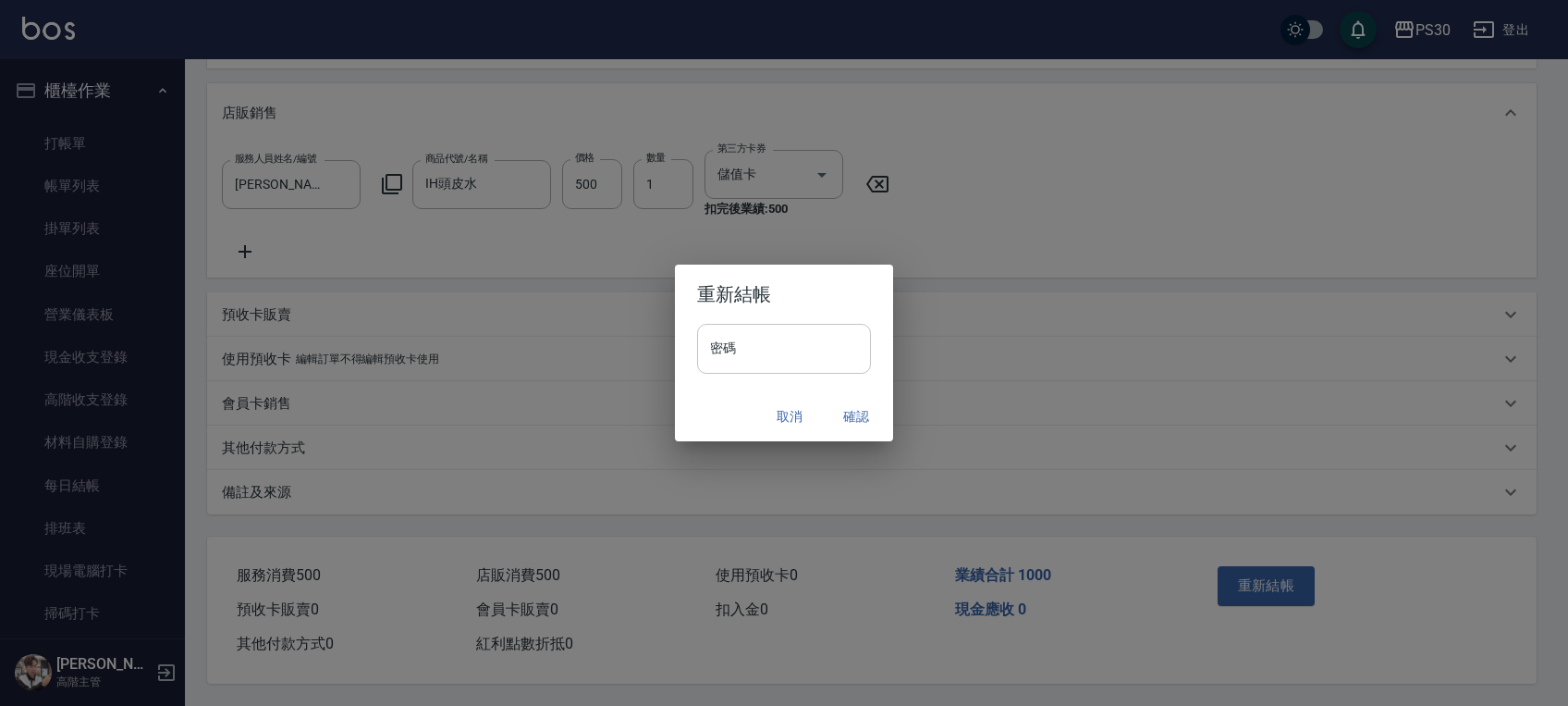
click at [757, 356] on input "密碼" at bounding box center [784, 348] width 174 height 50
type input "*******"
click at [840, 414] on button "確認" at bounding box center [855, 416] width 59 height 34
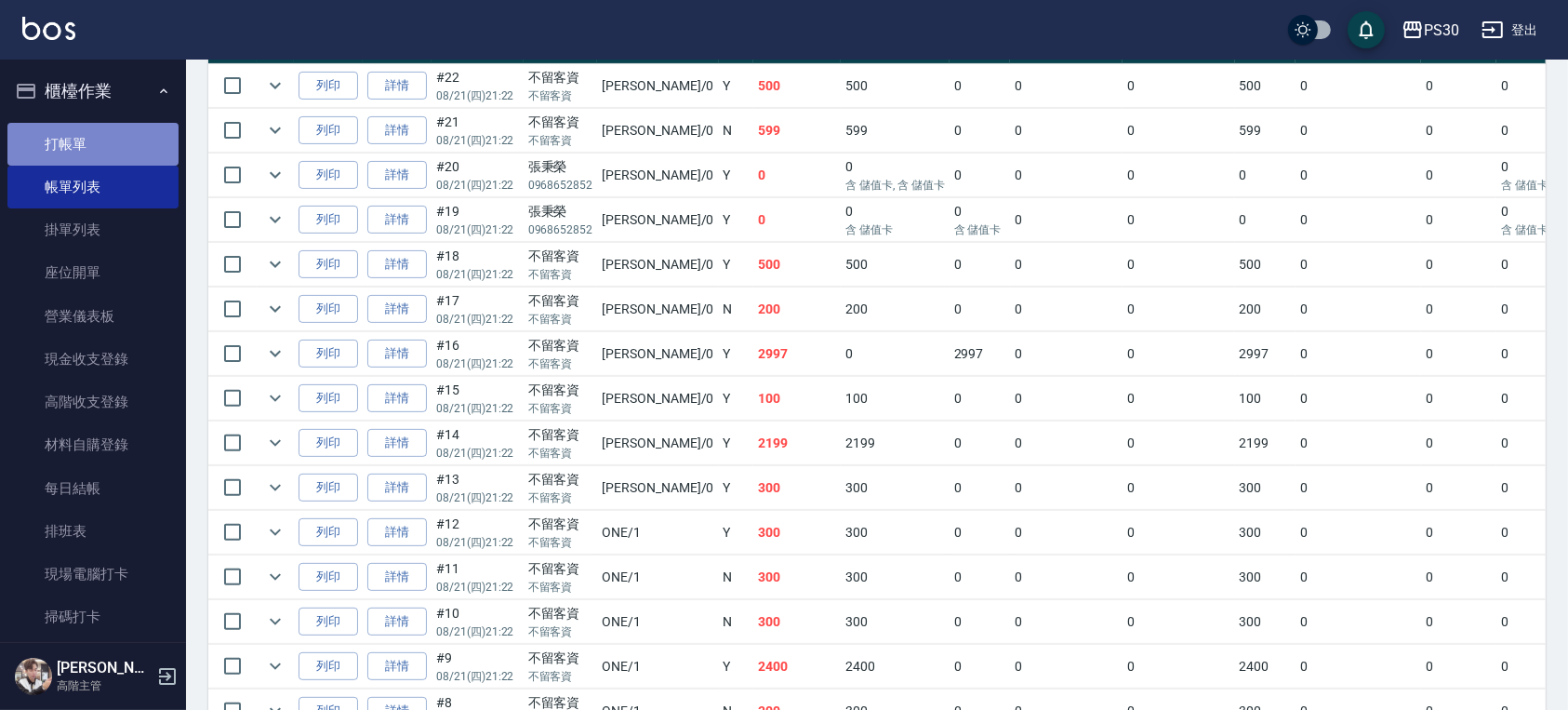
click at [123, 145] on link "打帳單" at bounding box center [93, 144] width 171 height 43
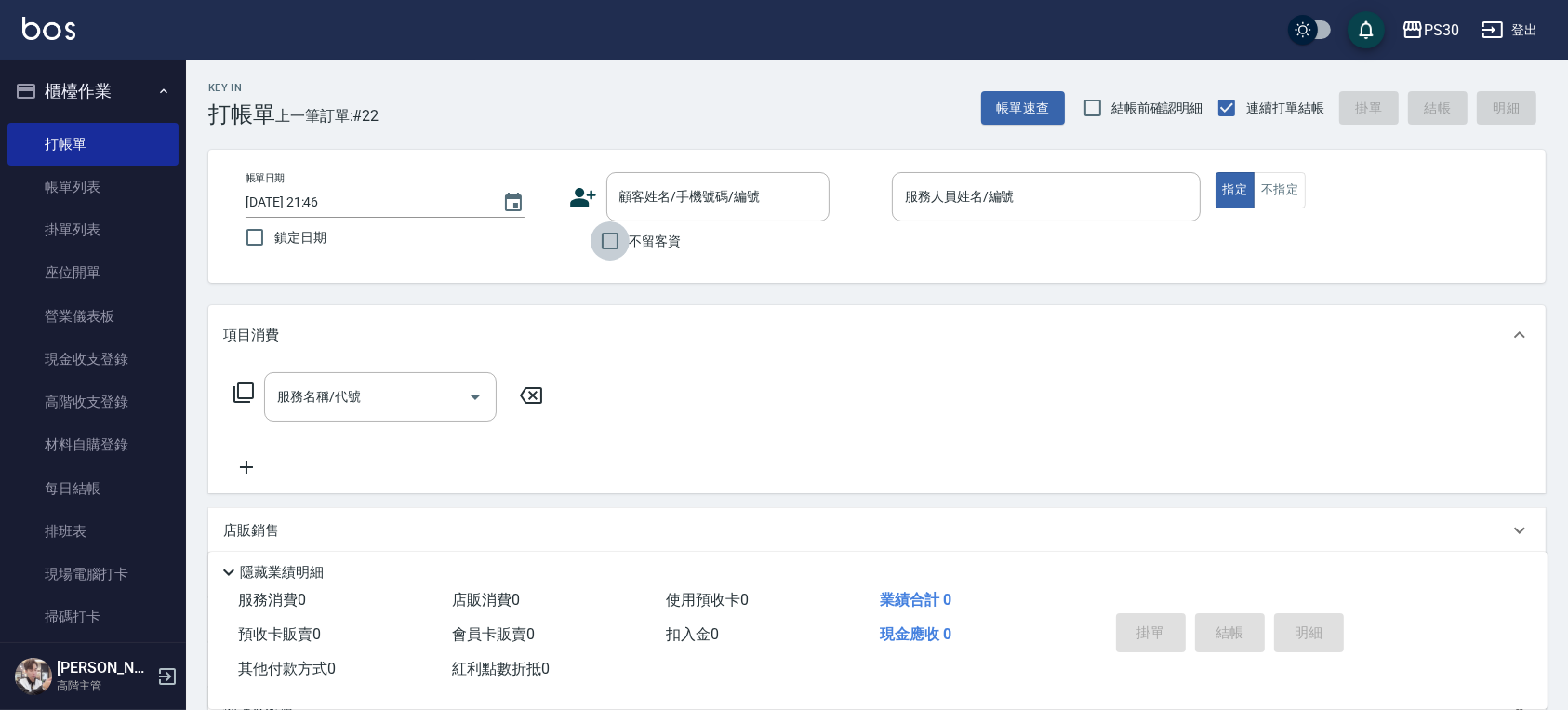
click at [617, 236] on input "不留客資" at bounding box center [610, 240] width 39 height 39
checkbox input "true"
click at [1094, 119] on input "結帳前確認明細" at bounding box center [1092, 107] width 39 height 39
checkbox input "true"
click at [1057, 179] on div "服務人員姓名/編號" at bounding box center [1045, 197] width 309 height 49
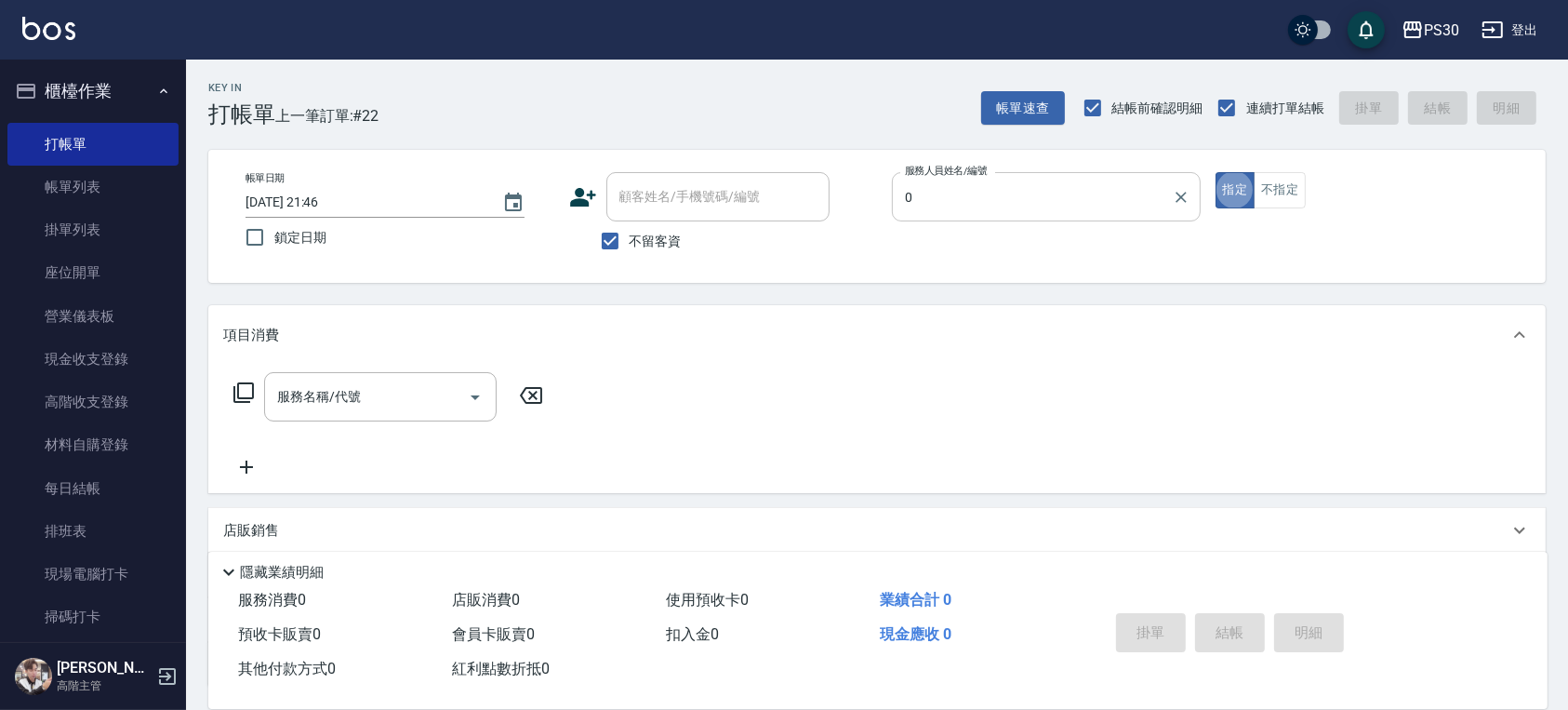
type input "[PERSON_NAME]-0"
type button "true"
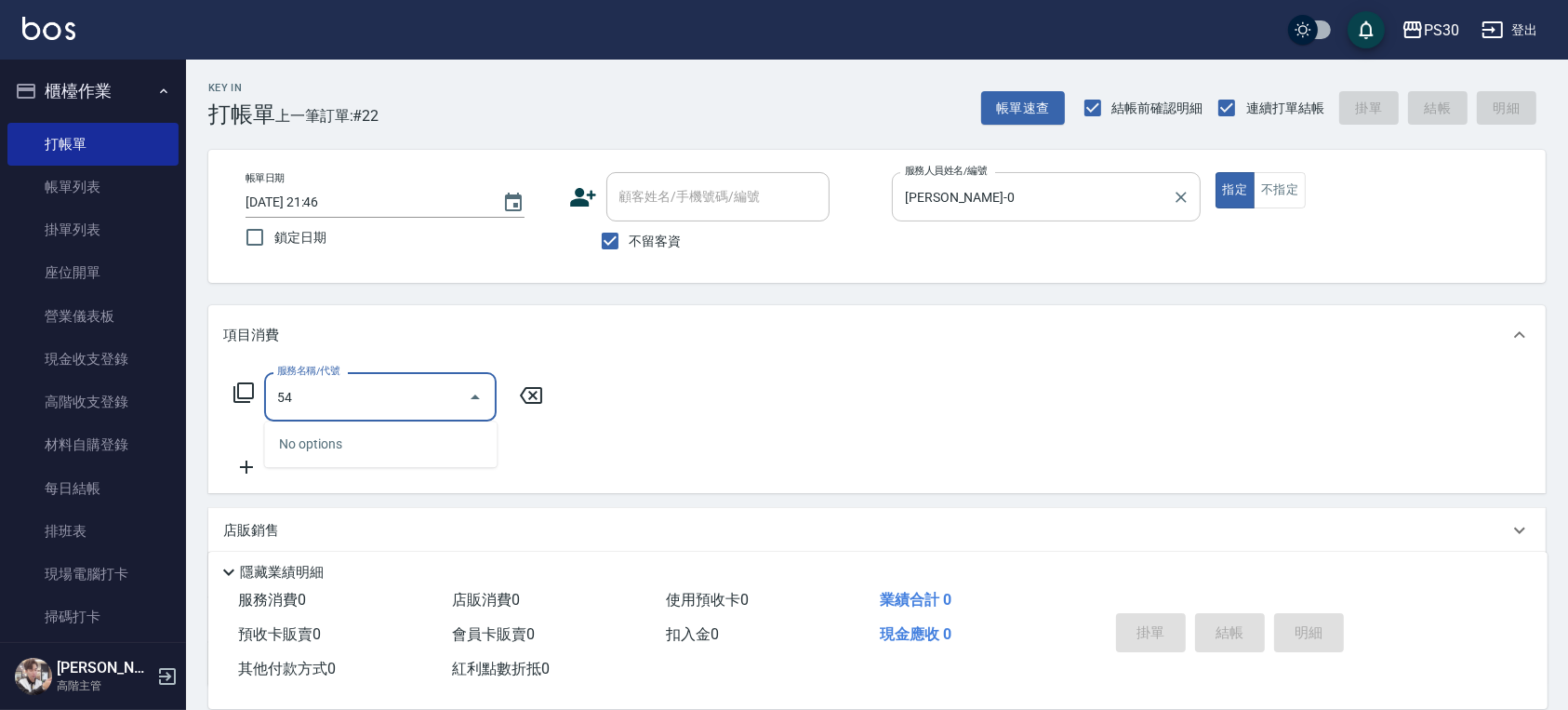
type input "5"
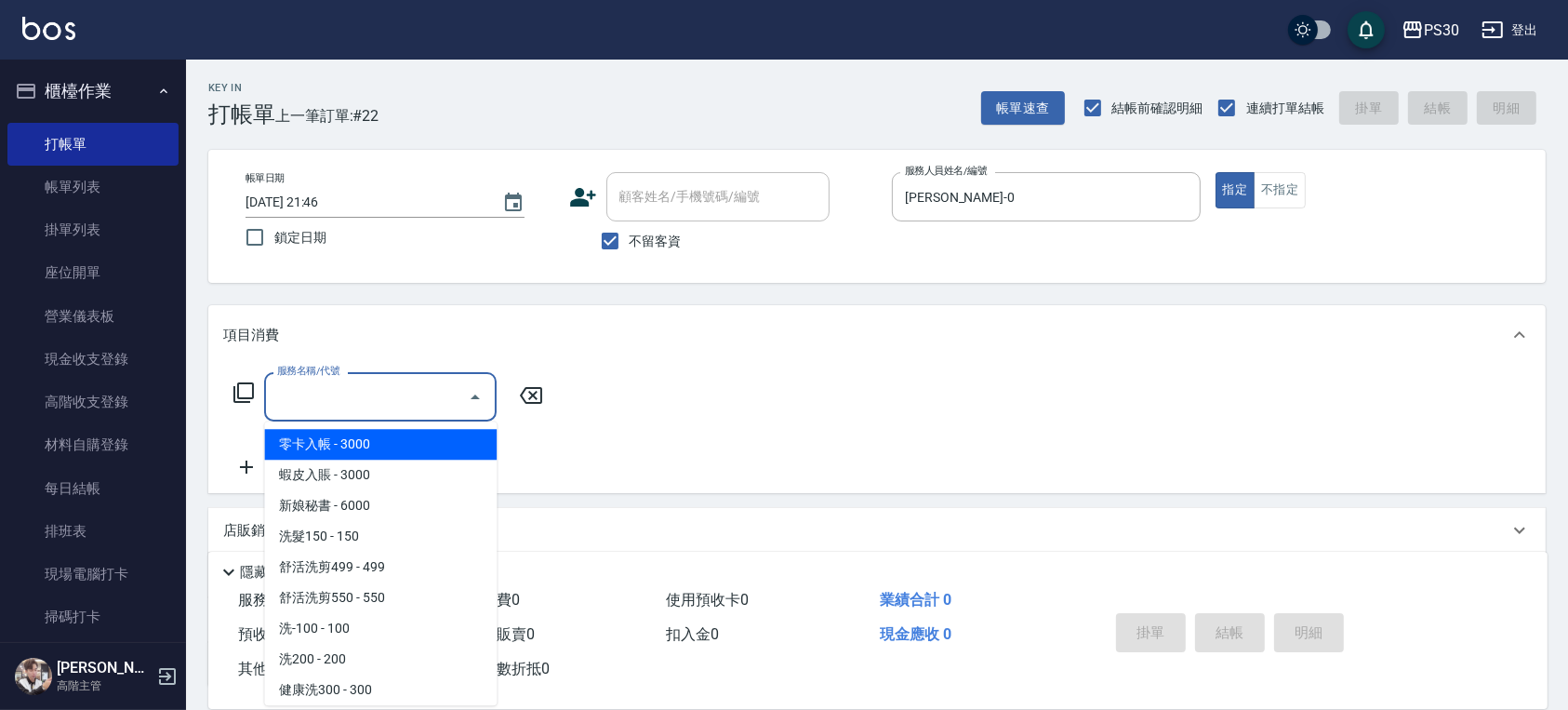
type input "0"
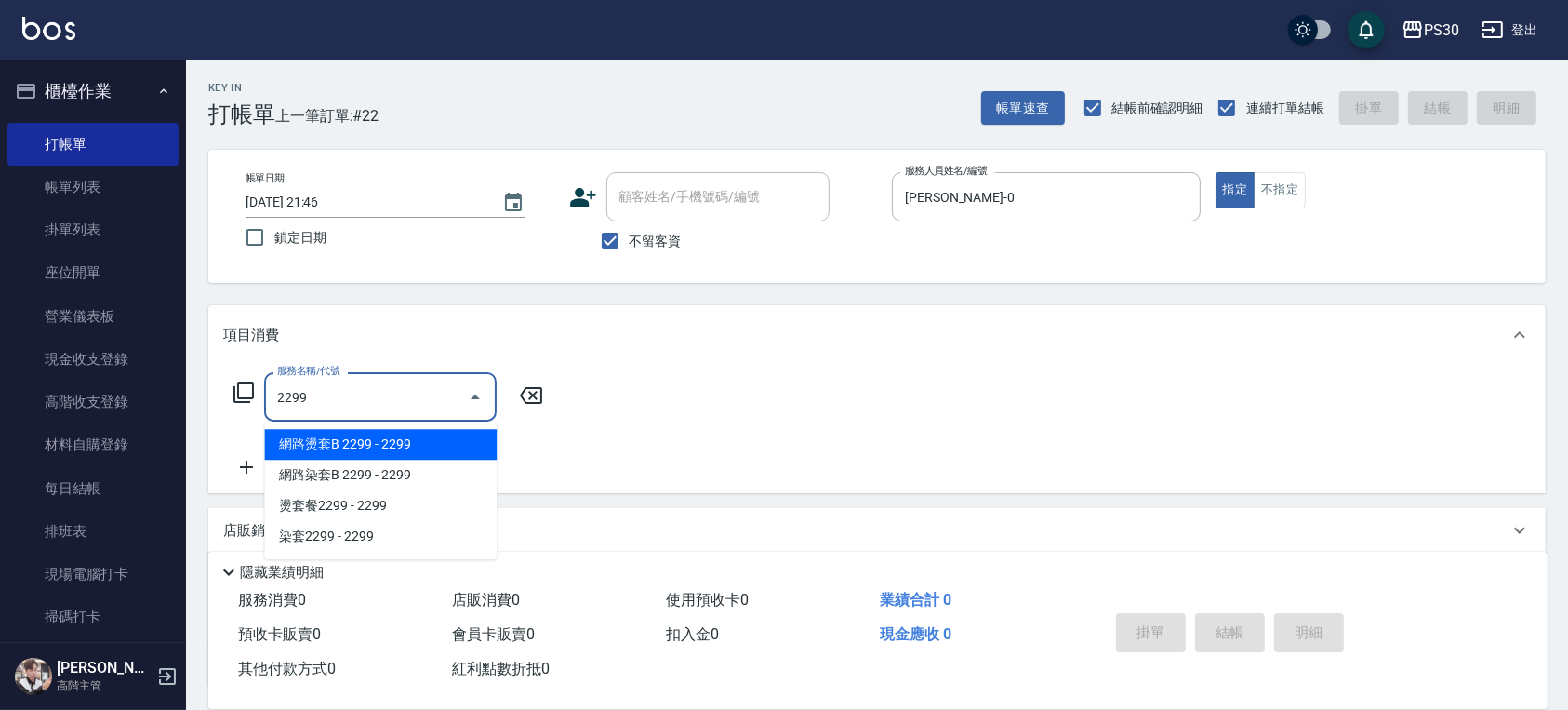
click at [345, 402] on input "2299" at bounding box center [366, 396] width 188 height 32
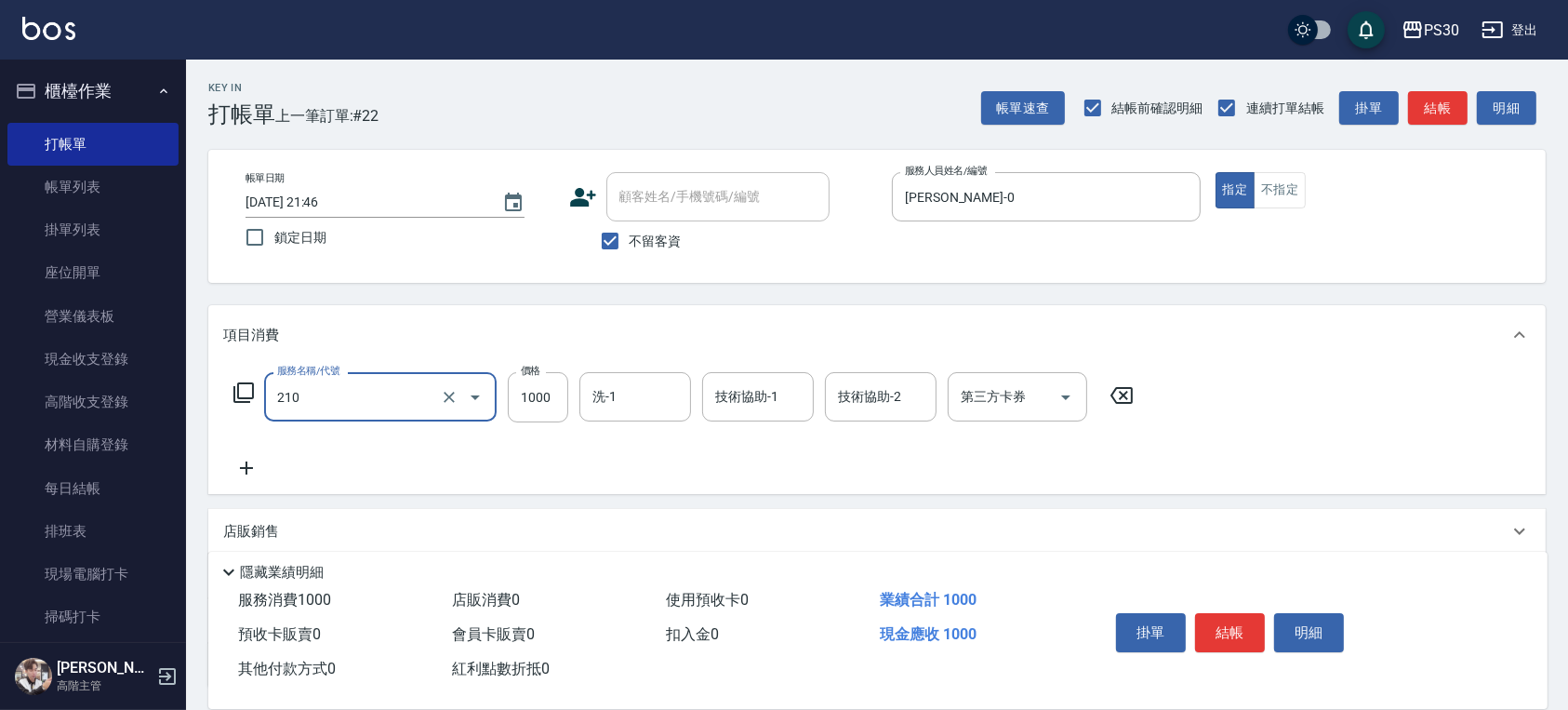
type input "燙1000(210)"
type input "2200"
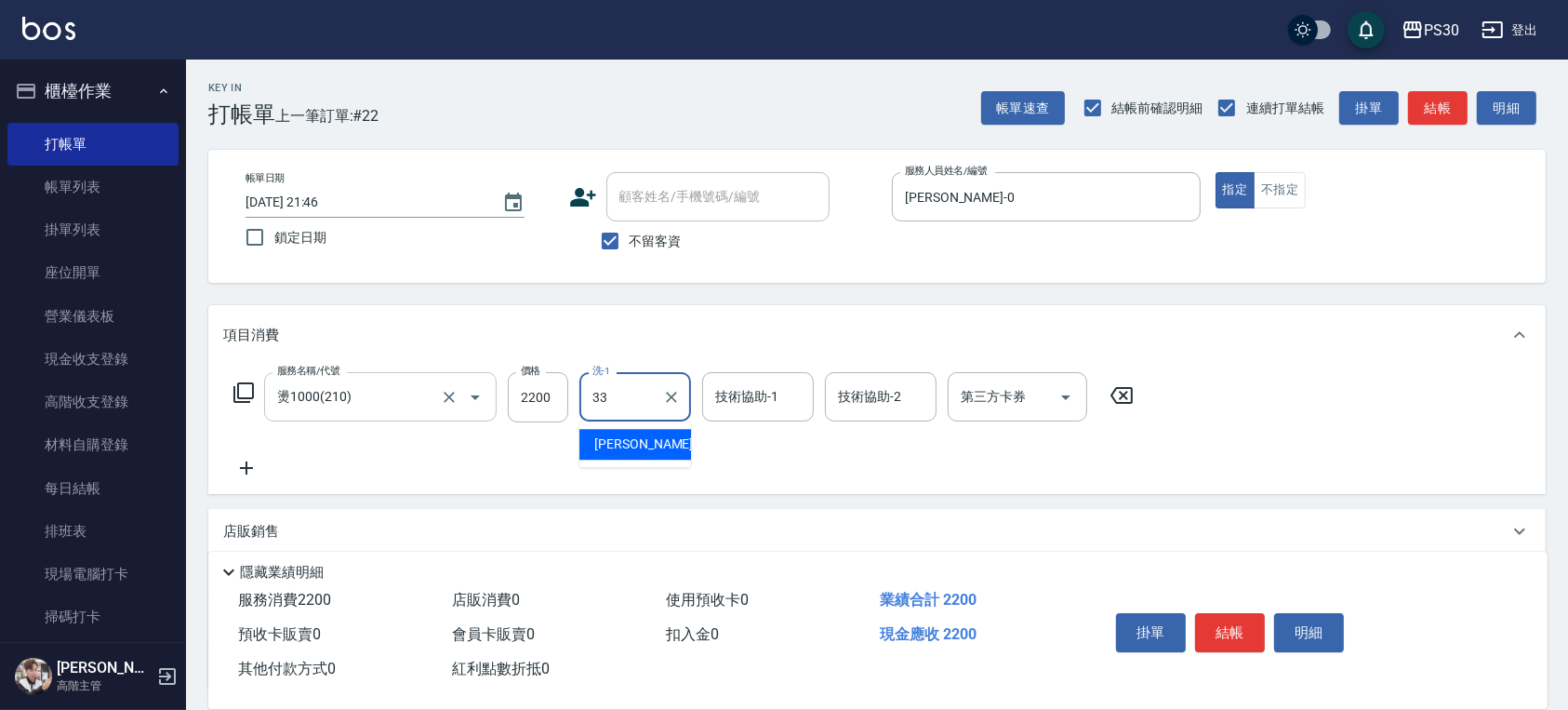
type input "[PERSON_NAME]-33"
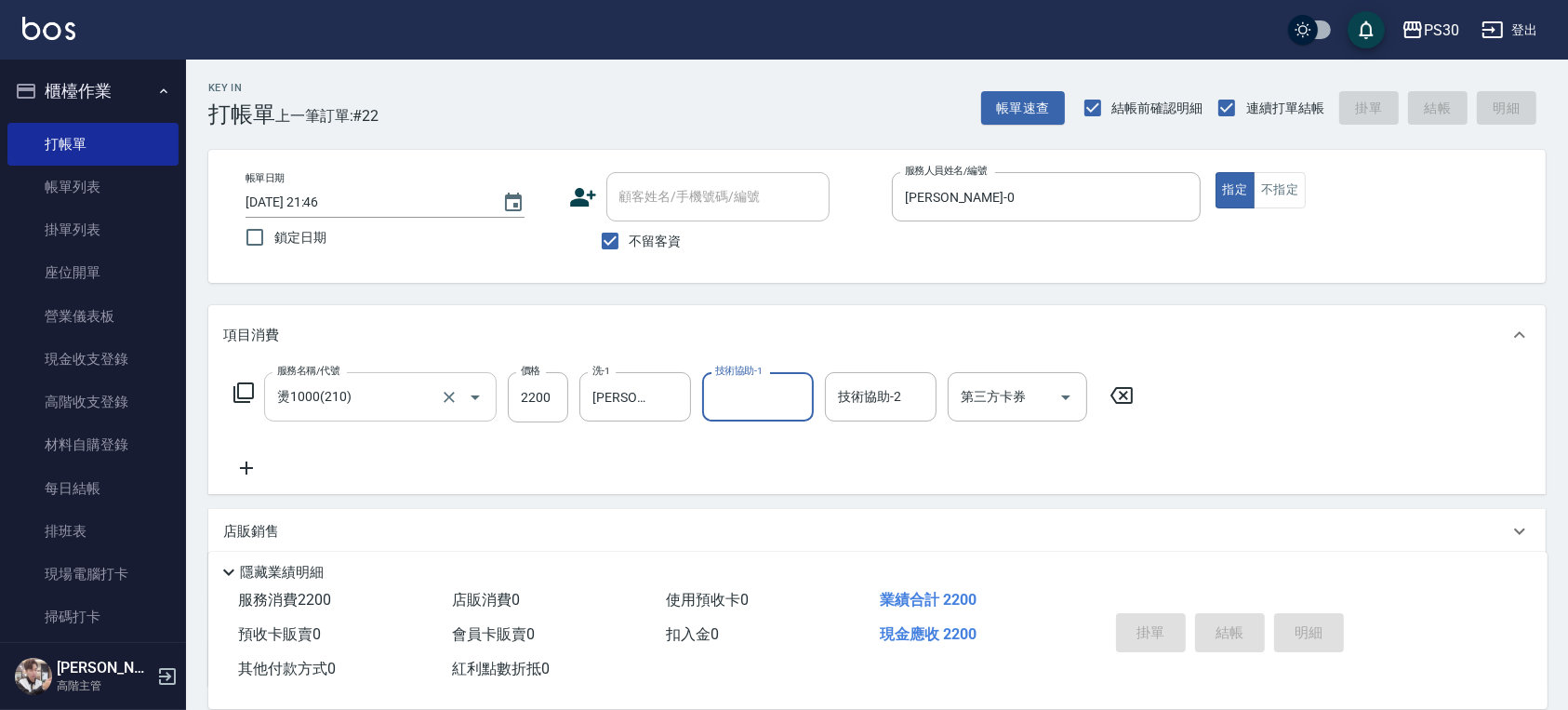
type input "2025/08/21 21:47"
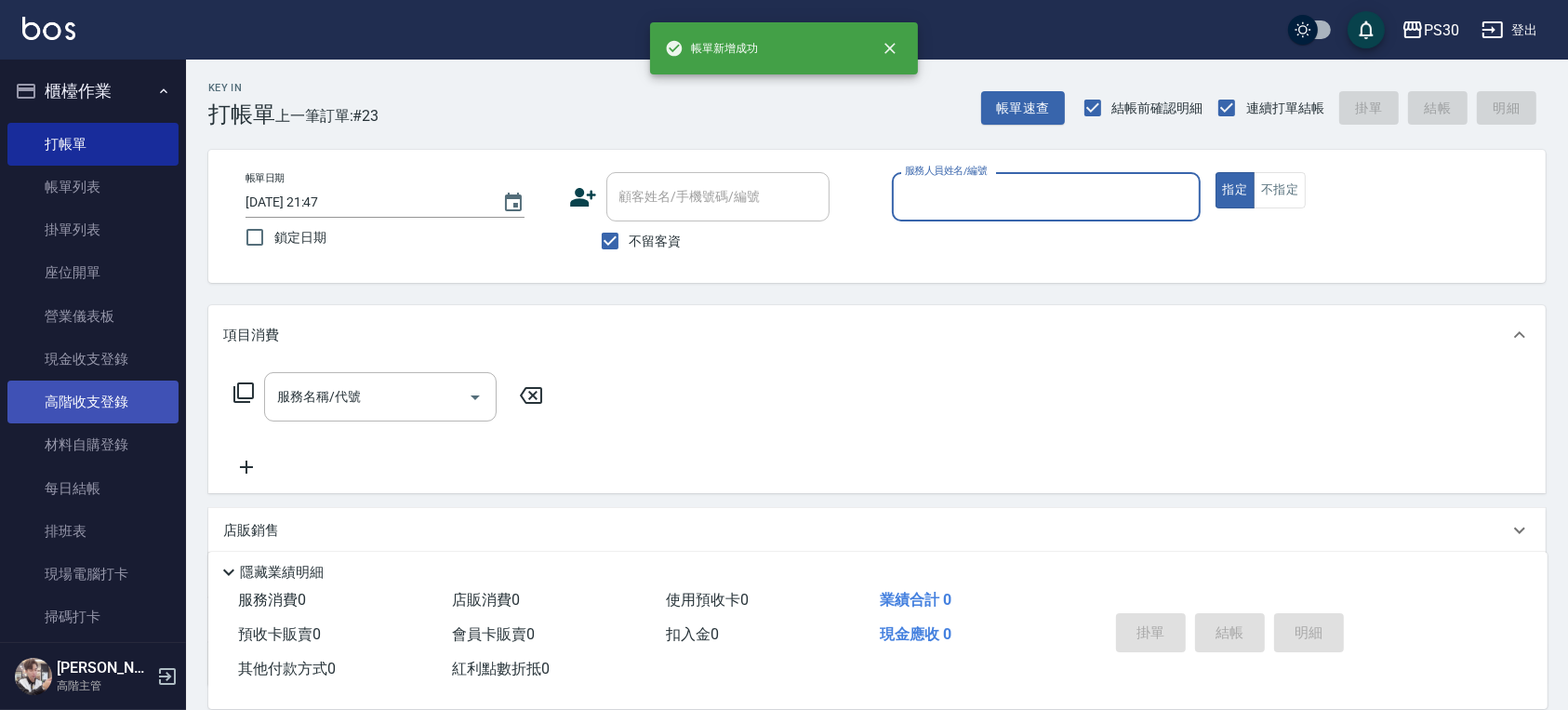
scroll to position [362, 0]
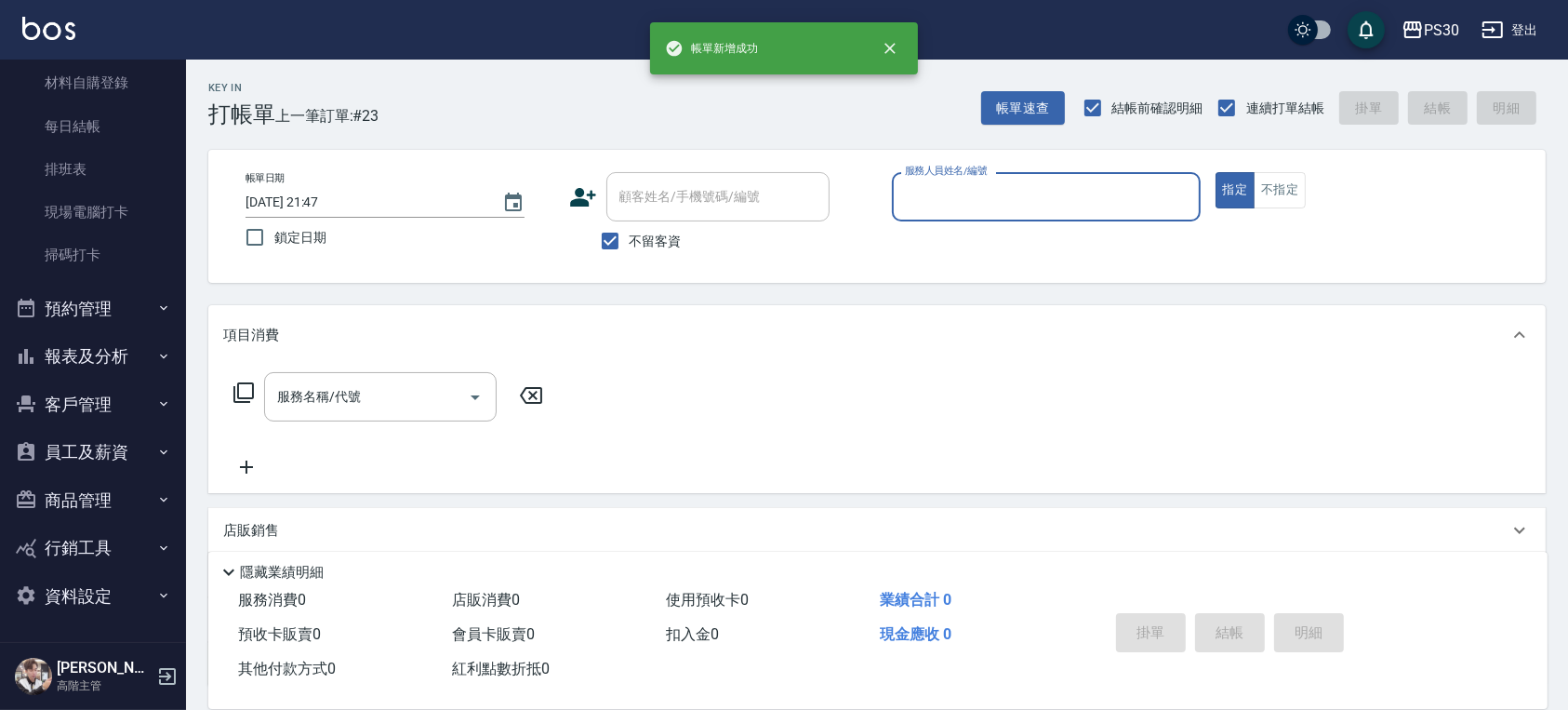
click at [123, 347] on button "報表及分析" at bounding box center [93, 355] width 171 height 48
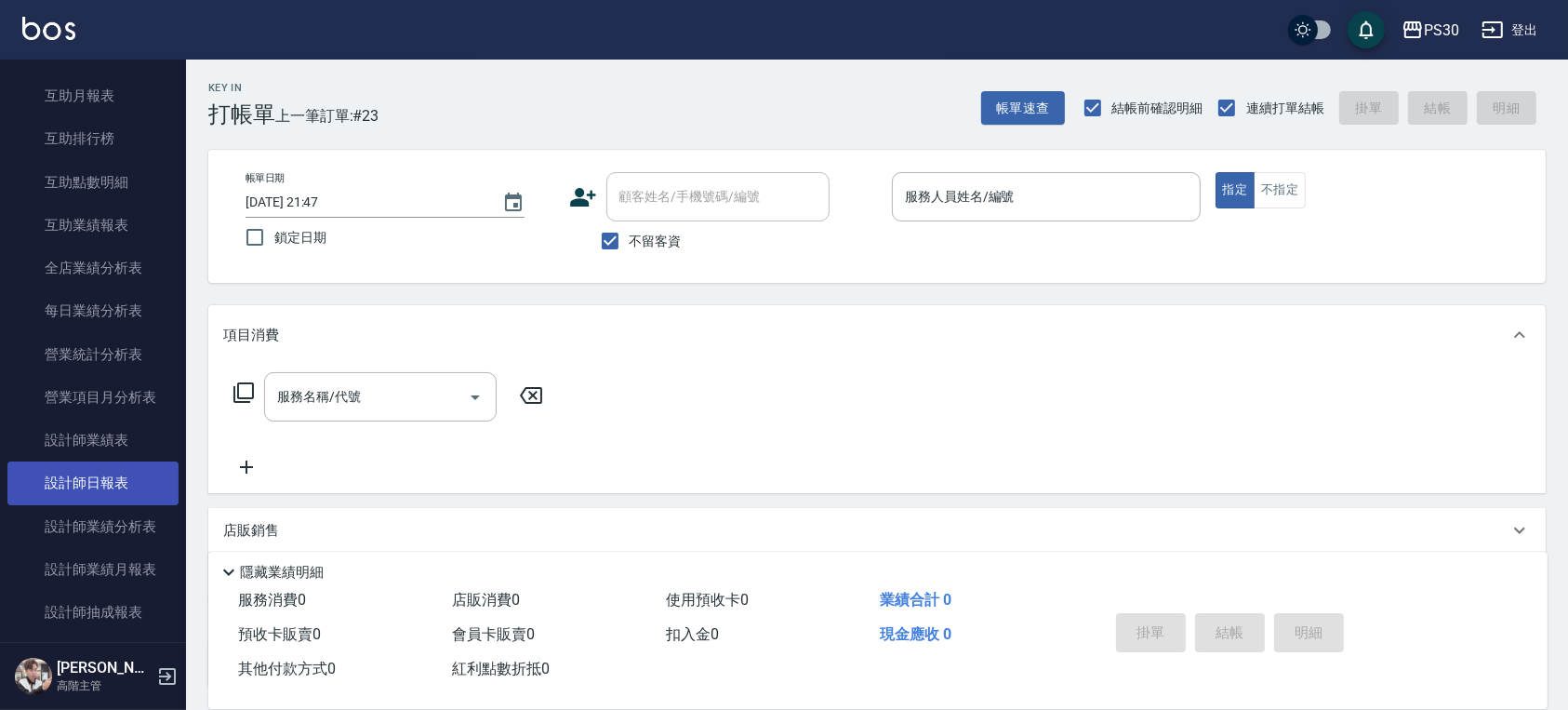
scroll to position [982, 0]
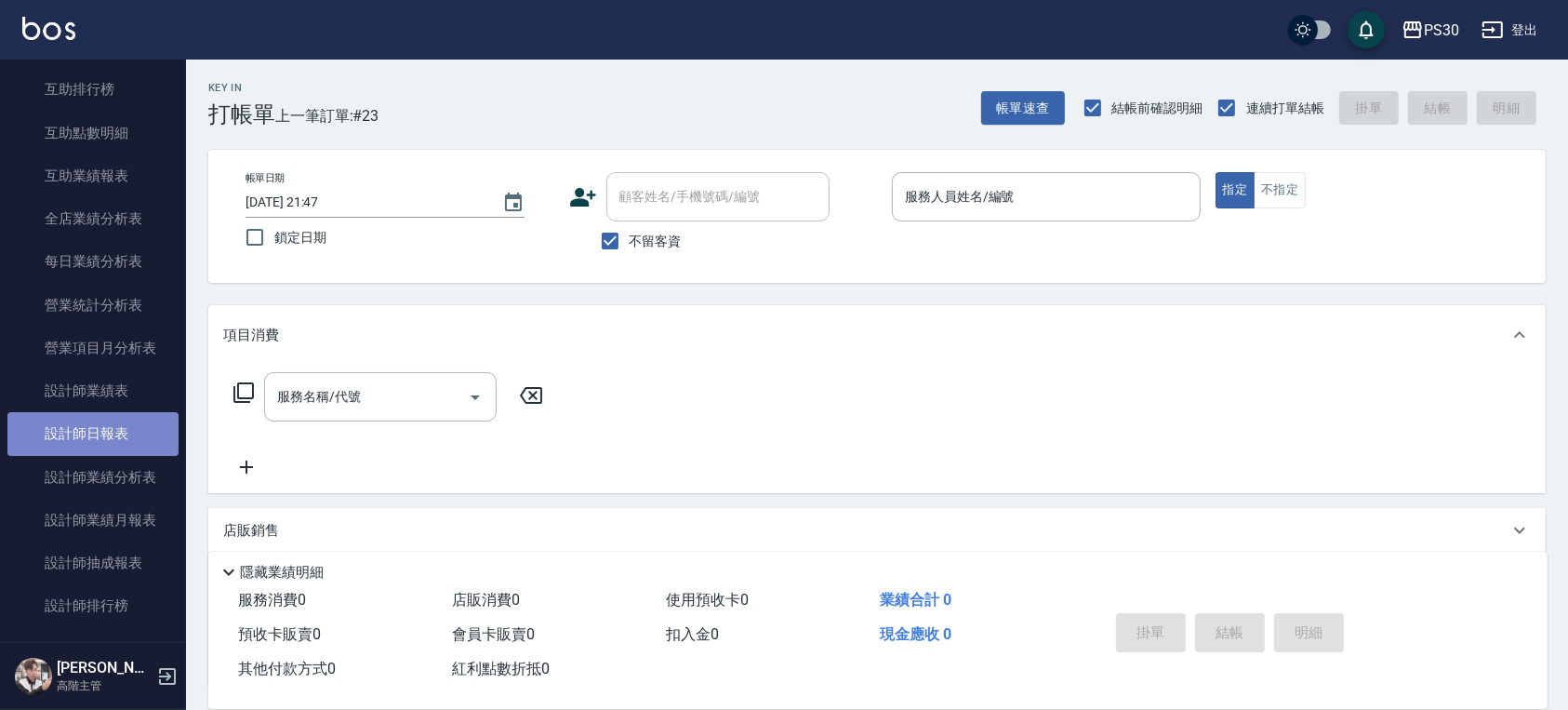
click at [113, 442] on link "設計師日報表" at bounding box center [93, 433] width 171 height 43
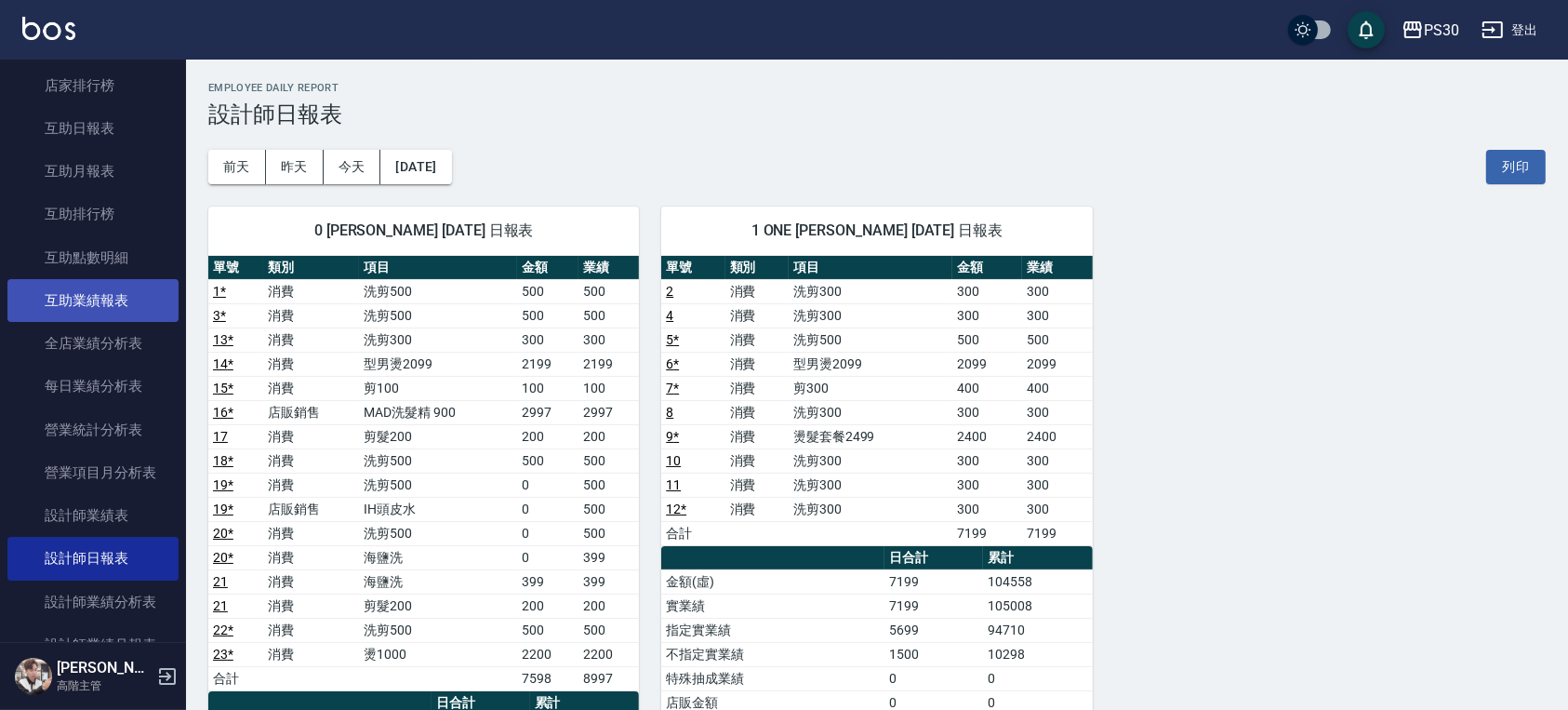
scroll to position [610, 0]
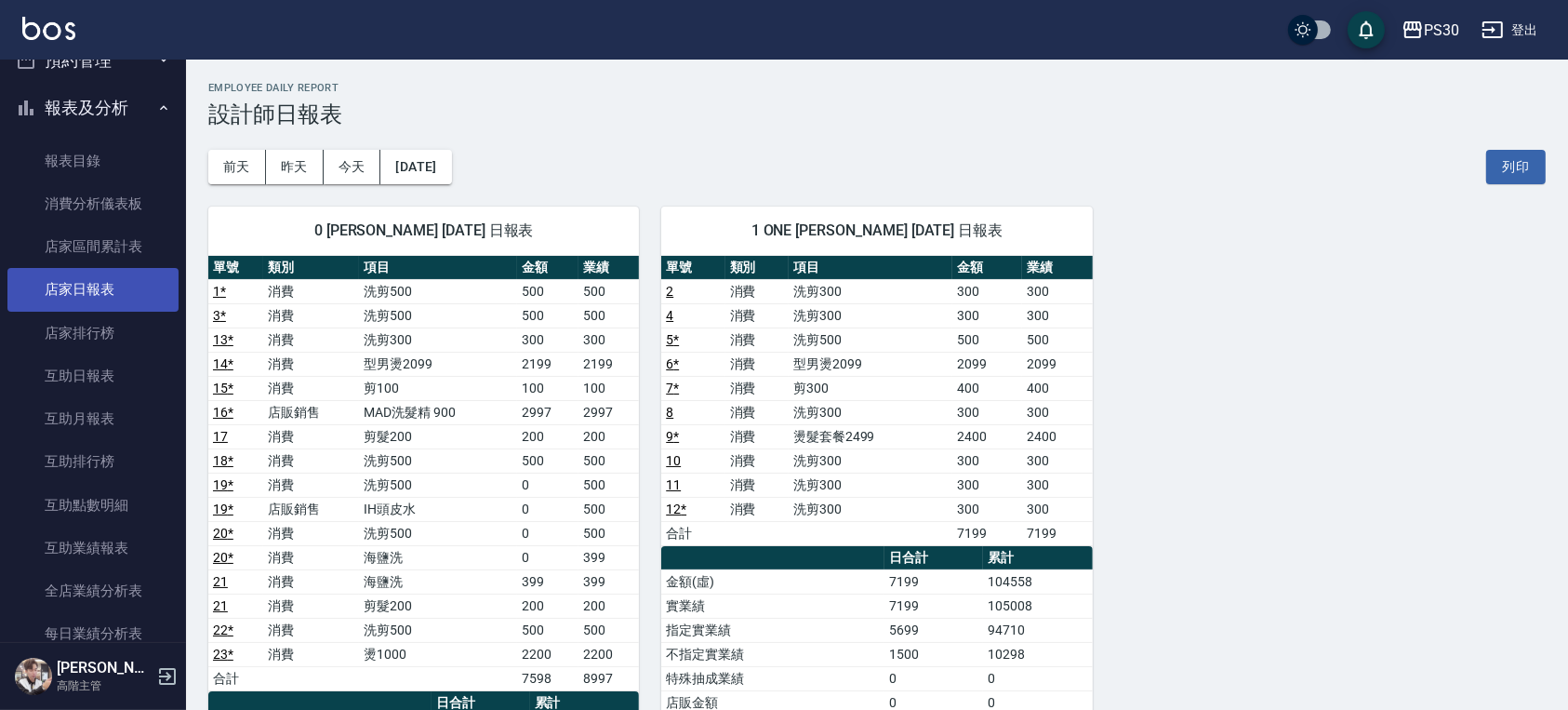
click at [90, 299] on link "店家日報表" at bounding box center [93, 288] width 171 height 43
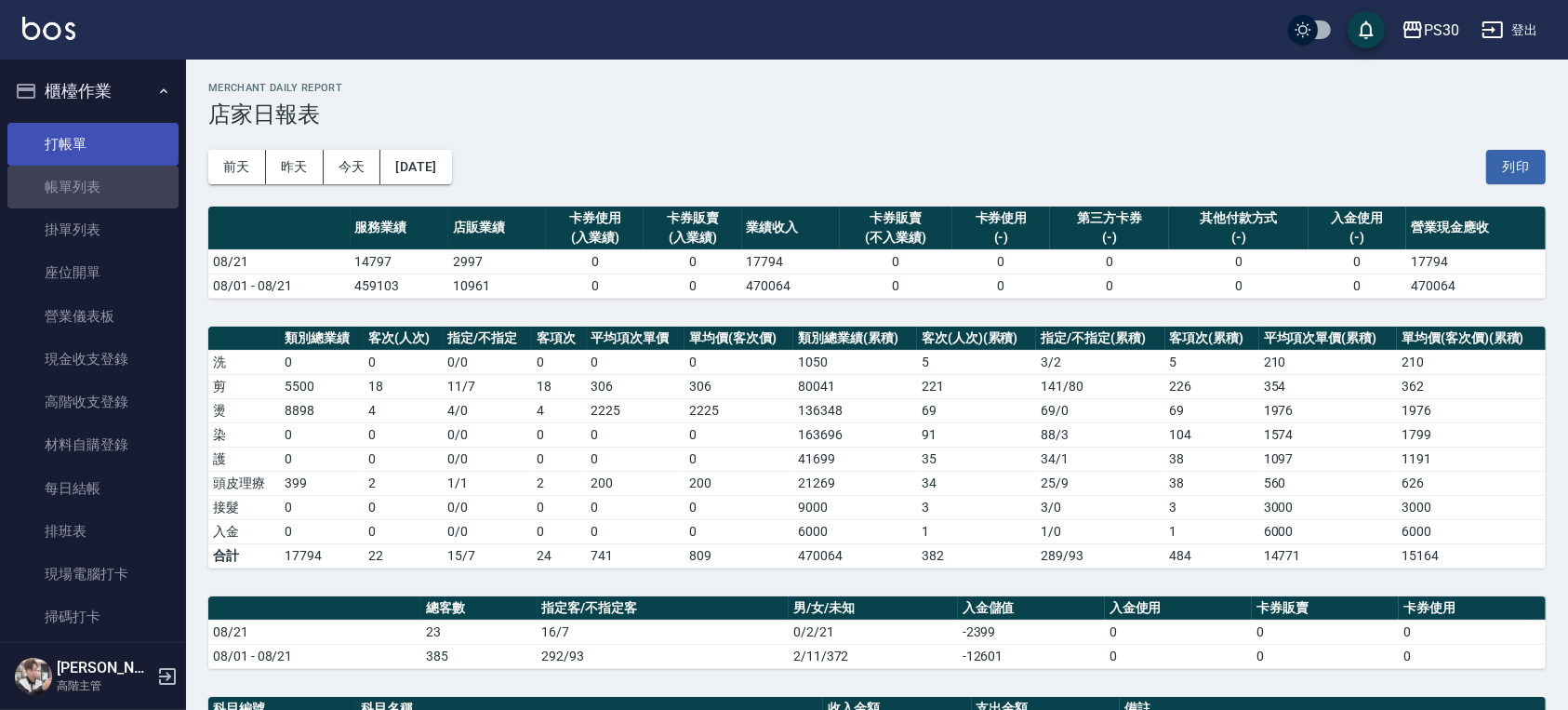
drag, startPoint x: 97, startPoint y: 168, endPoint x: 105, endPoint y: 143, distance: 26.2
click at [97, 166] on link "帳單列表" at bounding box center [93, 186] width 171 height 43
click at [103, 147] on link "打帳單" at bounding box center [93, 144] width 171 height 43
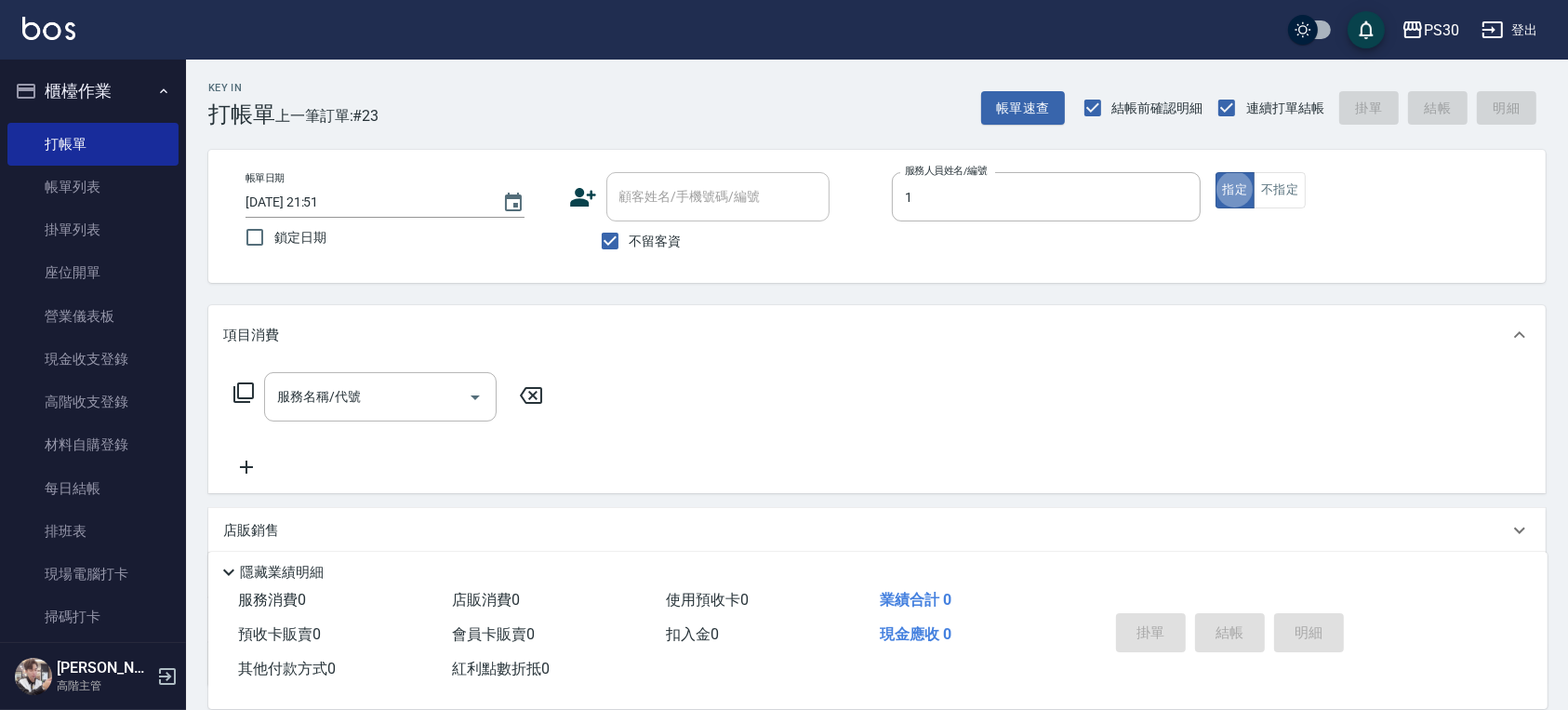
type input "ONE-1"
type button "true"
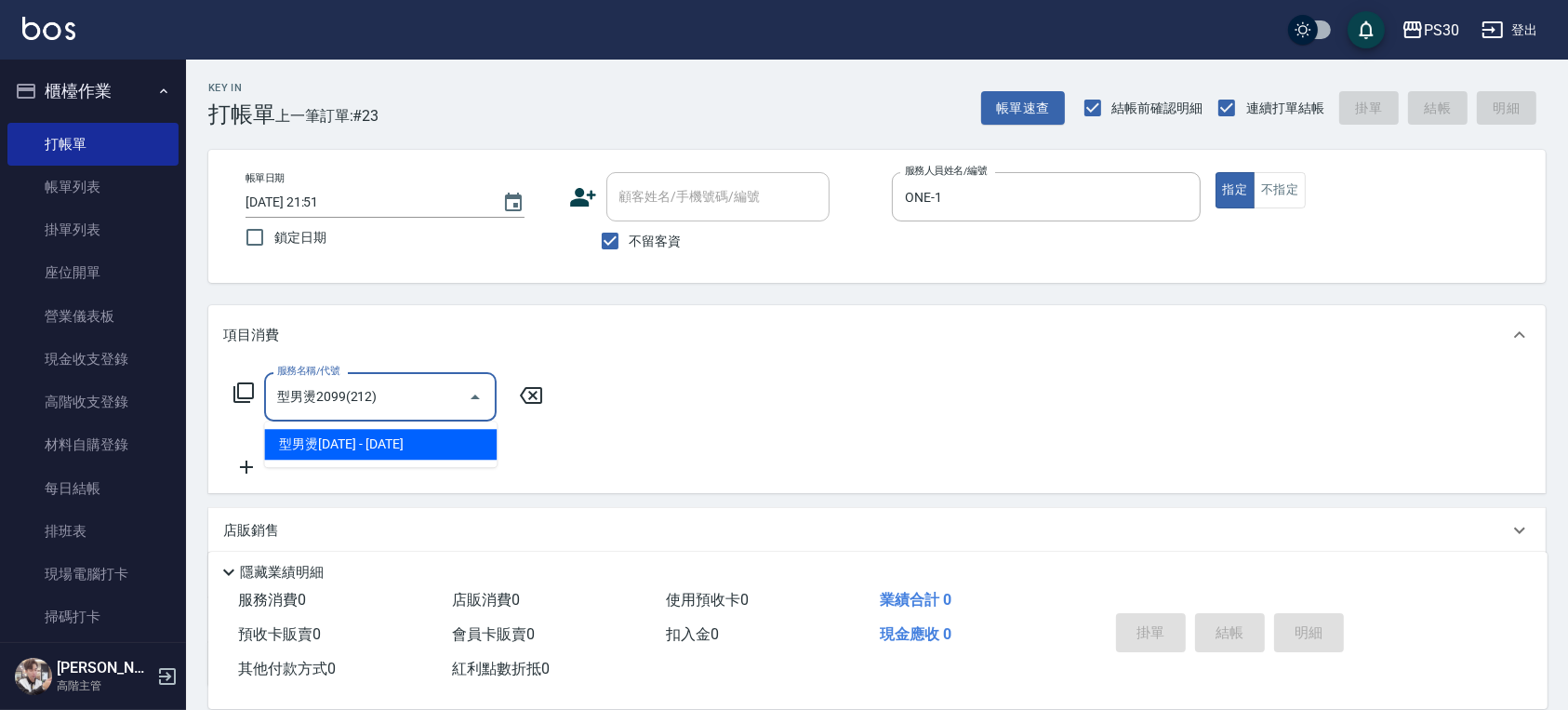
type input "型男燙2099(212)"
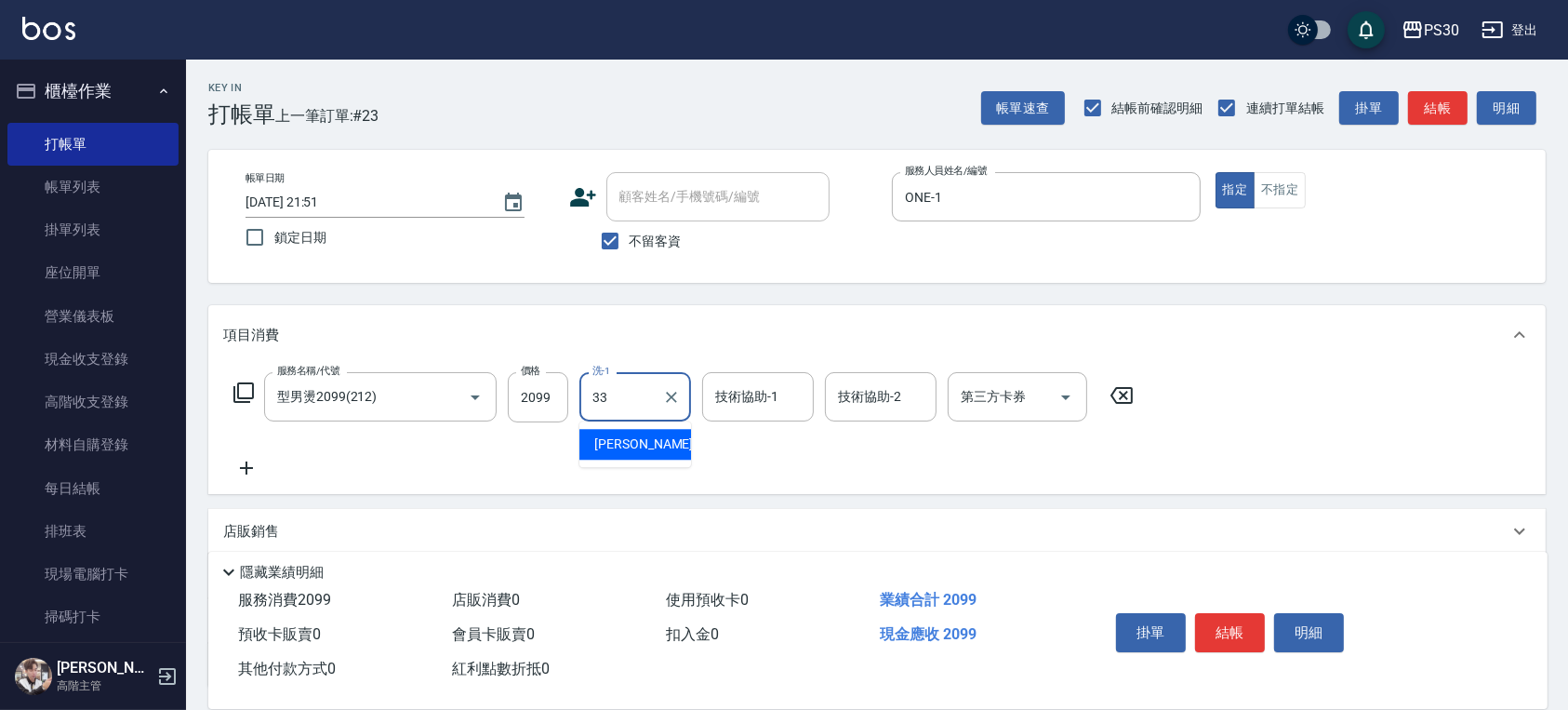
type input "[PERSON_NAME]-33"
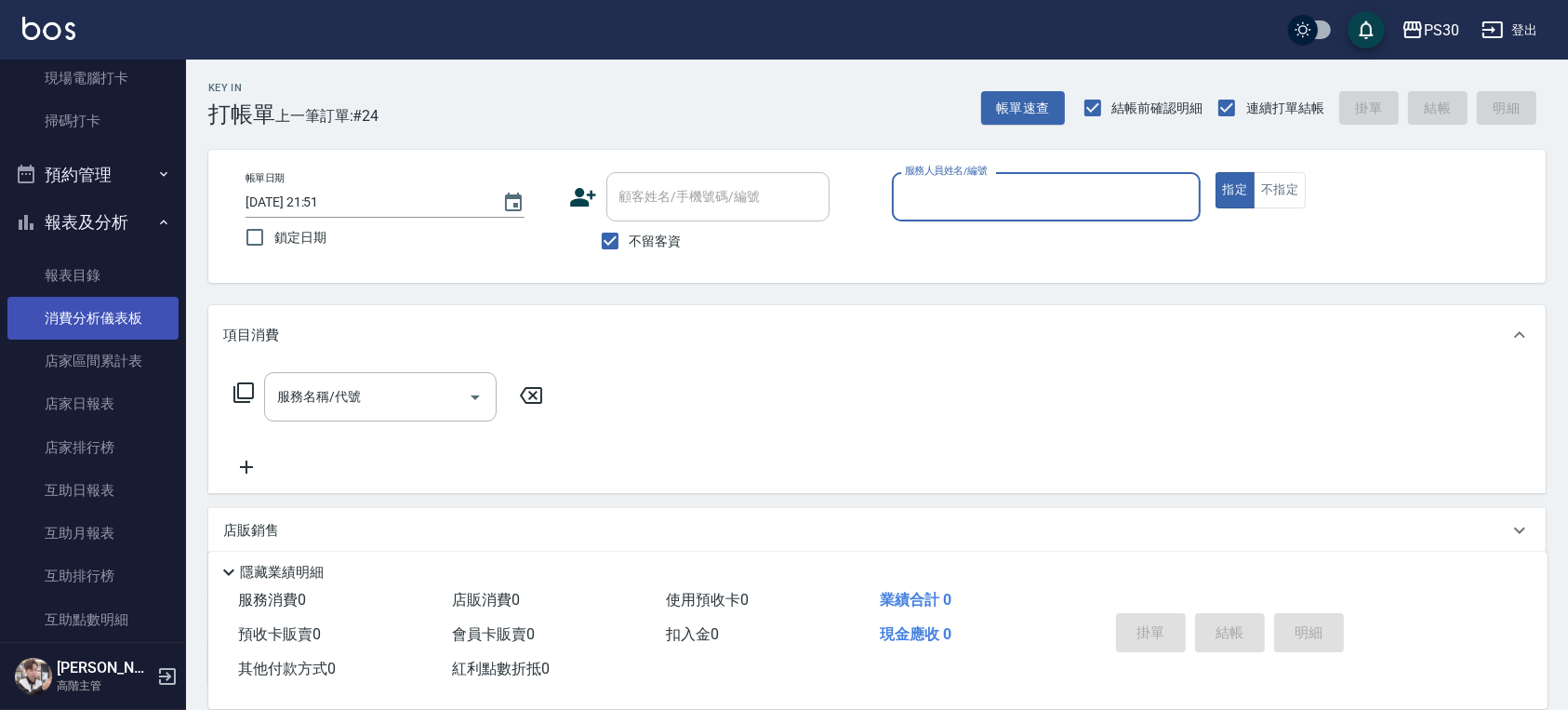
scroll to position [868, 0]
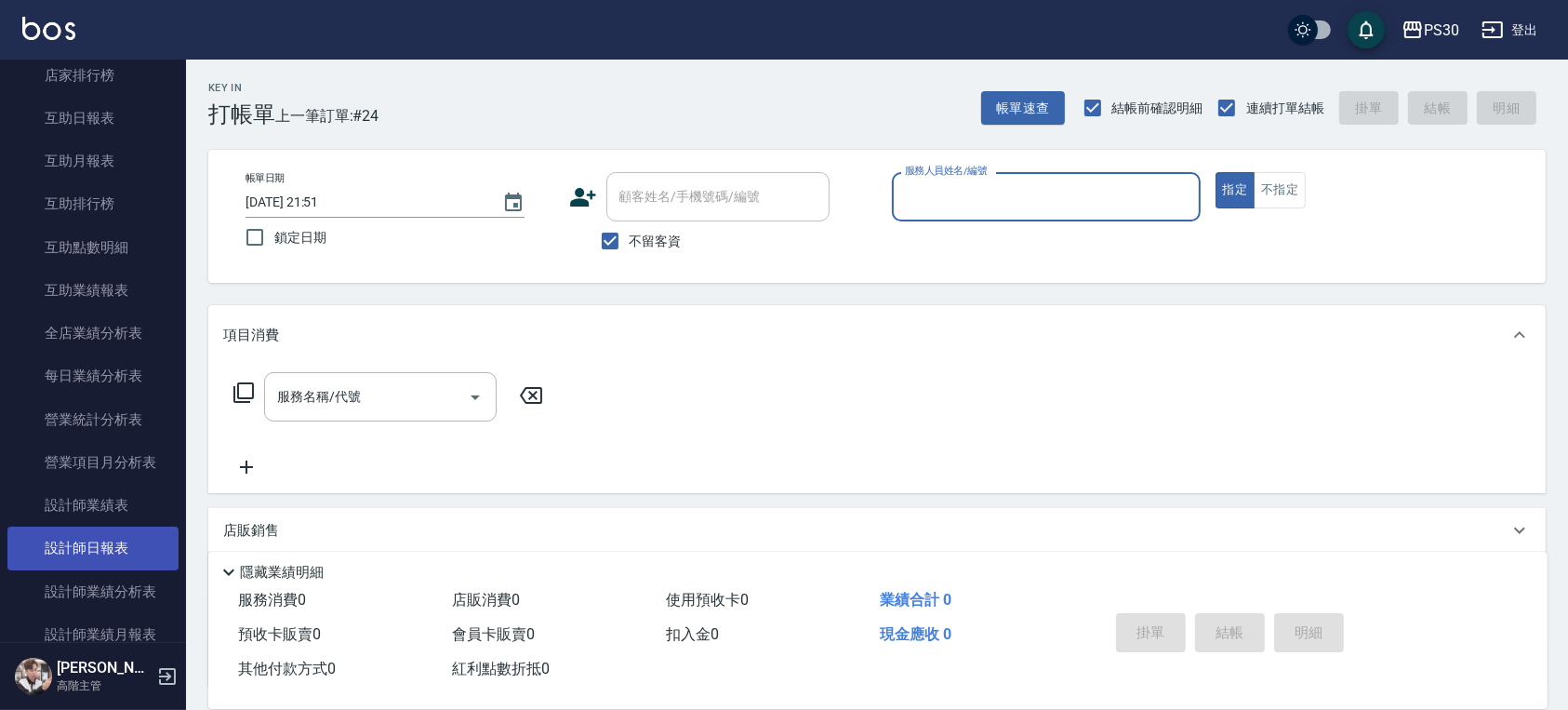
click at [113, 531] on link "設計師日報表" at bounding box center [93, 547] width 171 height 43
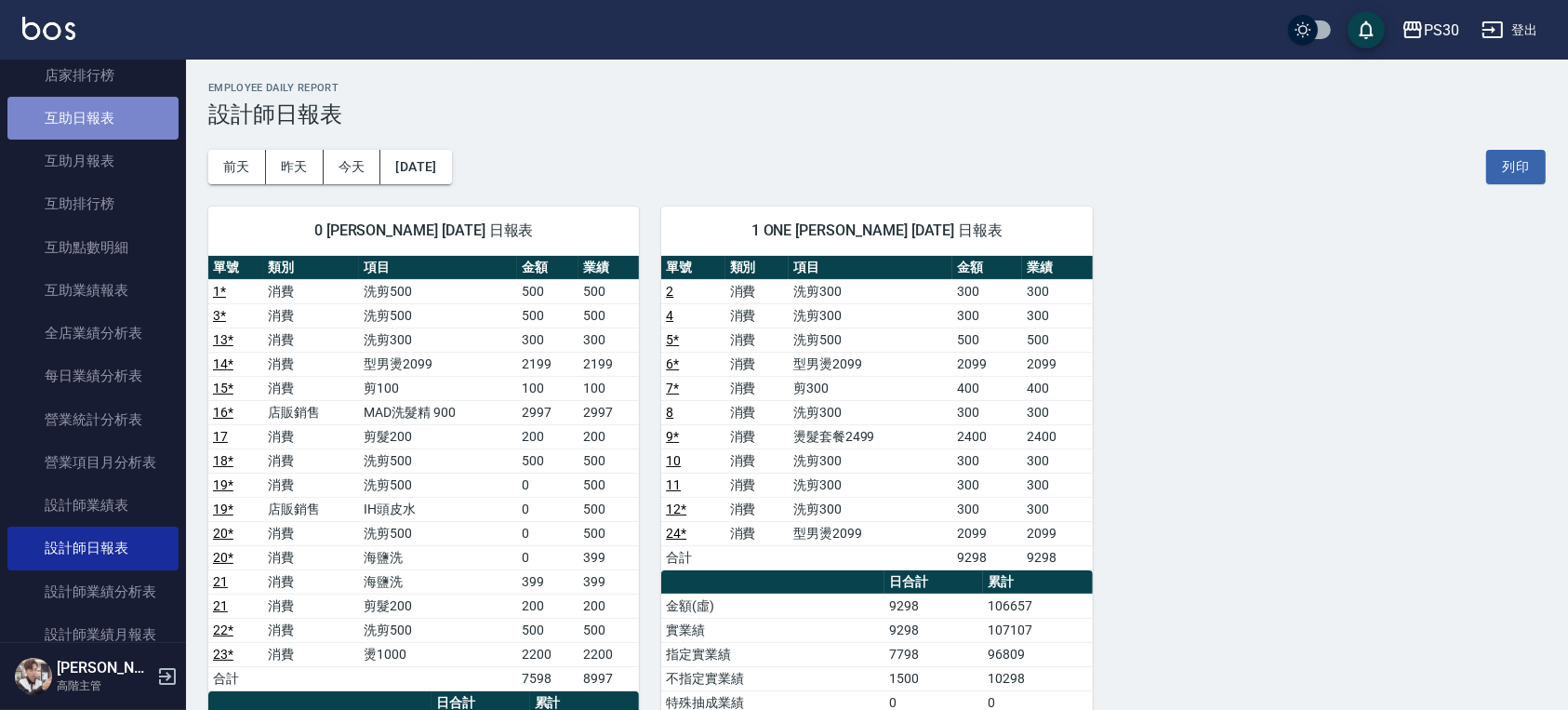
click at [115, 133] on link "互助日報表" at bounding box center [93, 117] width 171 height 43
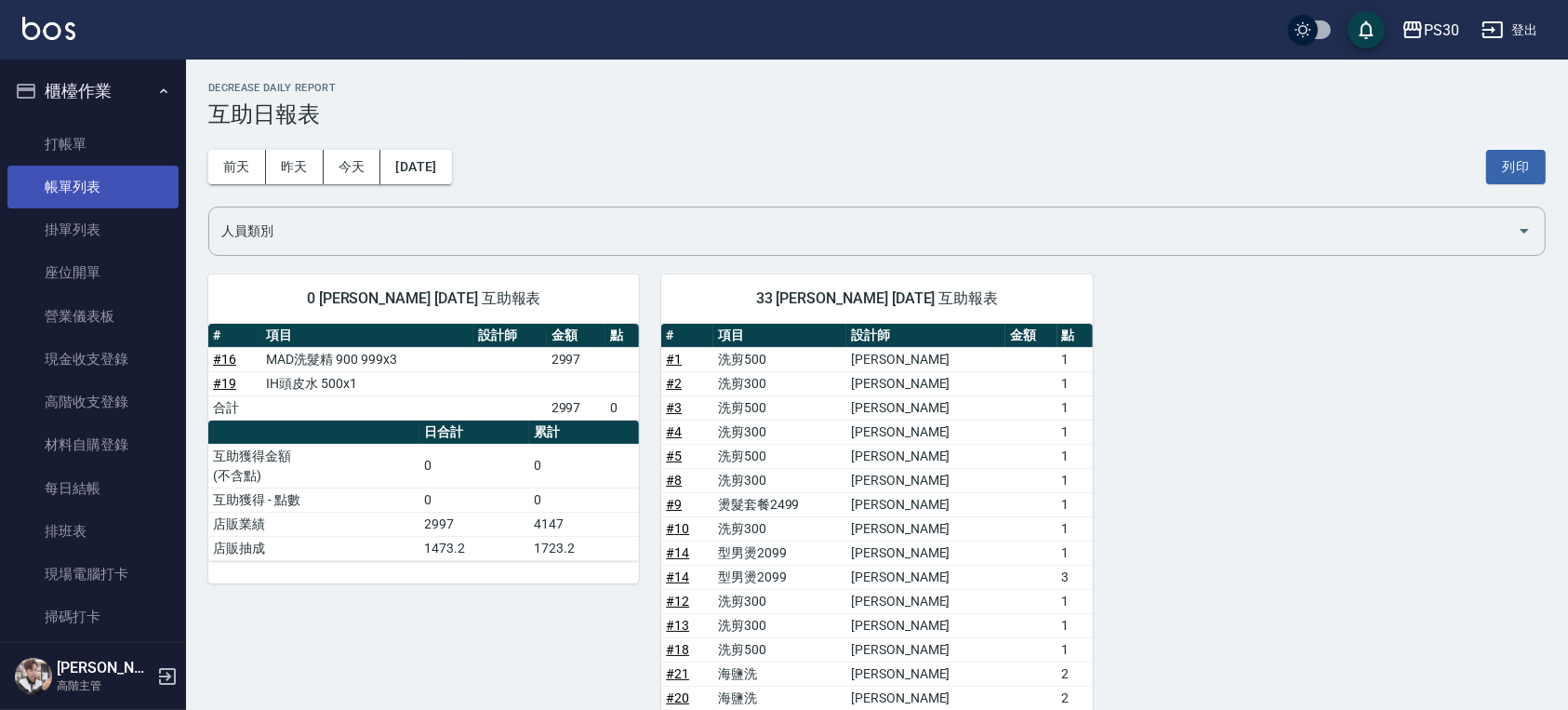
click at [112, 195] on link "帳單列表" at bounding box center [93, 186] width 171 height 43
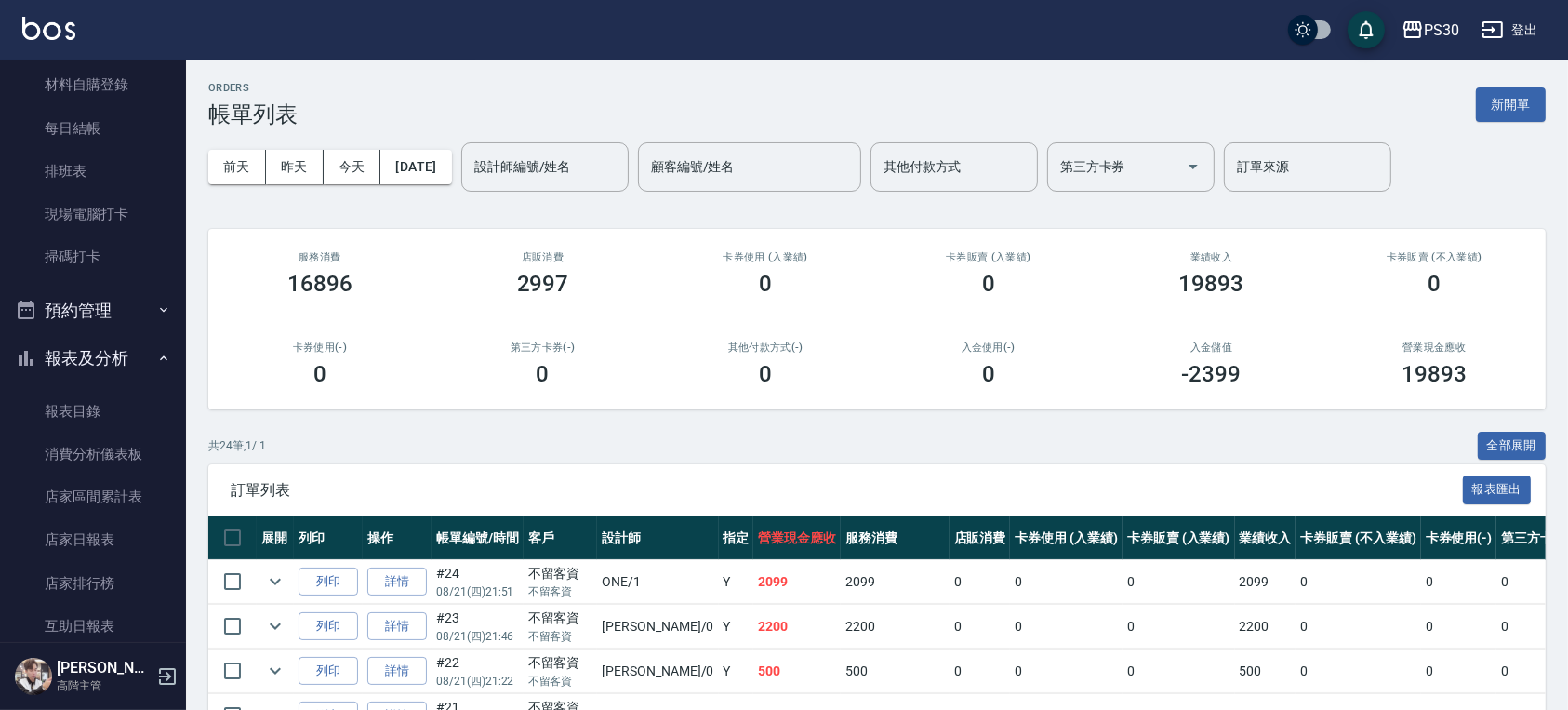
scroll to position [372, 0]
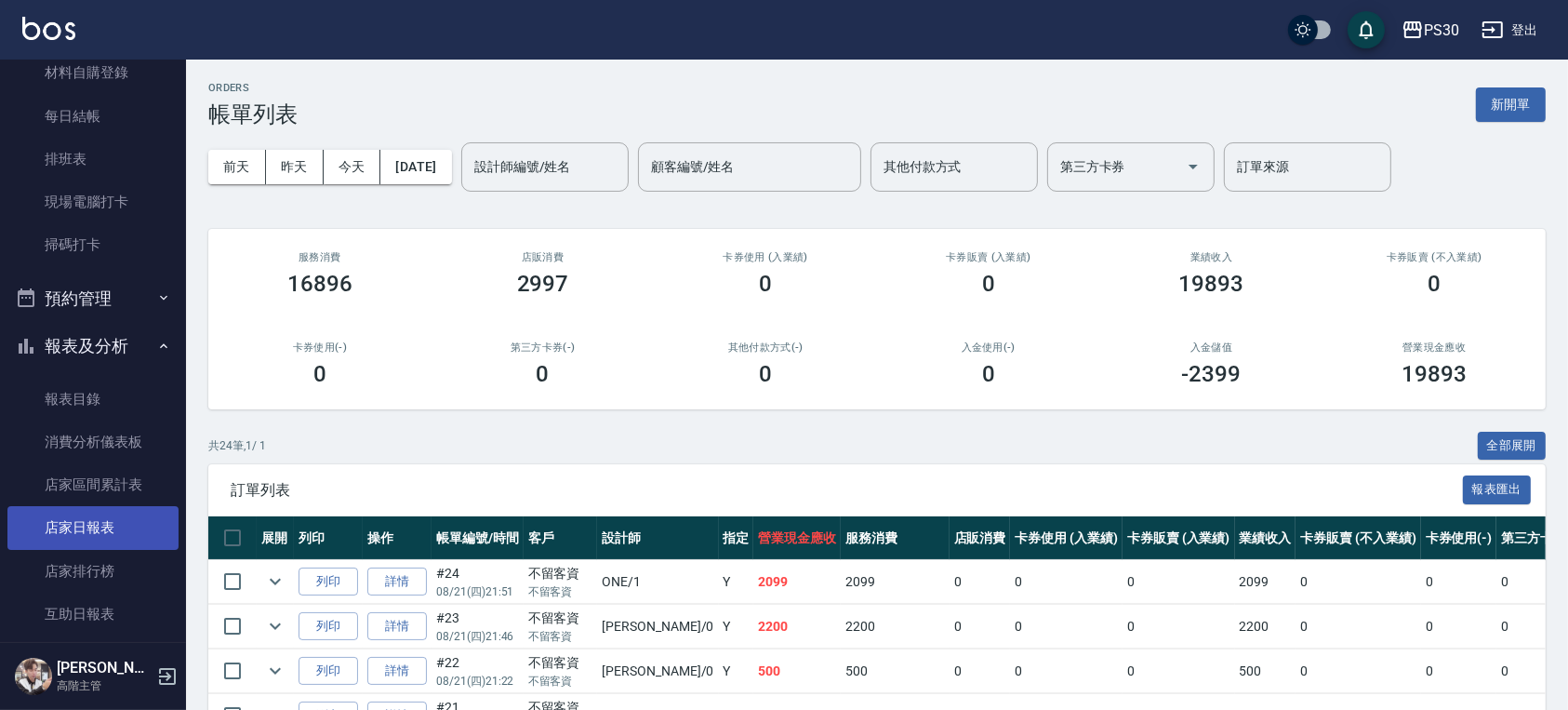
click at [122, 514] on link "店家日報表" at bounding box center [93, 527] width 171 height 43
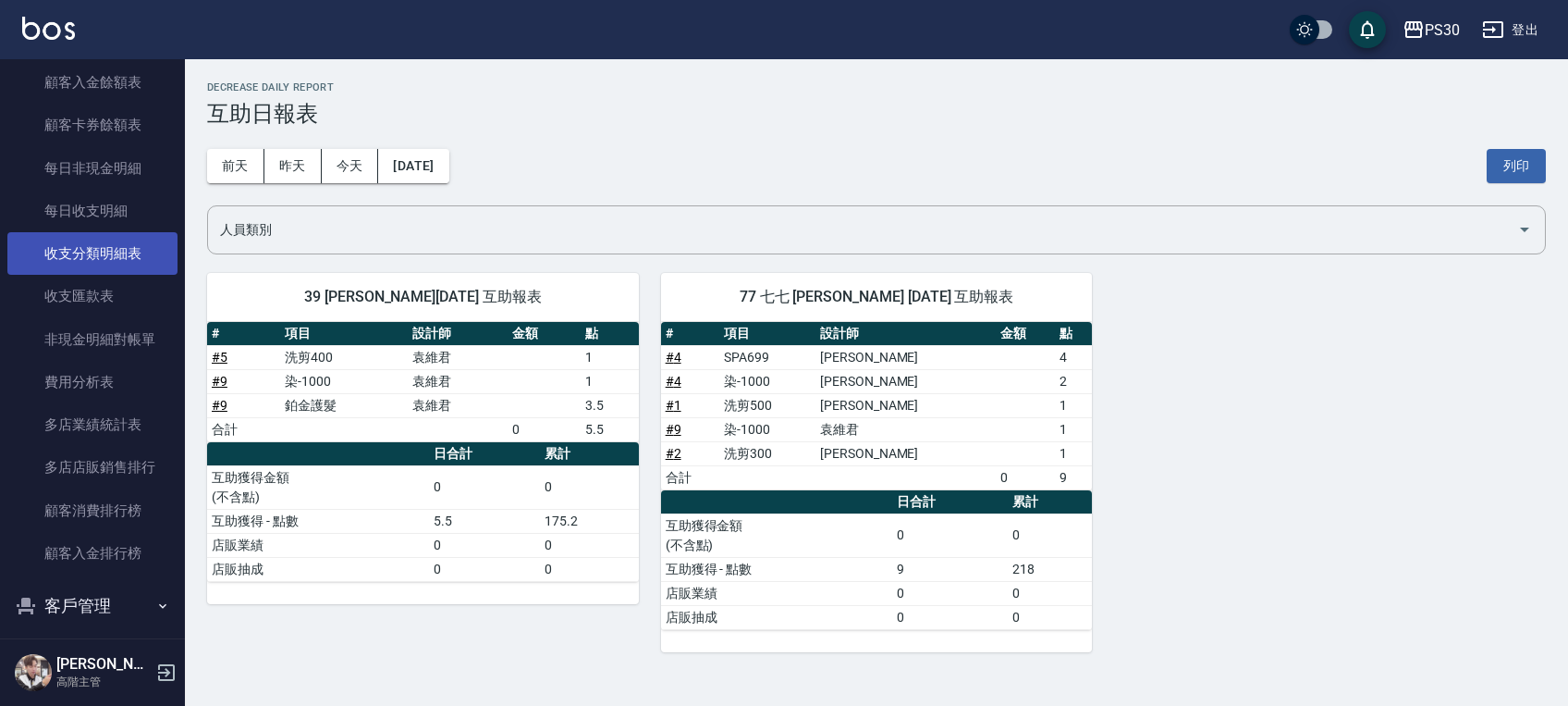
scroll to position [2095, 0]
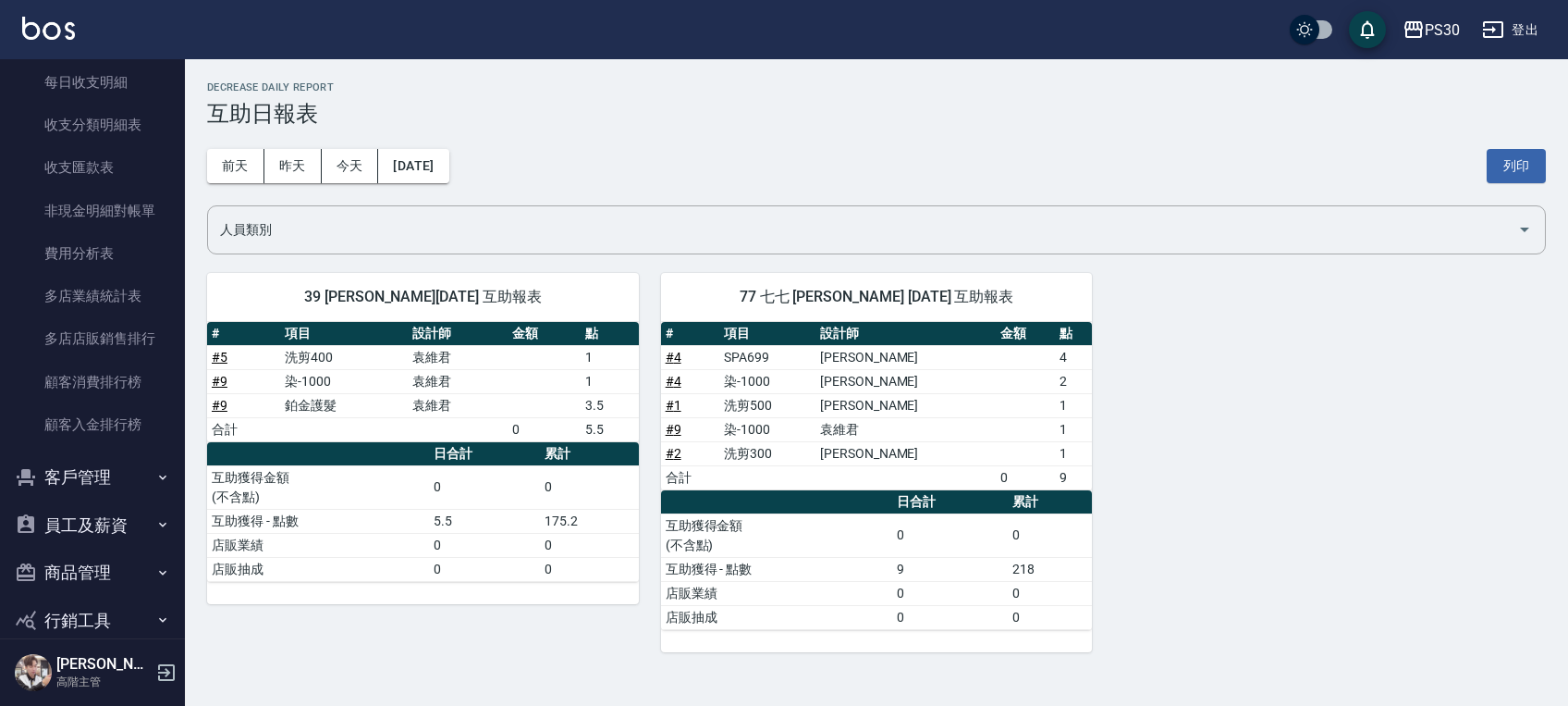
click at [108, 480] on button "客戶管理" at bounding box center [92, 477] width 170 height 48
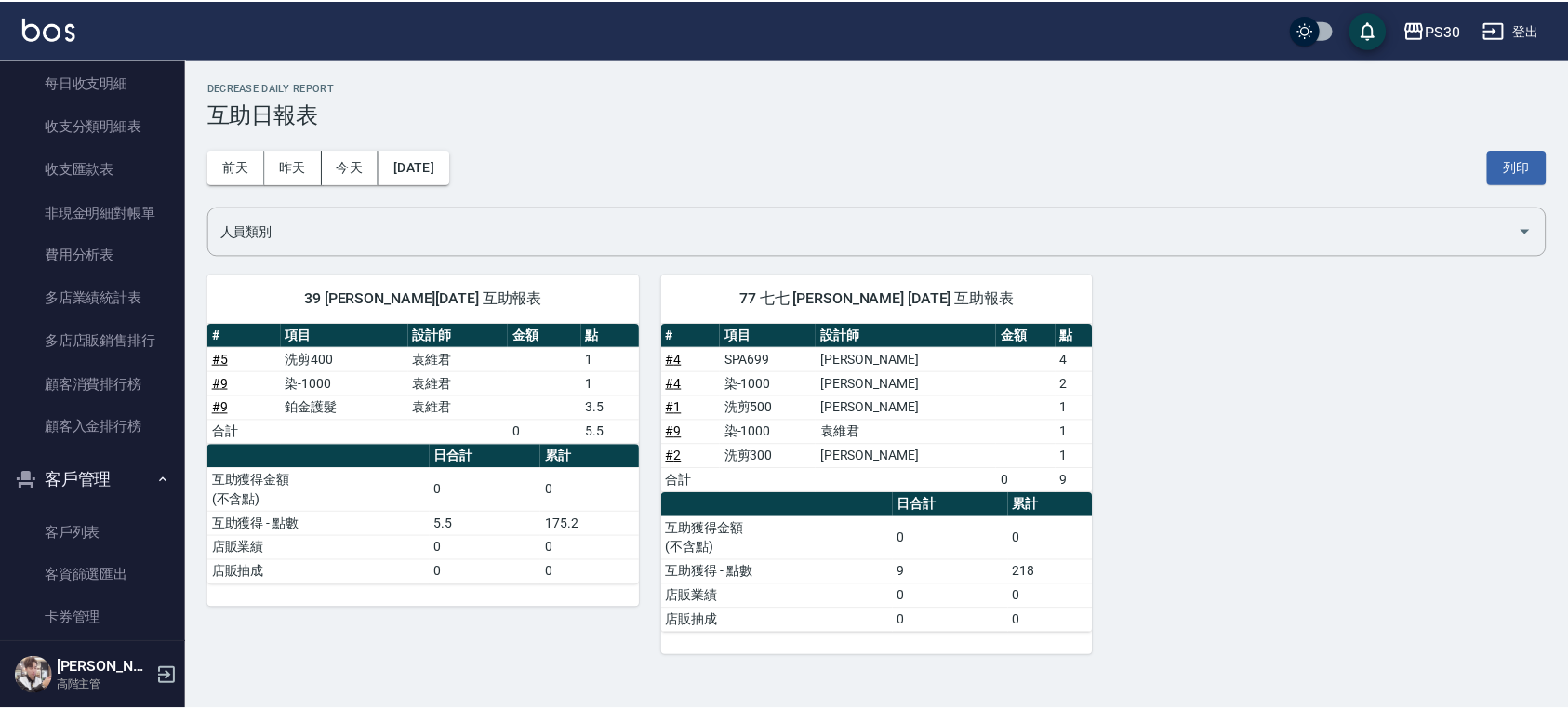
scroll to position [2356, 0]
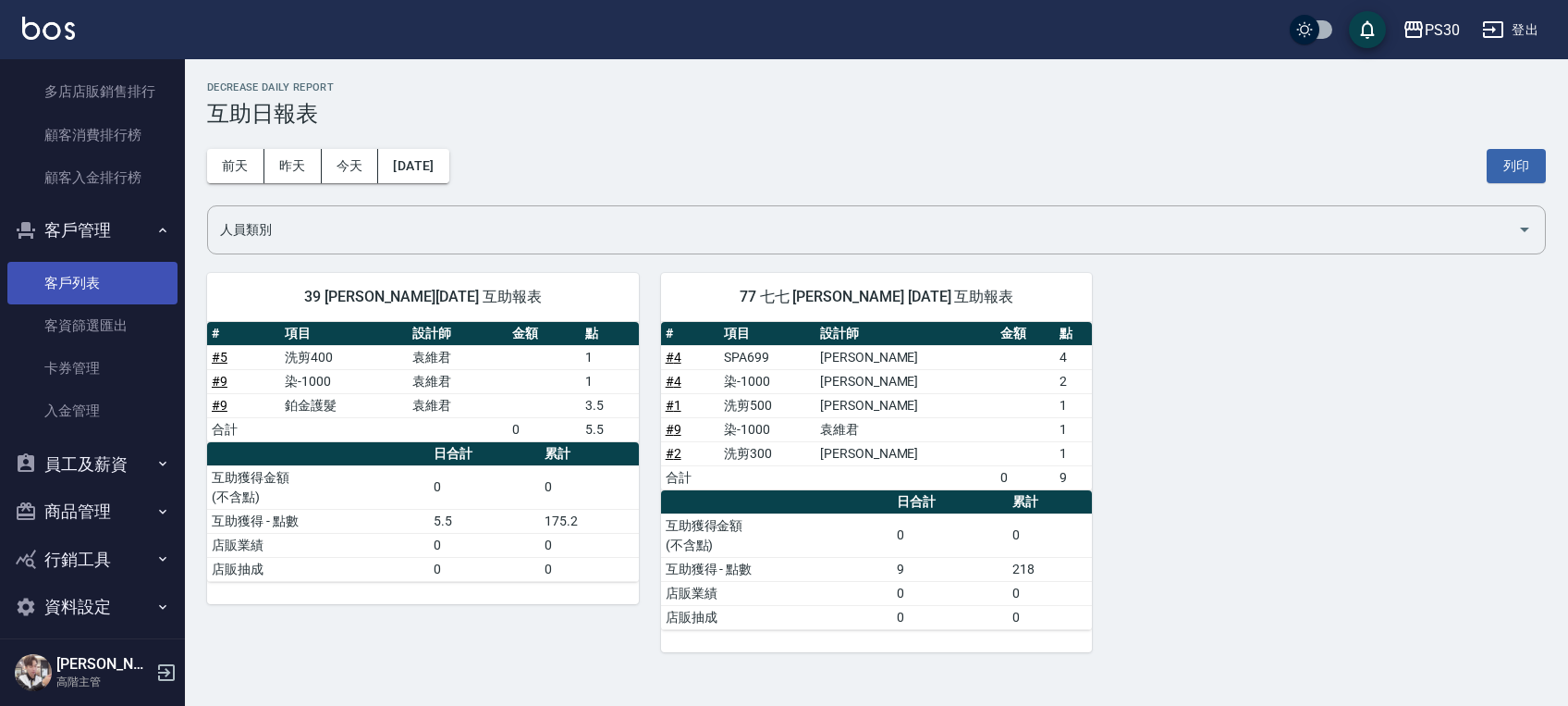
click at [93, 289] on link "客戶列表" at bounding box center [92, 282] width 170 height 42
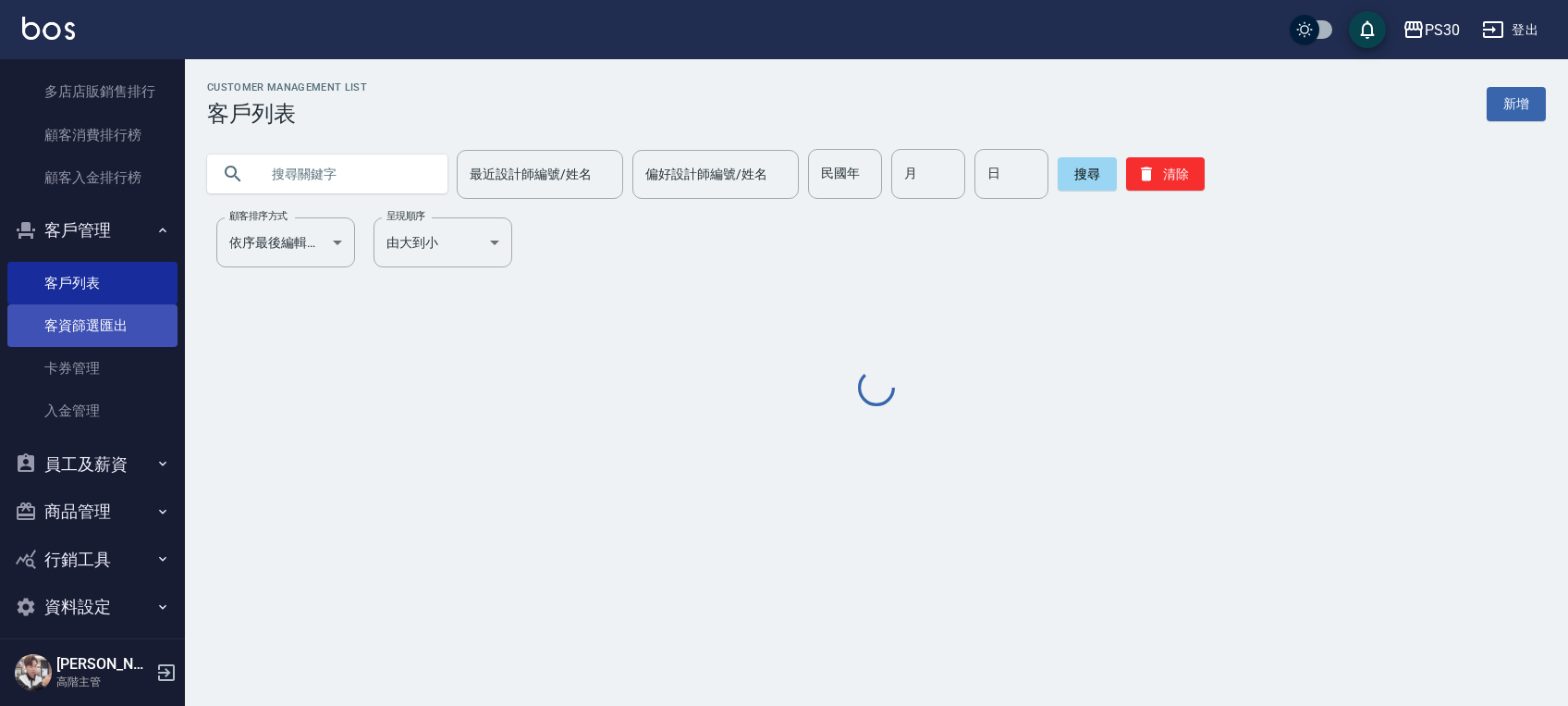
click at [103, 325] on link "客資篩選匯出" at bounding box center [92, 325] width 170 height 42
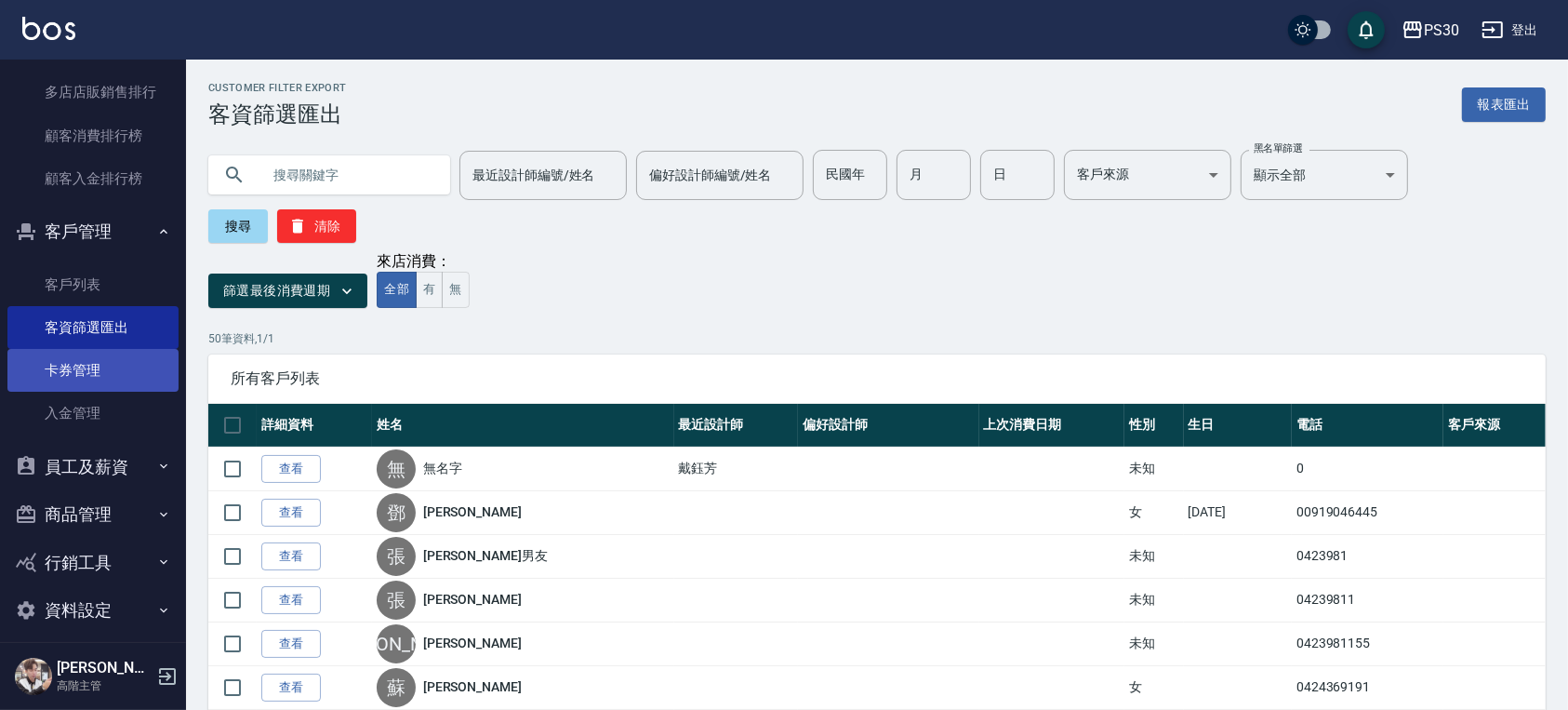
click at [92, 365] on link "卡券管理" at bounding box center [93, 370] width 171 height 43
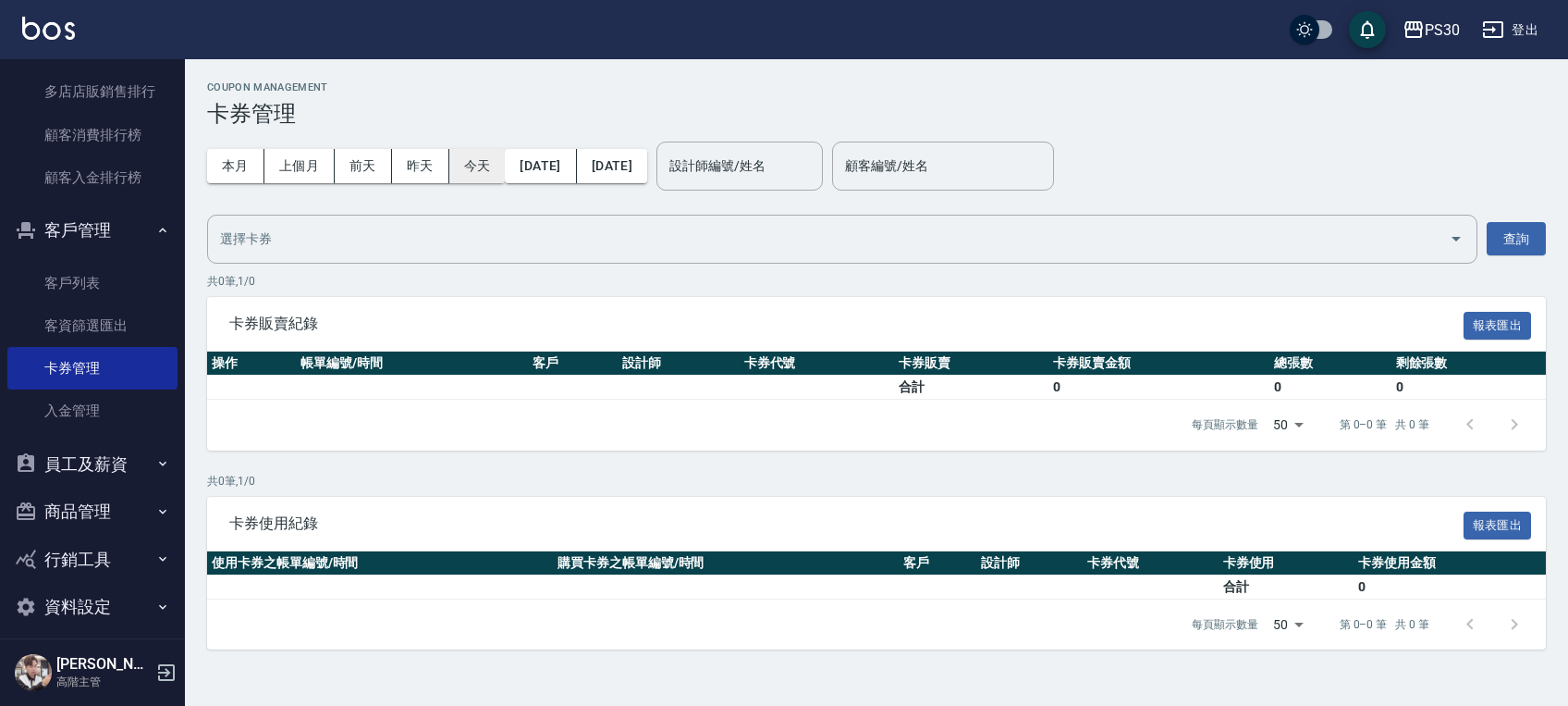
click at [491, 175] on button "今天" at bounding box center [478, 165] width 56 height 34
click at [88, 410] on link "入金管理" at bounding box center [92, 410] width 170 height 42
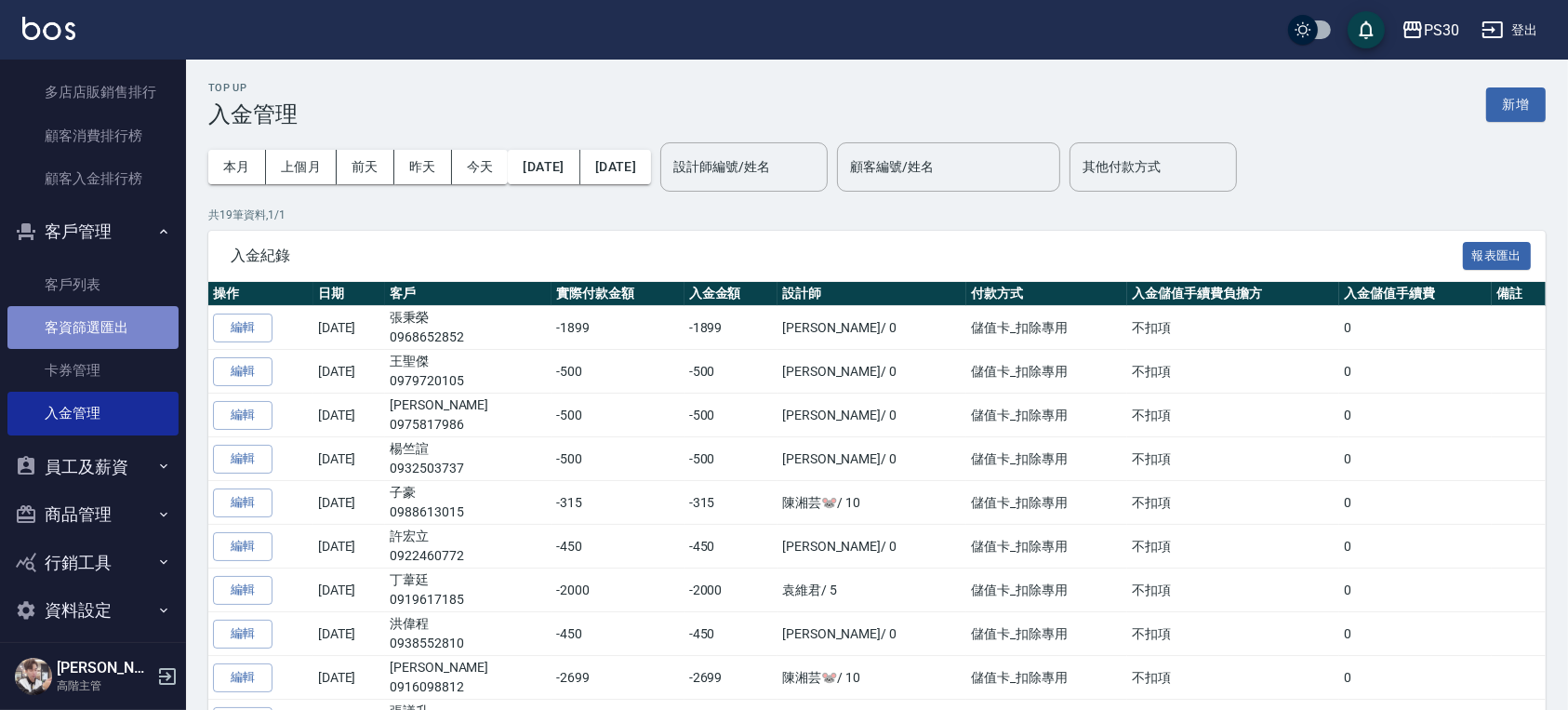
click at [112, 322] on link "客資篩選匯出" at bounding box center [93, 327] width 171 height 43
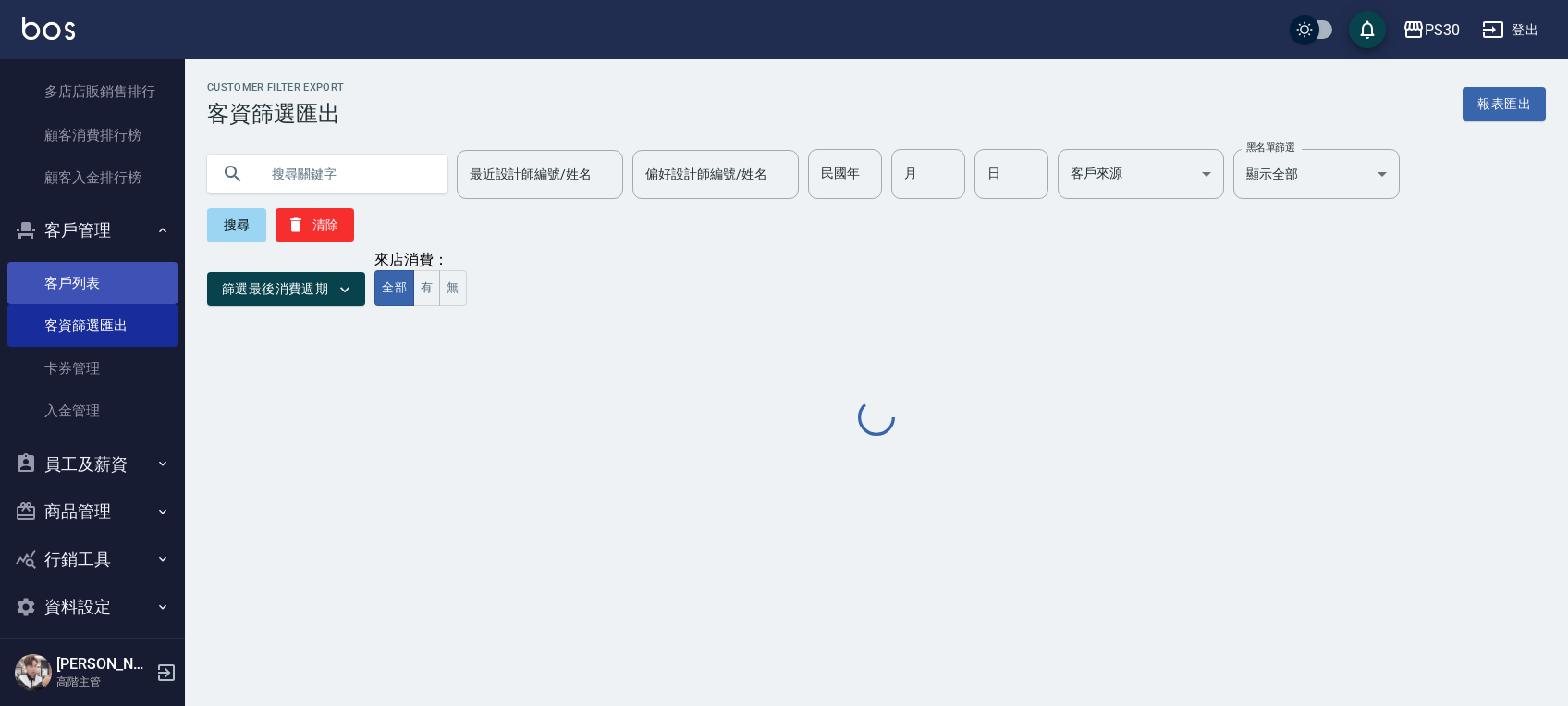
click at [107, 281] on link "客戶列表" at bounding box center [92, 282] width 170 height 42
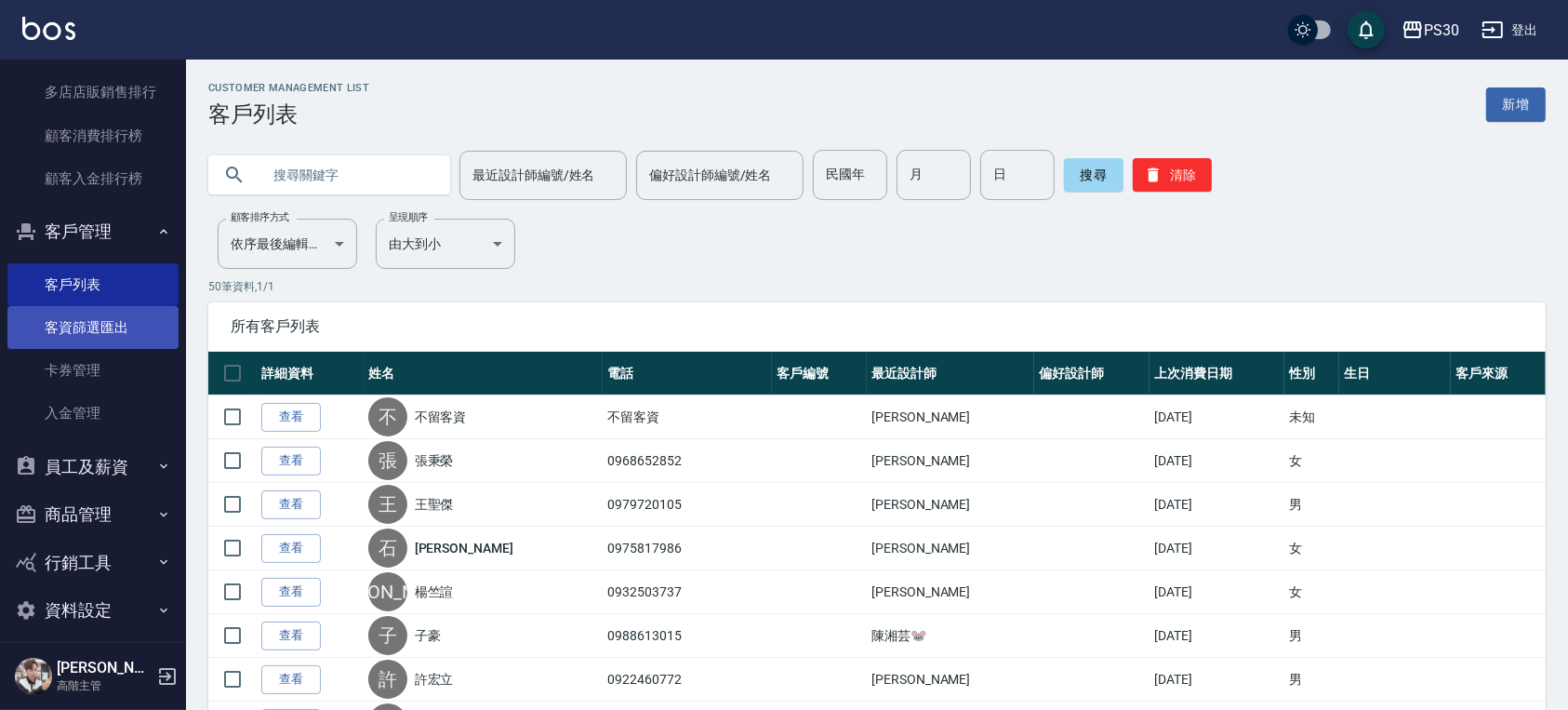
click at [110, 306] on link "客資篩選匯出" at bounding box center [93, 327] width 171 height 43
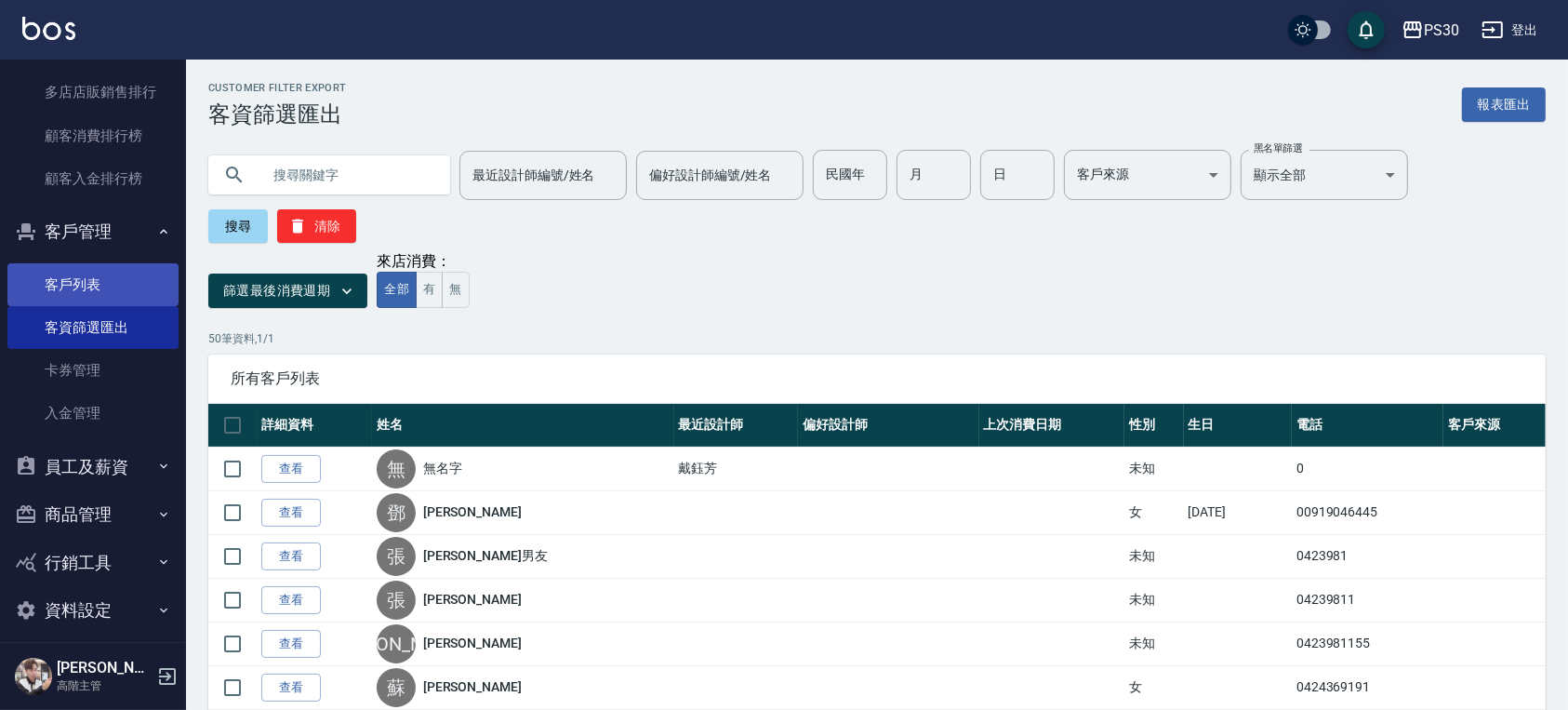
click at [115, 281] on link "客戶列表" at bounding box center [93, 284] width 171 height 43
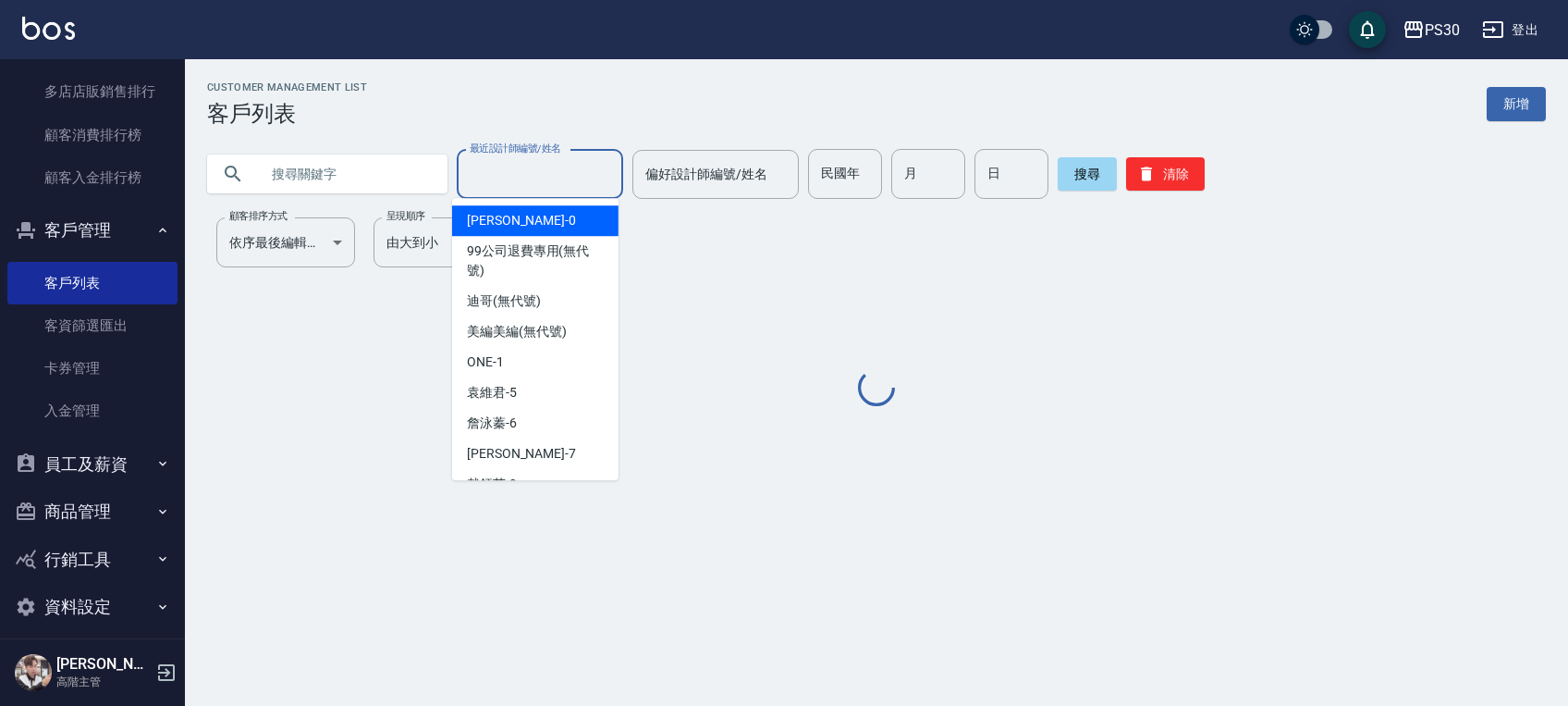
click at [531, 166] on div "最近設計師編號/姓名 最近設計師編號/姓名" at bounding box center [540, 174] width 166 height 49
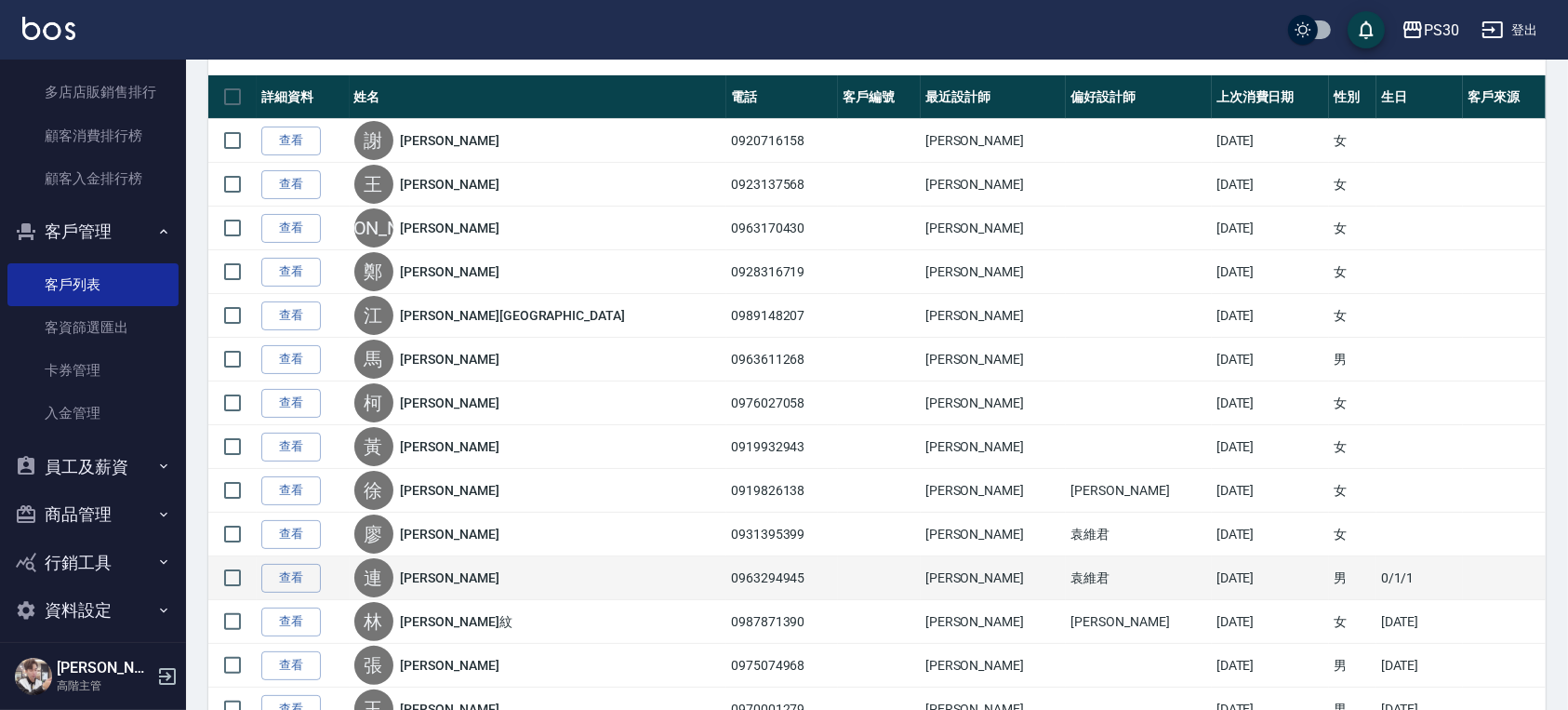
scroll to position [267, 0]
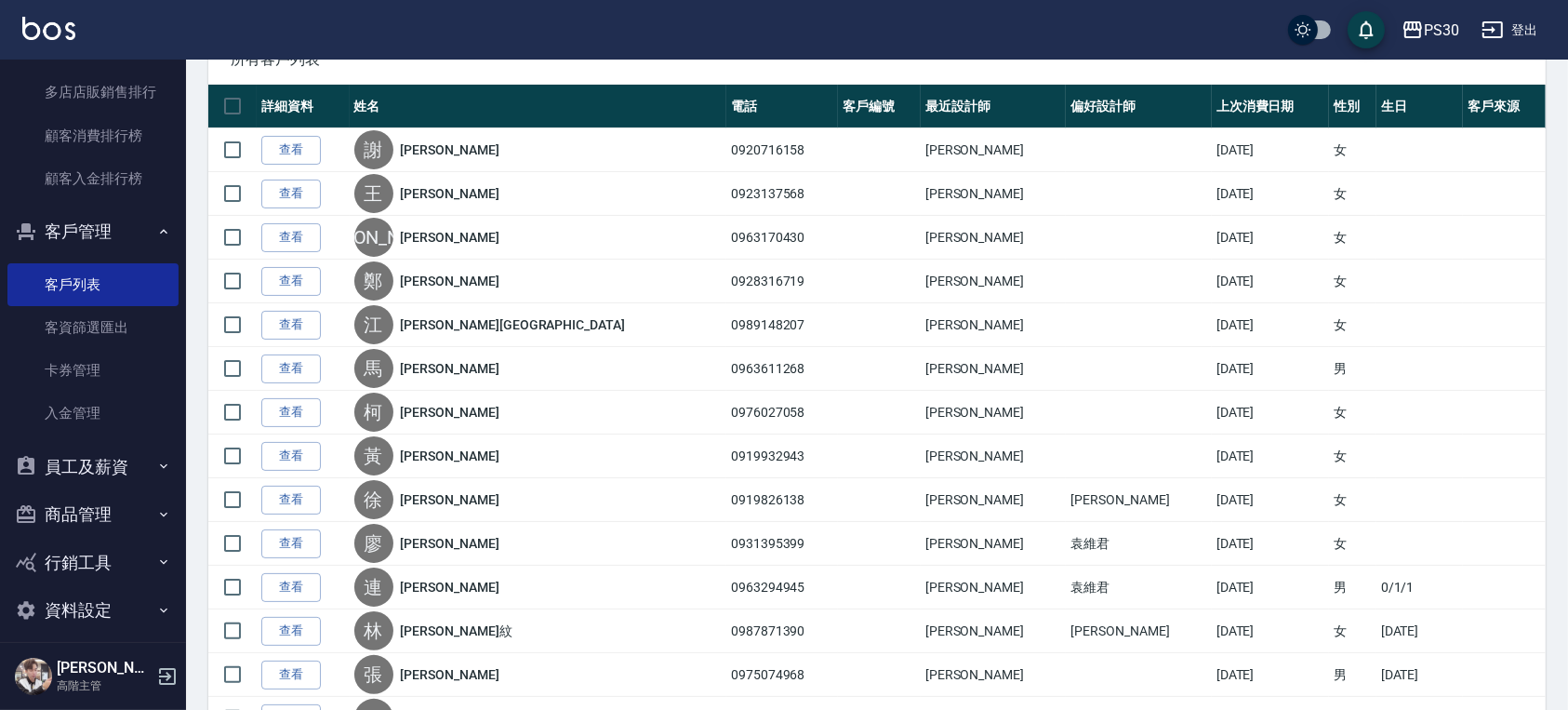
type input "ONE-1"
click at [62, 461] on button "員工及薪資" at bounding box center [93, 466] width 171 height 48
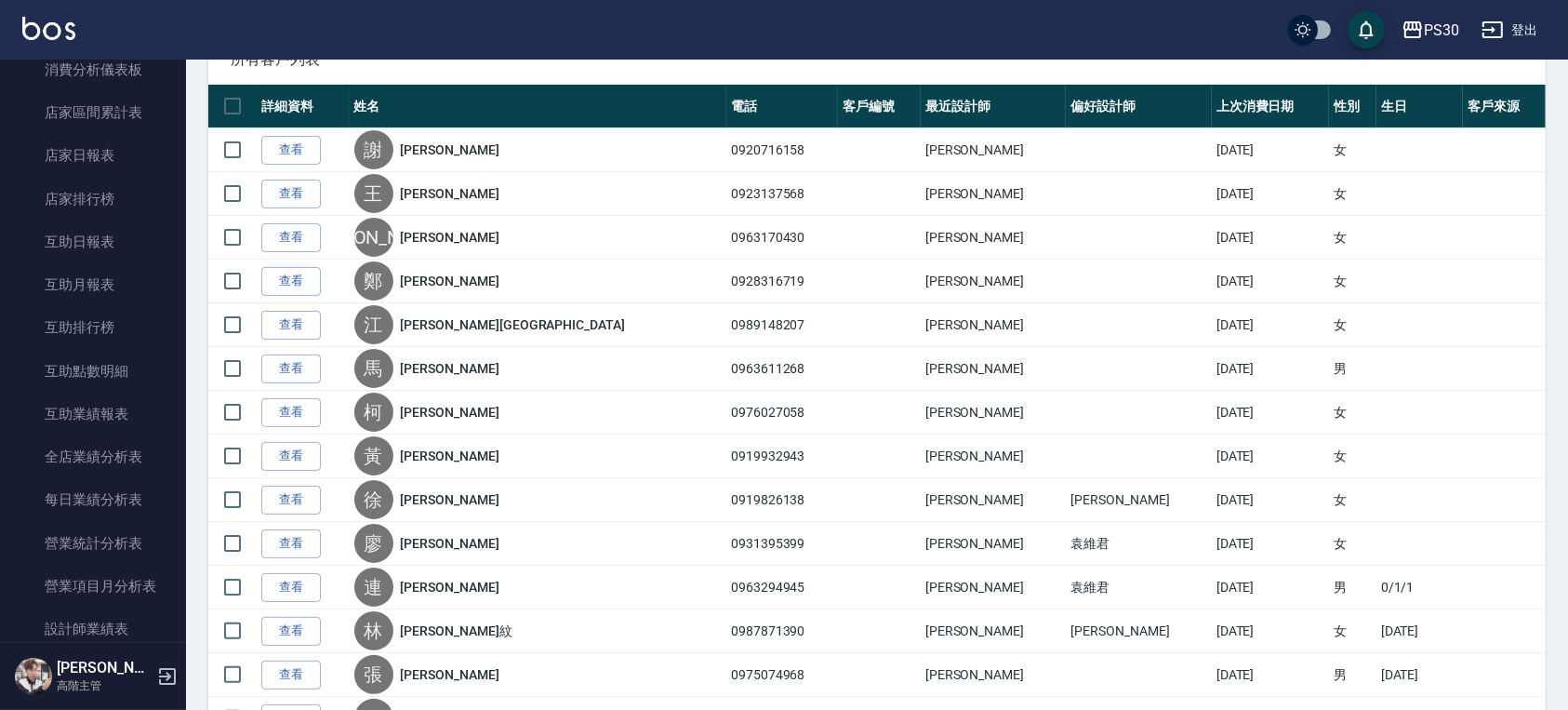
scroll to position [992, 0]
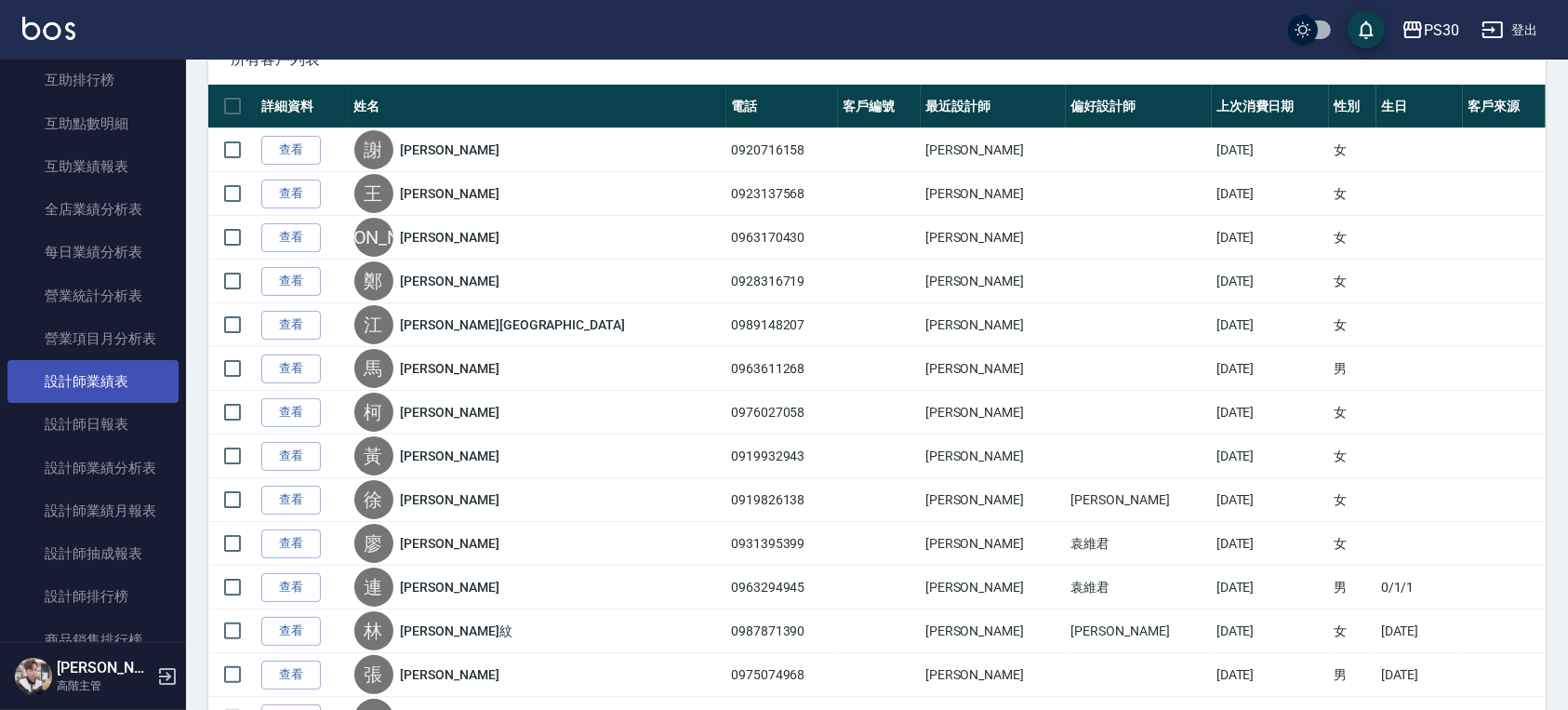
click at [75, 391] on link "設計師業績表" at bounding box center [93, 381] width 171 height 43
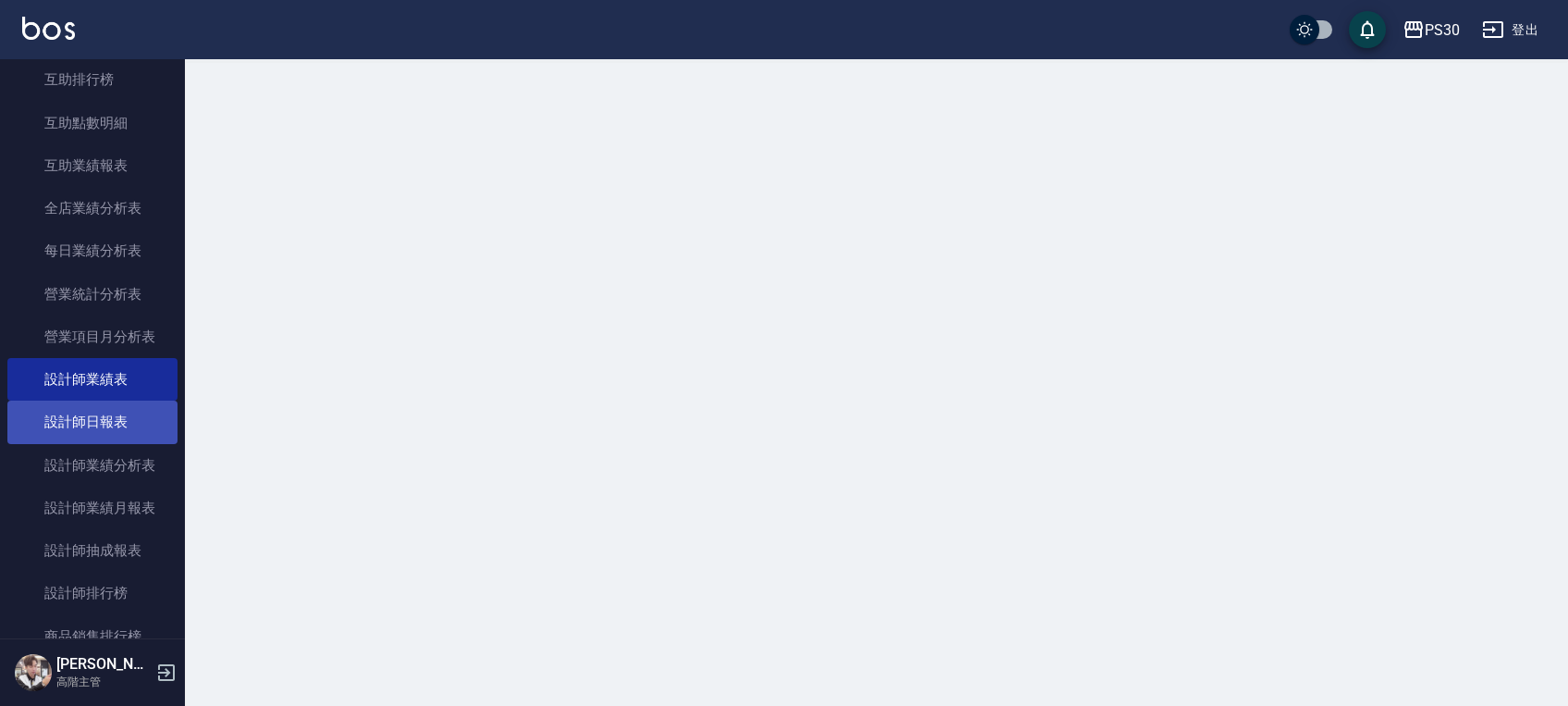
click at [61, 422] on link "設計師日報表" at bounding box center [92, 421] width 170 height 42
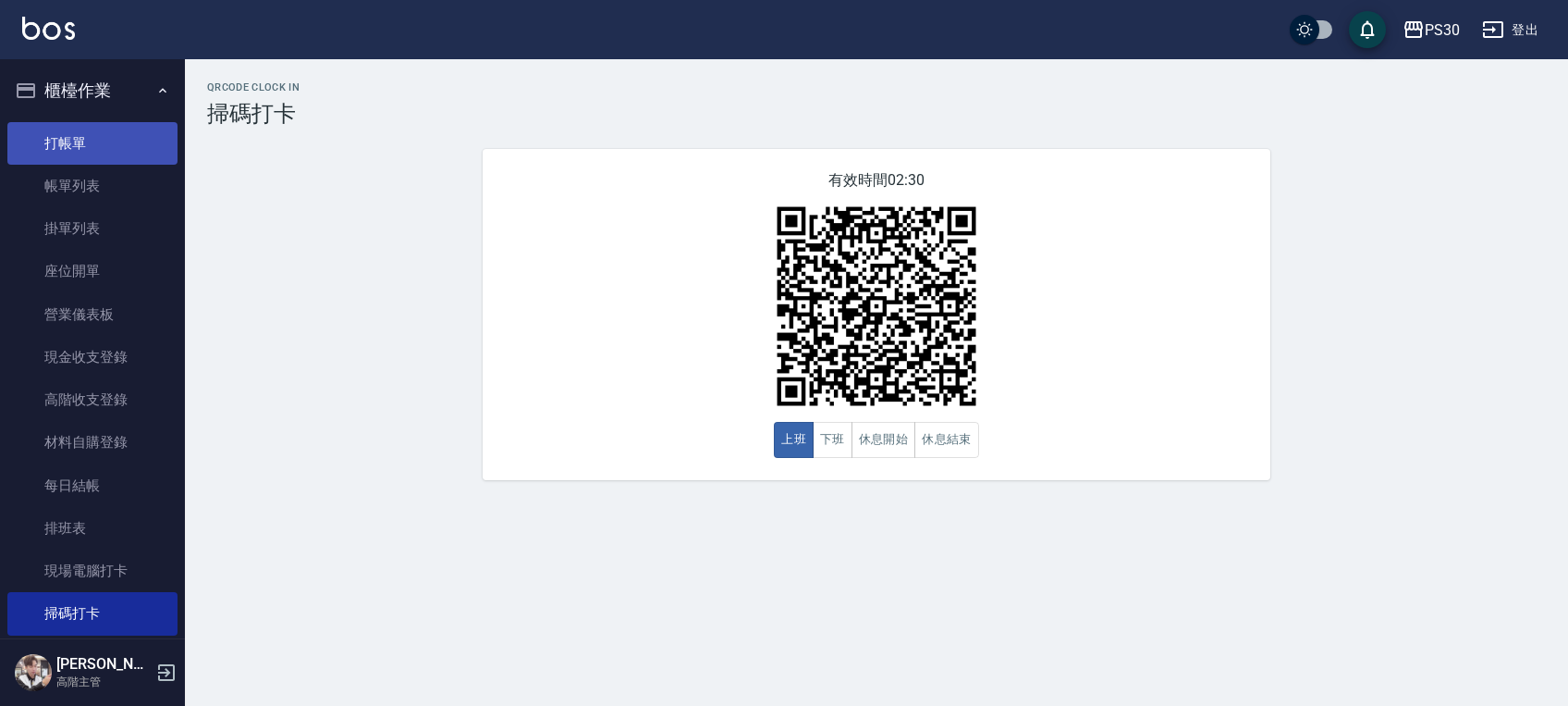
click at [107, 148] on link "打帳單" at bounding box center [92, 143] width 170 height 42
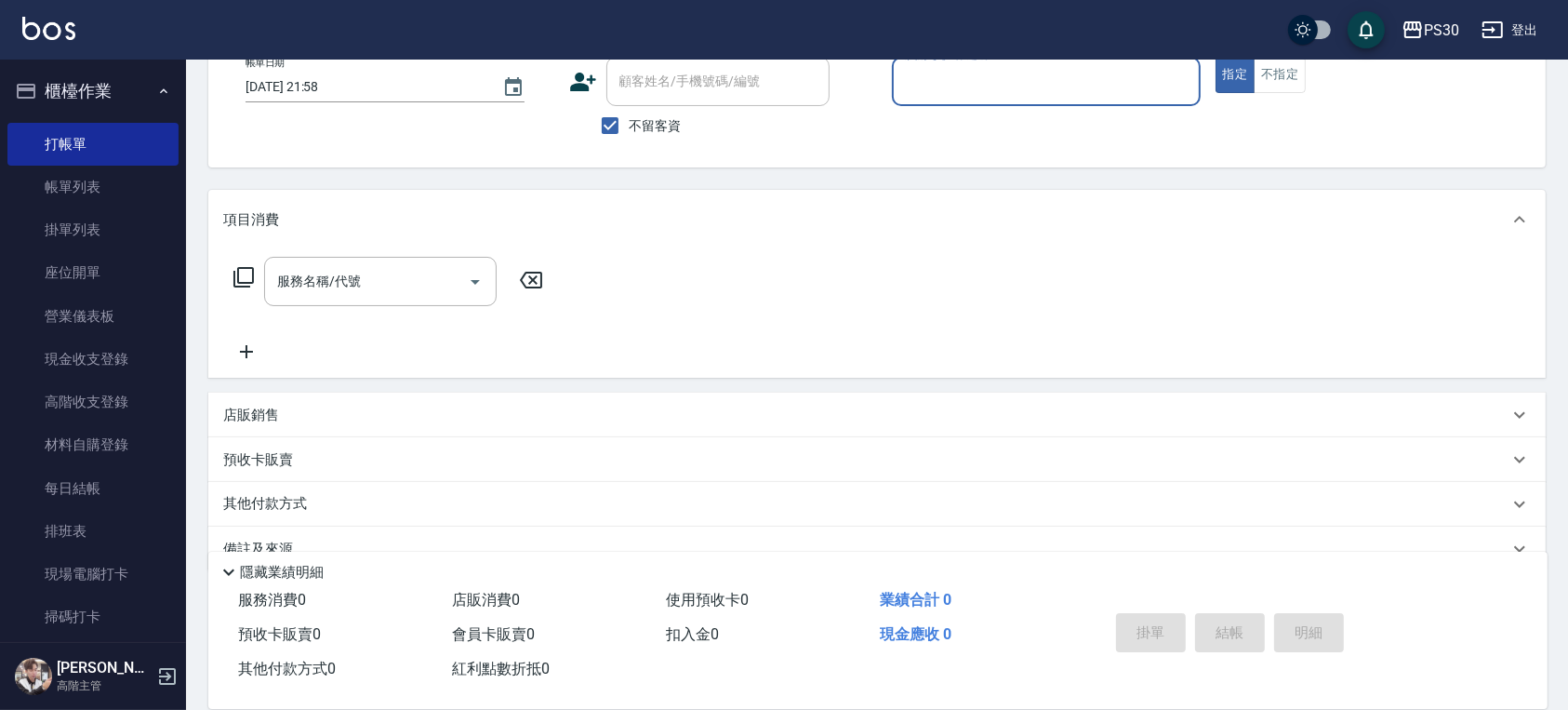
scroll to position [124, 0]
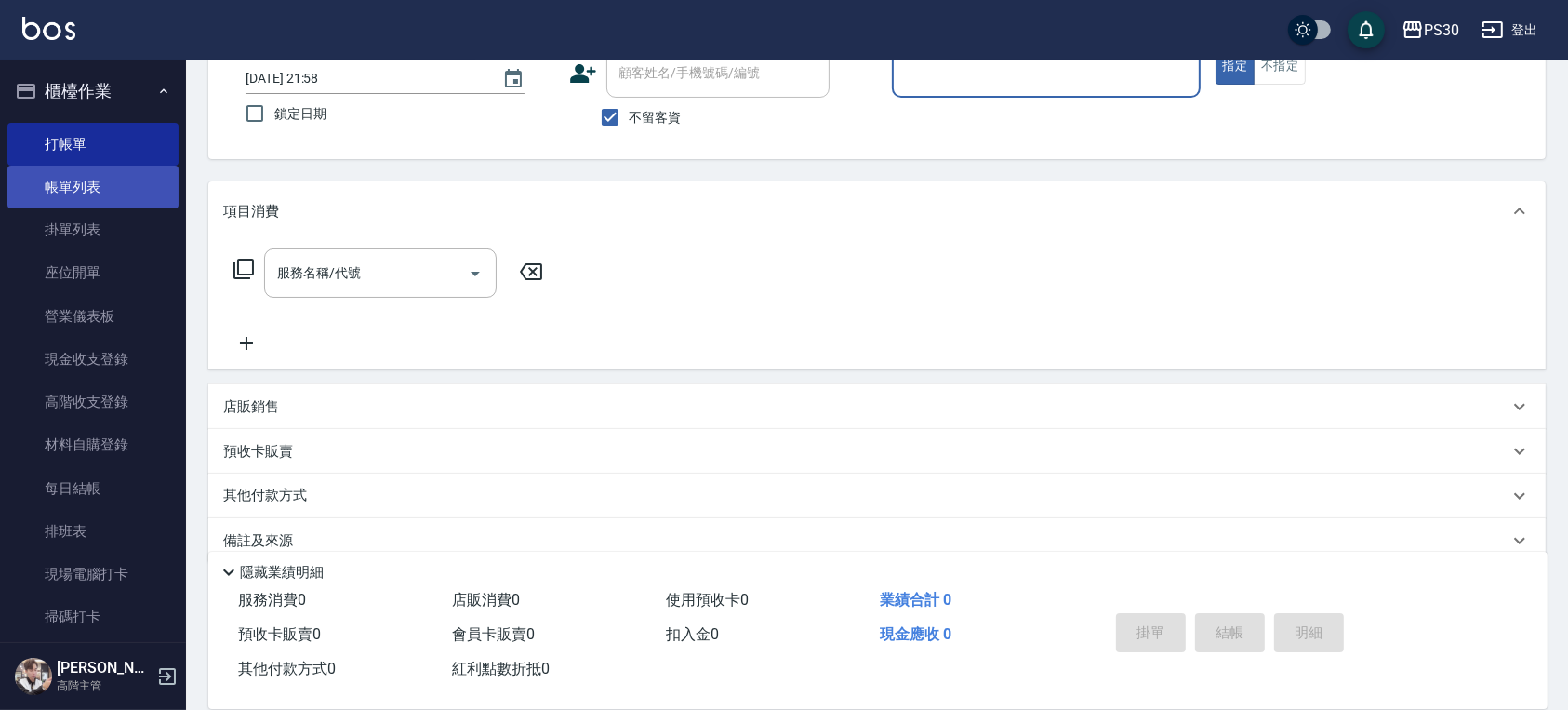
click at [134, 199] on link "帳單列表" at bounding box center [93, 186] width 171 height 43
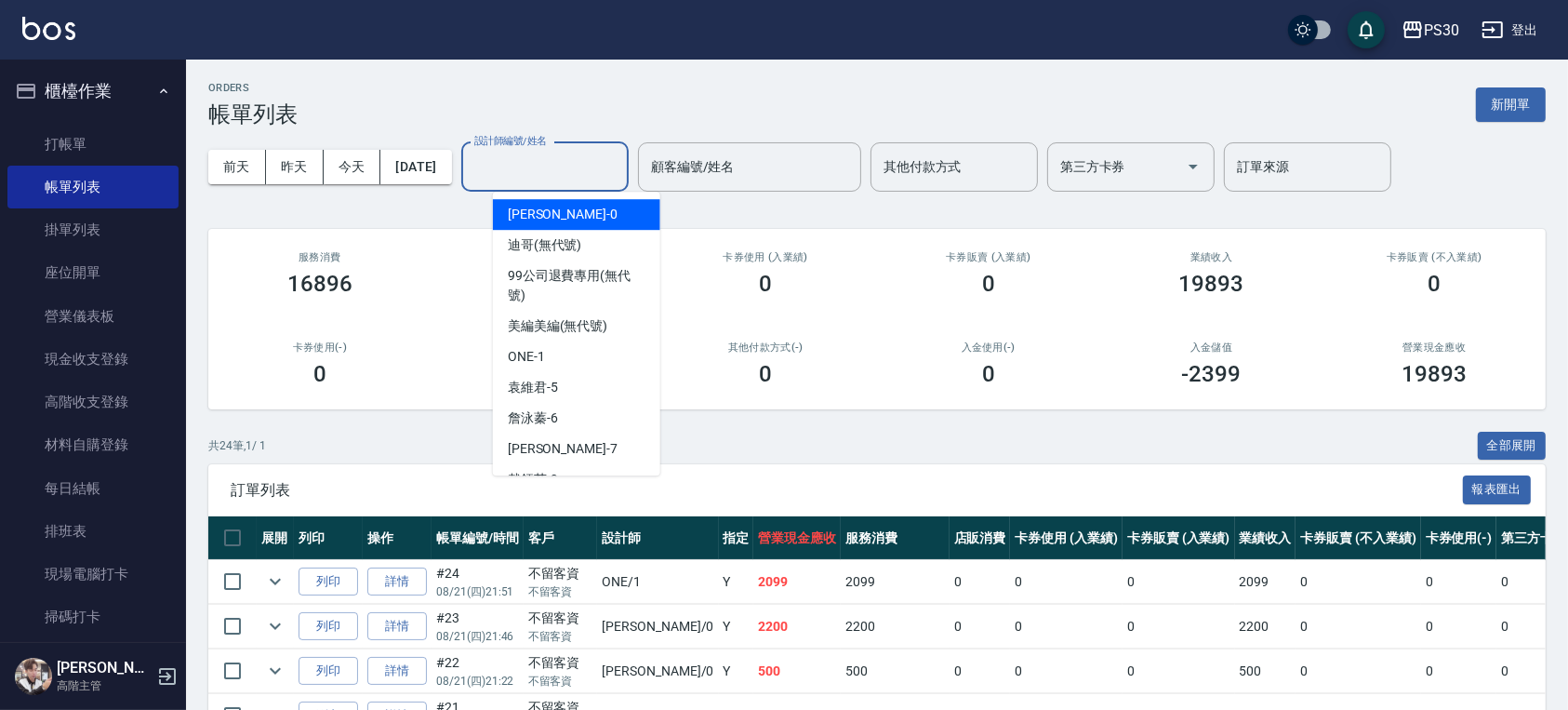
click at [546, 176] on input "設計師編號/姓名" at bounding box center [544, 166] width 150 height 32
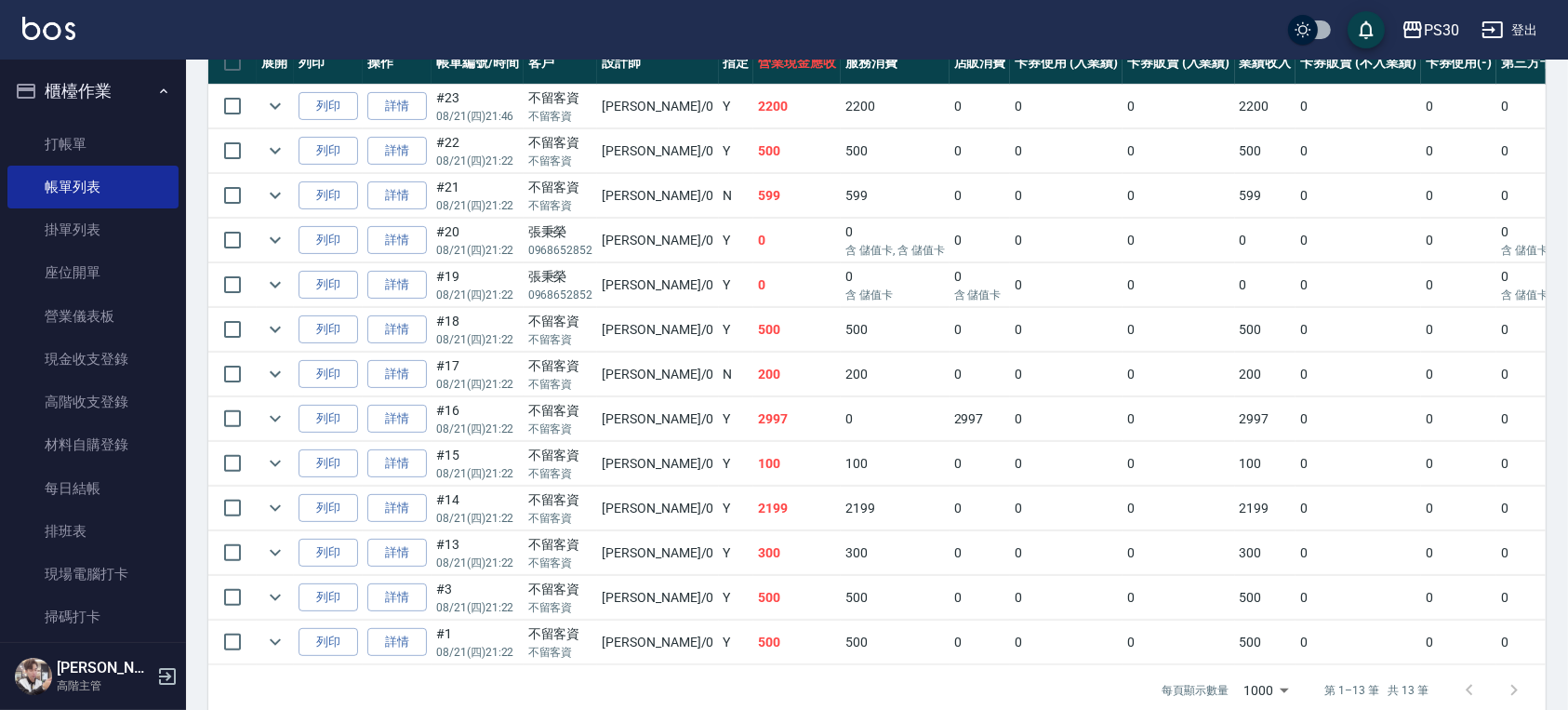
scroll to position [495, 0]
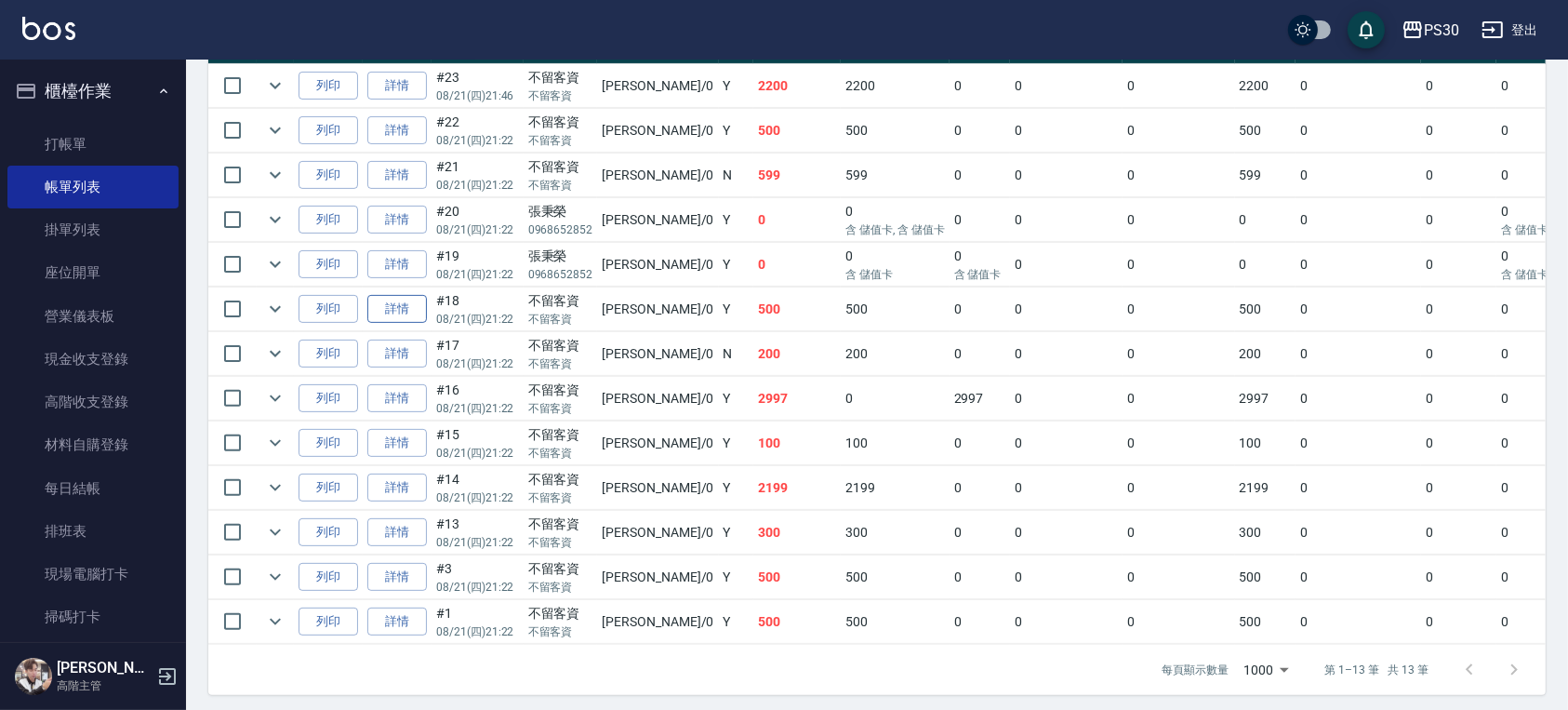
type input "廖金城-0"
click at [411, 312] on link "詳情" at bounding box center [397, 309] width 60 height 28
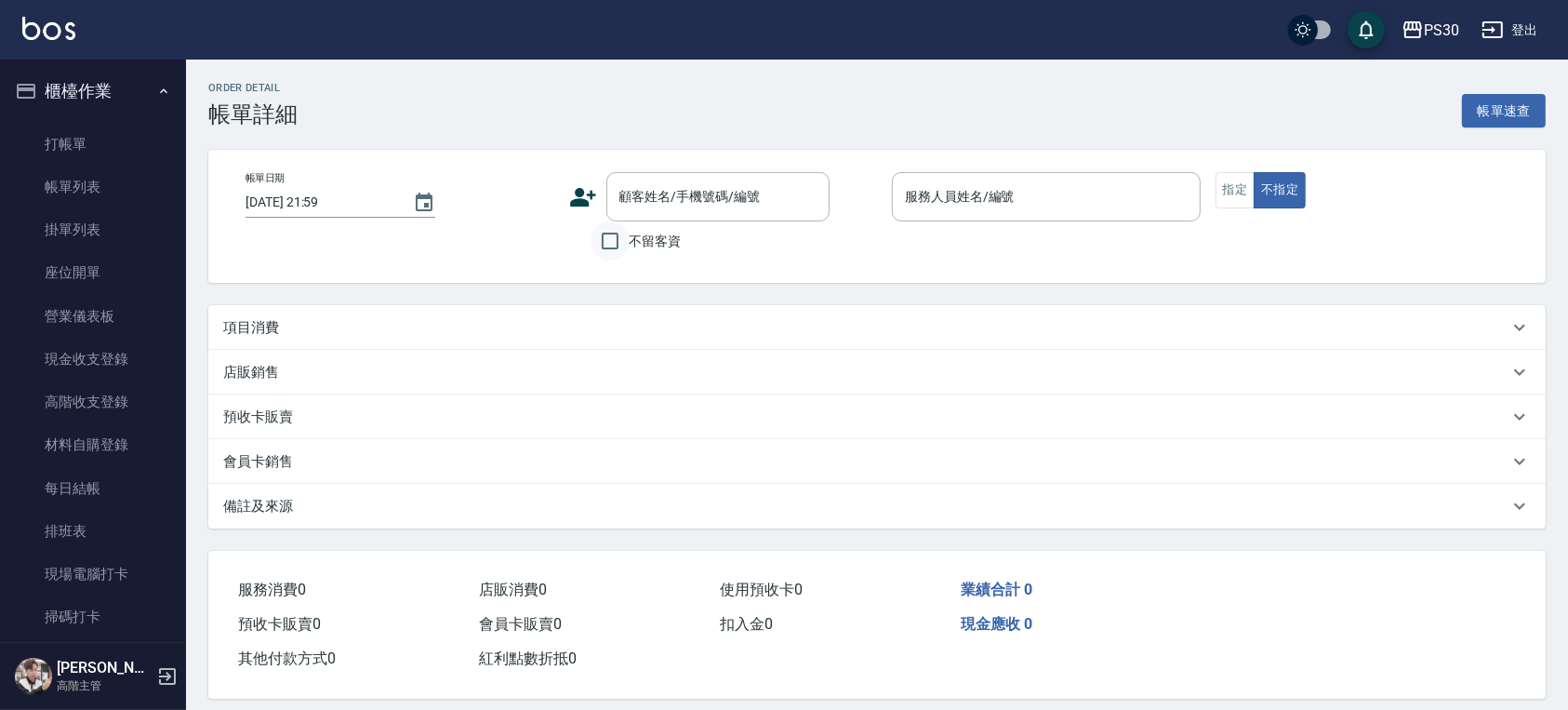
type input "2025/08/21 21:22"
checkbox input "true"
type input "廖金城-0"
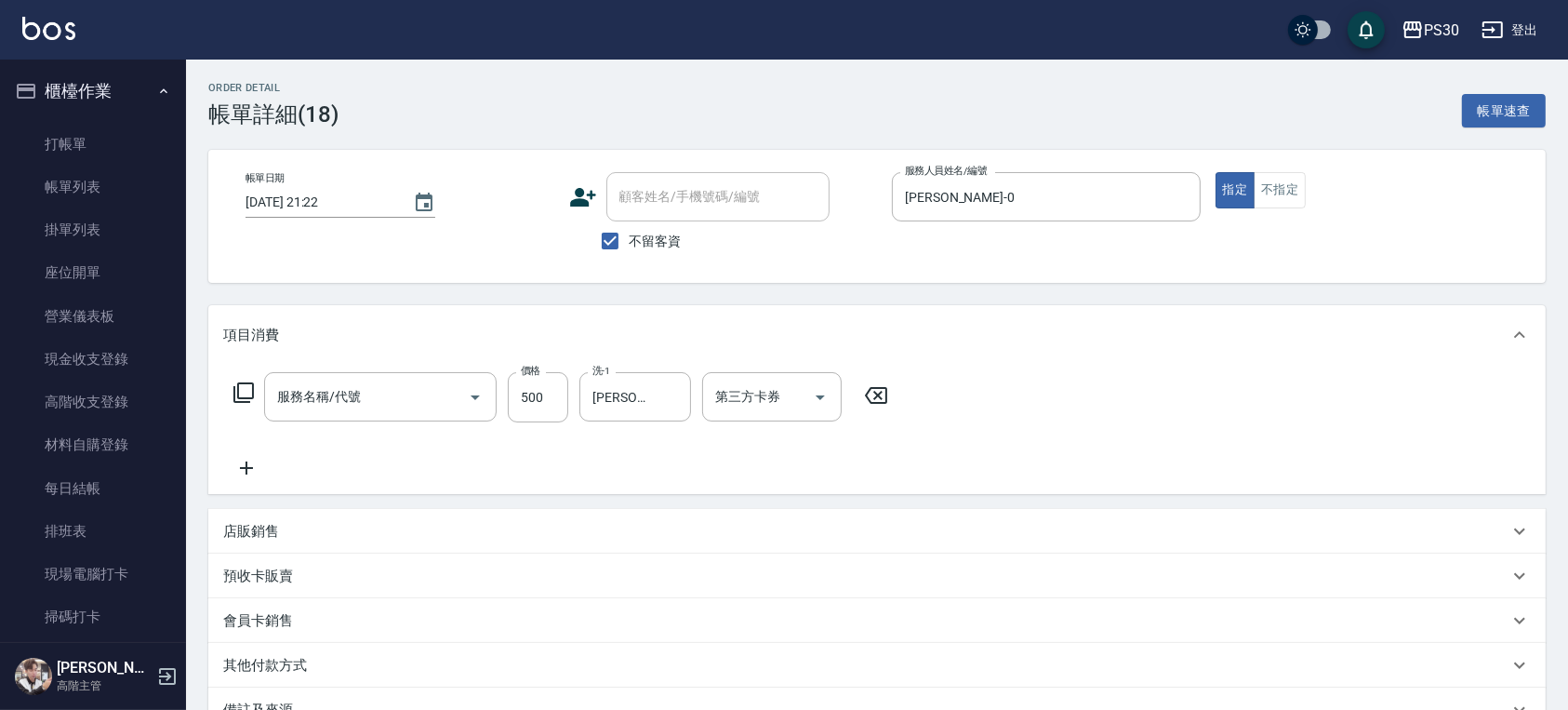
type input "洗剪500(500)"
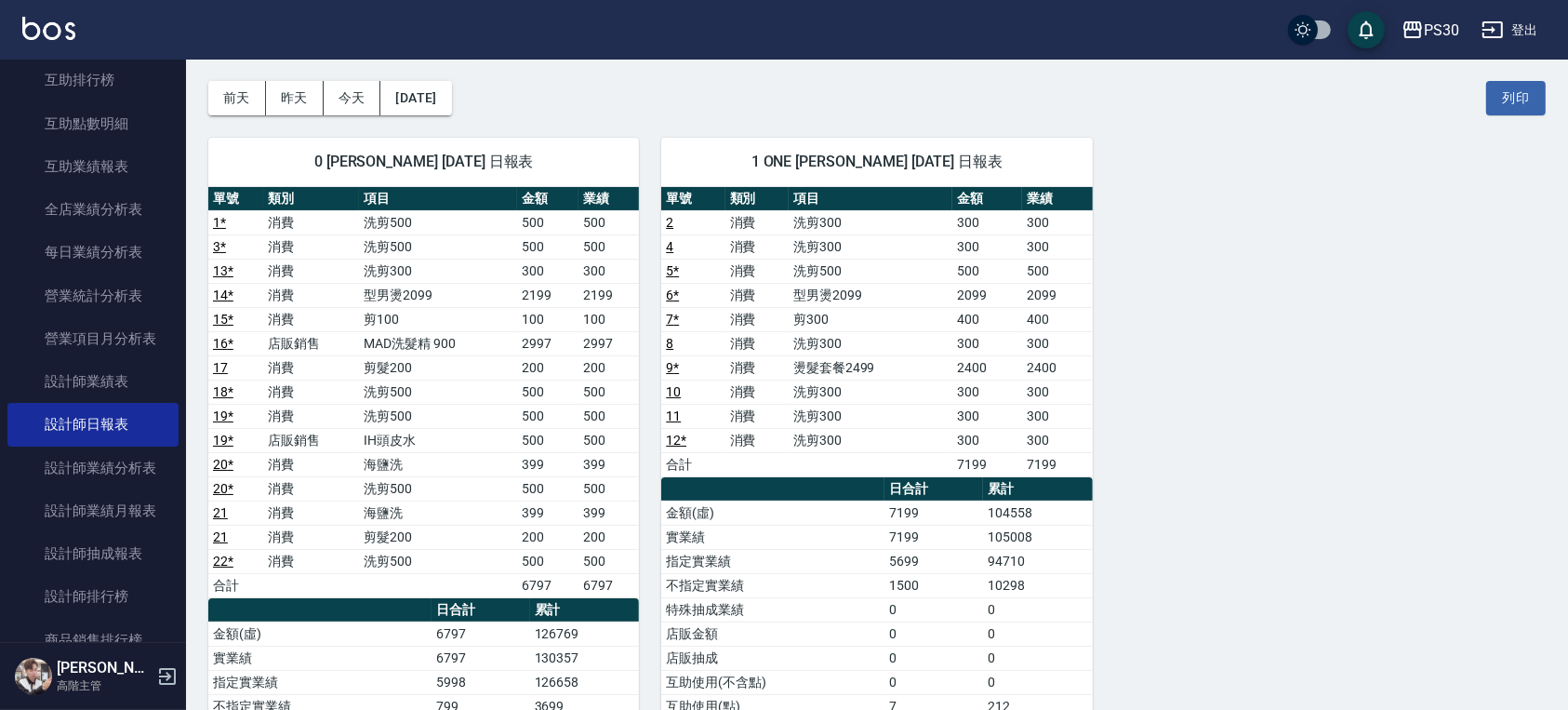
scroll to position [124, 0]
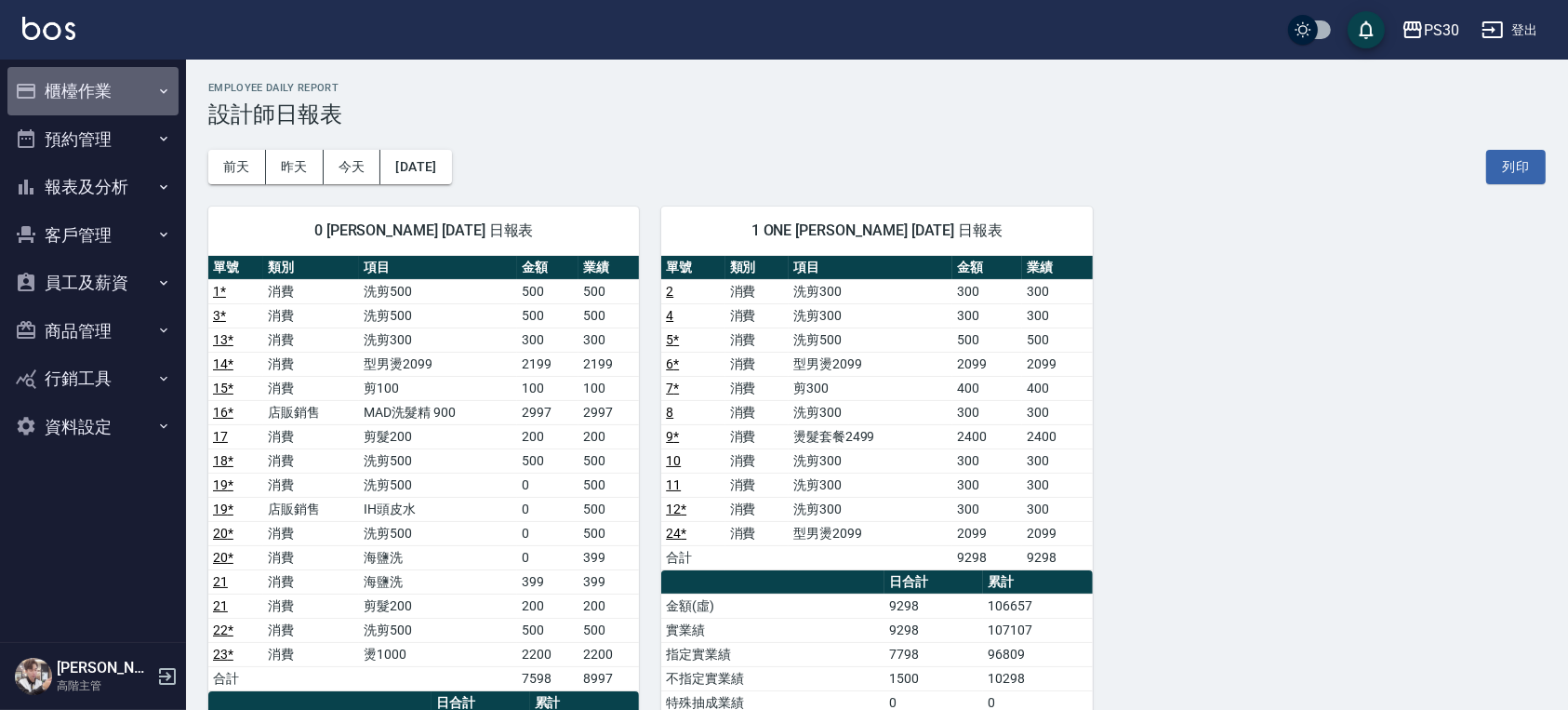
click at [84, 98] on button "櫃檯作業" at bounding box center [93, 91] width 171 height 48
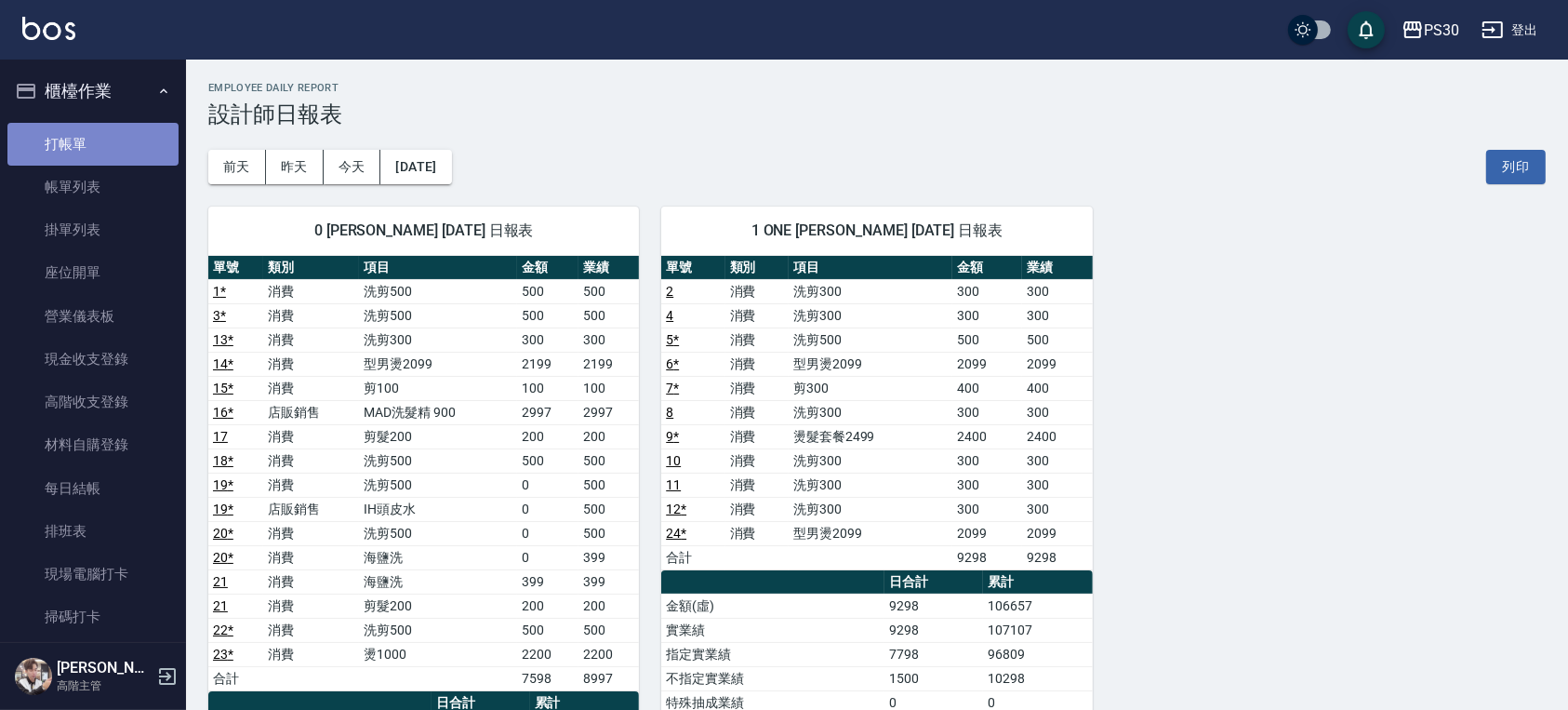
click at [95, 143] on link "打帳單" at bounding box center [93, 144] width 171 height 43
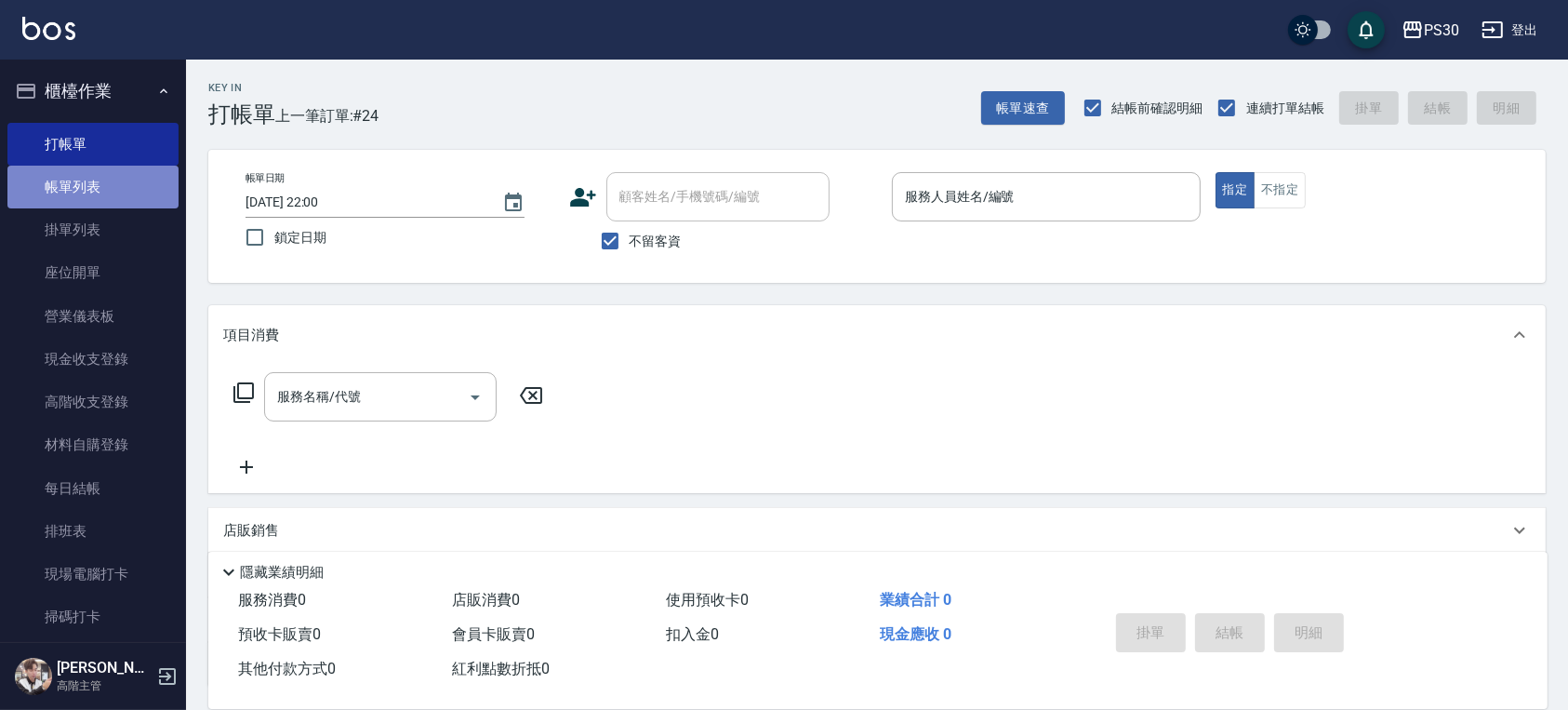
click at [101, 175] on link "帳單列表" at bounding box center [93, 186] width 171 height 43
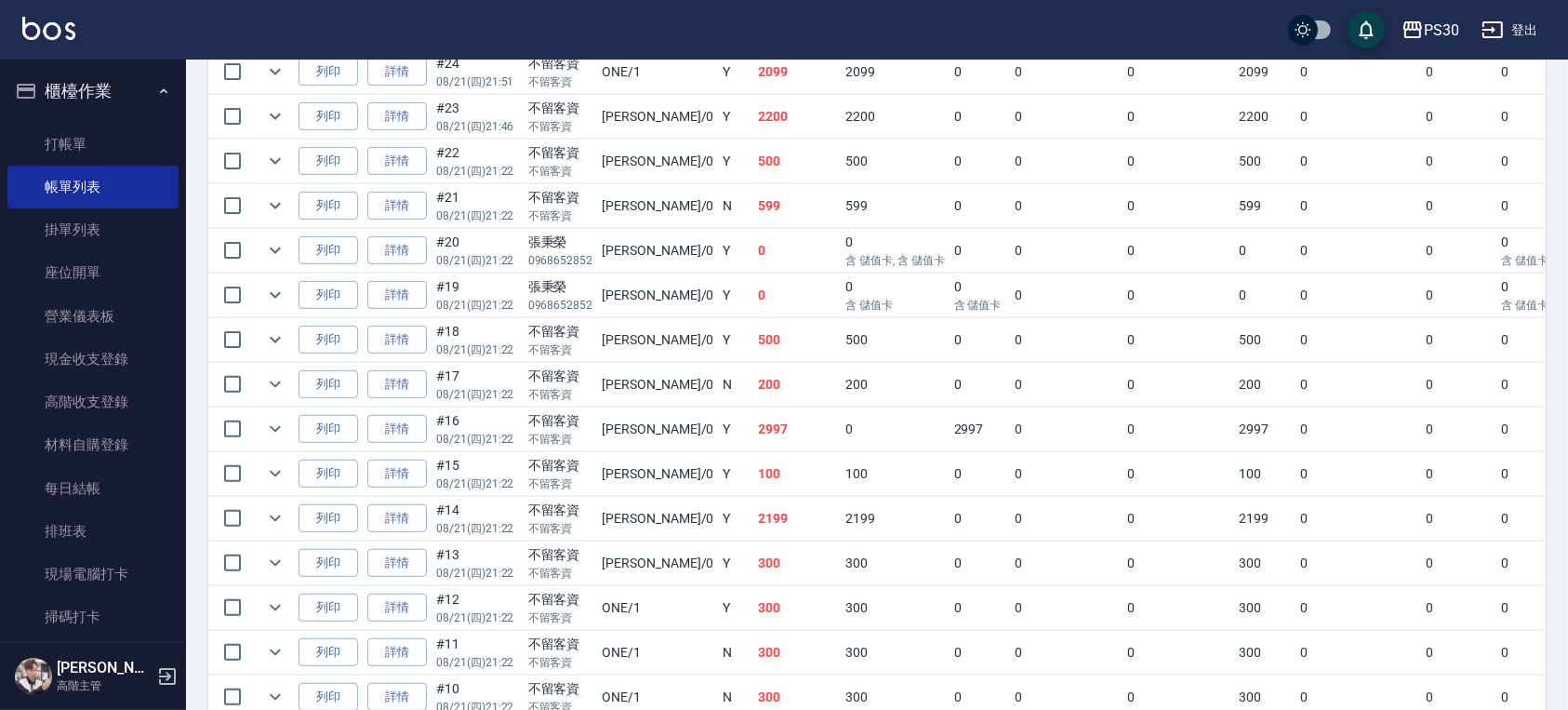
scroll to position [619, 0]
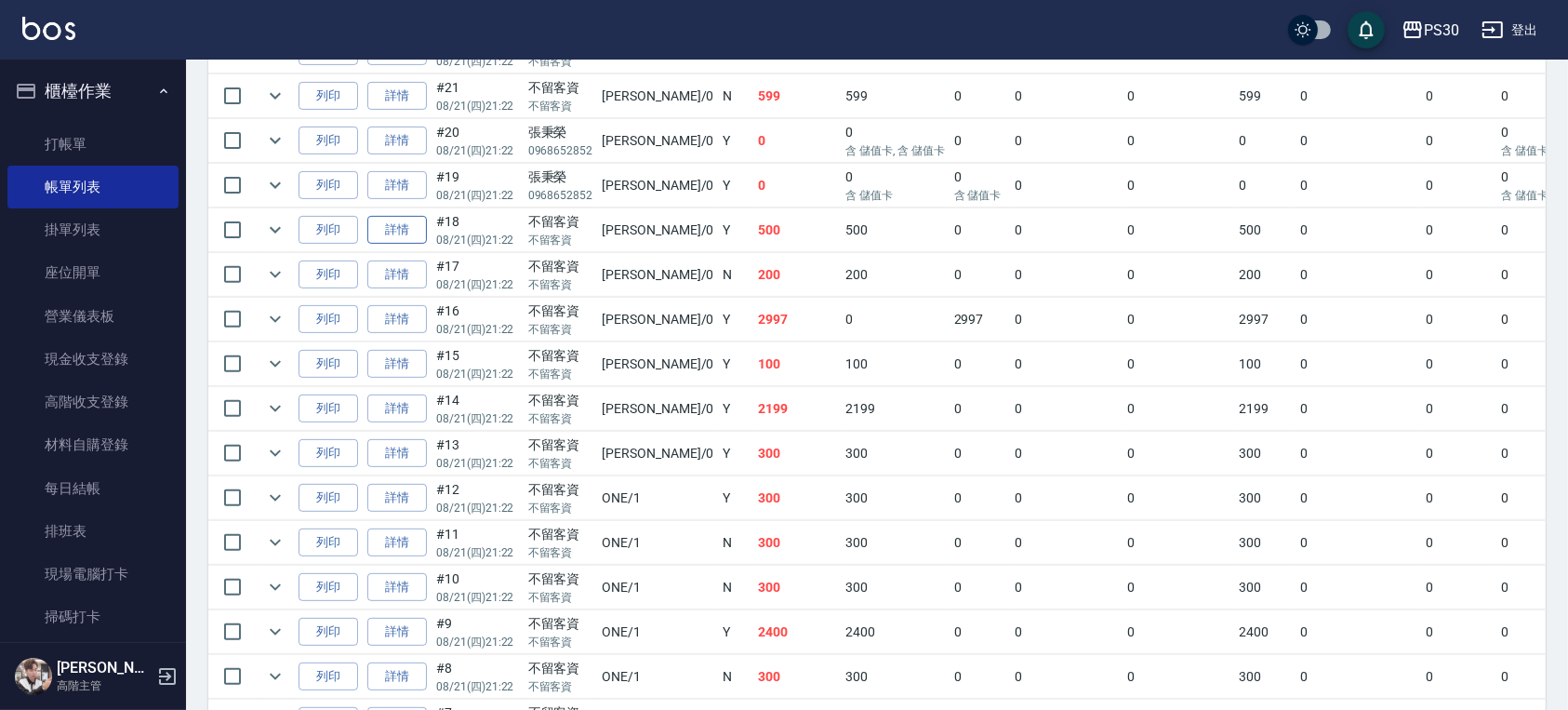
click at [385, 231] on link "詳情" at bounding box center [397, 230] width 60 height 28
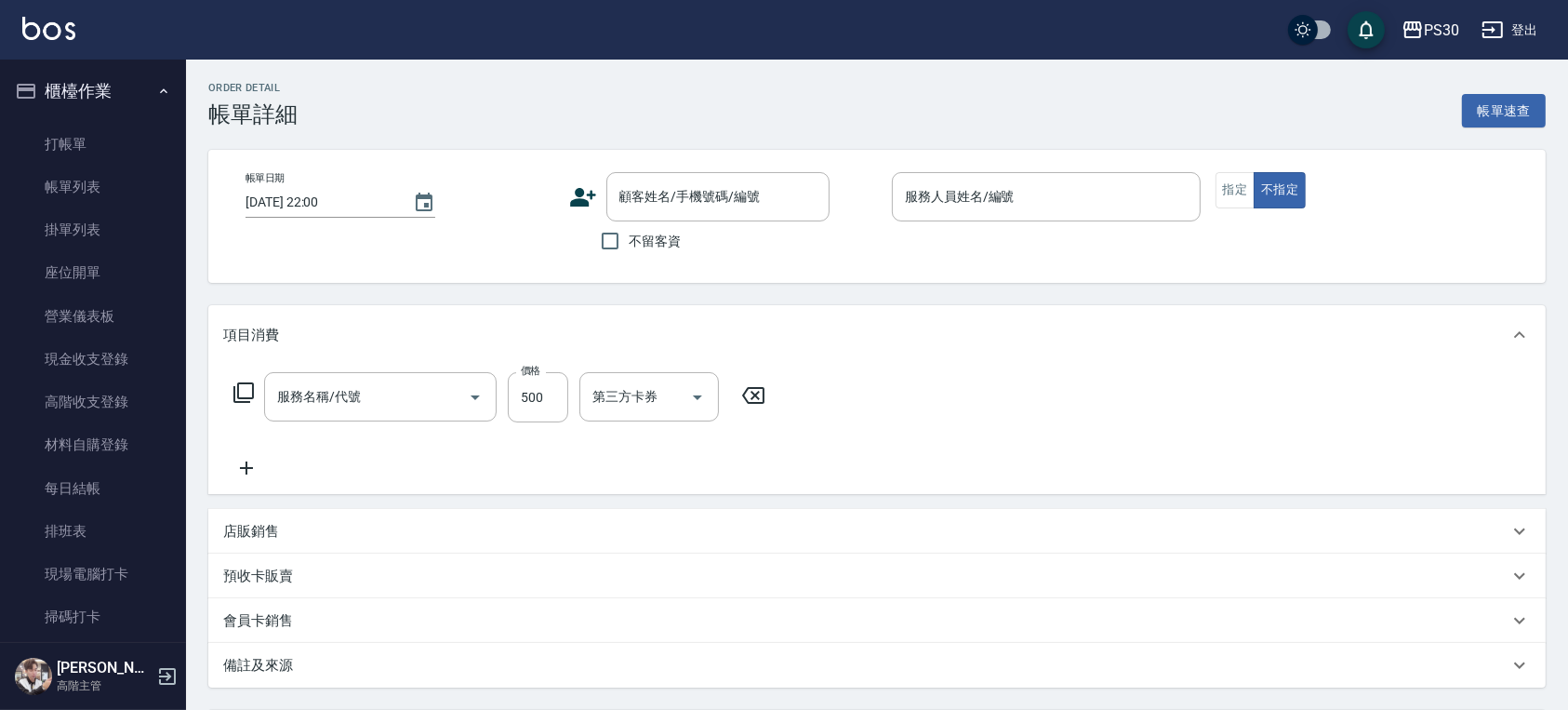
type input "[DATE] 21:22"
checkbox input "true"
type input "[PERSON_NAME]-0"
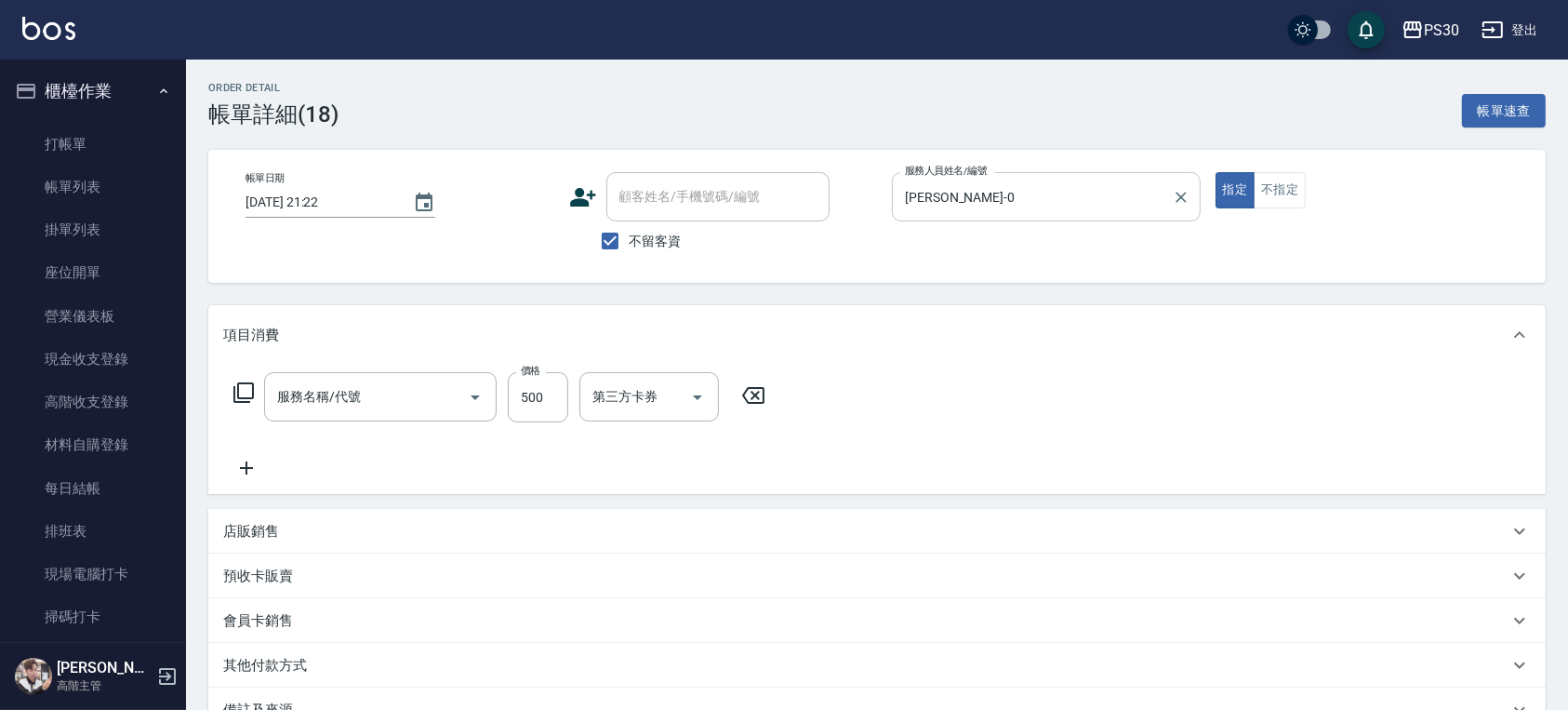
type input "洗剪500(500)"
click at [632, 228] on label "不留客資" at bounding box center [636, 240] width 91 height 39
click at [629, 228] on input "不留客資" at bounding box center [610, 240] width 39 height 39
checkbox input "false"
click at [663, 191] on input "顧客姓名/手機號碼/編號" at bounding box center [703, 197] width 179 height 32
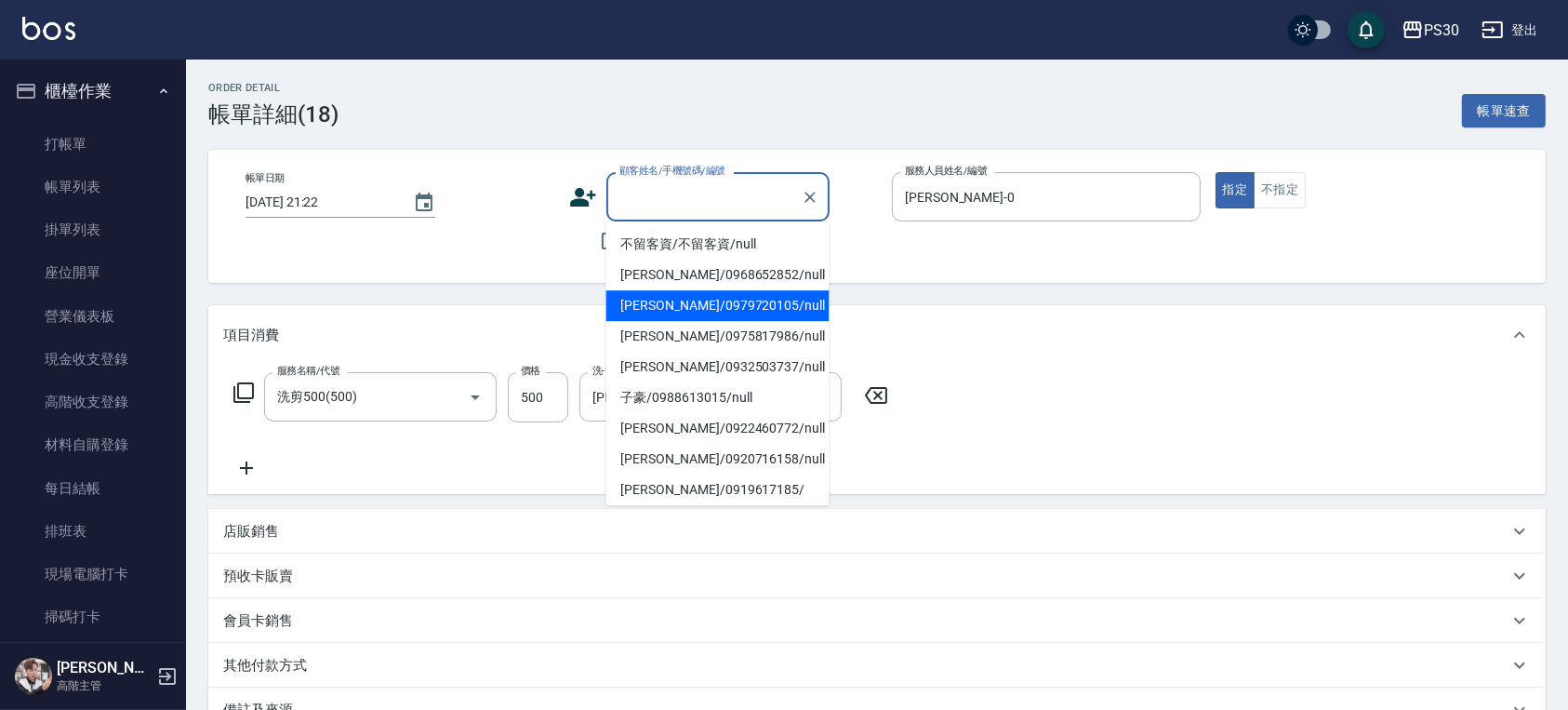
click at [671, 295] on li "[PERSON_NAME]/0979720105/null" at bounding box center [717, 305] width 223 height 30
type input "[PERSON_NAME]/0979720105/null"
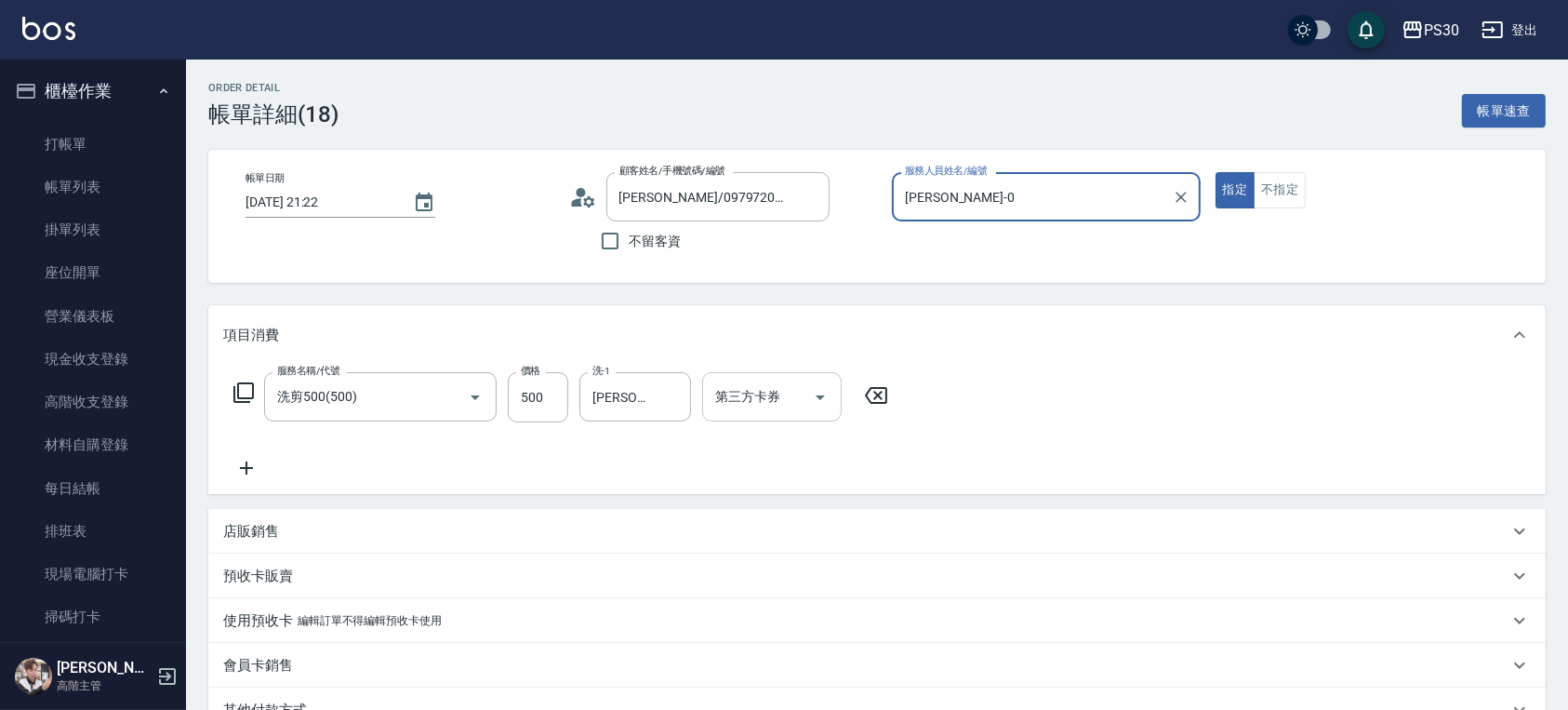
click at [739, 382] on div "第三方卡券 第三方卡券" at bounding box center [772, 396] width 140 height 49
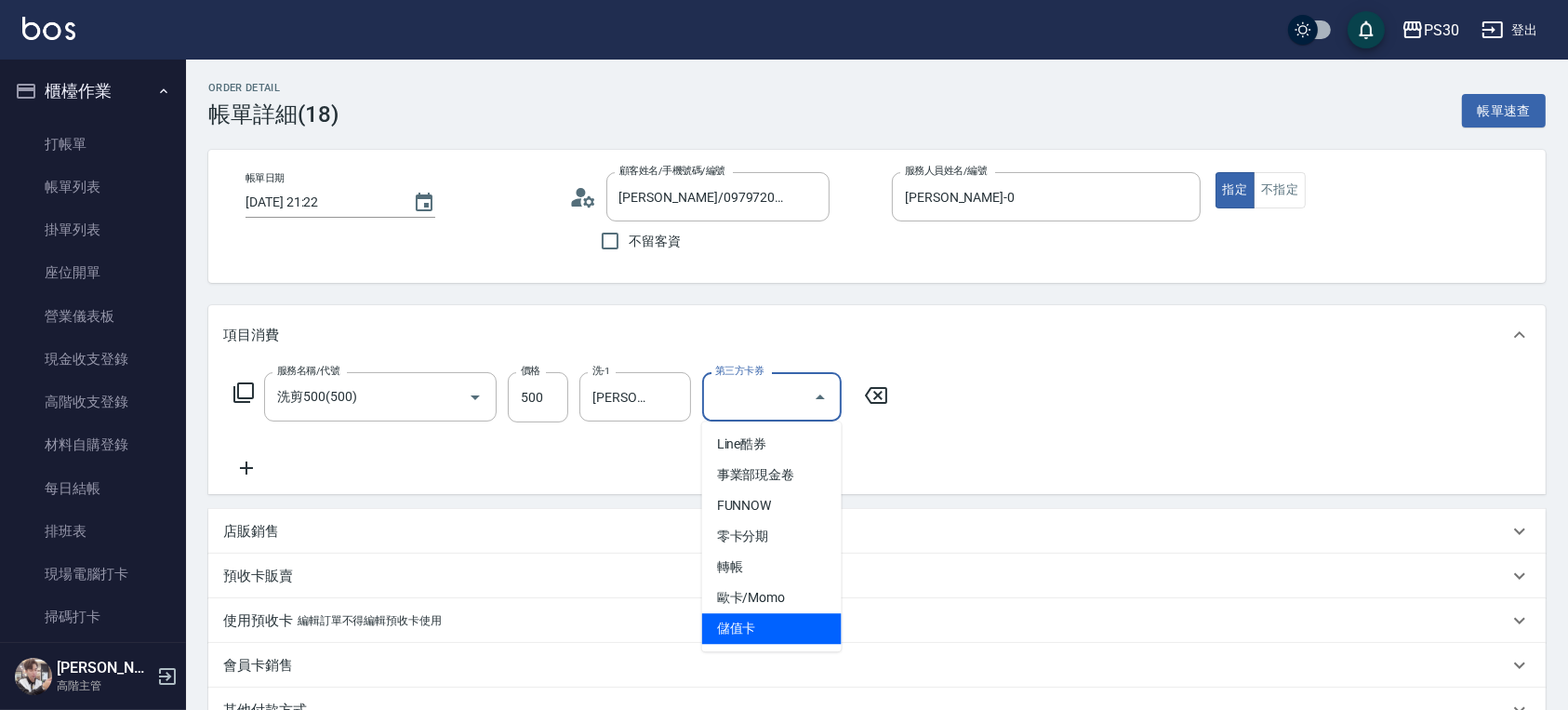
click at [738, 620] on span "儲值卡" at bounding box center [772, 628] width 140 height 30
type input "儲值卡"
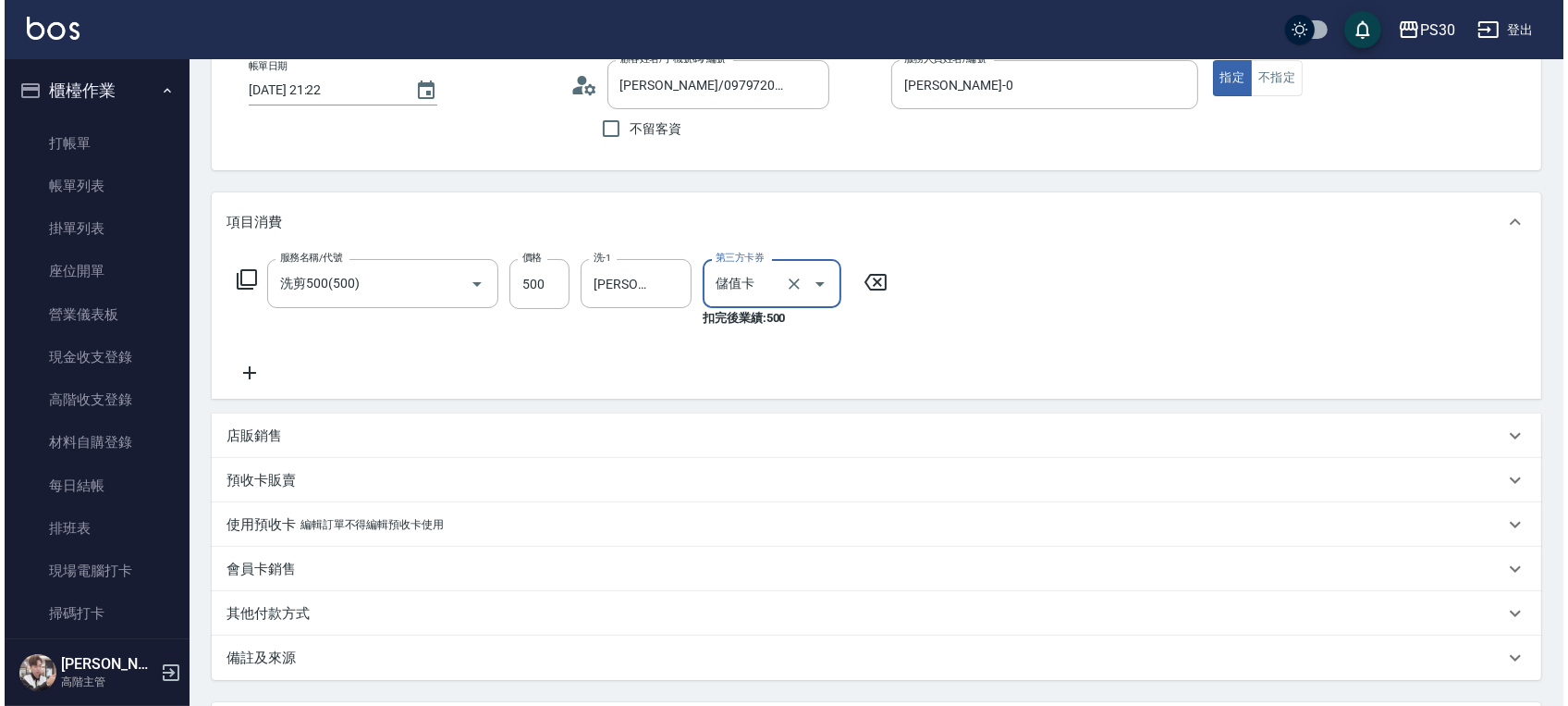
scroll to position [282, 0]
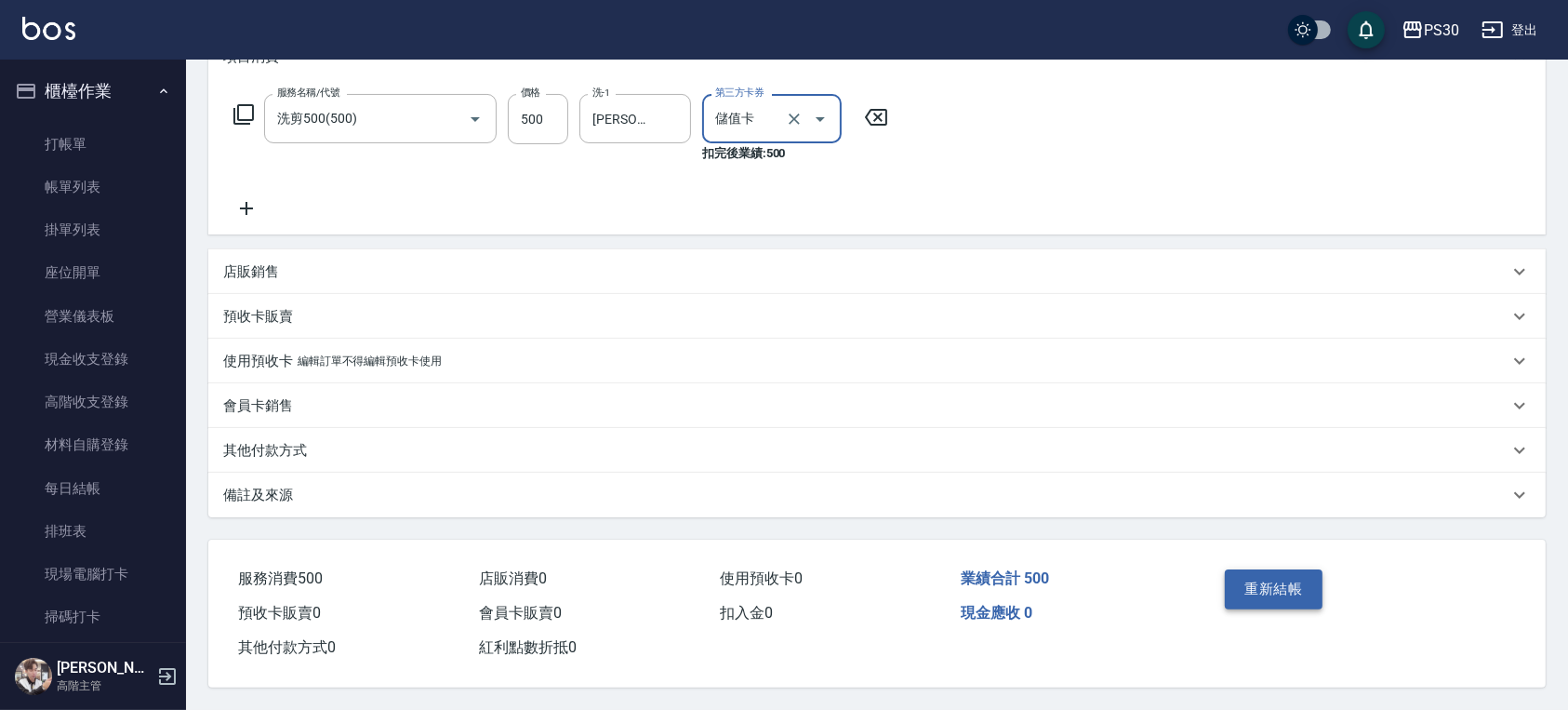
click at [1235, 582] on button "重新結帳" at bounding box center [1274, 588] width 98 height 39
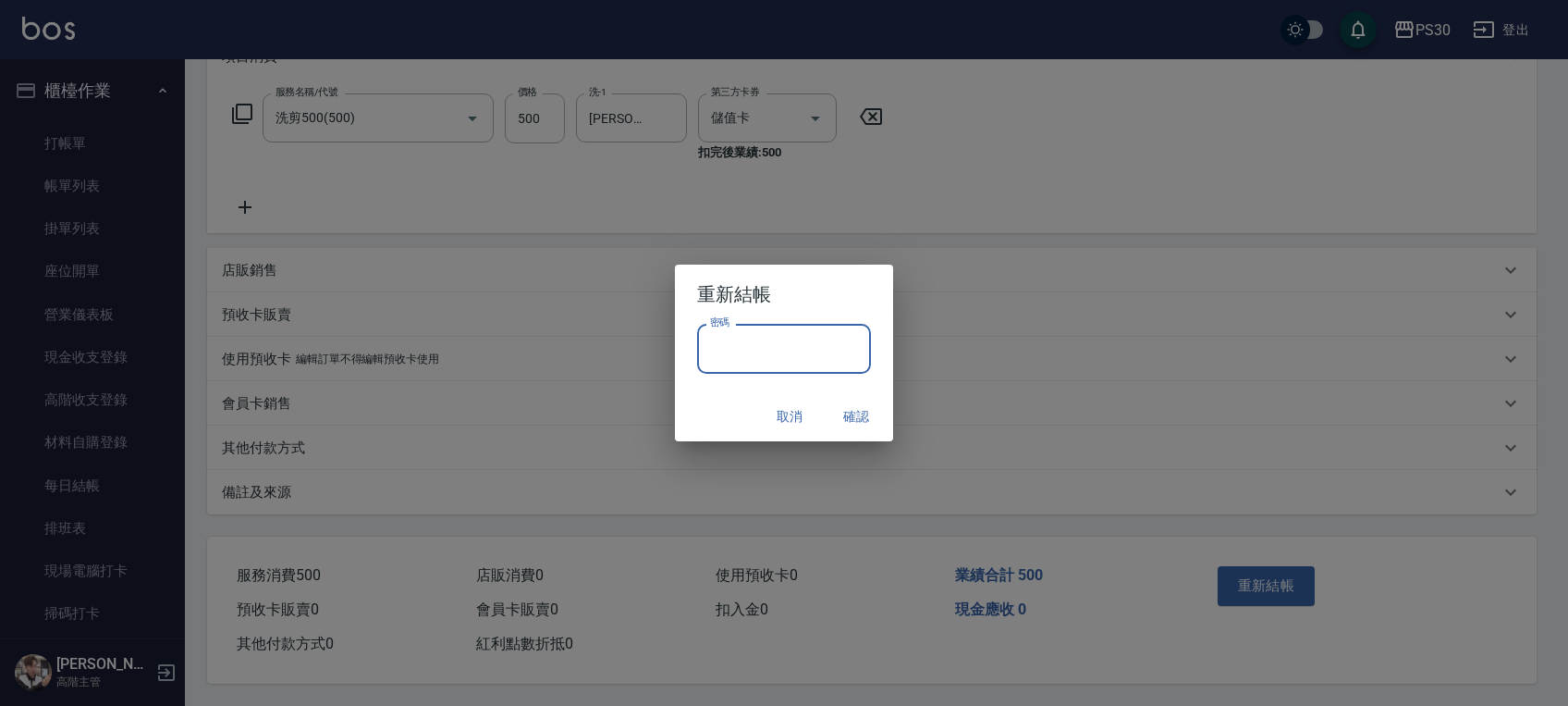
click at [769, 359] on input "密碼" at bounding box center [784, 348] width 174 height 50
type input "*******"
click at [850, 407] on button "確認" at bounding box center [855, 416] width 59 height 34
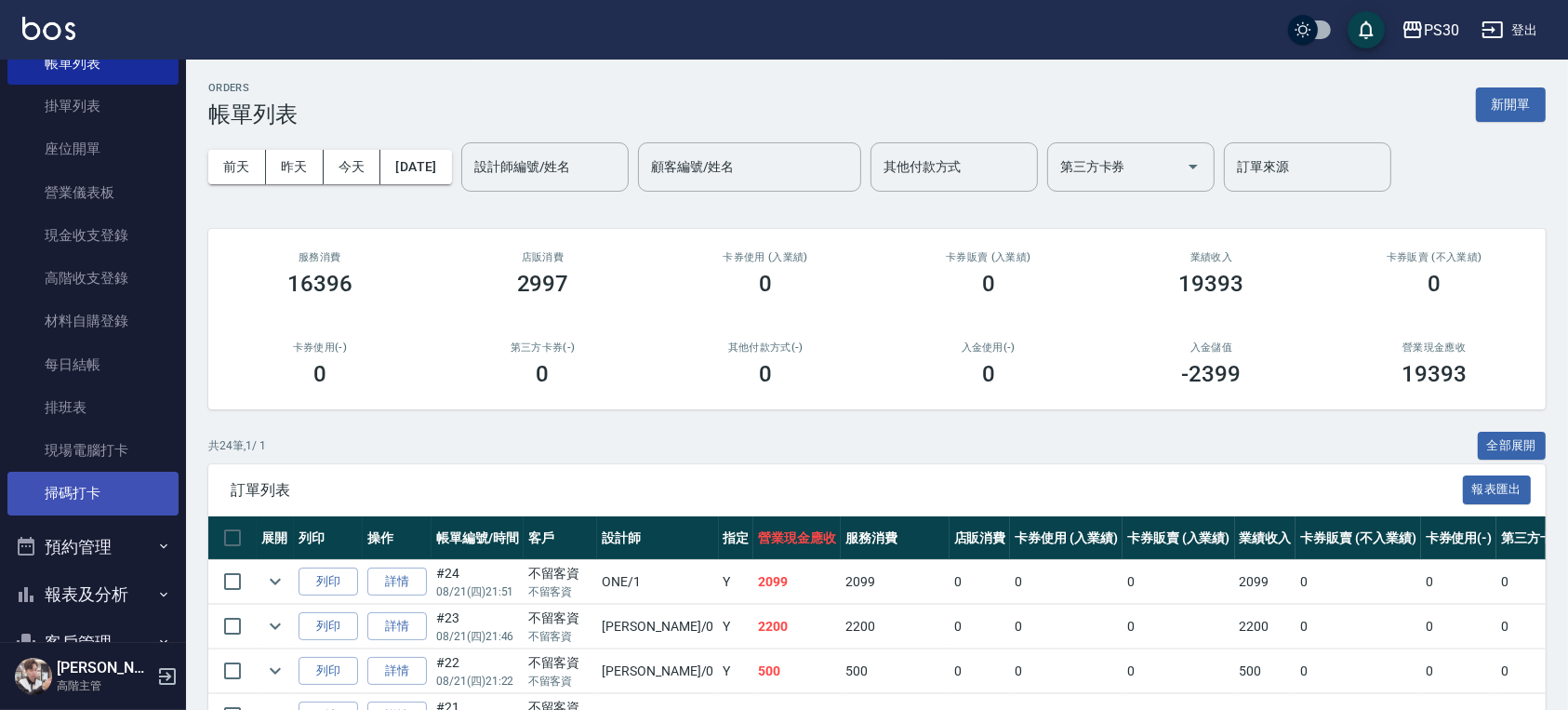
scroll to position [248, 0]
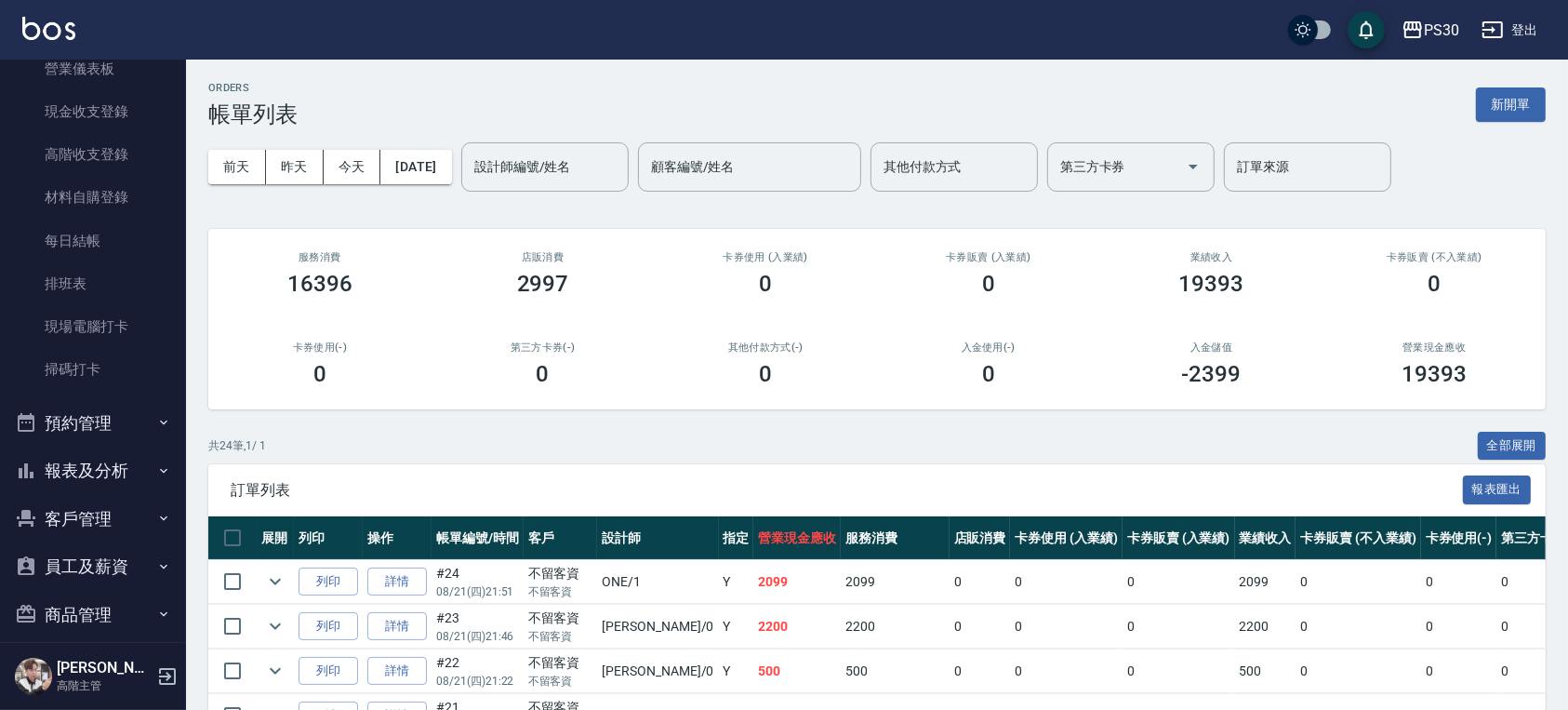
drag, startPoint x: 119, startPoint y: 469, endPoint x: 120, endPoint y: 486, distance: 17.0
click at [119, 469] on button "報表及分析" at bounding box center [93, 470] width 171 height 48
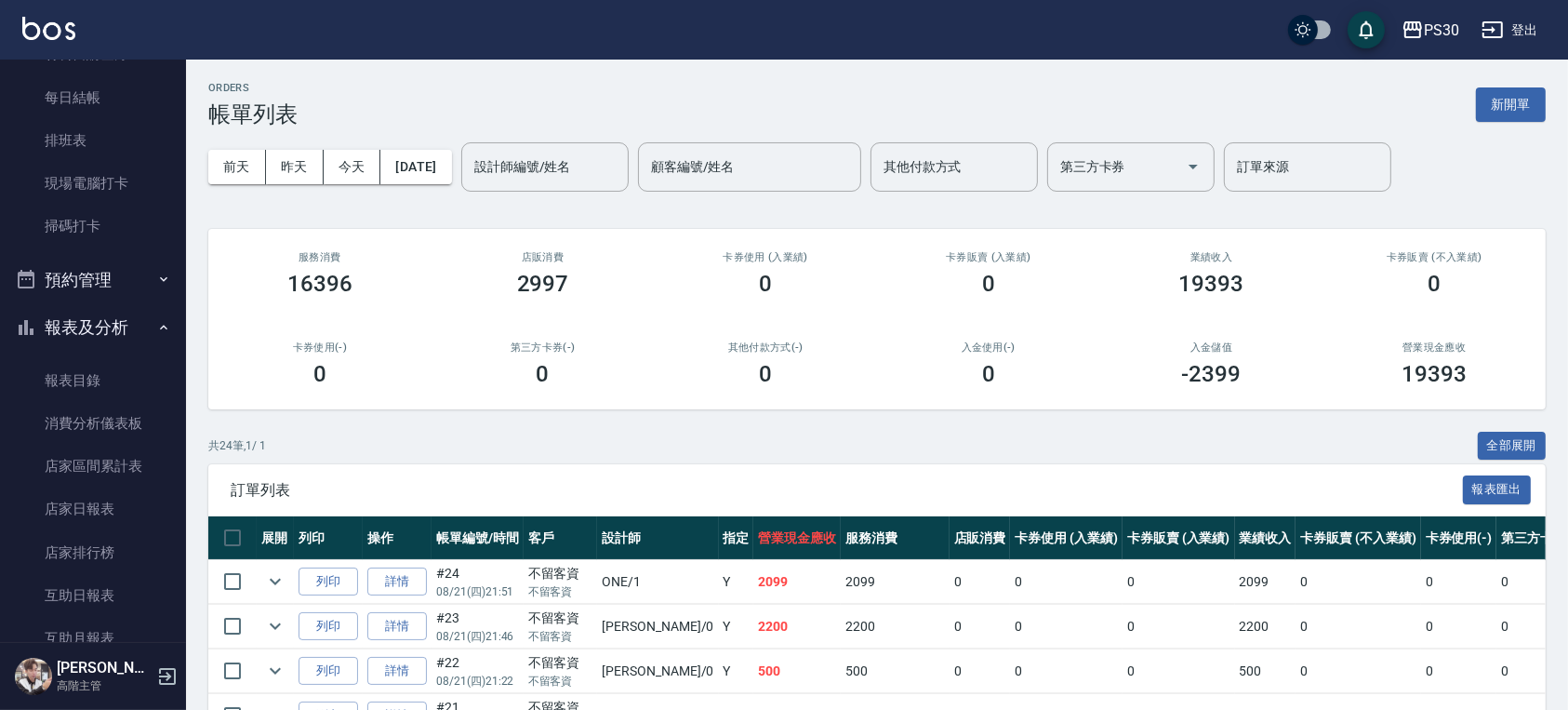
scroll to position [619, 0]
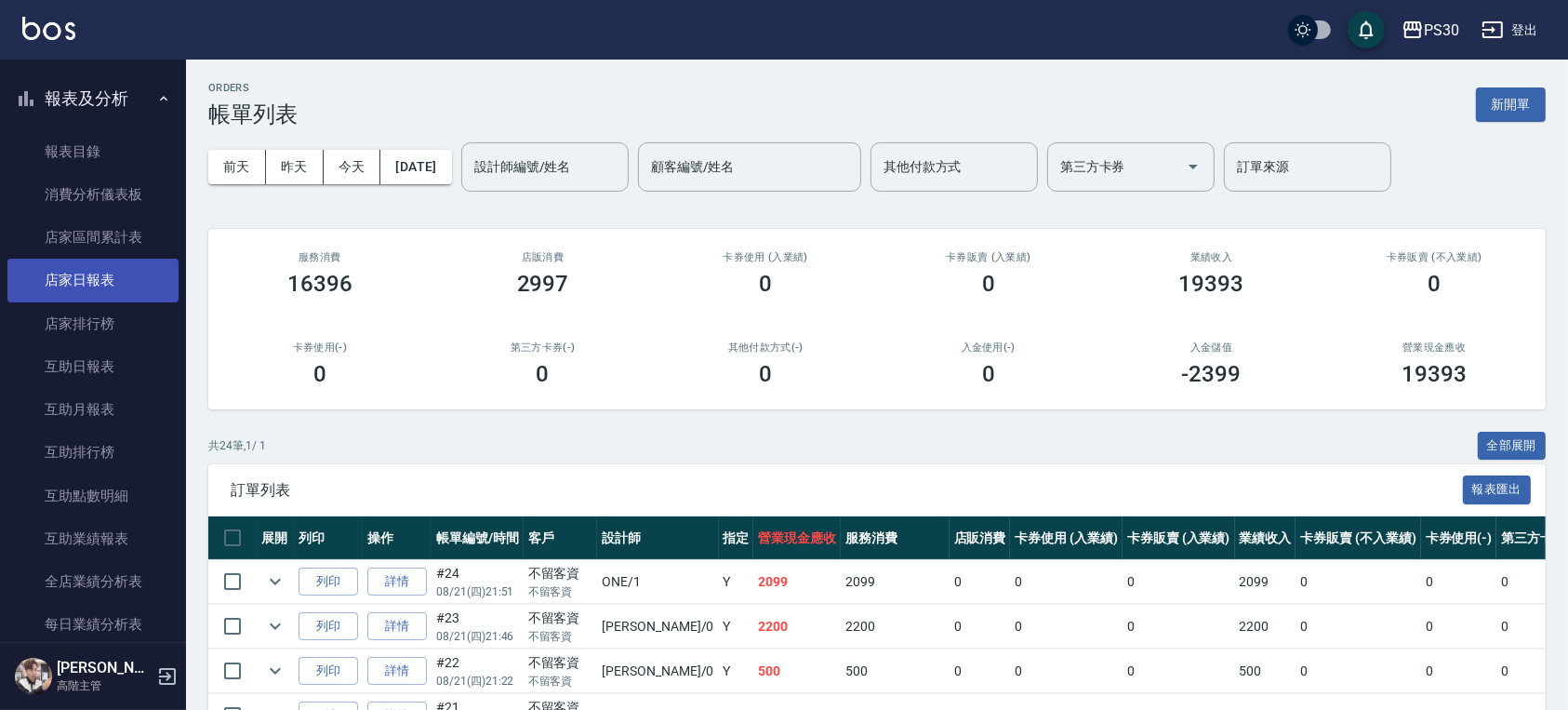
click at [97, 290] on link "店家日報表" at bounding box center [93, 279] width 171 height 43
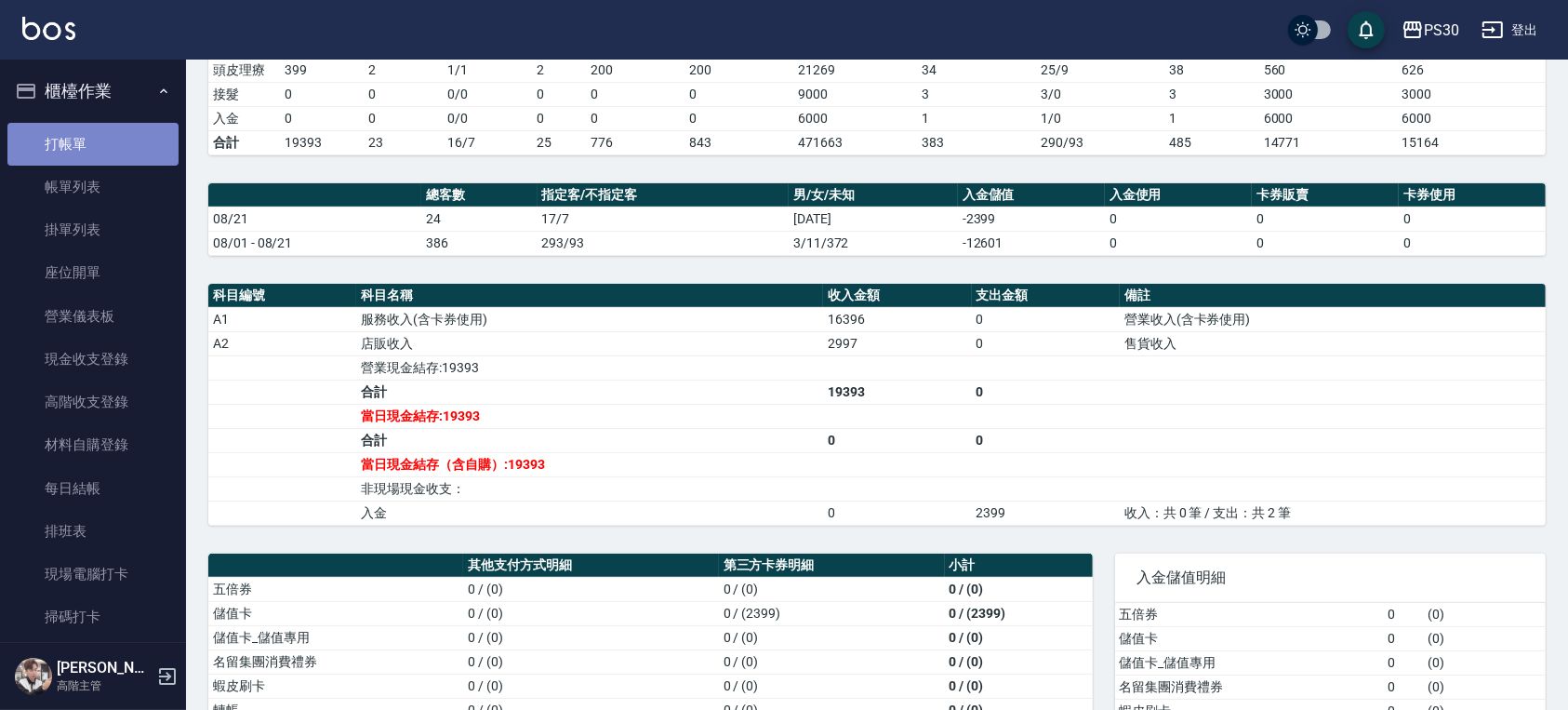
click at [104, 156] on link "打帳單" at bounding box center [93, 144] width 171 height 43
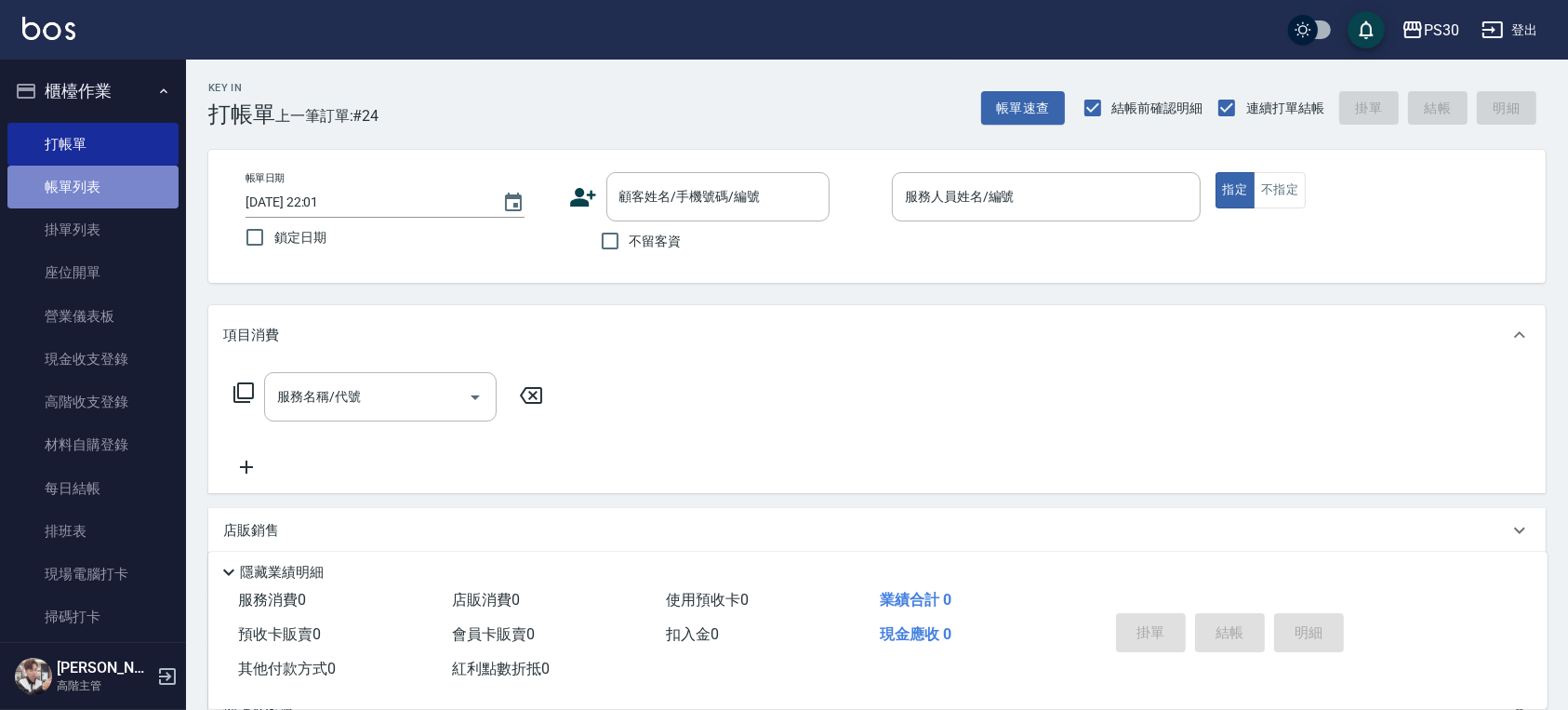
click at [162, 177] on link "帳單列表" at bounding box center [93, 186] width 171 height 43
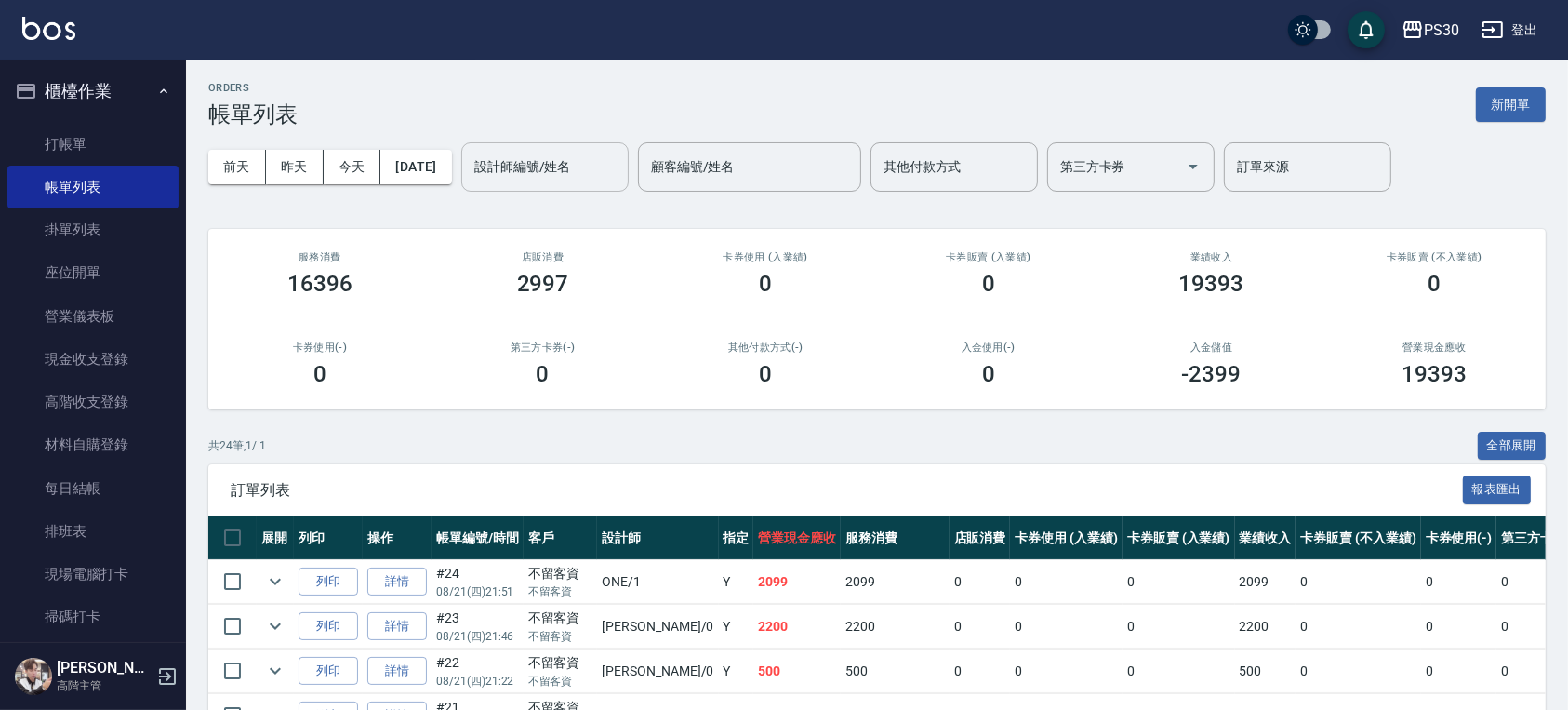
click at [577, 183] on div "設計師編號/姓名" at bounding box center [544, 167] width 167 height 49
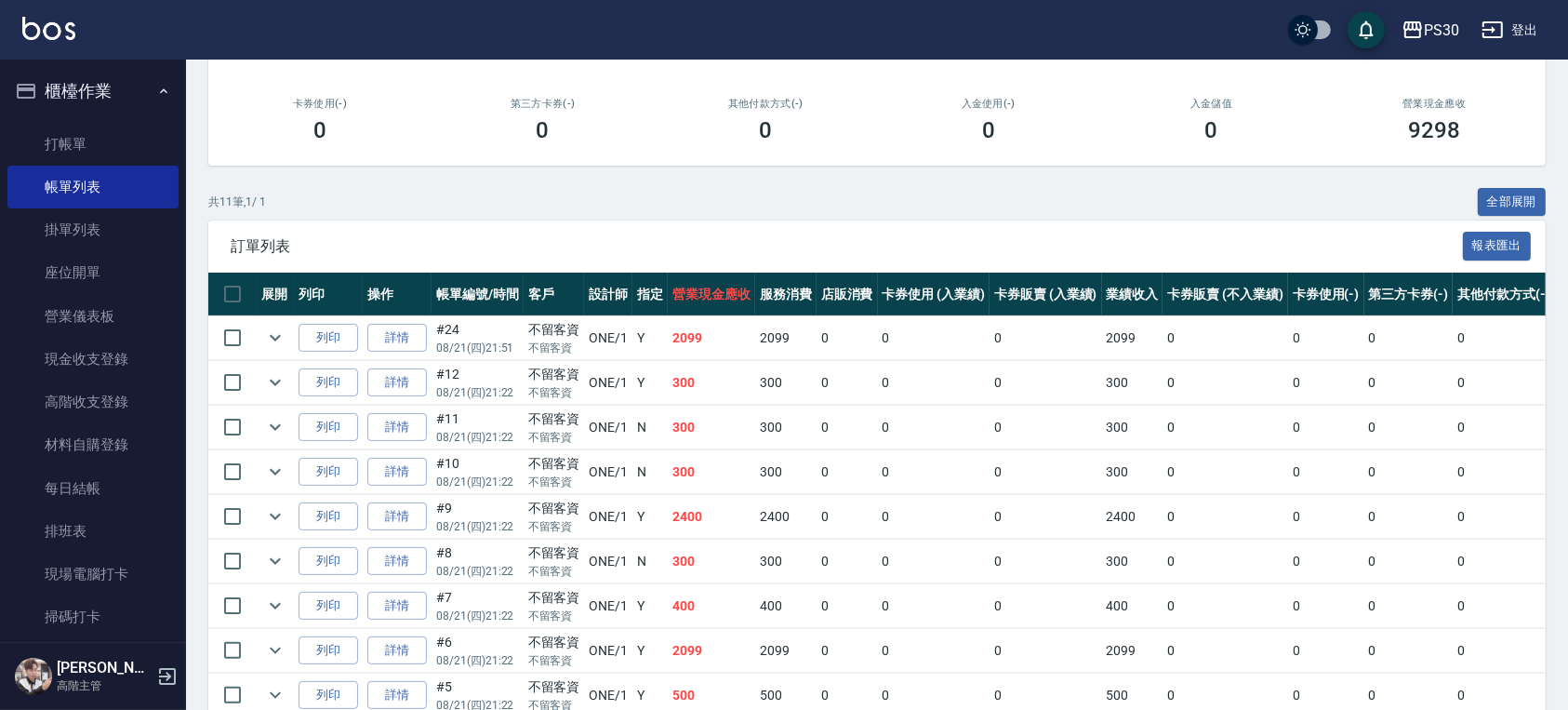
scroll to position [430, 0]
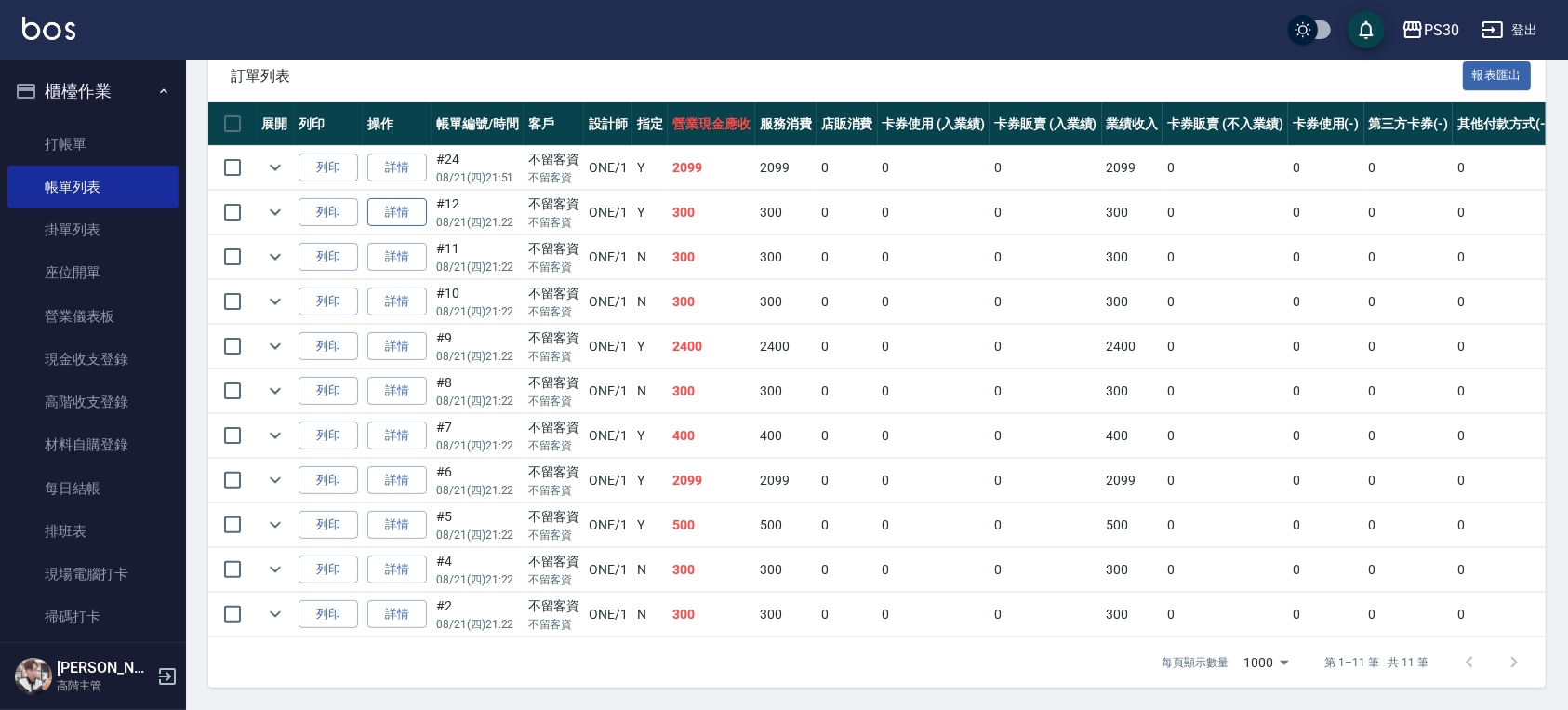
type input "ONE-1"
click at [389, 199] on link "詳情" at bounding box center [397, 213] width 60 height 28
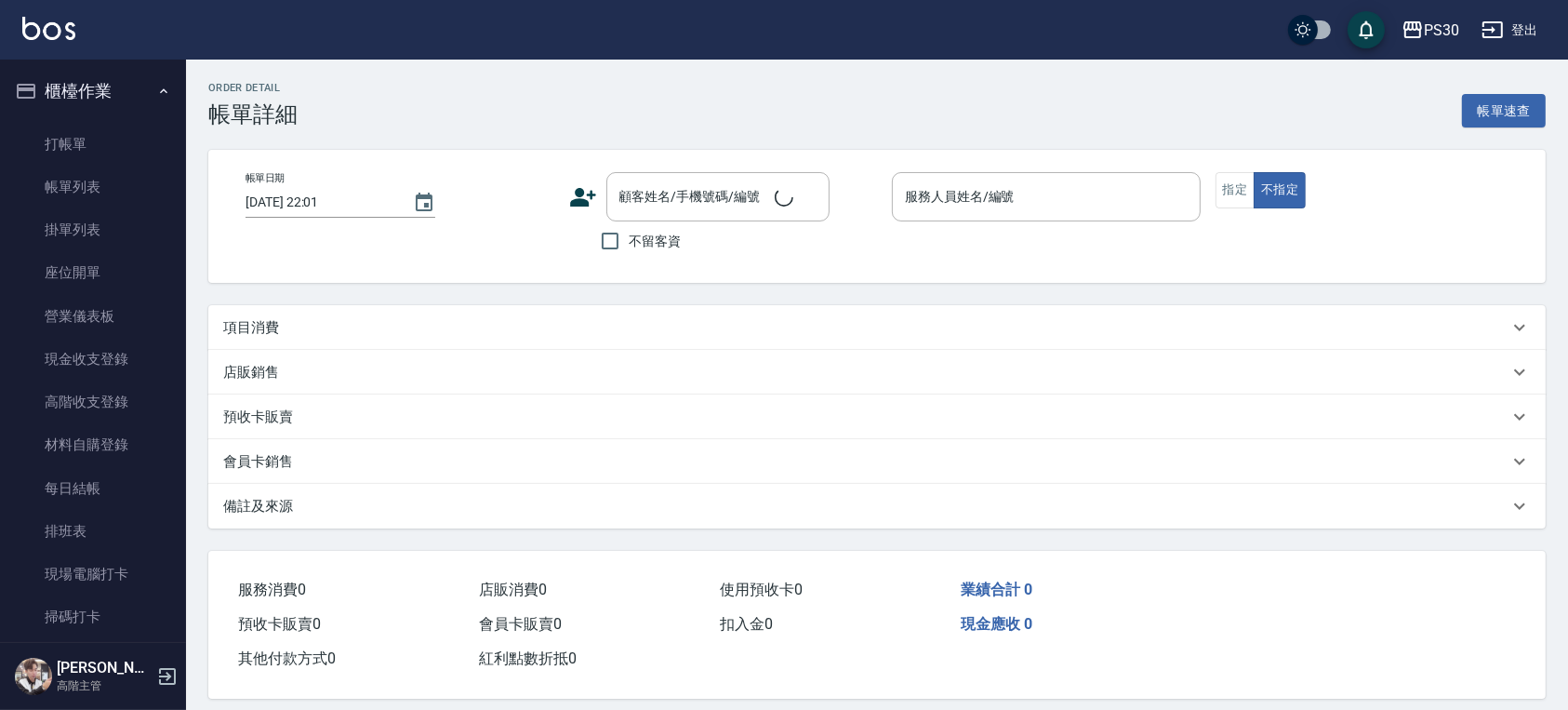
type input "[DATE] 21:22"
checkbox input "true"
type input "ONE-1"
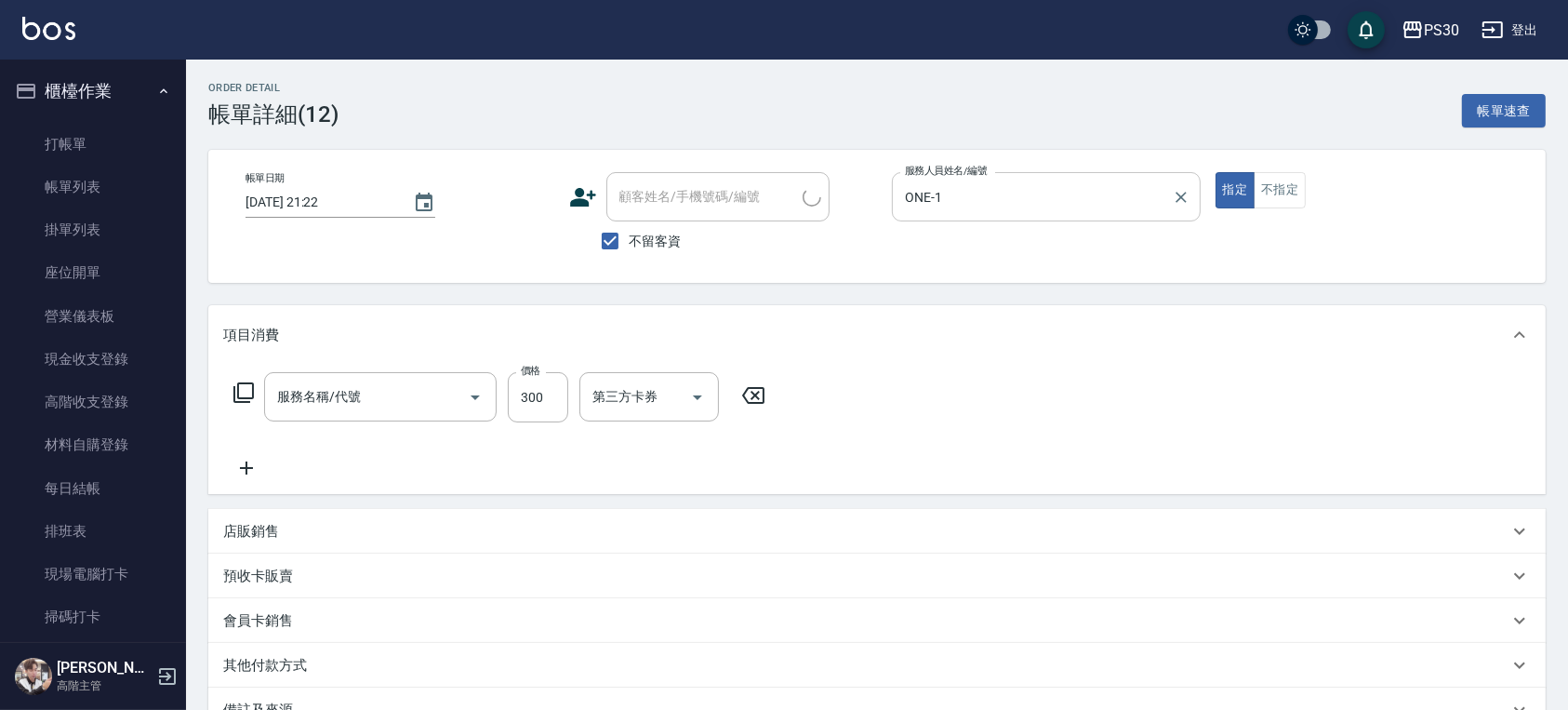
type input "洗剪300(300)"
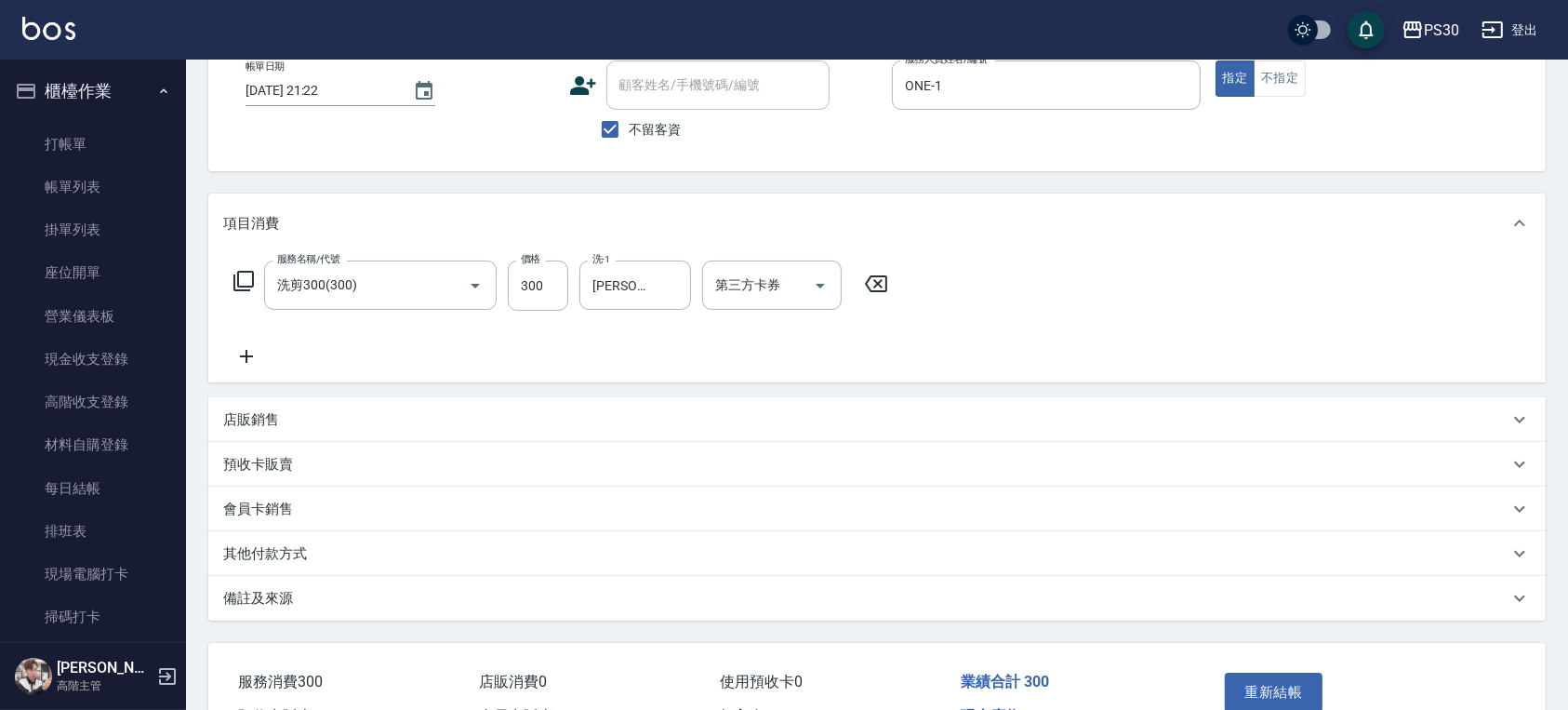
scroll to position [221, 0]
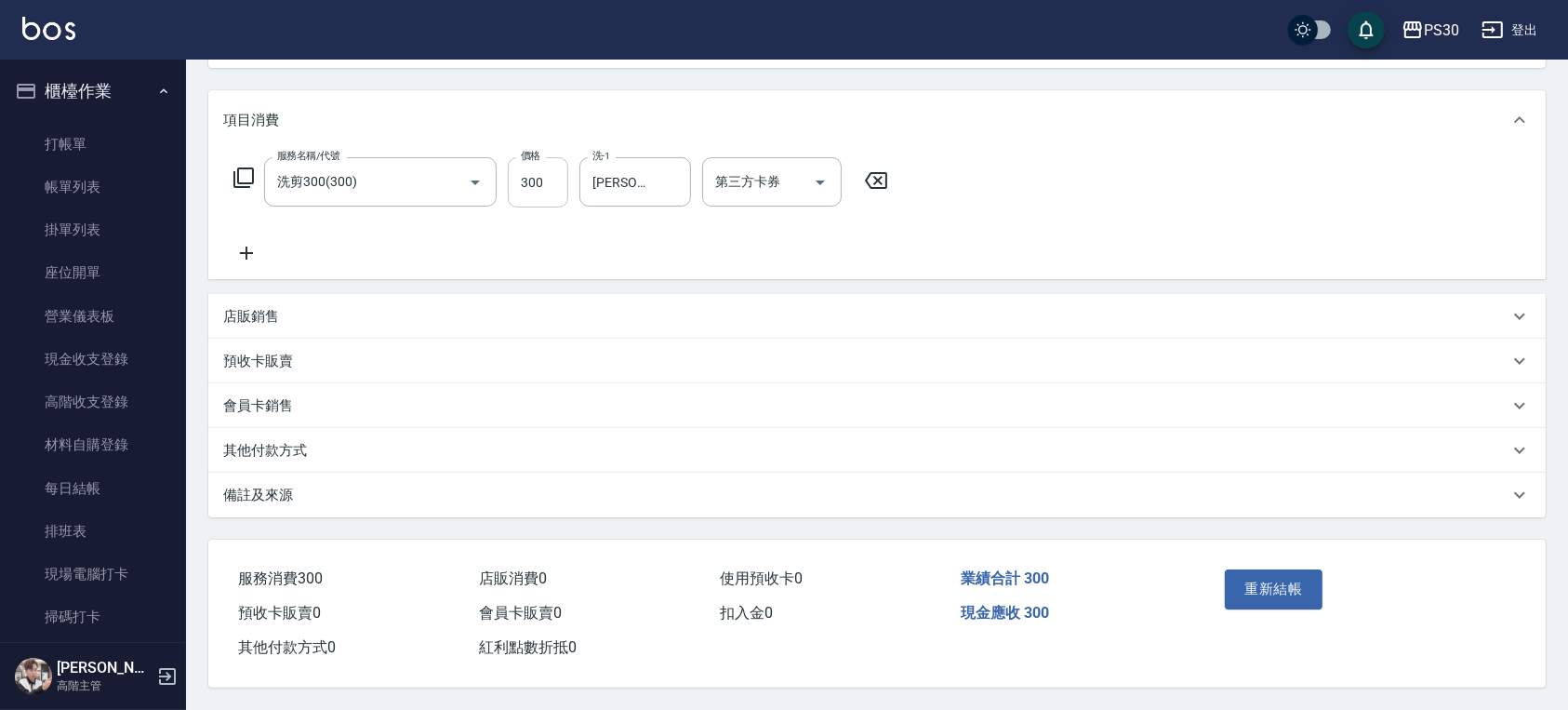
click at [560, 165] on input "300" at bounding box center [538, 182] width 60 height 50
click at [680, 177] on icon "Clear" at bounding box center [671, 182] width 19 height 19
click at [557, 179] on input "300" at bounding box center [538, 182] width 60 height 50
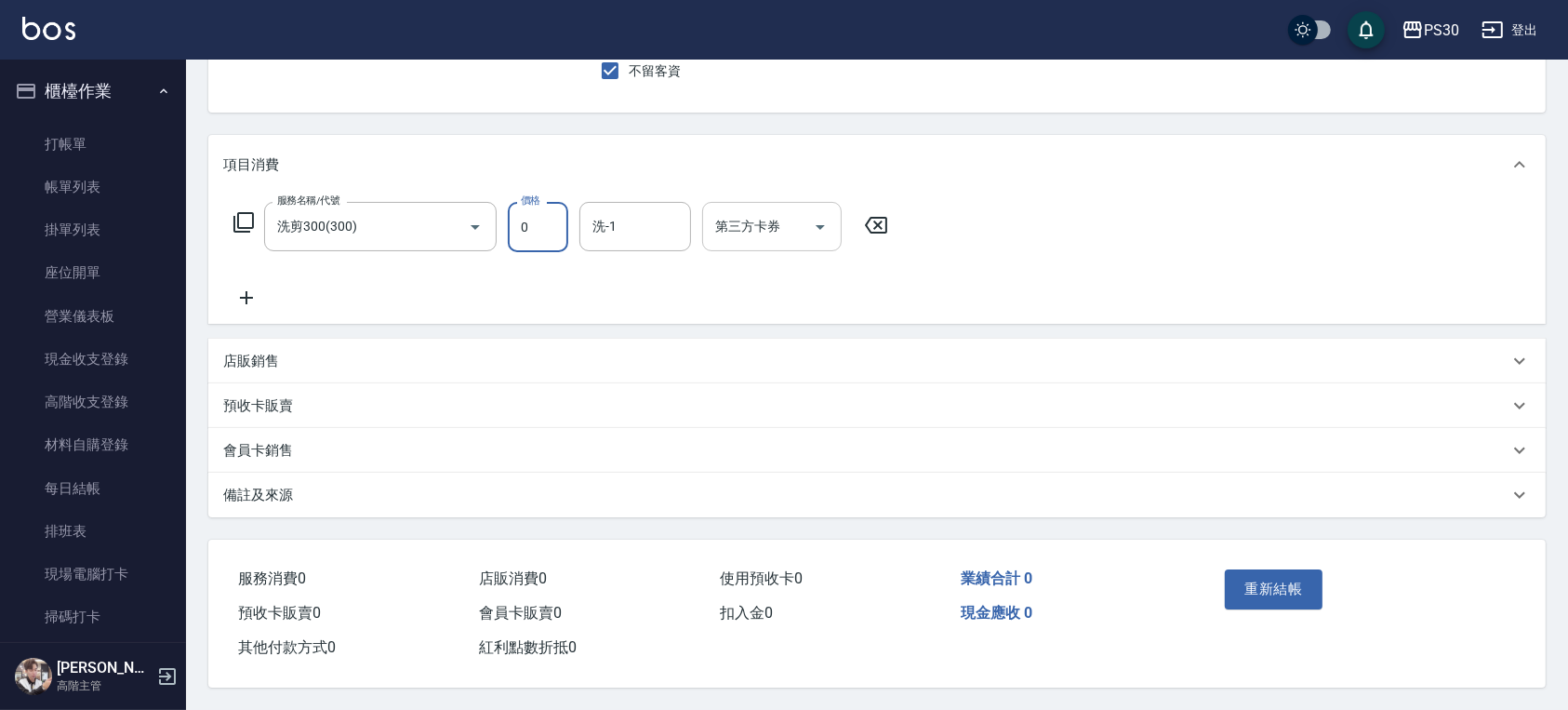
scroll to position [177, 0]
type input "0"
click at [856, 216] on icon at bounding box center [875, 225] width 46 height 23
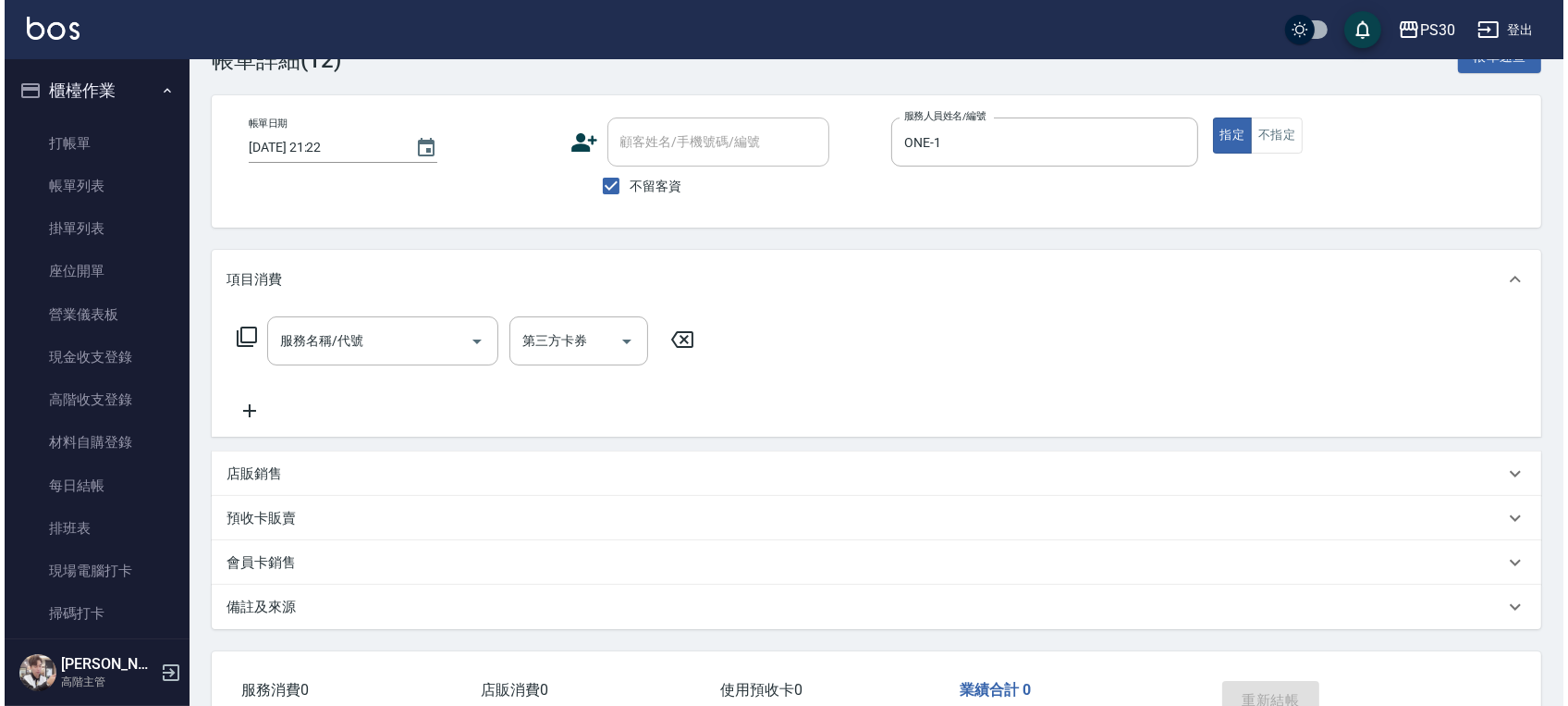
scroll to position [123, 0]
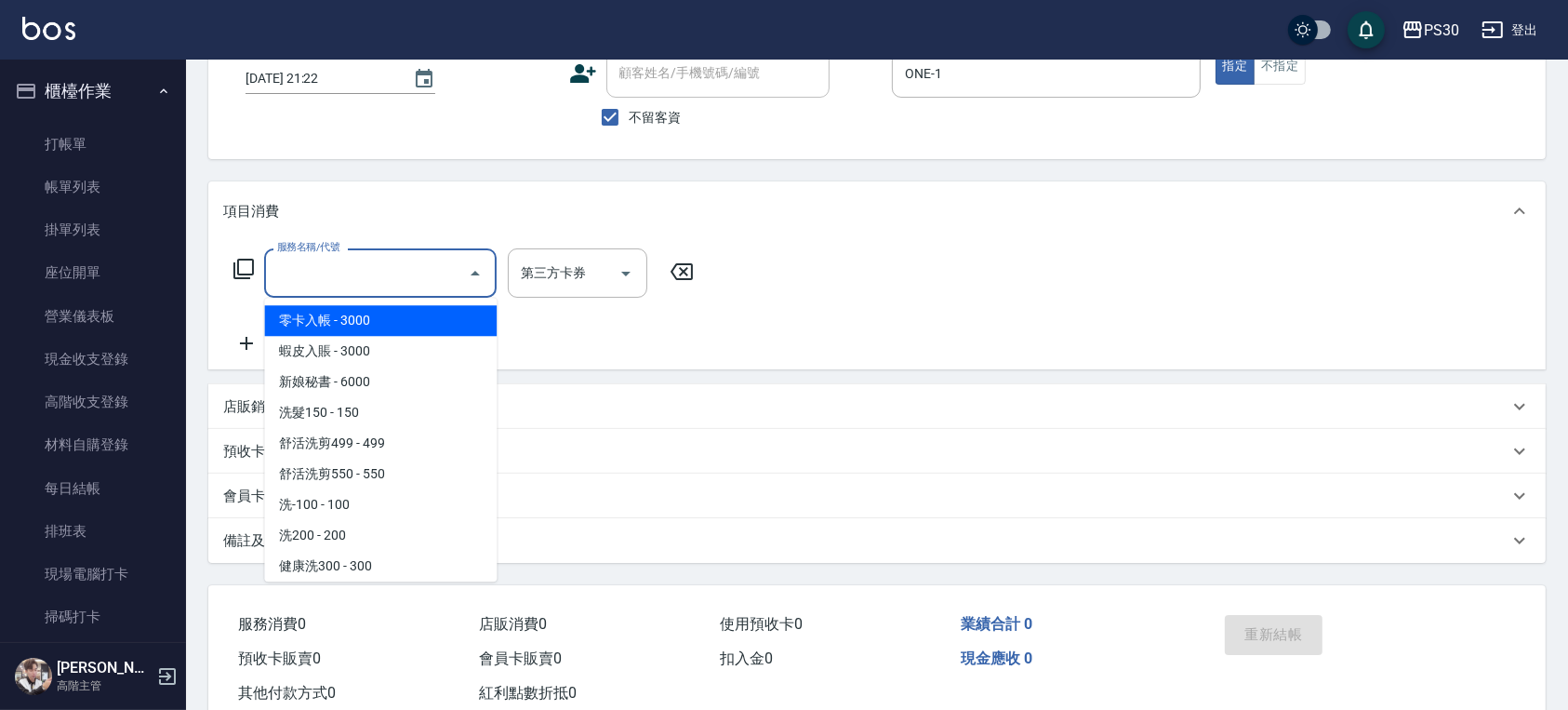
click at [389, 282] on input "服務名稱/代號" at bounding box center [366, 273] width 188 height 32
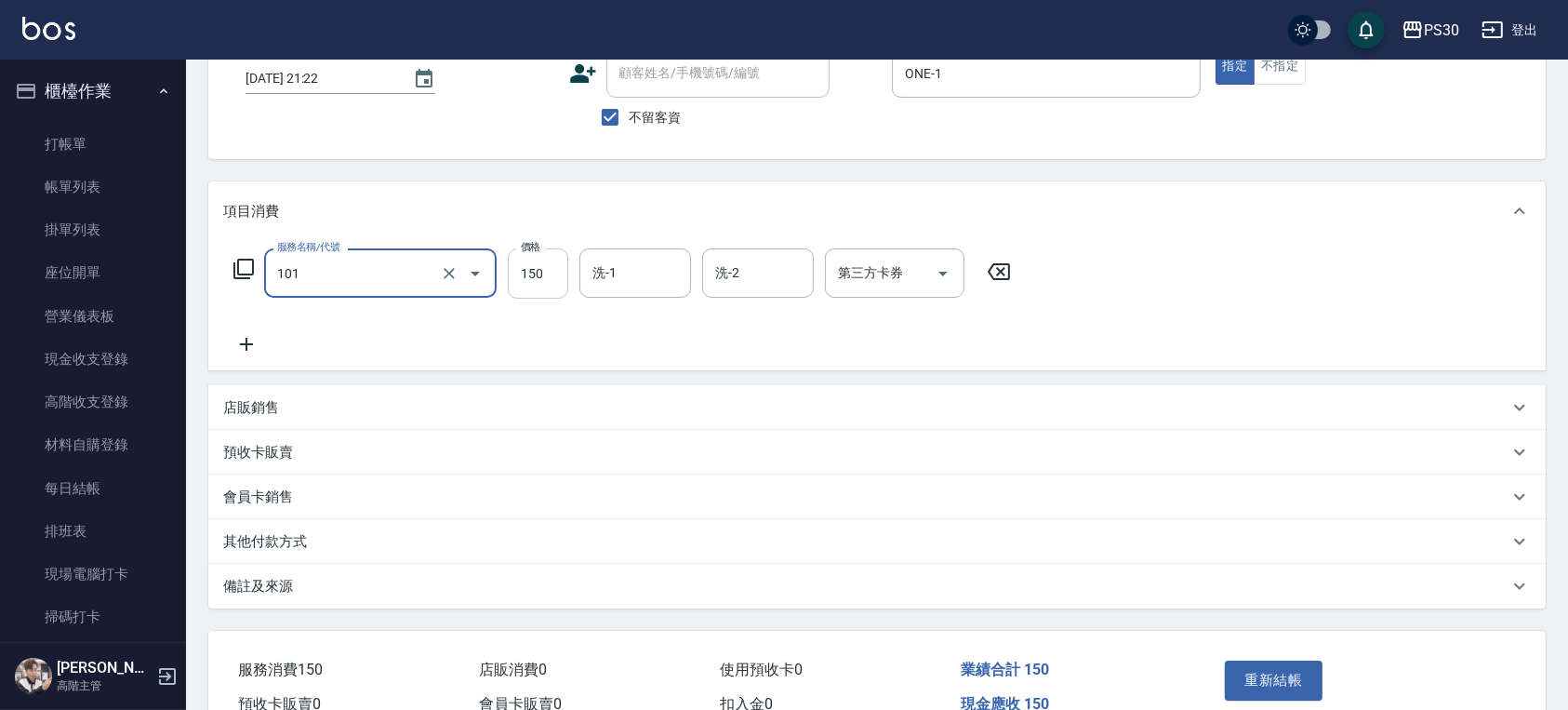
type input "洗髮150(101)"
click at [542, 277] on input "150" at bounding box center [538, 273] width 60 height 50
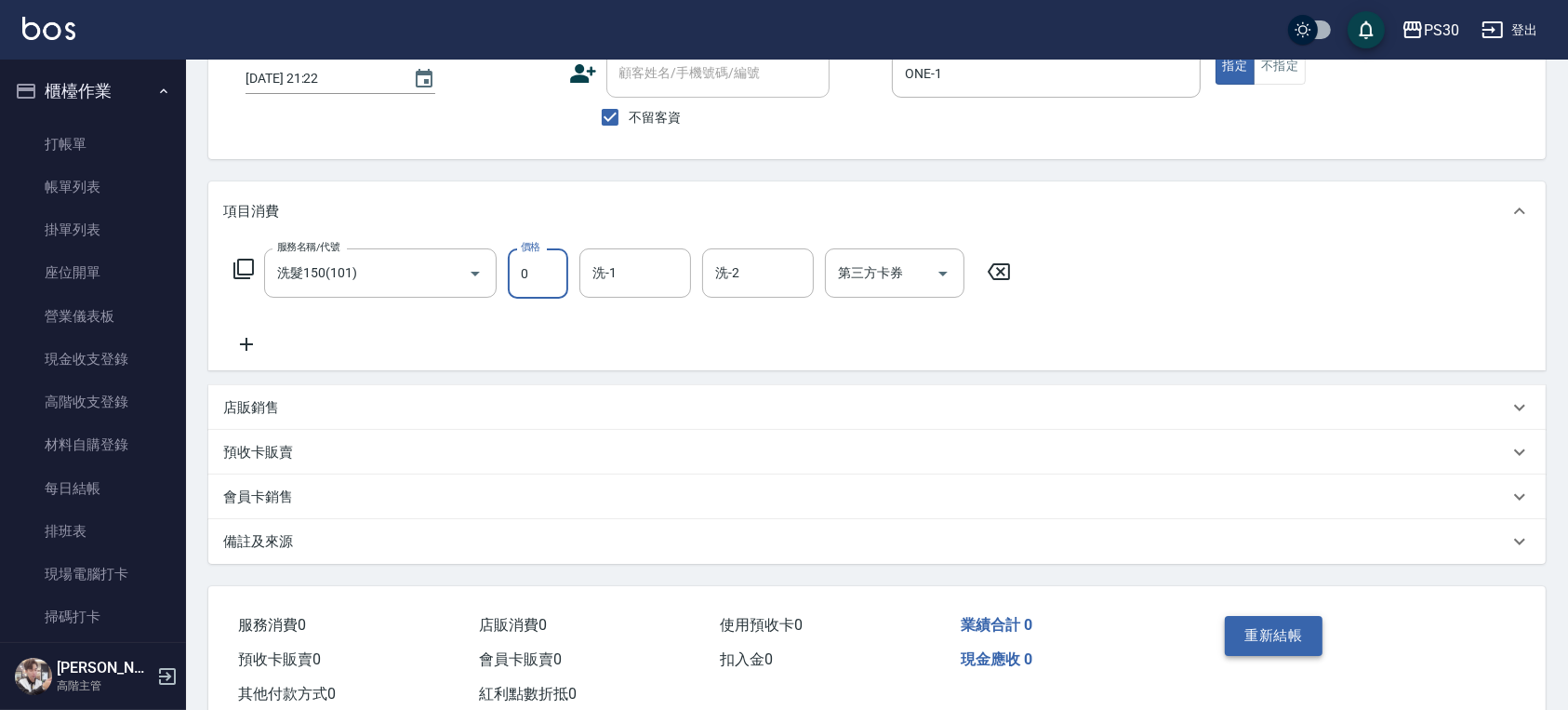
type input "0"
click at [1273, 622] on button "重新結帳" at bounding box center [1274, 634] width 98 height 39
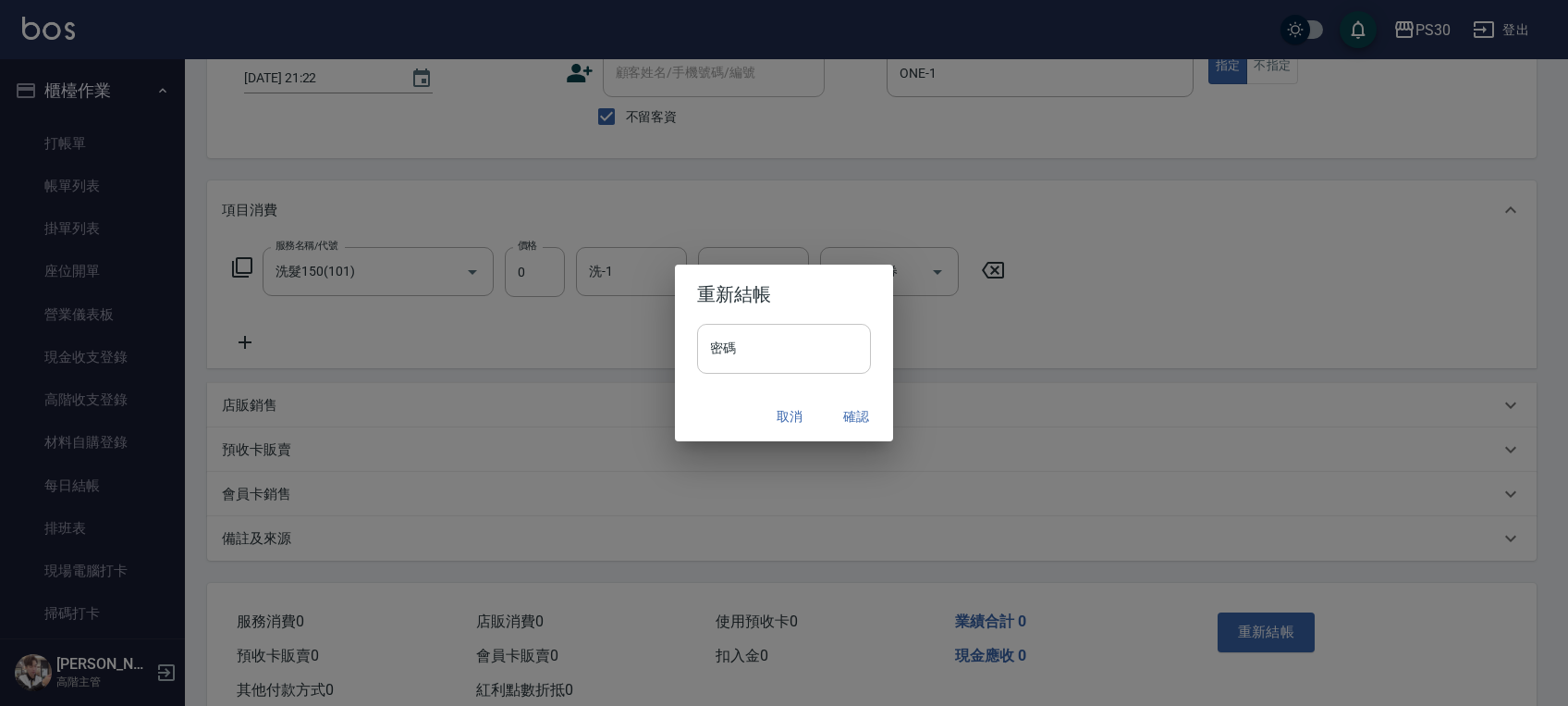
click at [771, 370] on input "密碼" at bounding box center [784, 348] width 174 height 50
type input "*******"
click at [863, 414] on button "確認" at bounding box center [855, 416] width 59 height 34
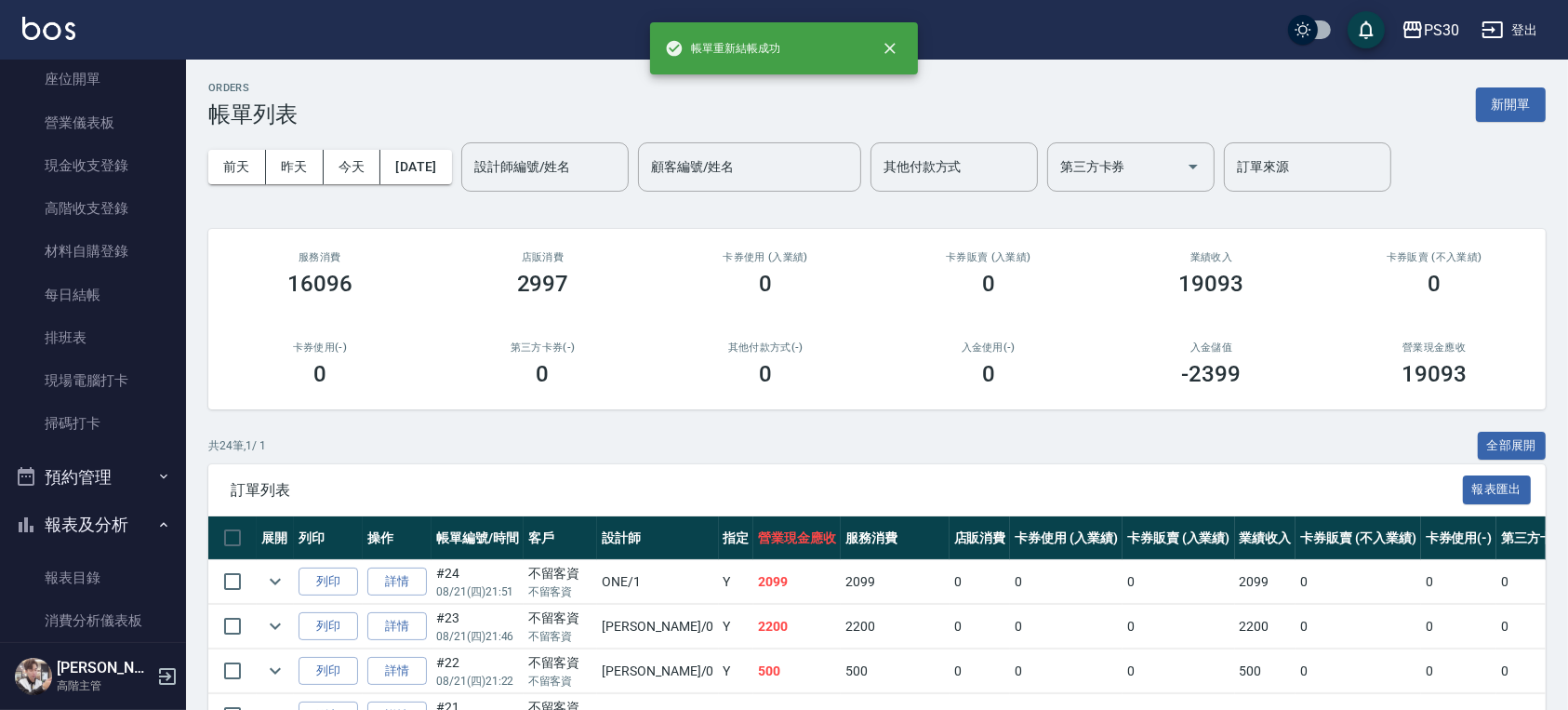
scroll to position [372, 0]
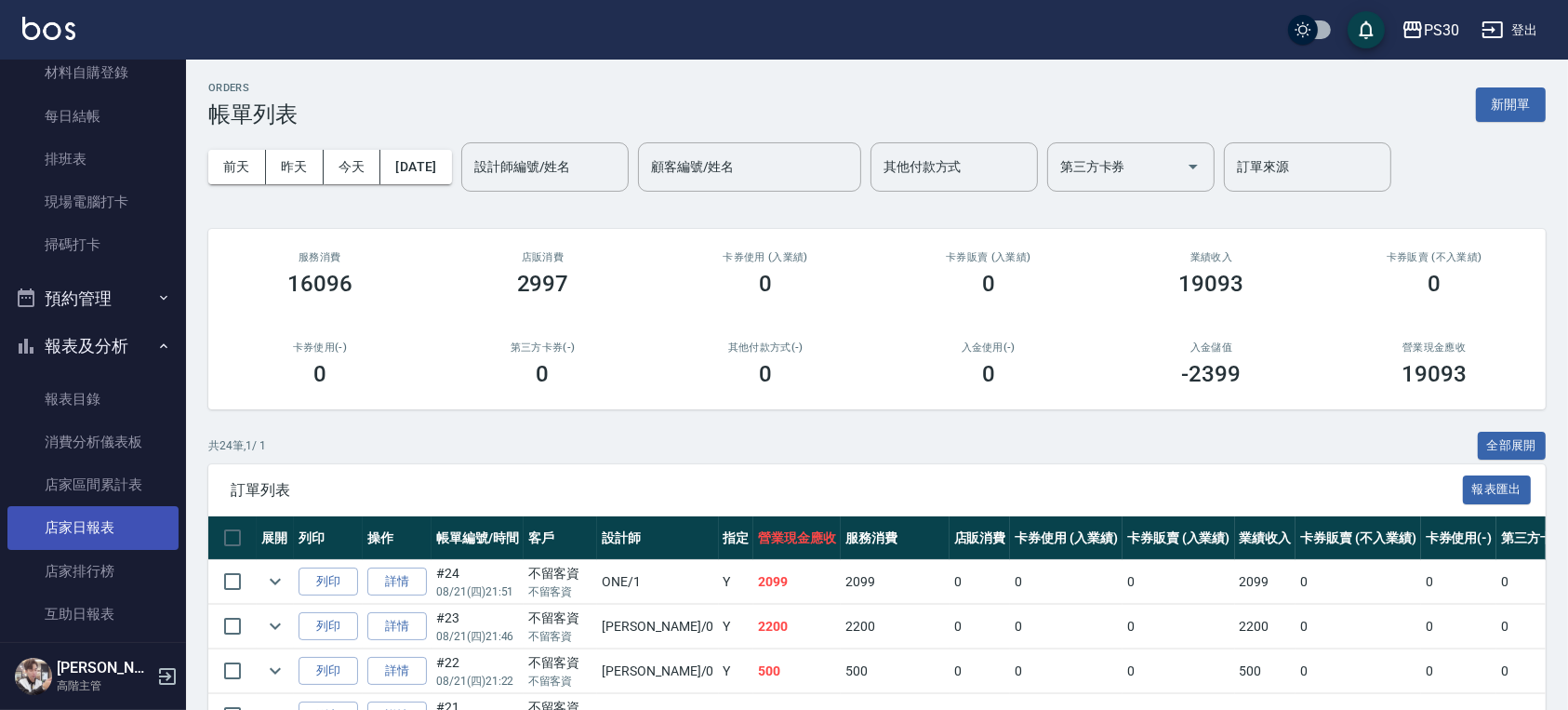
click at [88, 513] on link "店家日報表" at bounding box center [93, 527] width 171 height 43
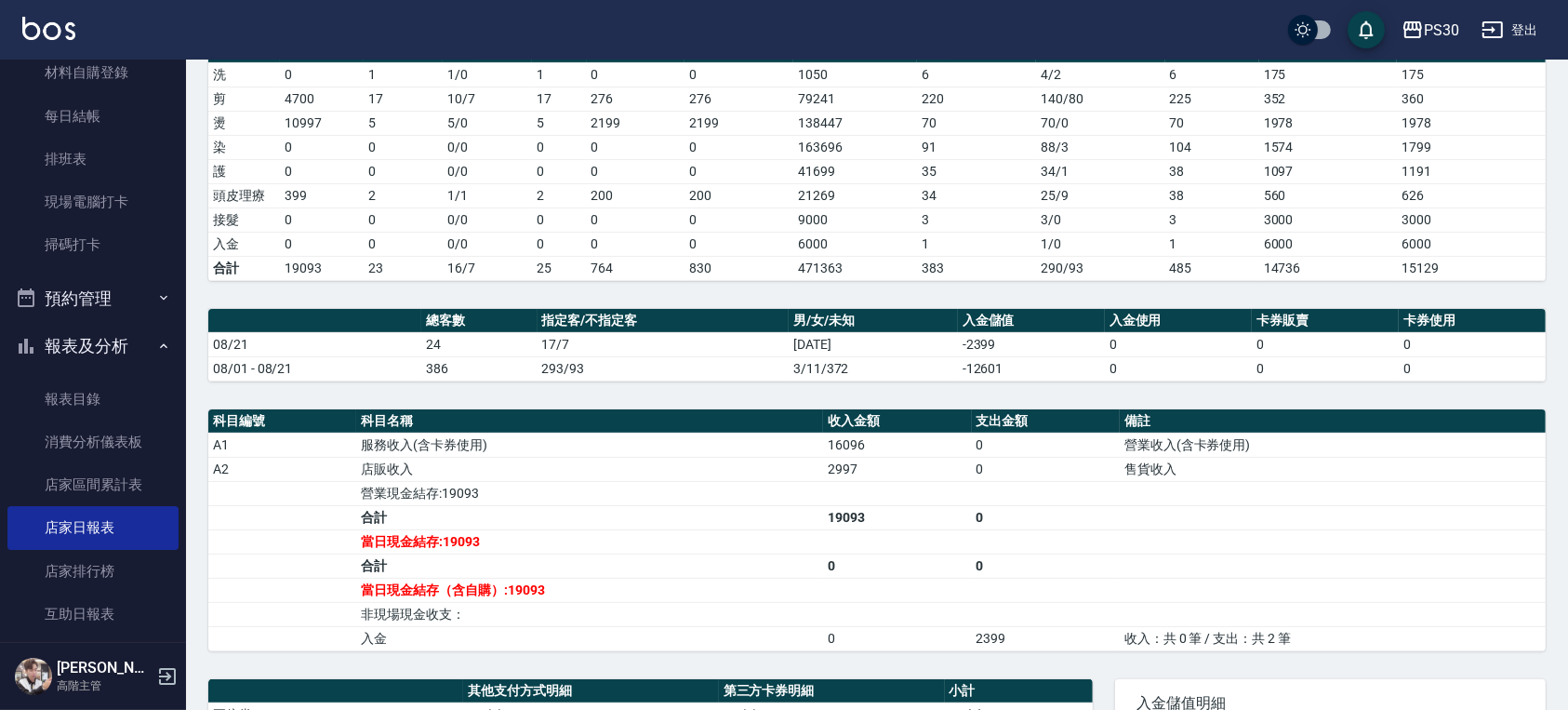
scroll to position [275, 0]
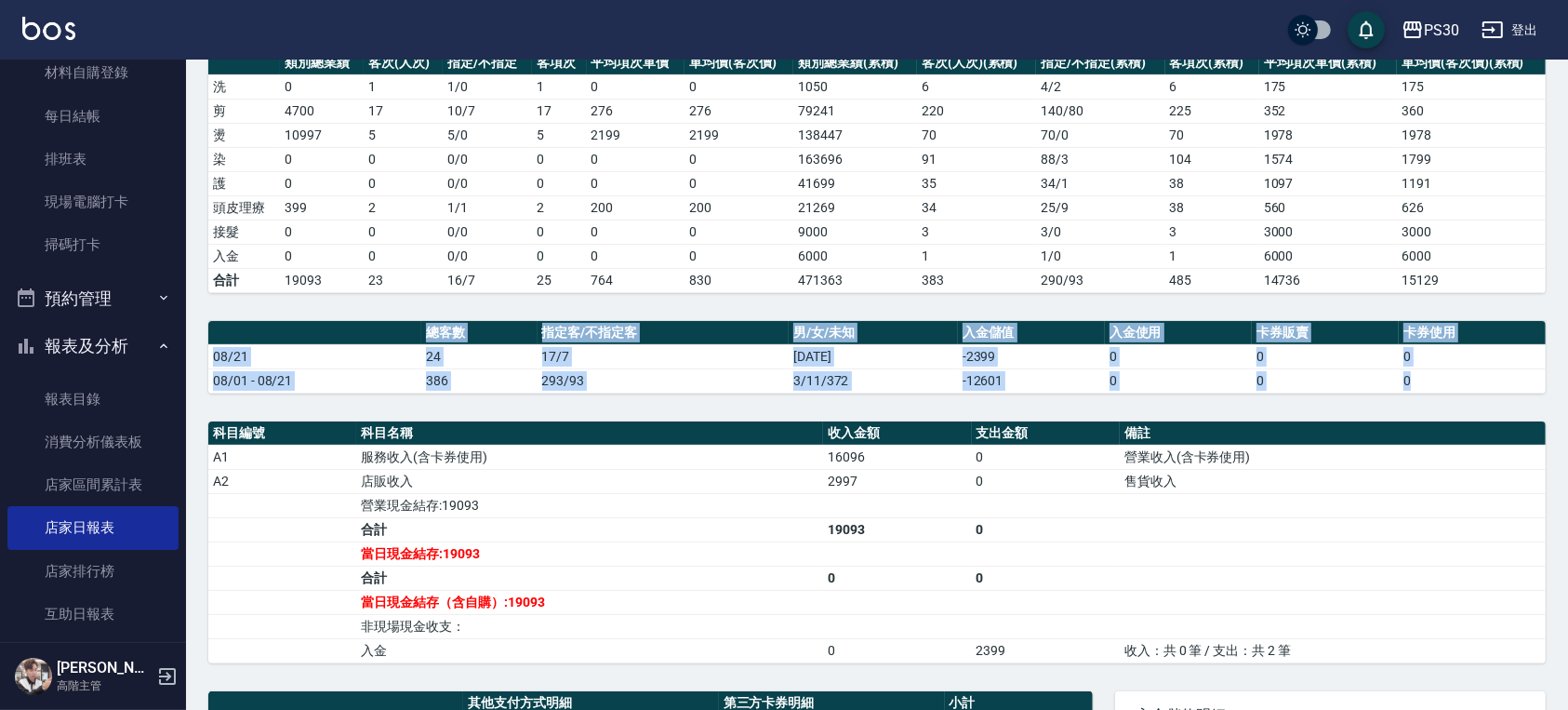
drag, startPoint x: 1566, startPoint y: 394, endPoint x: 1569, endPoint y: 370, distance: 24.2
click at [1568, 370] on html "PS30 登出 櫃檯作業 打帳單 帳單列表 掛單列表 座位開單 營業儀表板 現金收支登錄 高階收支登錄 材料自購登錄 每日結帳 排班表 現場電腦打卡 掃碼打卡…" at bounding box center [784, 412] width 1568 height 1376
click at [1548, 422] on div "PS30 [DATE] 店家日報表 列印時間： [DATE][PHONE_NUMBER]:02 Merchant Daily Report 店家日報表 [DA…" at bounding box center [877, 442] width 1382 height 1316
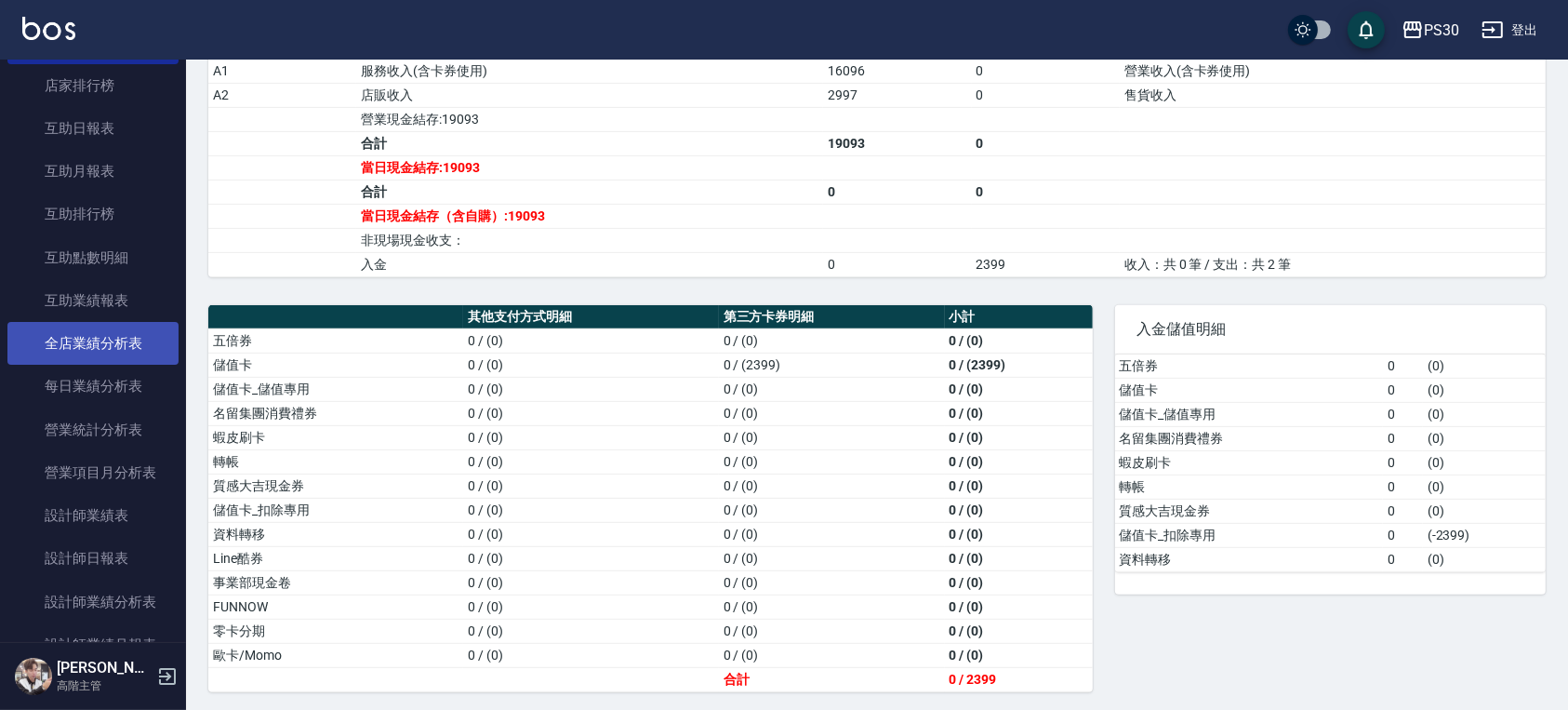
scroll to position [868, 0]
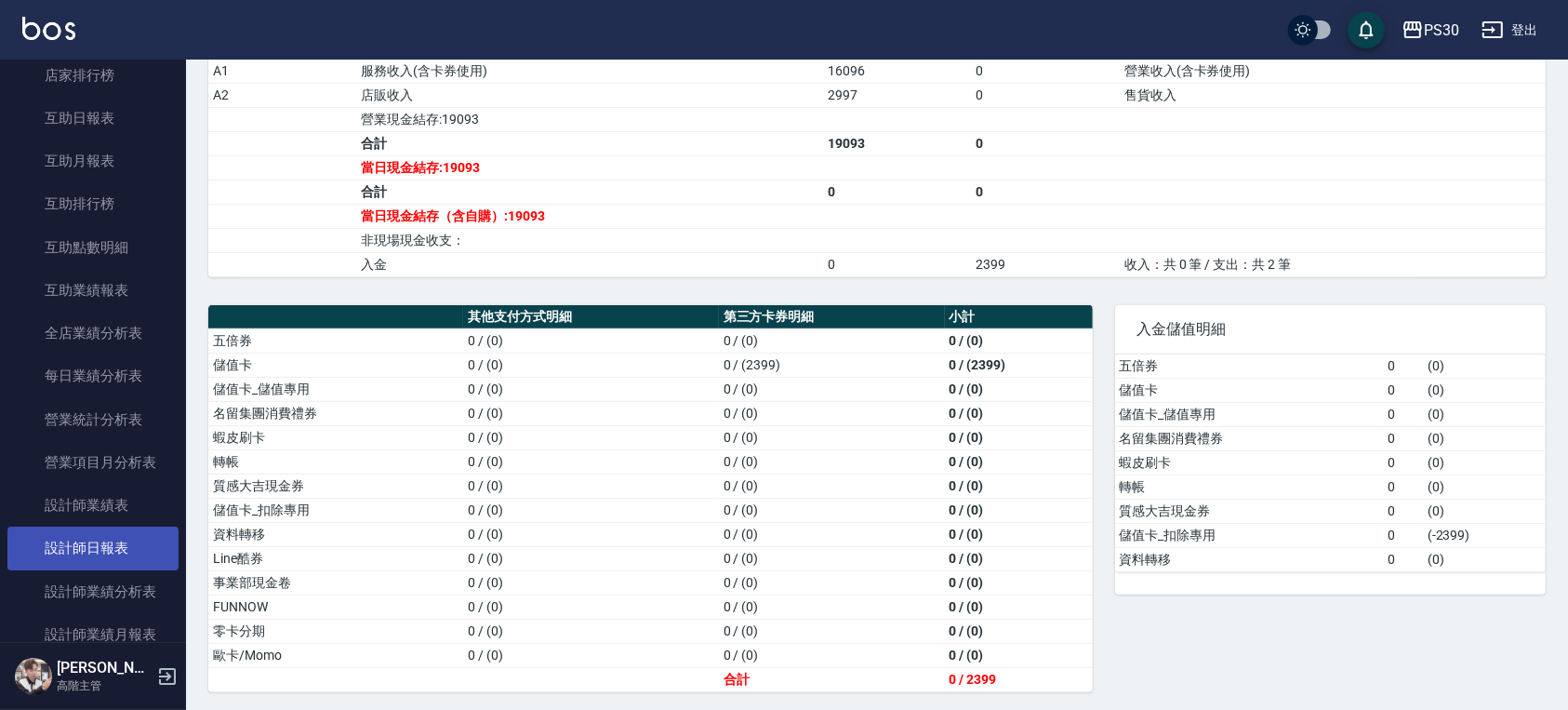
click at [112, 536] on link "設計師日報表" at bounding box center [93, 547] width 171 height 43
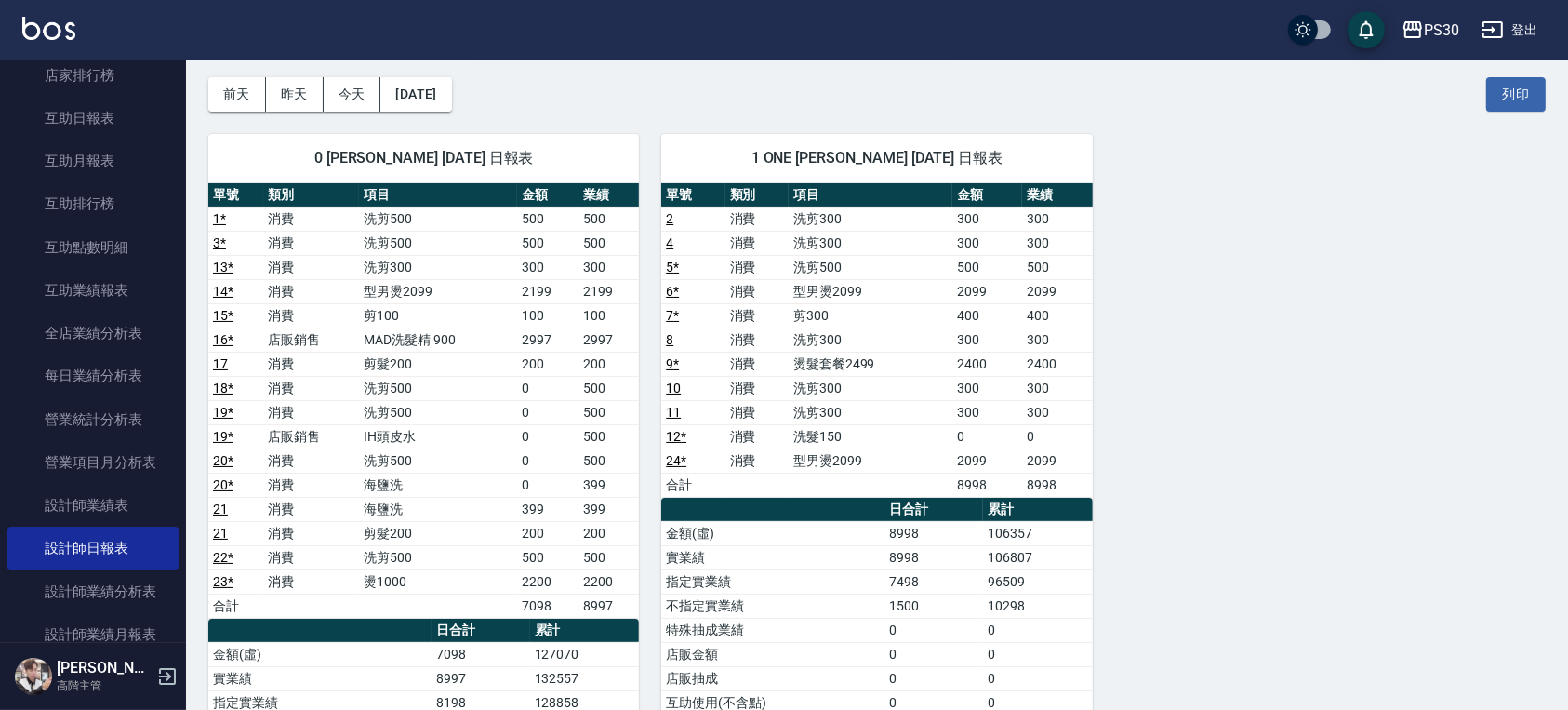
scroll to position [124, 0]
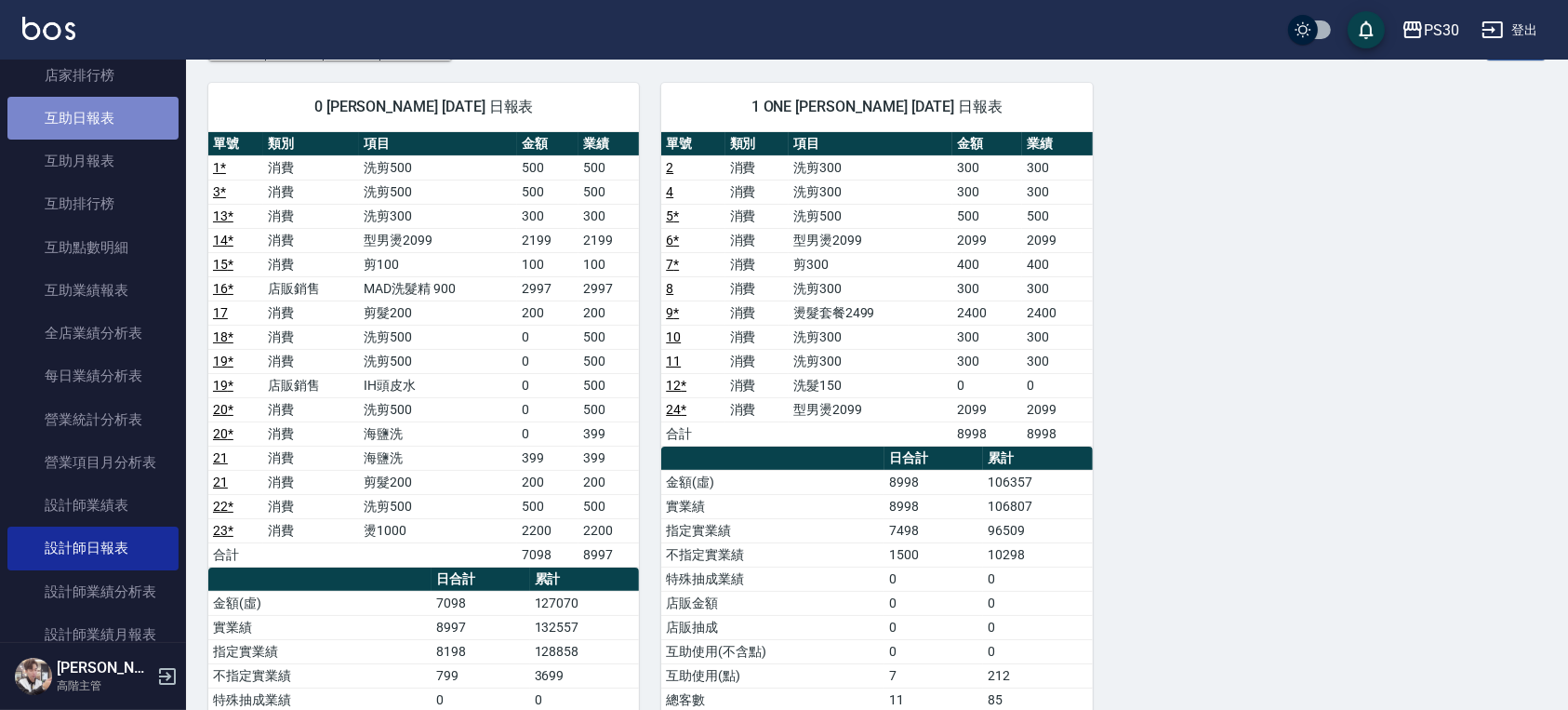
click at [103, 127] on link "互助日報表" at bounding box center [93, 117] width 171 height 43
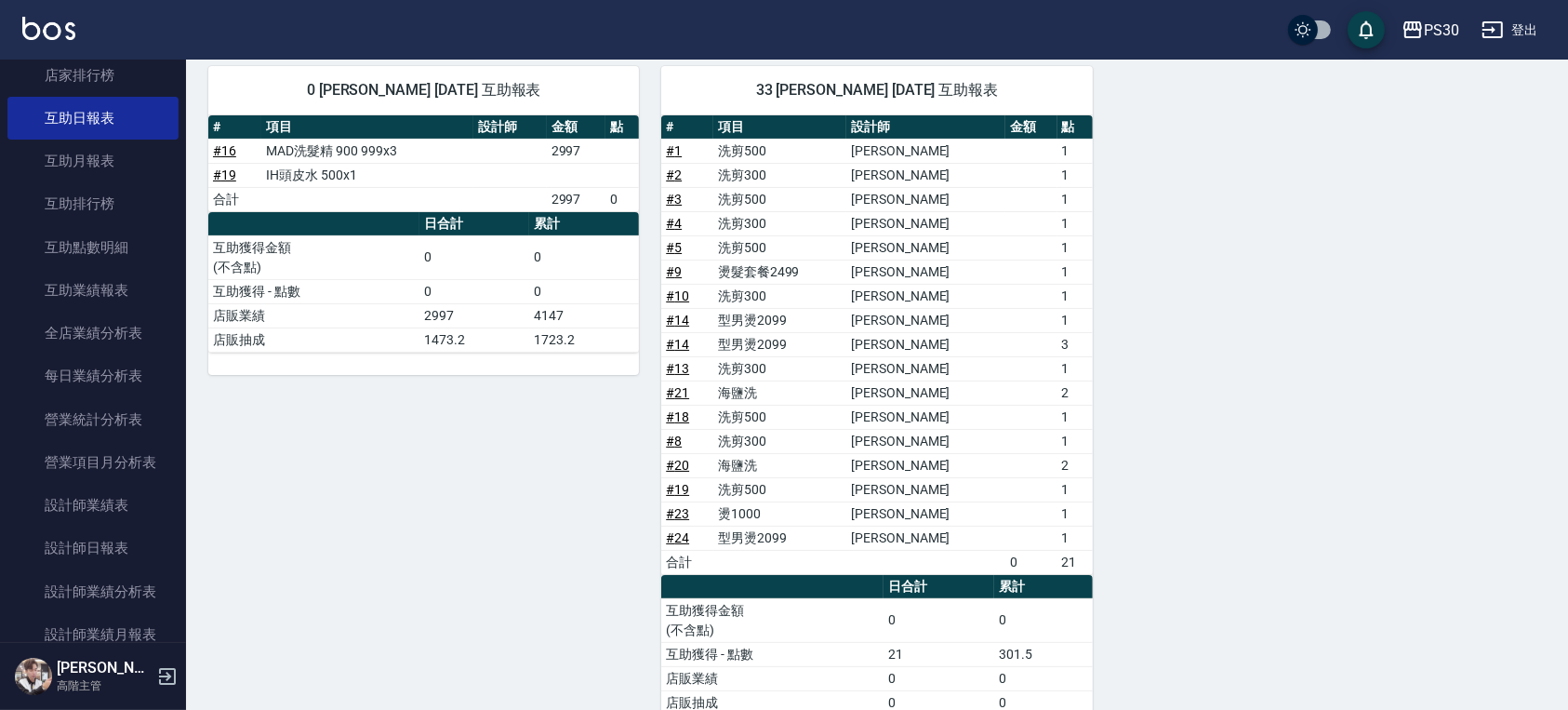
scroll to position [248, 0]
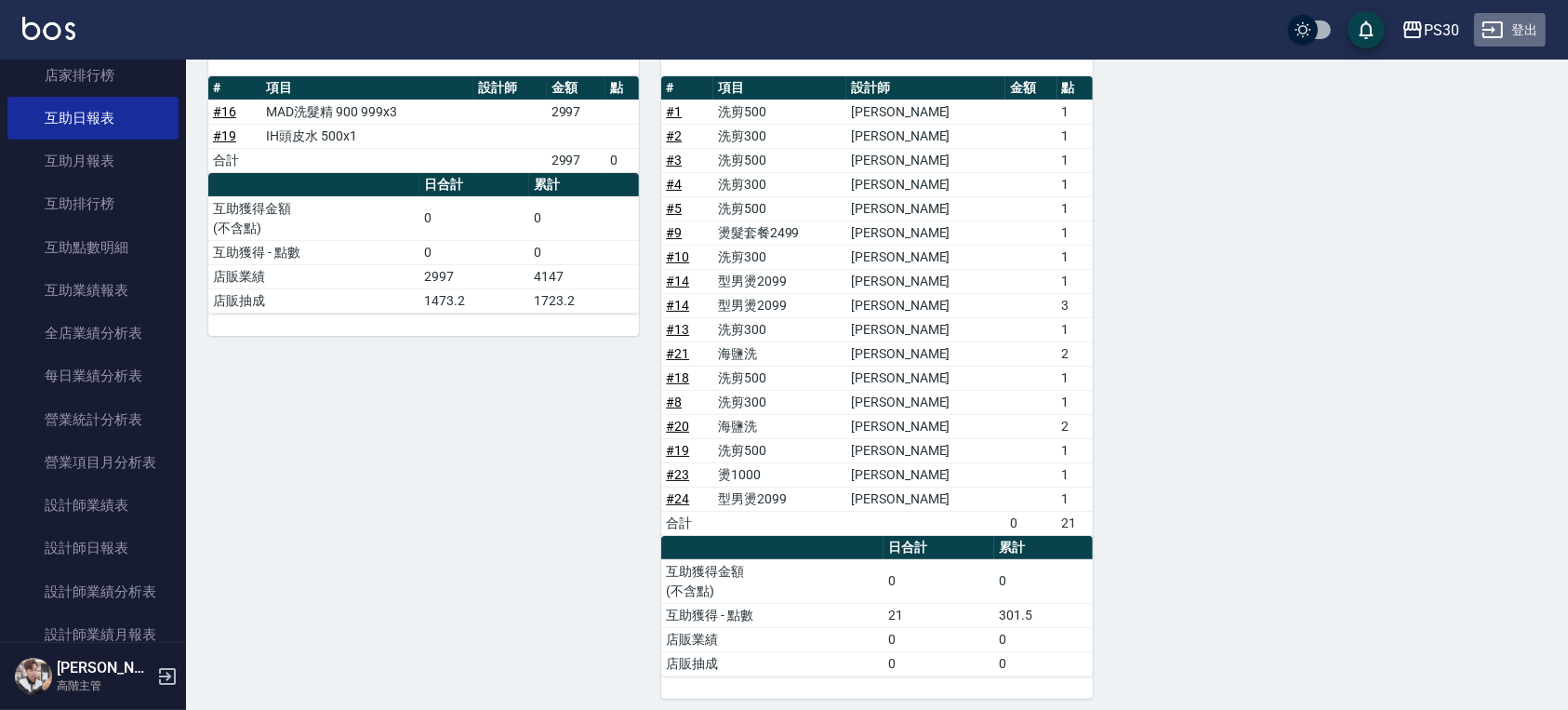
click at [1518, 23] on button "登出" at bounding box center [1509, 30] width 72 height 34
